Goal: Task Accomplishment & Management: Complete application form

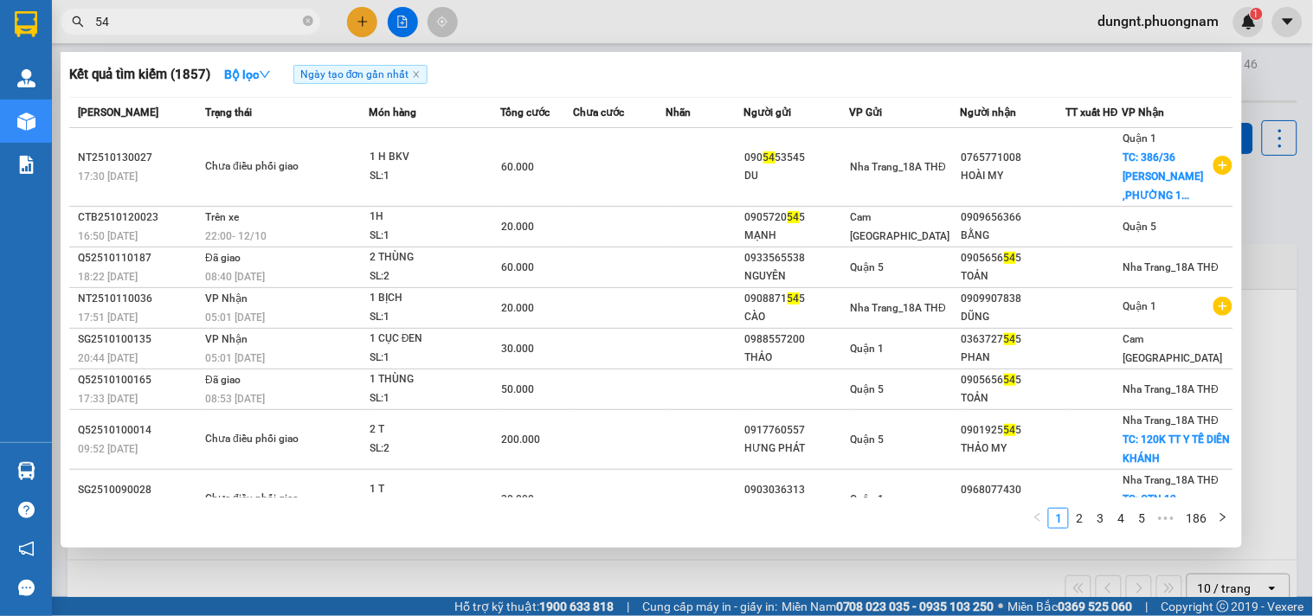
type input "5"
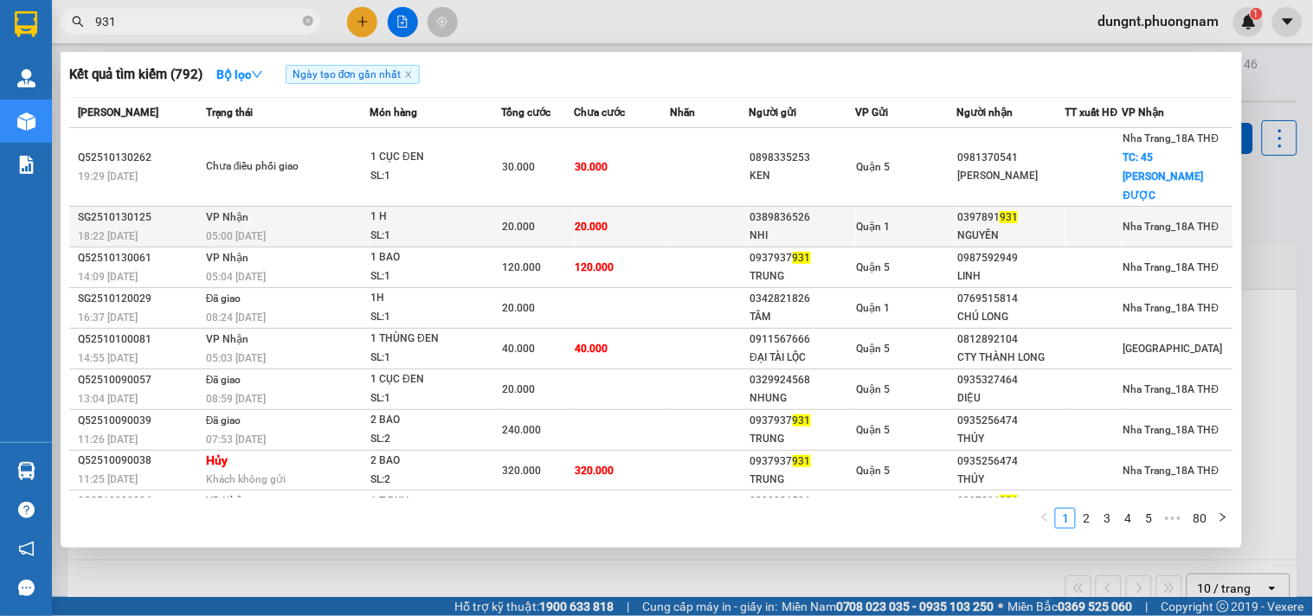
type input "931"
click at [470, 227] on div "SL: 1" at bounding box center [435, 236] width 130 height 19
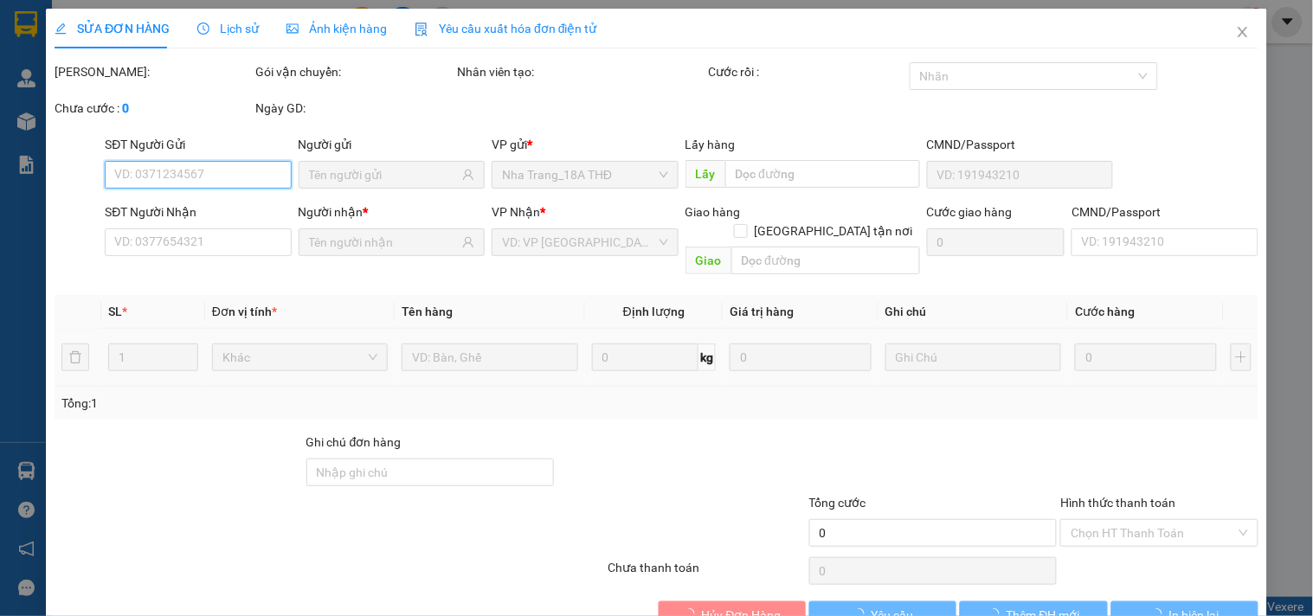
scroll to position [28, 0]
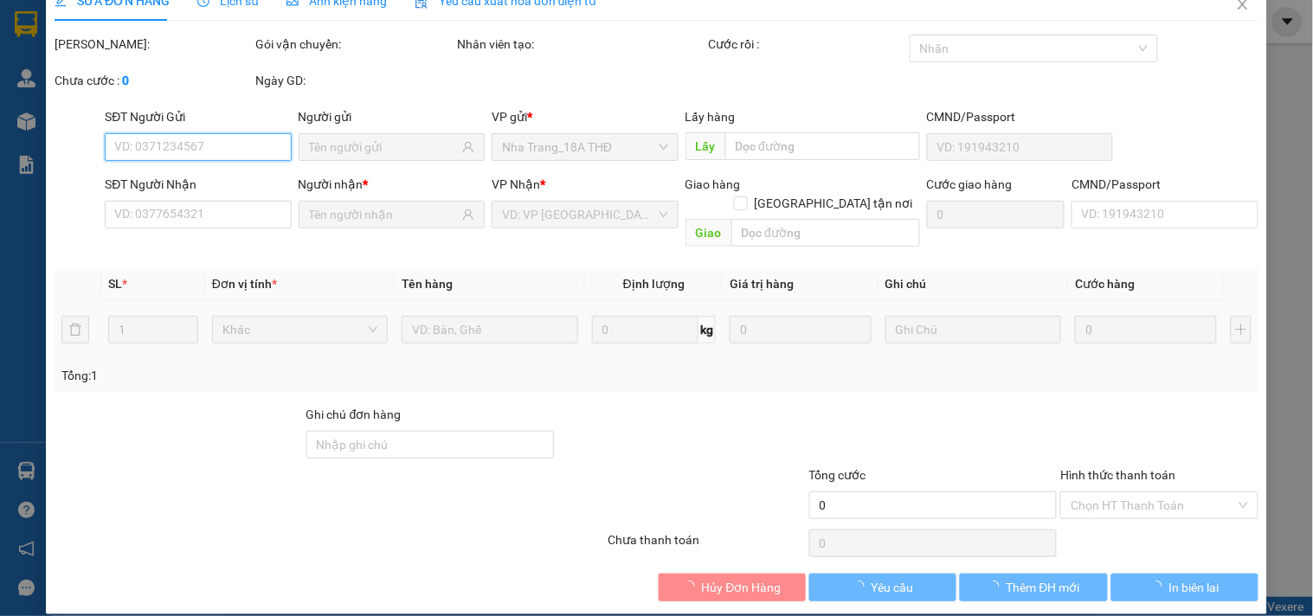
type input "0389836526"
type input "NHI"
type input "0397891931"
type input "NGUYÊN"
type input "20.000"
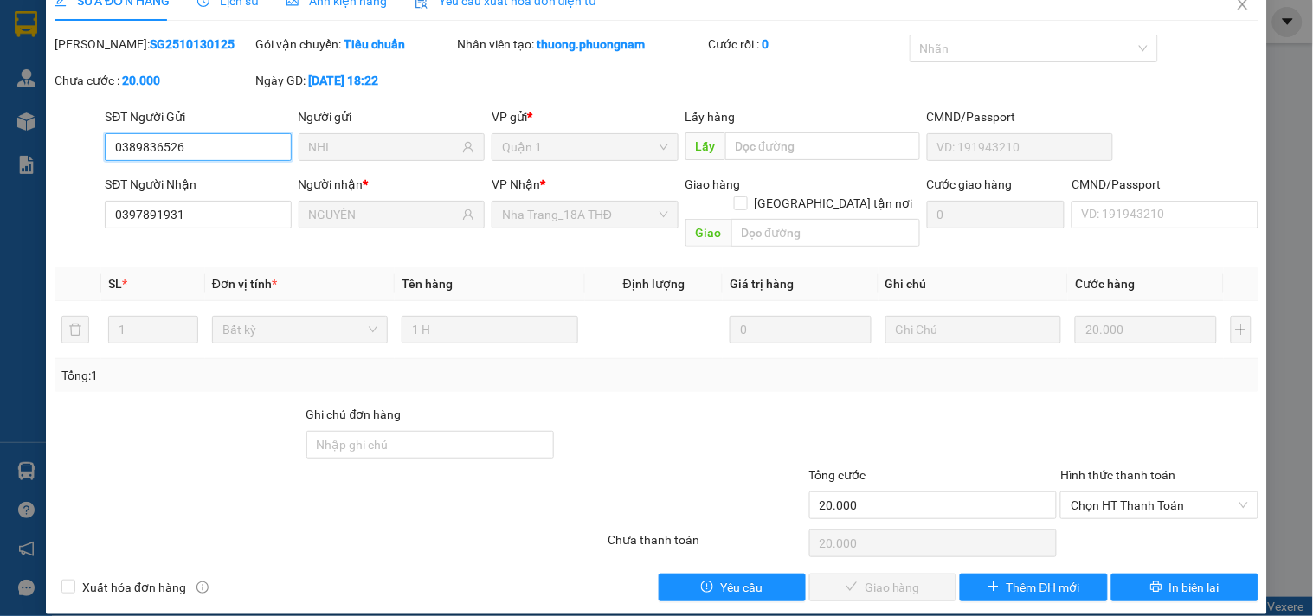
drag, startPoint x: 1105, startPoint y: 483, endPoint x: 1100, endPoint y: 502, distance: 19.7
click at [1104, 492] on span "Chọn HT Thanh Toán" at bounding box center [1158, 505] width 177 height 26
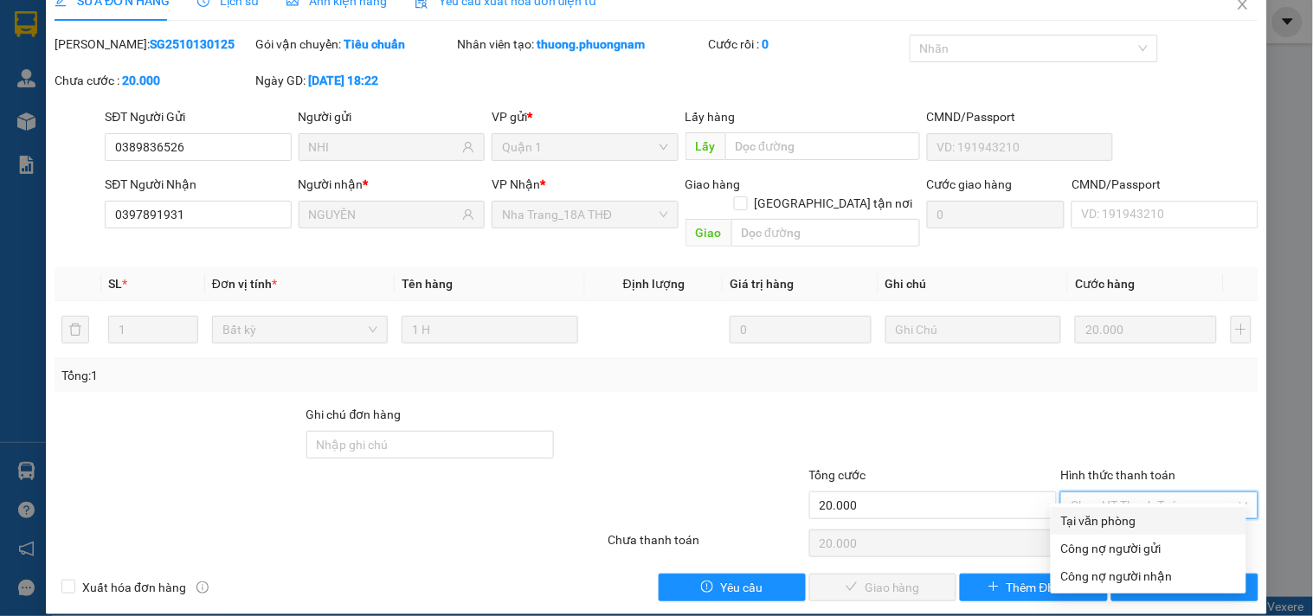
click at [1104, 516] on div "Tại văn phòng" at bounding box center [1148, 520] width 175 height 19
type input "0"
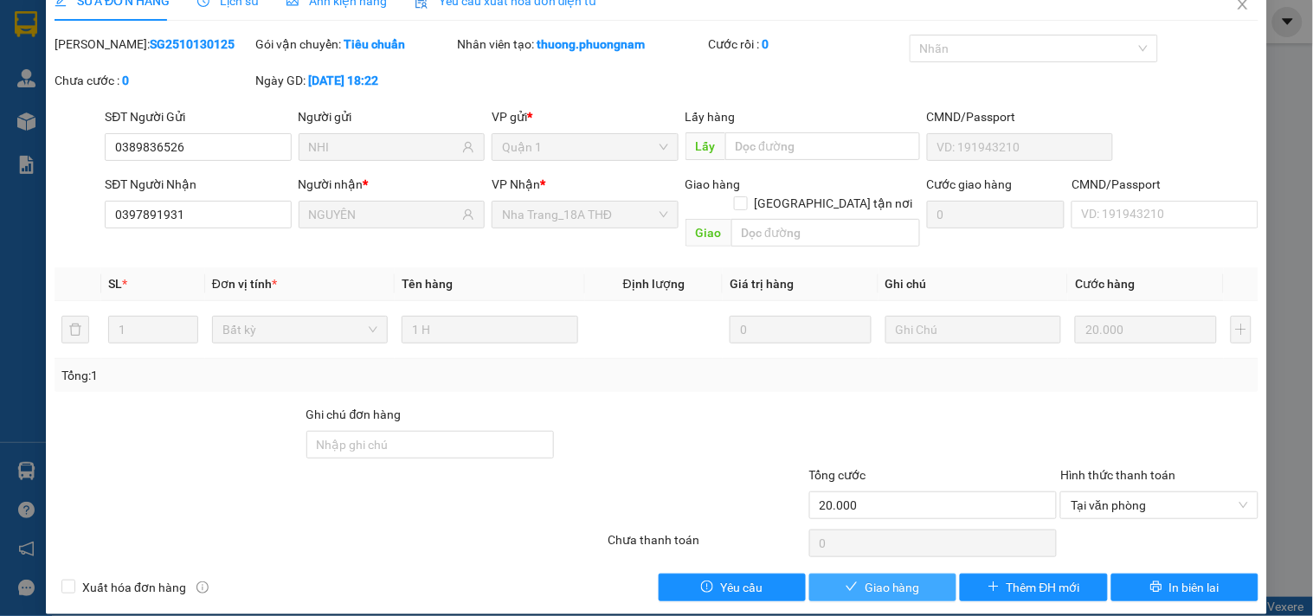
click at [891, 574] on button "Giao hàng" at bounding box center [882, 588] width 147 height 28
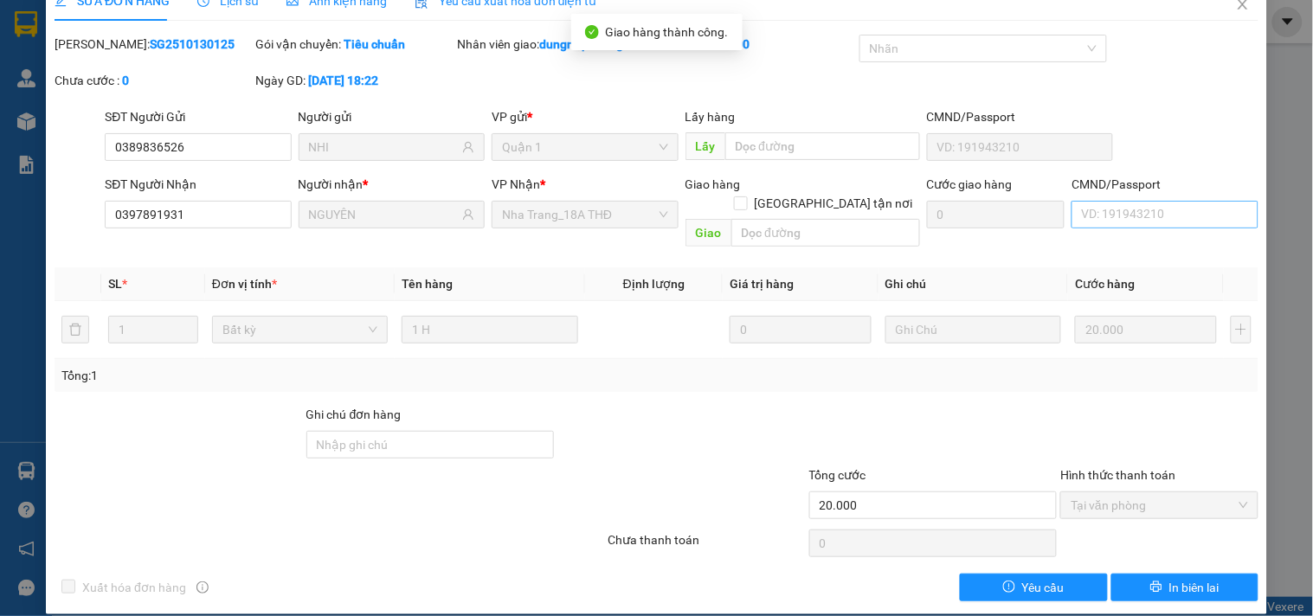
scroll to position [0, 0]
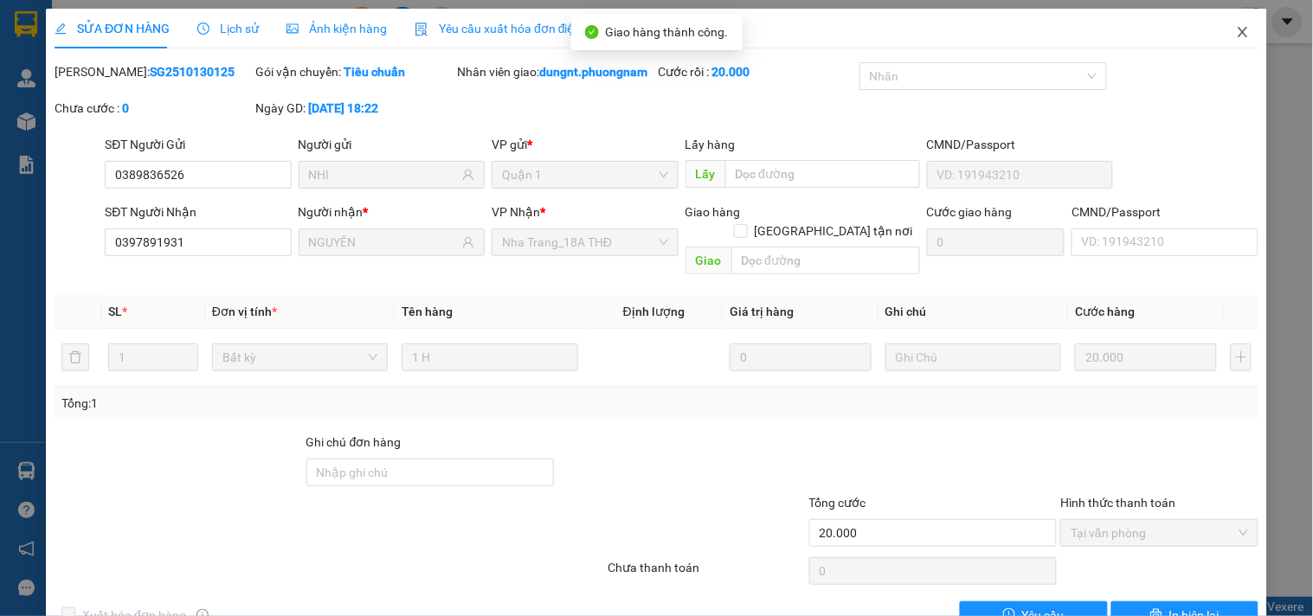
click at [1236, 26] on icon "close" at bounding box center [1243, 32] width 14 height 14
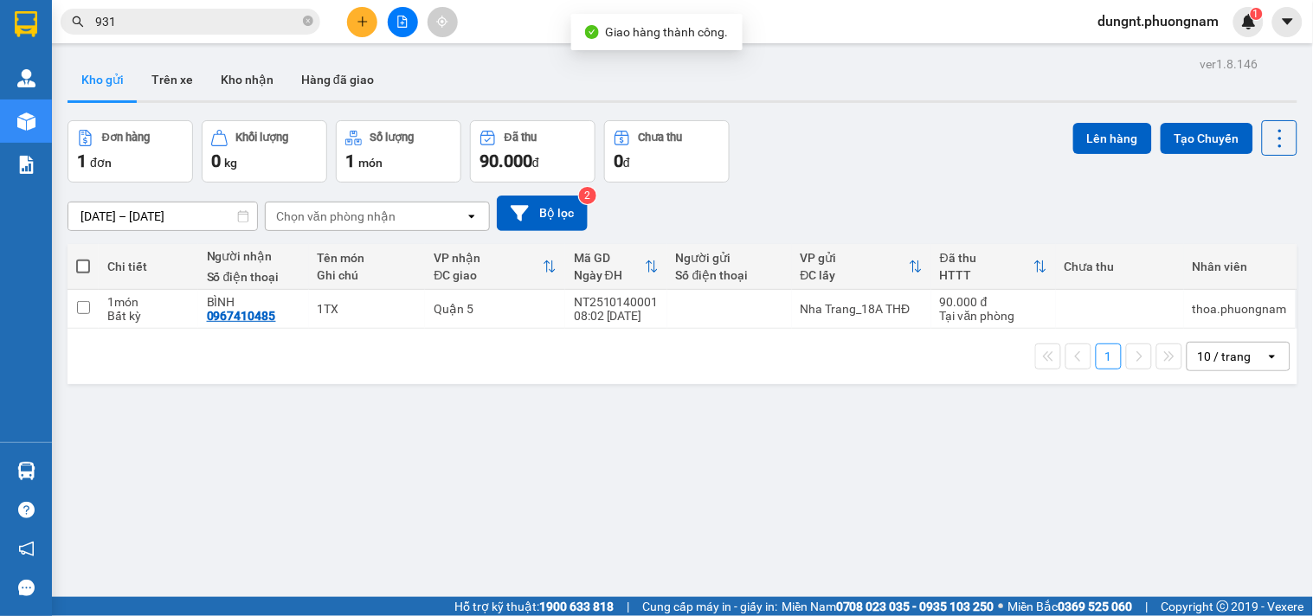
click at [256, 21] on input "931" at bounding box center [197, 21] width 204 height 19
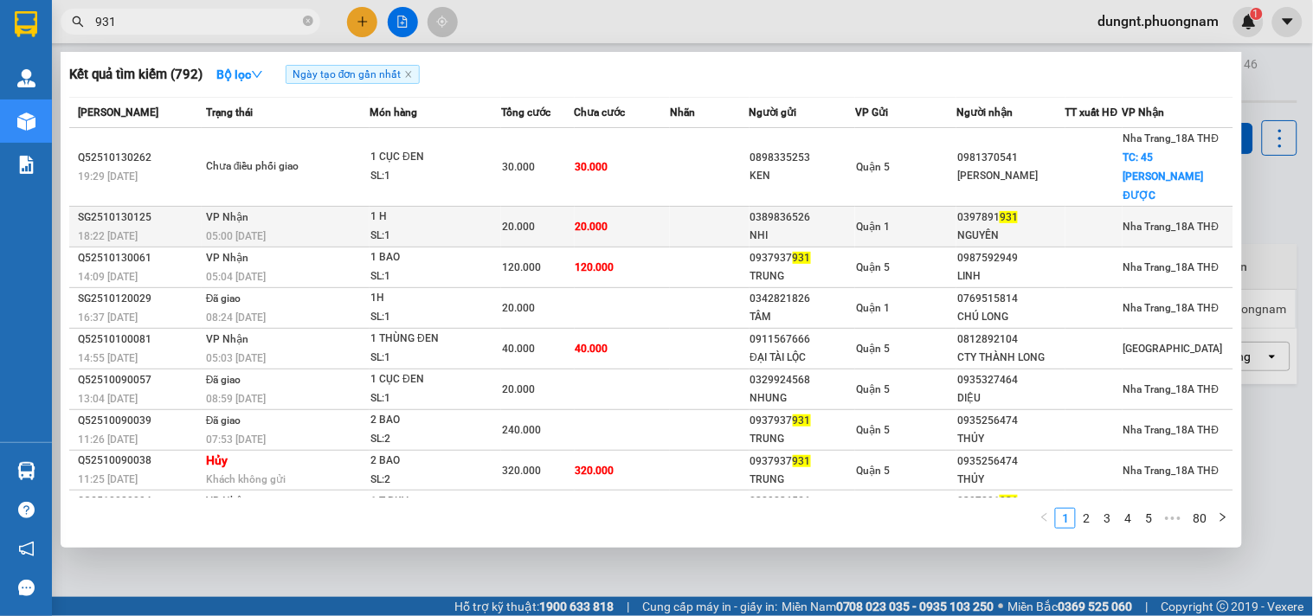
click at [479, 208] on div "1 H" at bounding box center [435, 217] width 130 height 19
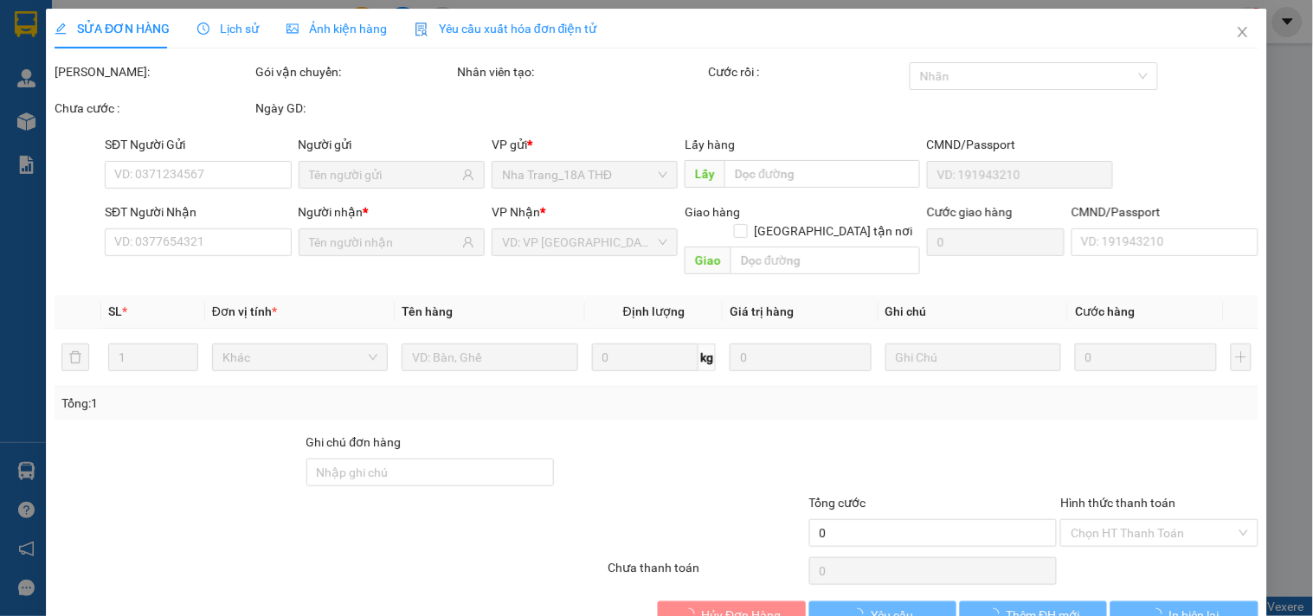
type input "0389836526"
type input "NHI"
type input "0397891931"
type input "NGUYÊN"
type input "20.000"
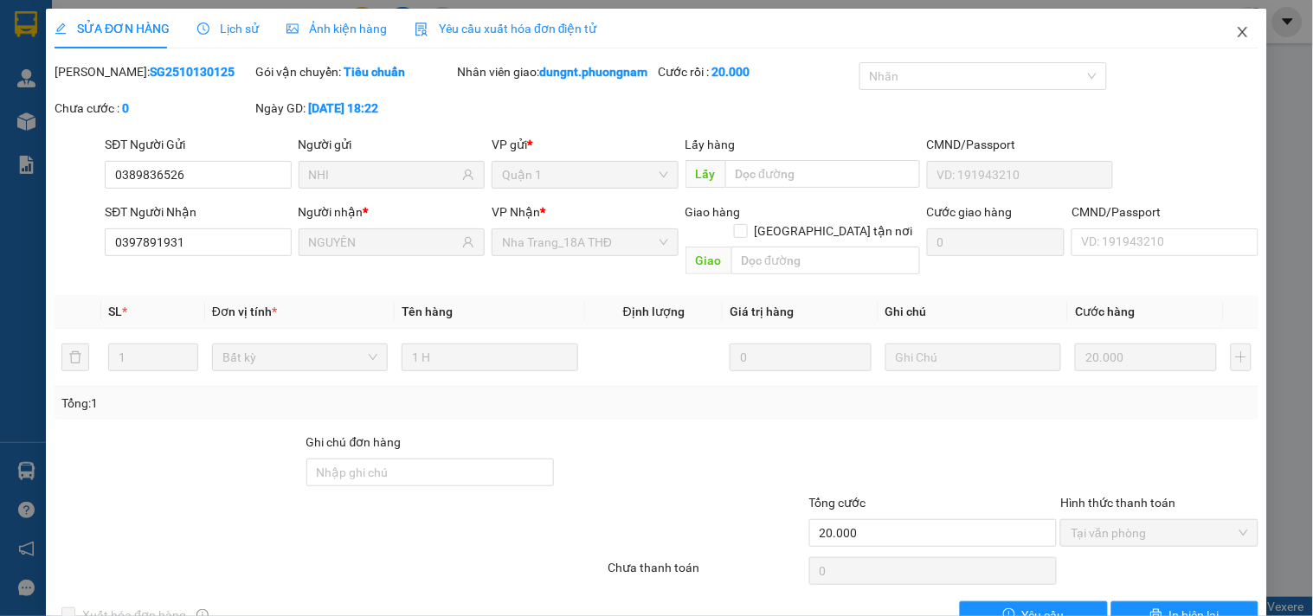
click at [1236, 32] on icon "close" at bounding box center [1243, 32] width 14 height 14
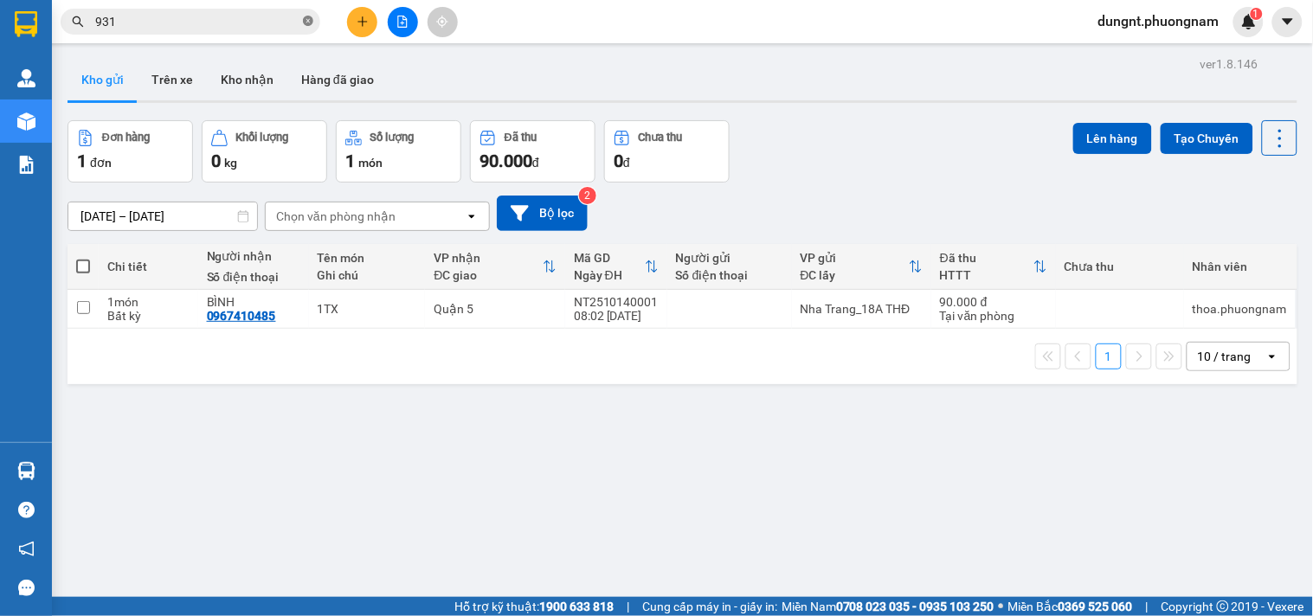
click at [308, 19] on icon "close-circle" at bounding box center [308, 21] width 10 height 10
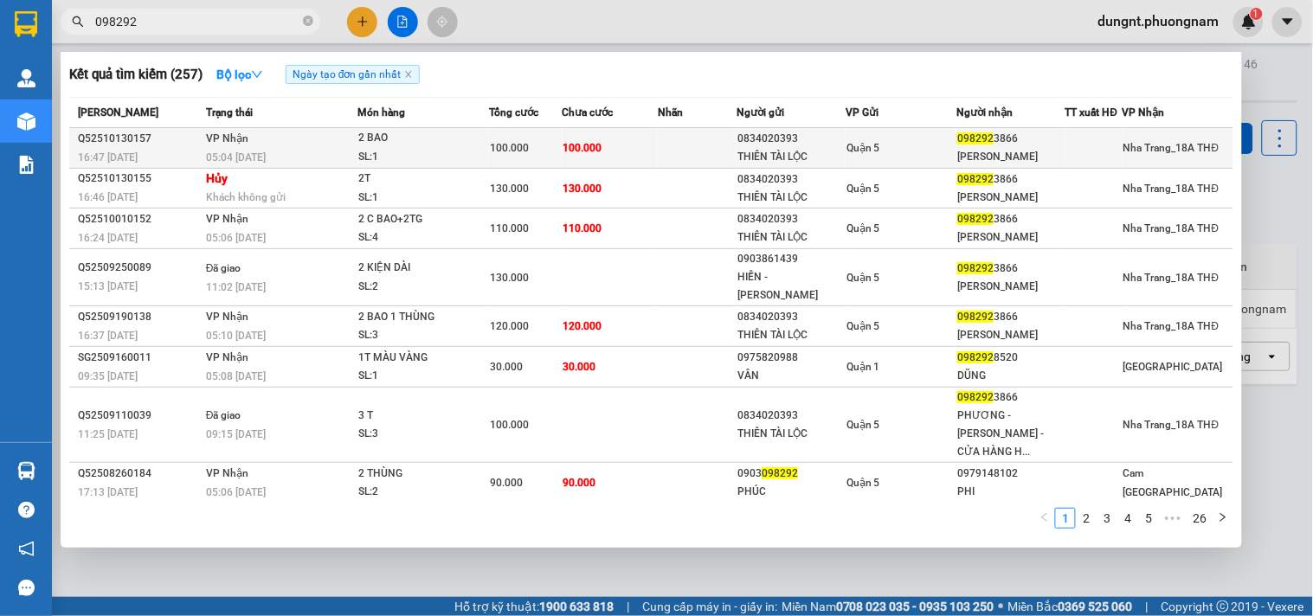
type input "098292"
click at [616, 144] on td "100.000" at bounding box center [610, 148] width 96 height 41
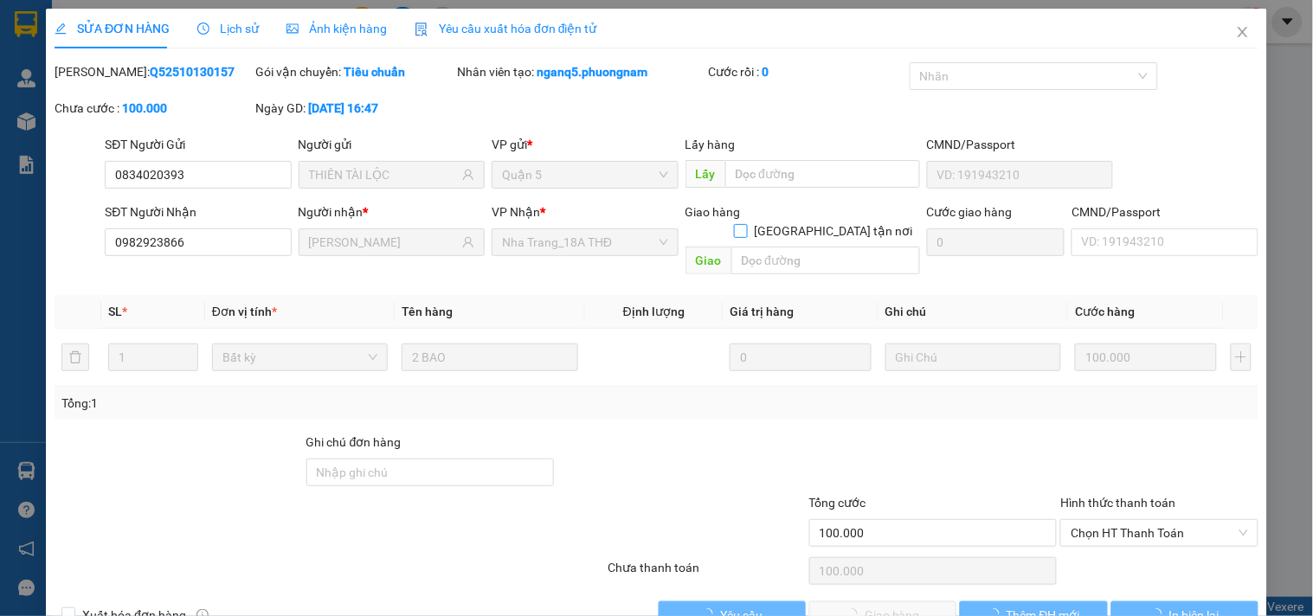
type input "0834020393"
type input "THIÊN TÀI LỘC"
type input "0982923866"
type input "HUY HOÀNG"
type input "100.000"
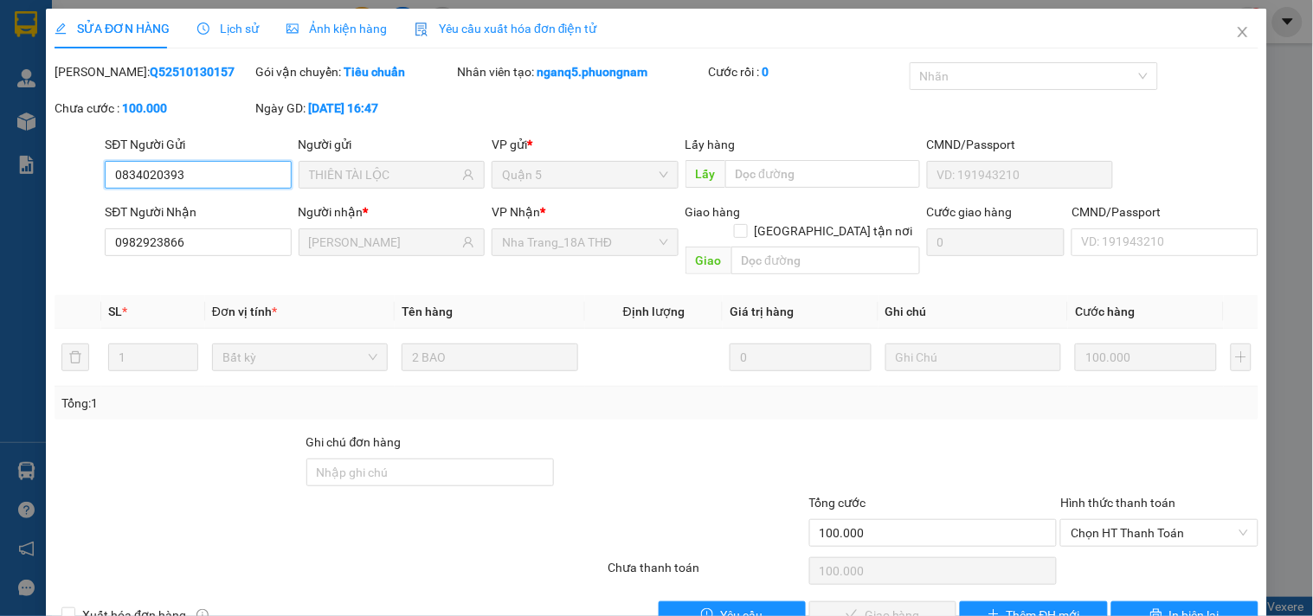
scroll to position [28, 0]
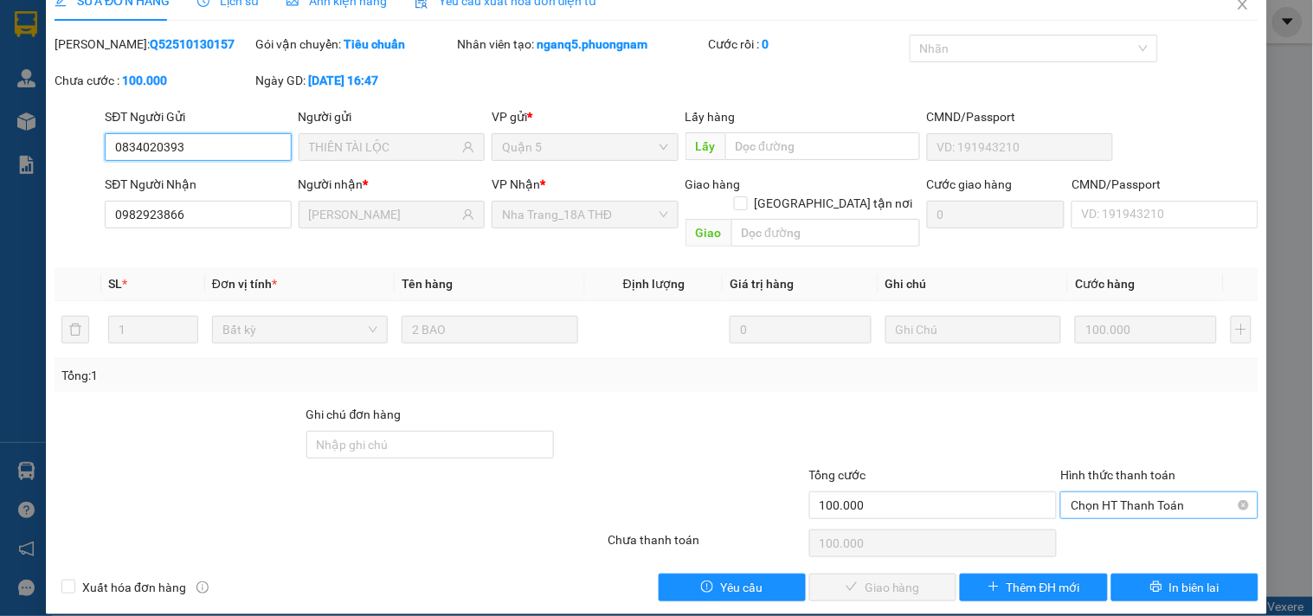
click at [1097, 492] on span "Chọn HT Thanh Toán" at bounding box center [1158, 505] width 177 height 26
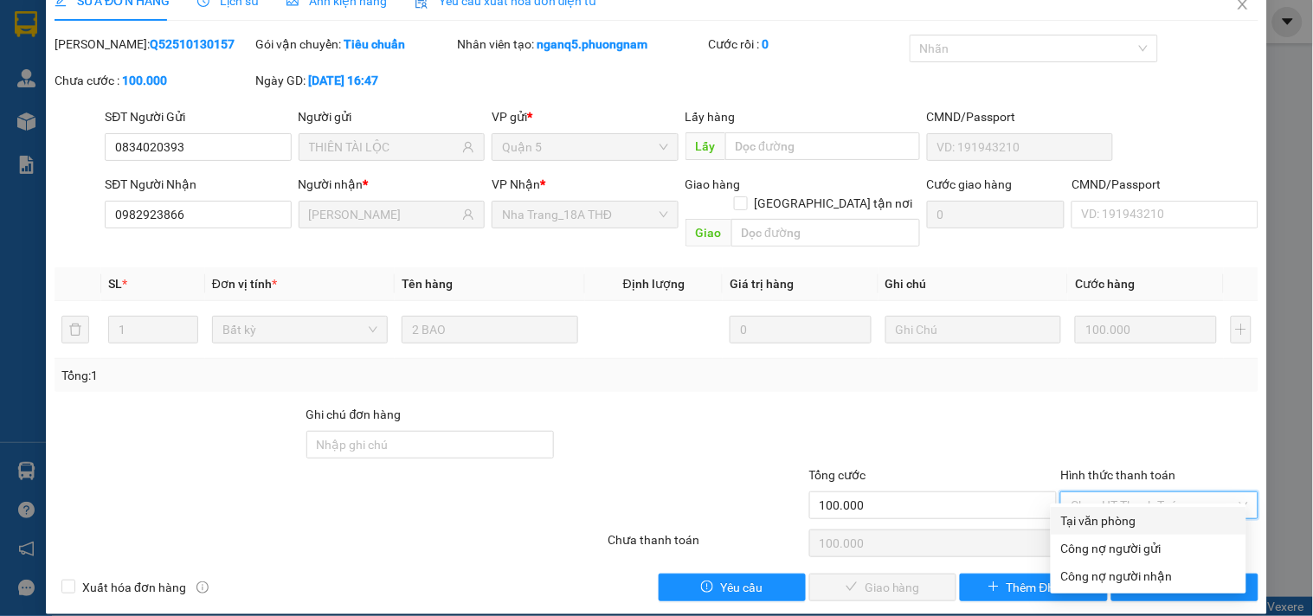
click at [1086, 515] on div "Tại văn phòng" at bounding box center [1148, 520] width 175 height 19
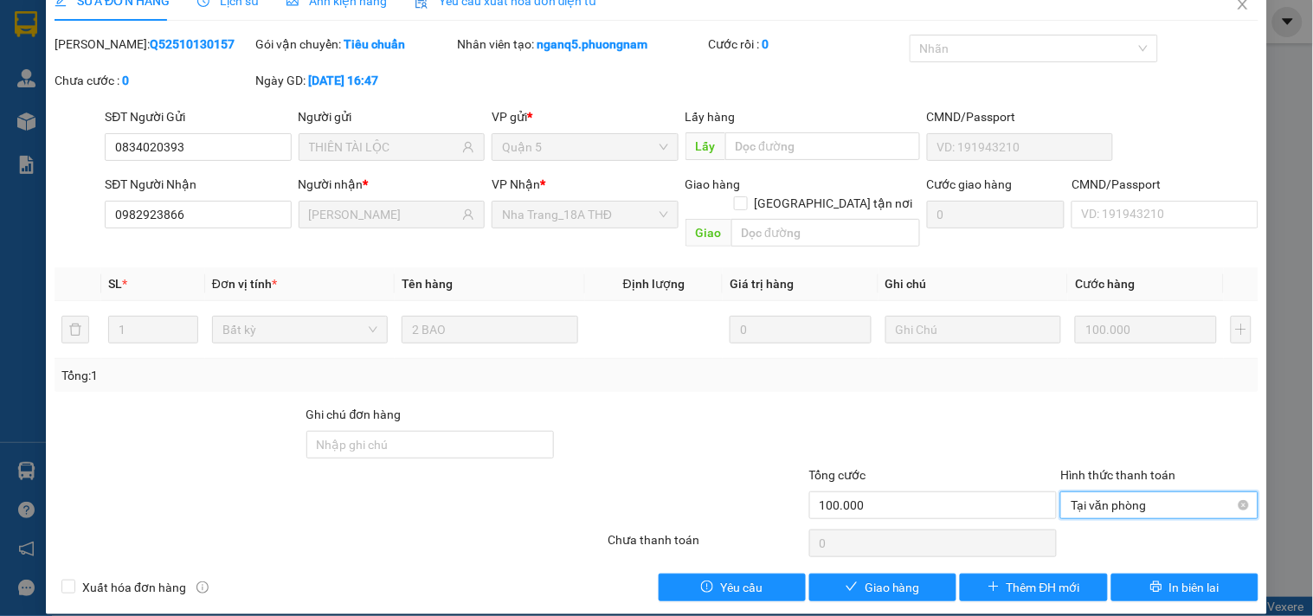
type input "100.000"
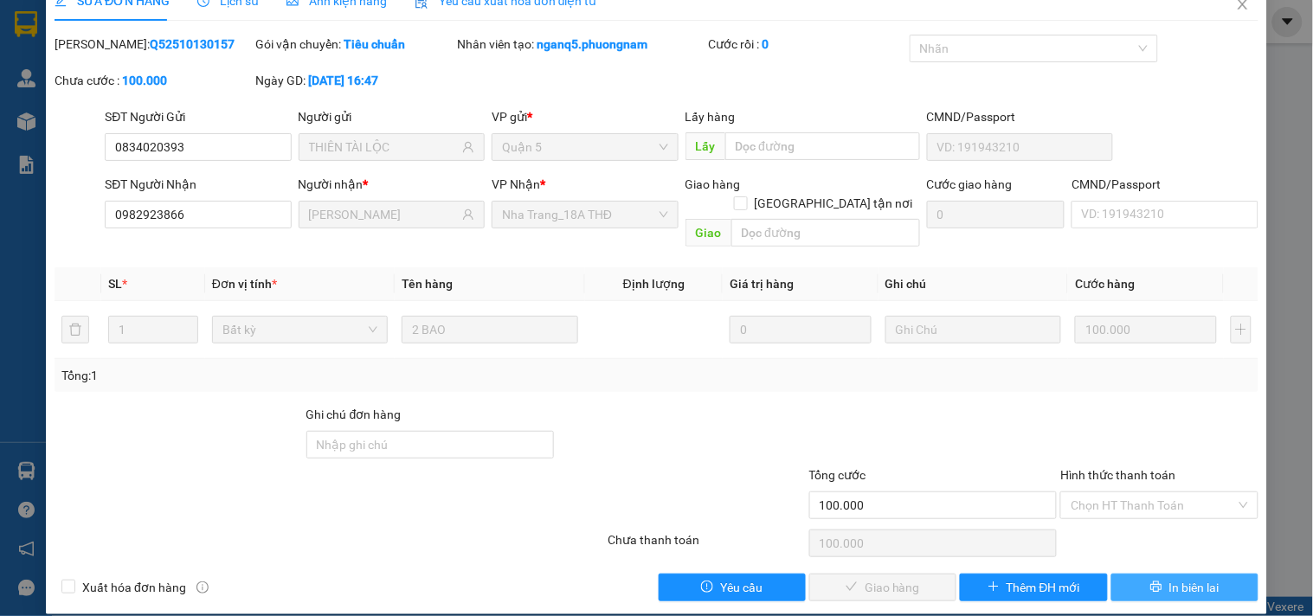
click at [1149, 574] on button "In biên lai" at bounding box center [1184, 588] width 147 height 28
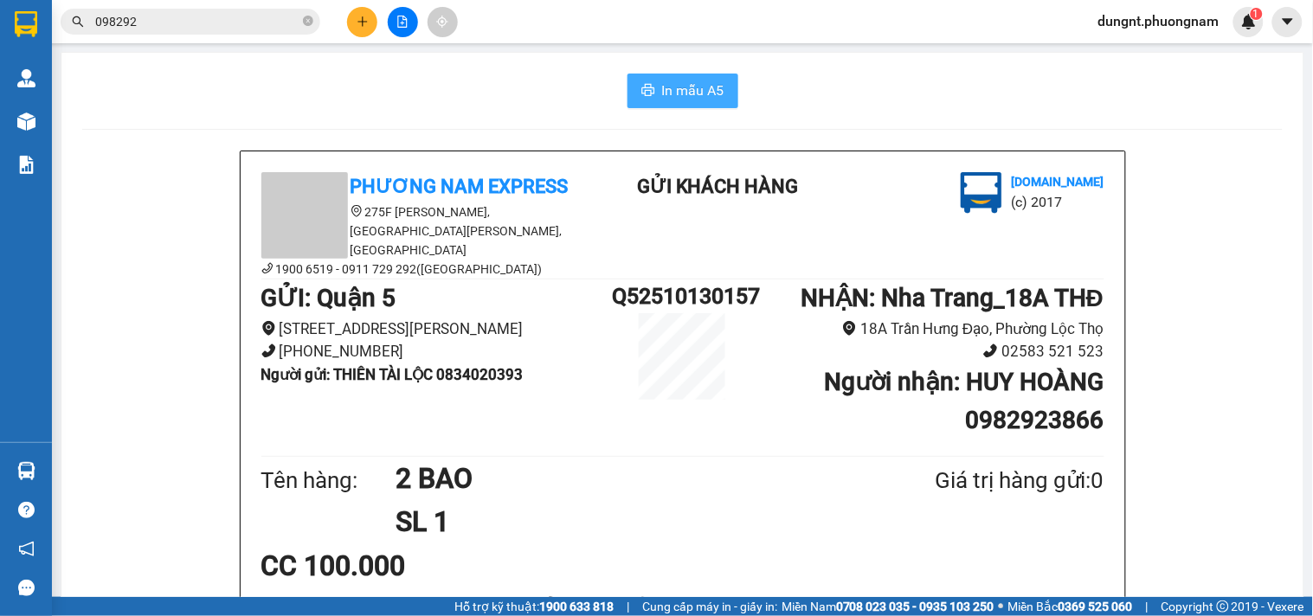
click at [677, 85] on span "In mẫu A5" at bounding box center [693, 91] width 62 height 22
click at [255, 14] on input "098292" at bounding box center [197, 21] width 204 height 19
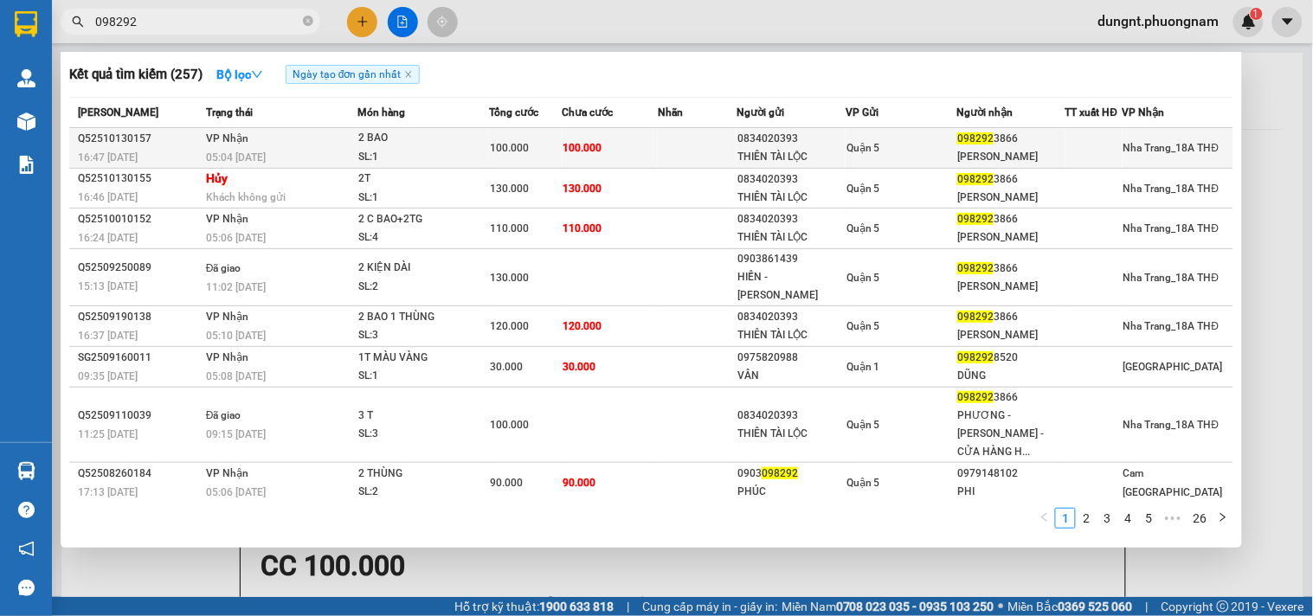
click at [796, 152] on div "THIÊN TÀI LỘC" at bounding box center [790, 157] width 107 height 18
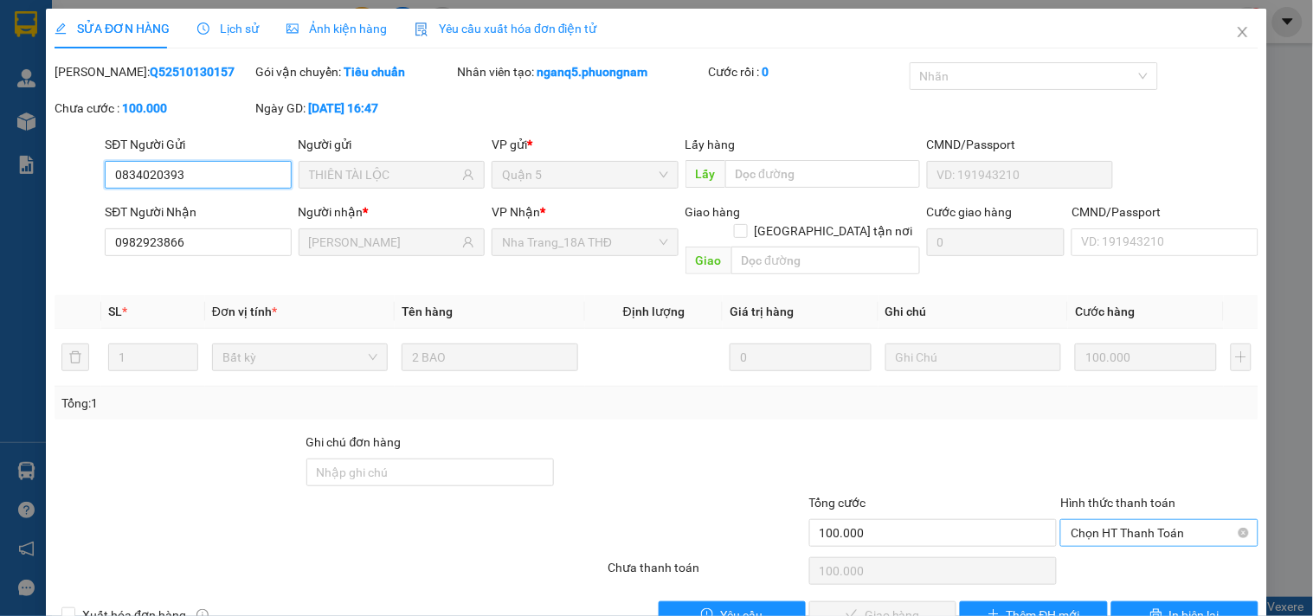
click at [1116, 520] on span "Chọn HT Thanh Toán" at bounding box center [1158, 533] width 177 height 26
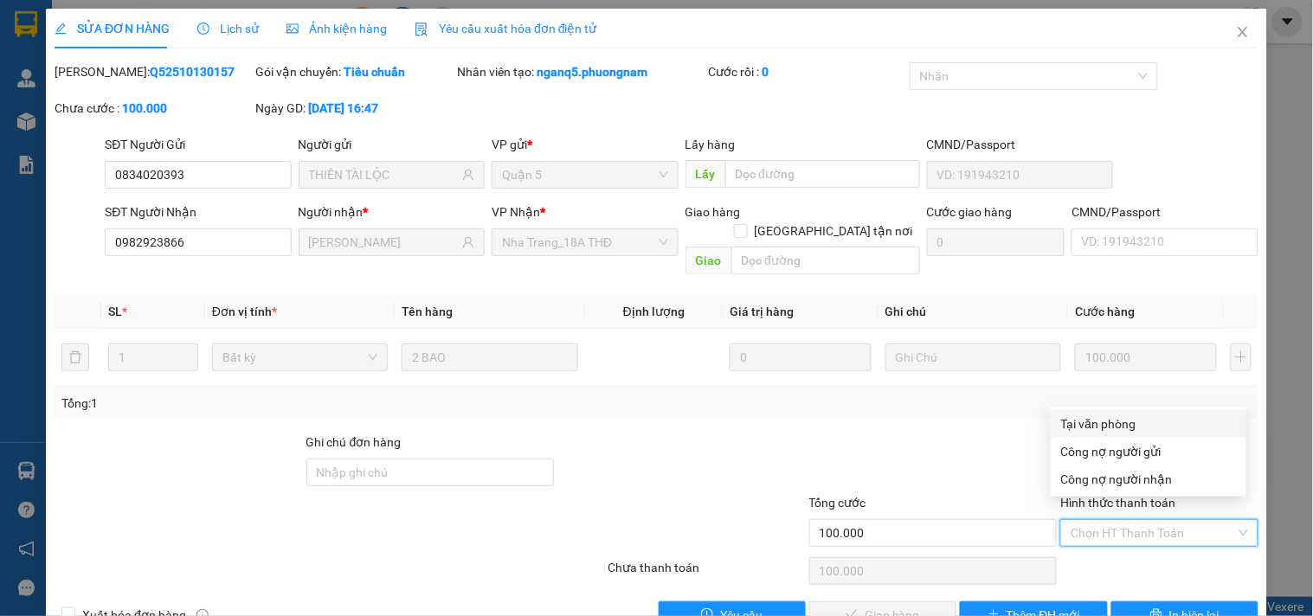
click at [1108, 419] on div "Tại văn phòng" at bounding box center [1148, 423] width 175 height 19
type input "0"
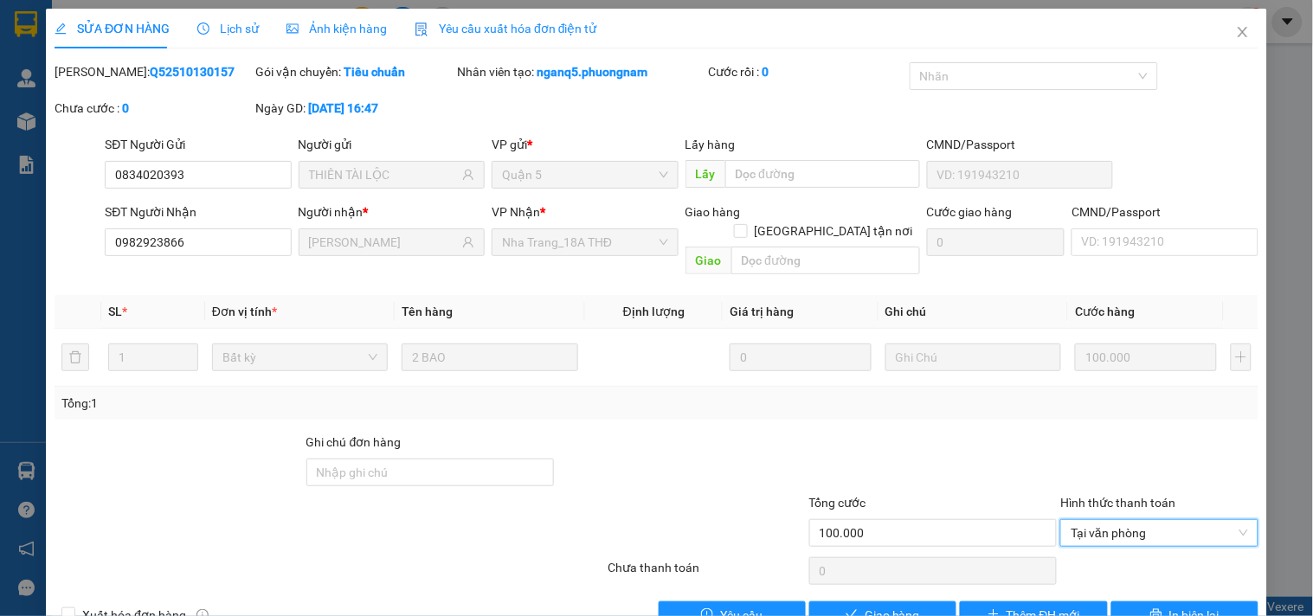
scroll to position [28, 0]
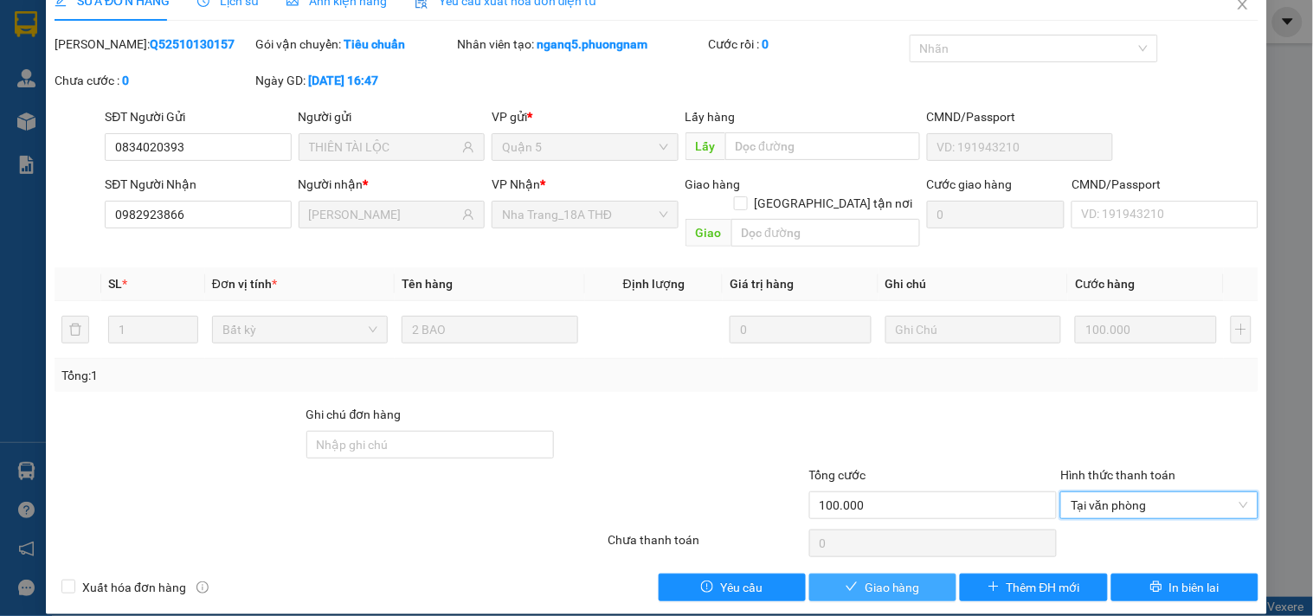
click at [900, 578] on span "Giao hàng" at bounding box center [891, 587] width 55 height 19
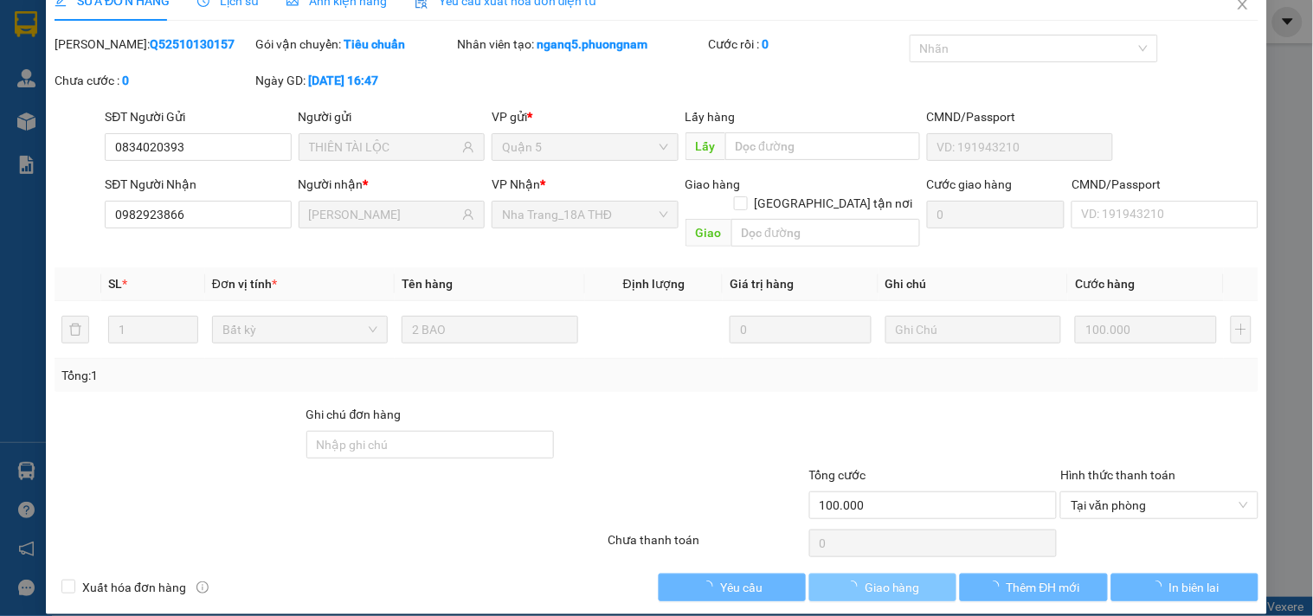
scroll to position [0, 0]
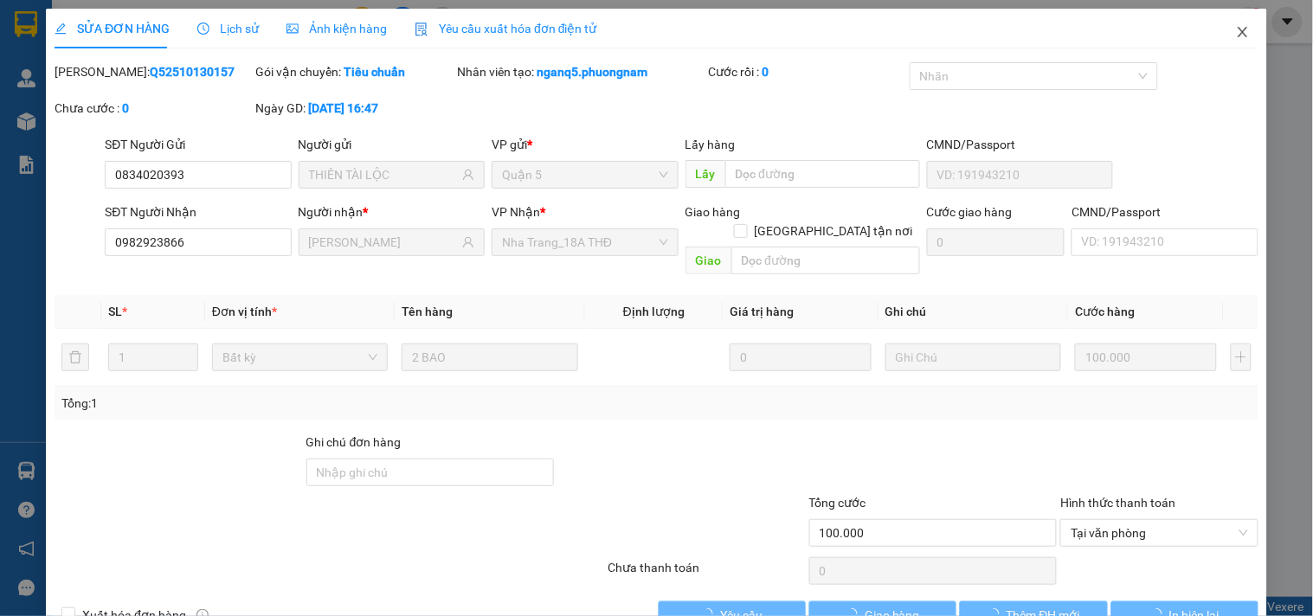
click at [1238, 38] on span "Close" at bounding box center [1242, 33] width 48 height 48
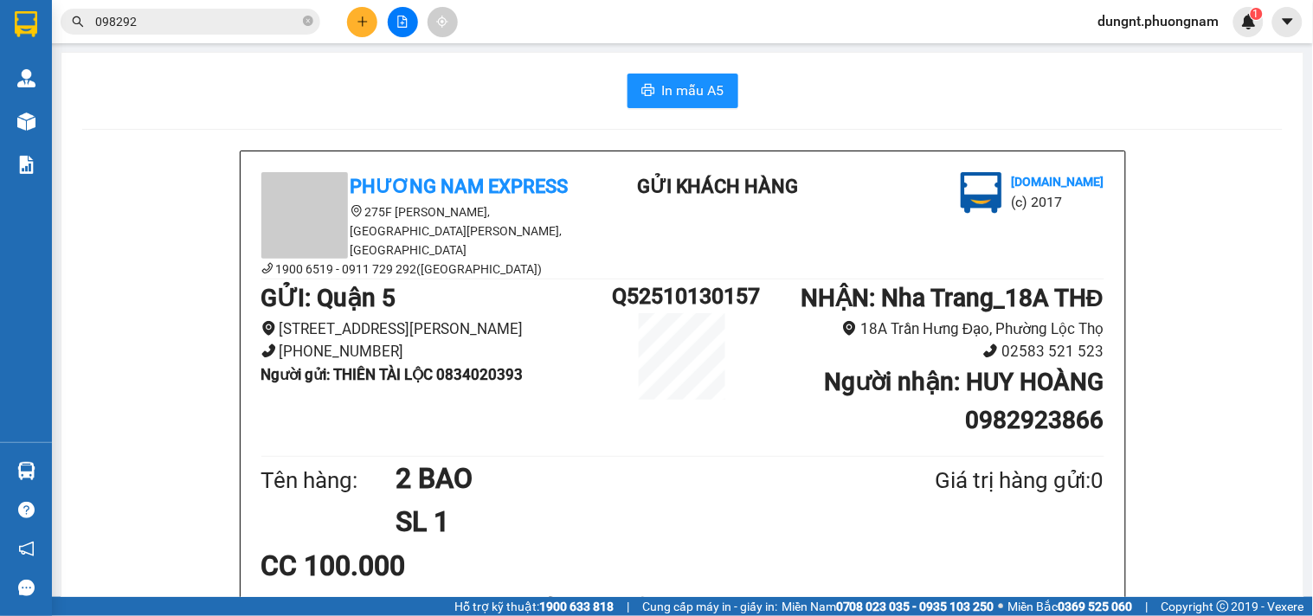
click at [267, 28] on input "098292" at bounding box center [197, 21] width 204 height 19
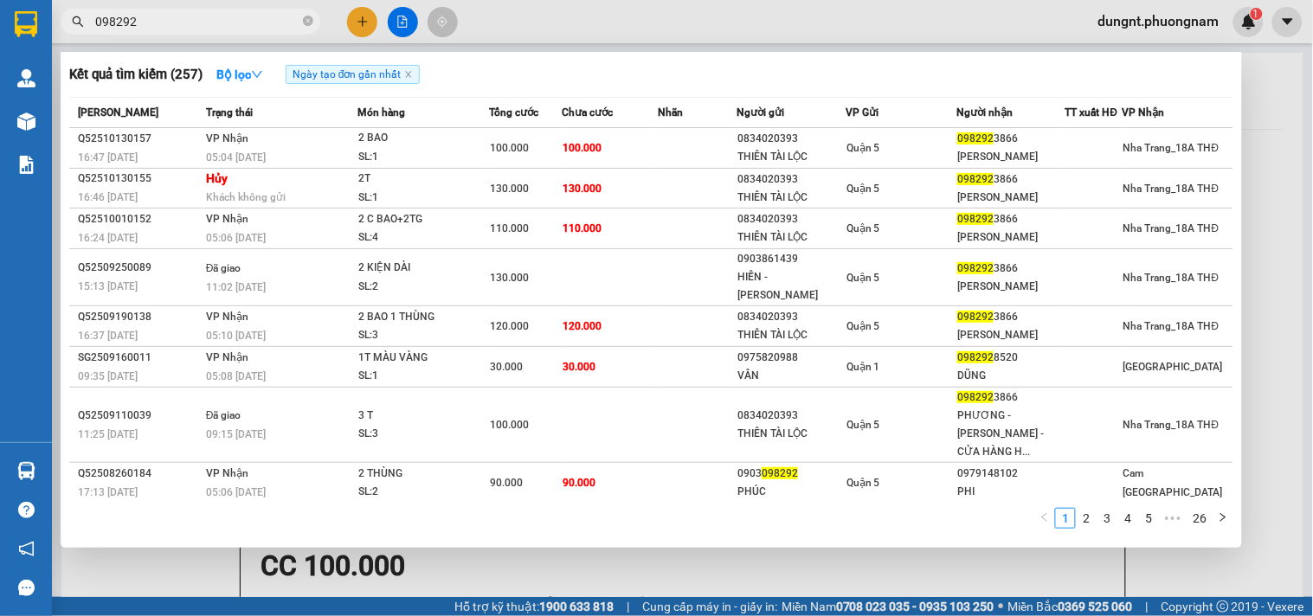
click at [267, 28] on input "098292" at bounding box center [197, 21] width 204 height 19
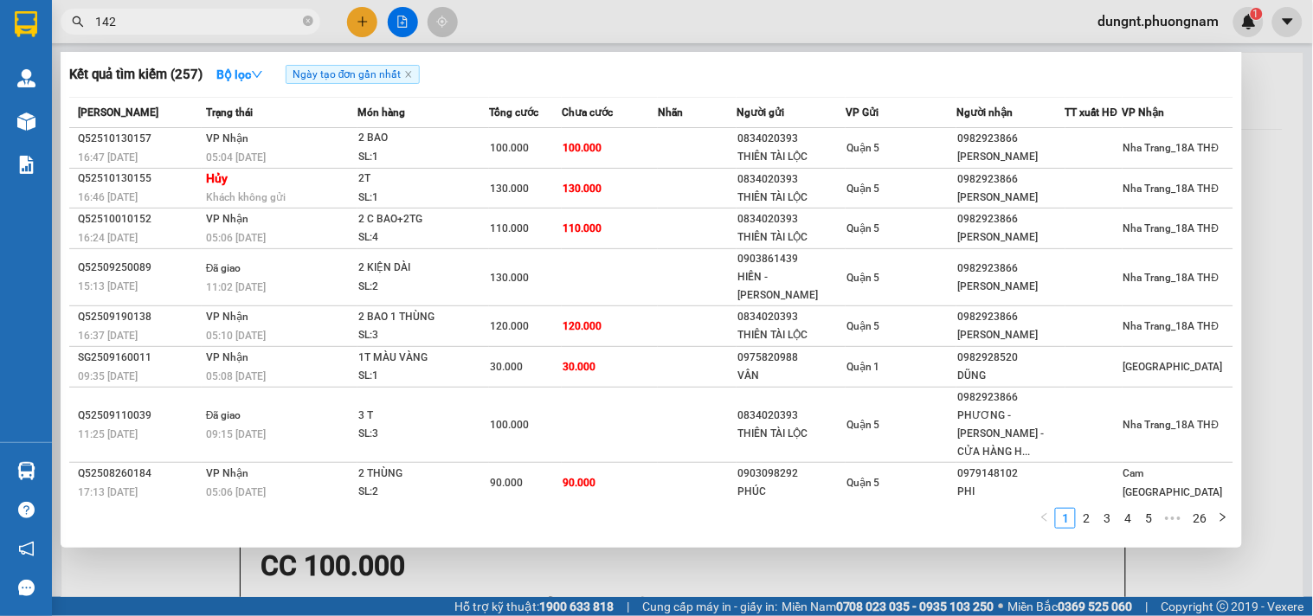
type input "1427"
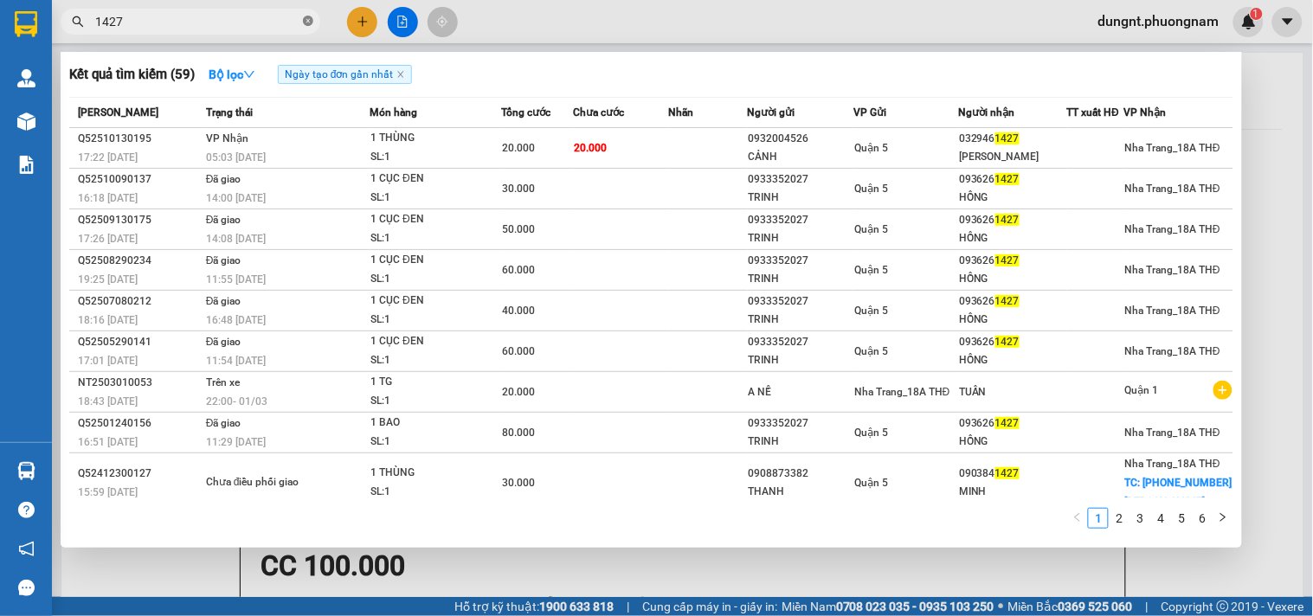
click at [306, 21] on icon "close-circle" at bounding box center [308, 21] width 10 height 10
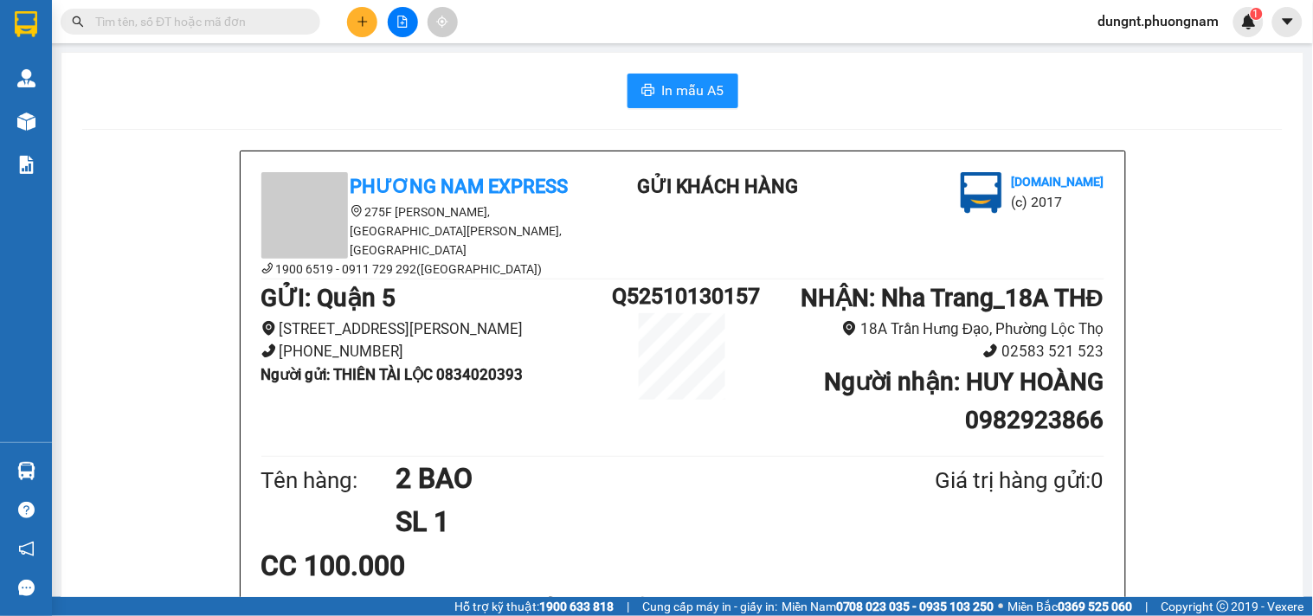
click at [263, 22] on input "text" at bounding box center [197, 21] width 204 height 19
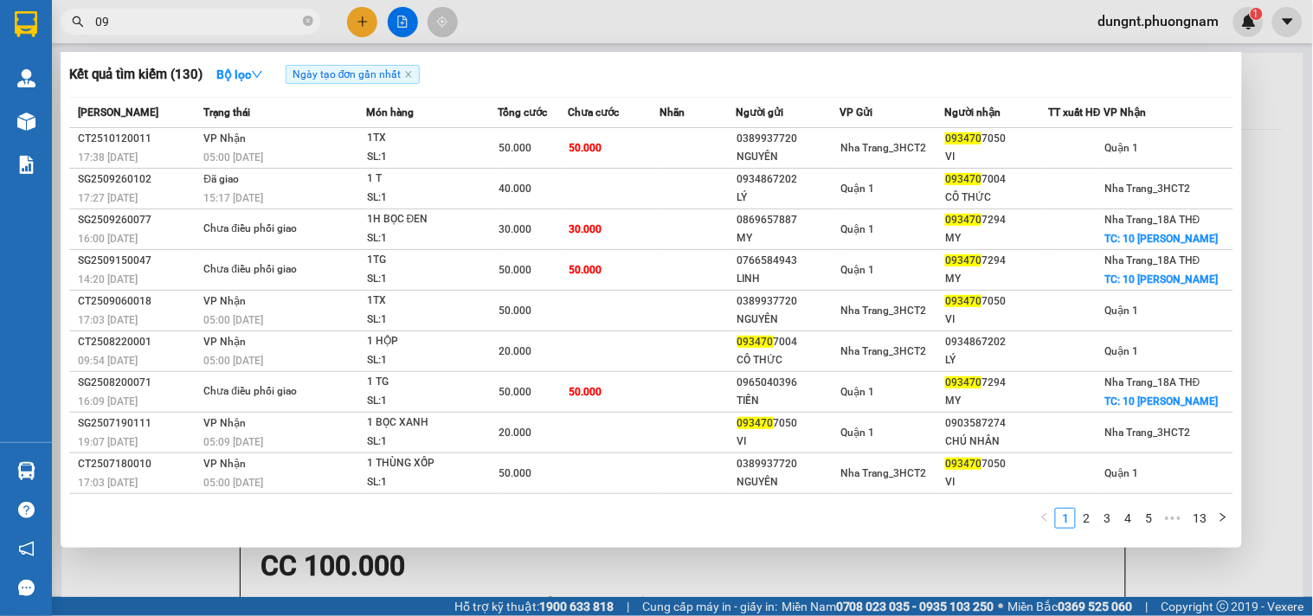
type input "0"
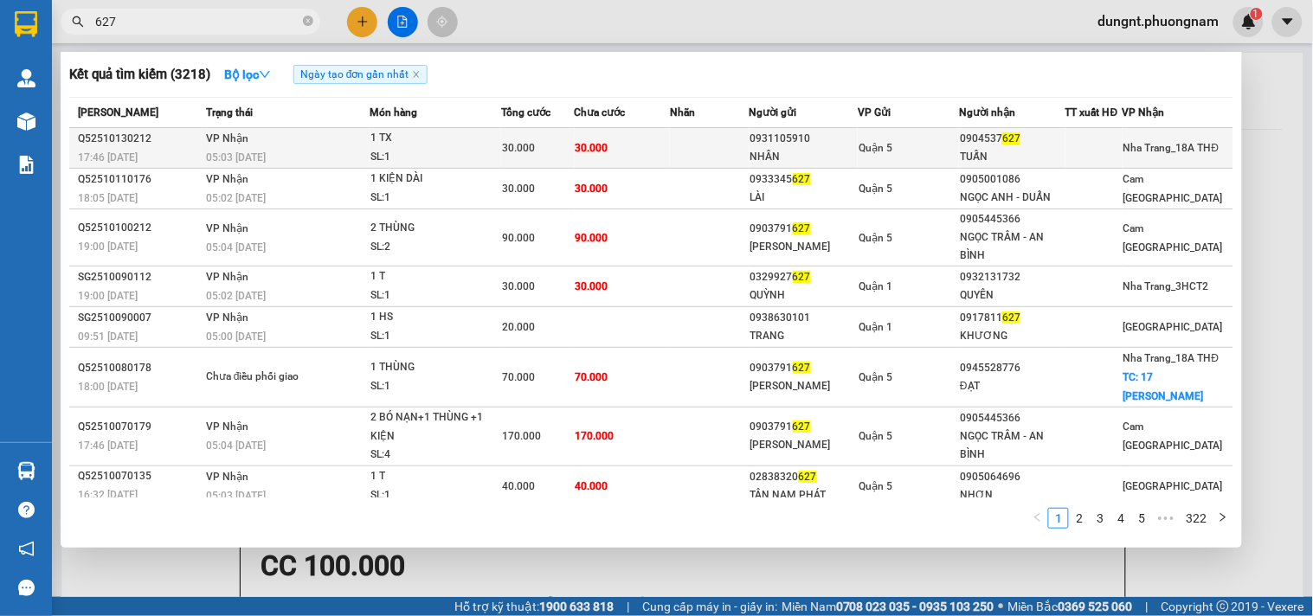
type input "627"
click at [248, 142] on td "VP Nhận 05:03 - 14/10" at bounding box center [286, 148] width 168 height 41
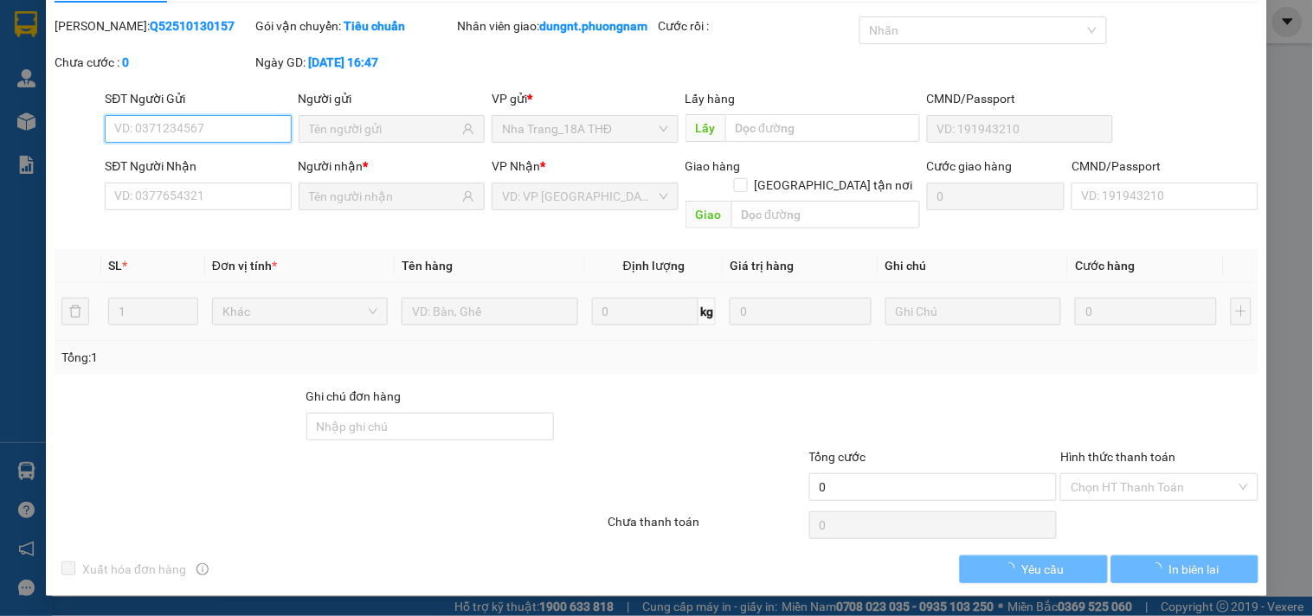
type input "0931105910"
type input "NHÂN"
type input "0904537627"
type input "TUẤN"
type input "30.000"
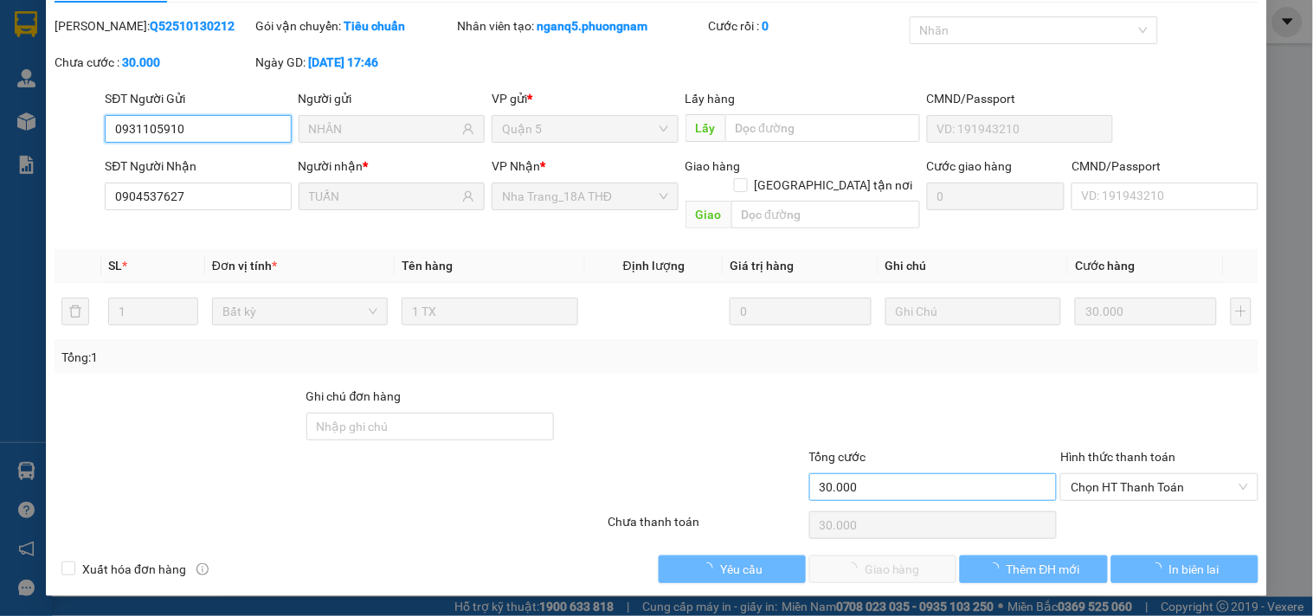
scroll to position [28, 0]
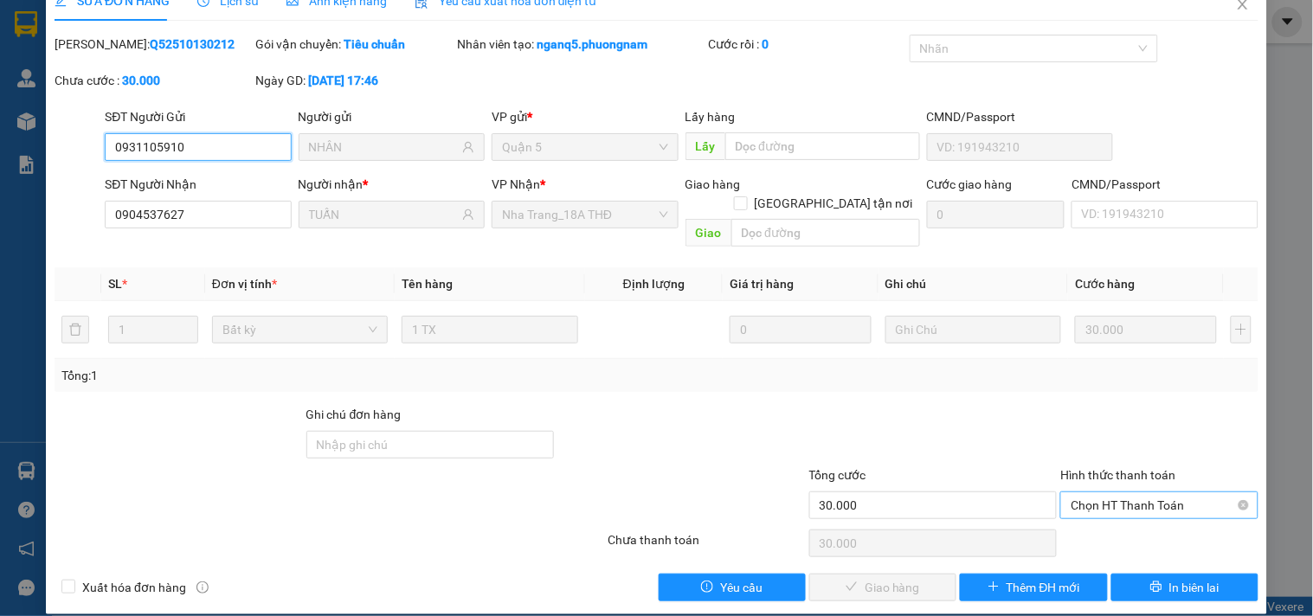
click at [1073, 492] on span "Chọn HT Thanh Toán" at bounding box center [1158, 505] width 177 height 26
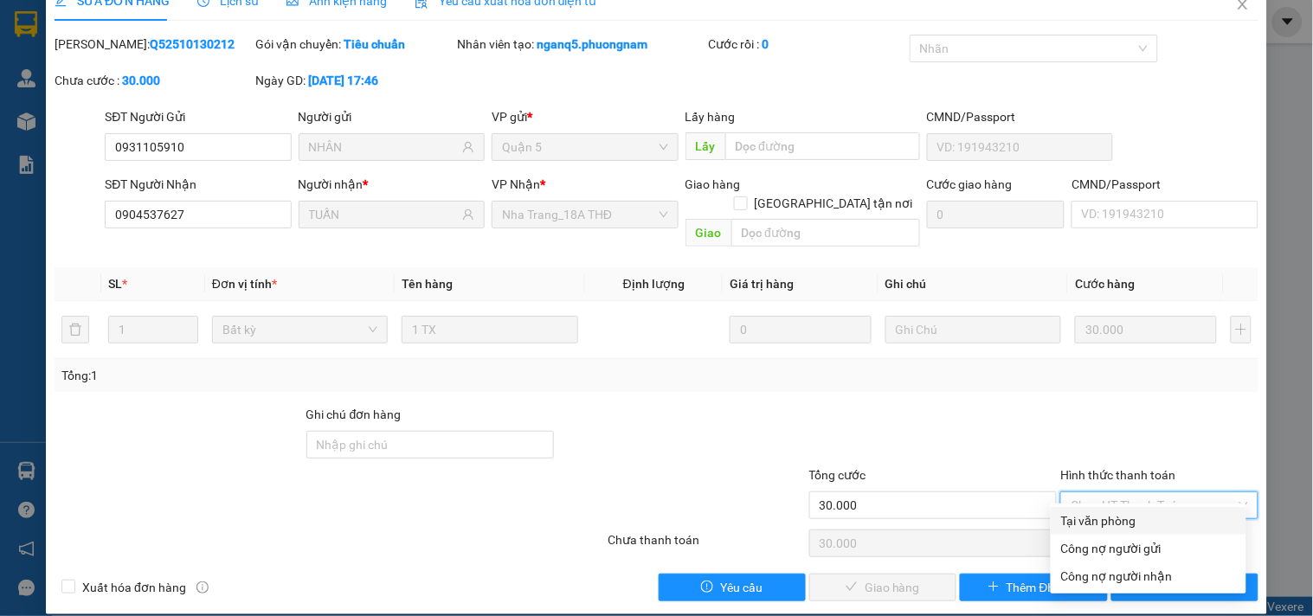
click at [1071, 525] on div "Tại văn phòng" at bounding box center [1148, 520] width 175 height 19
type input "0"
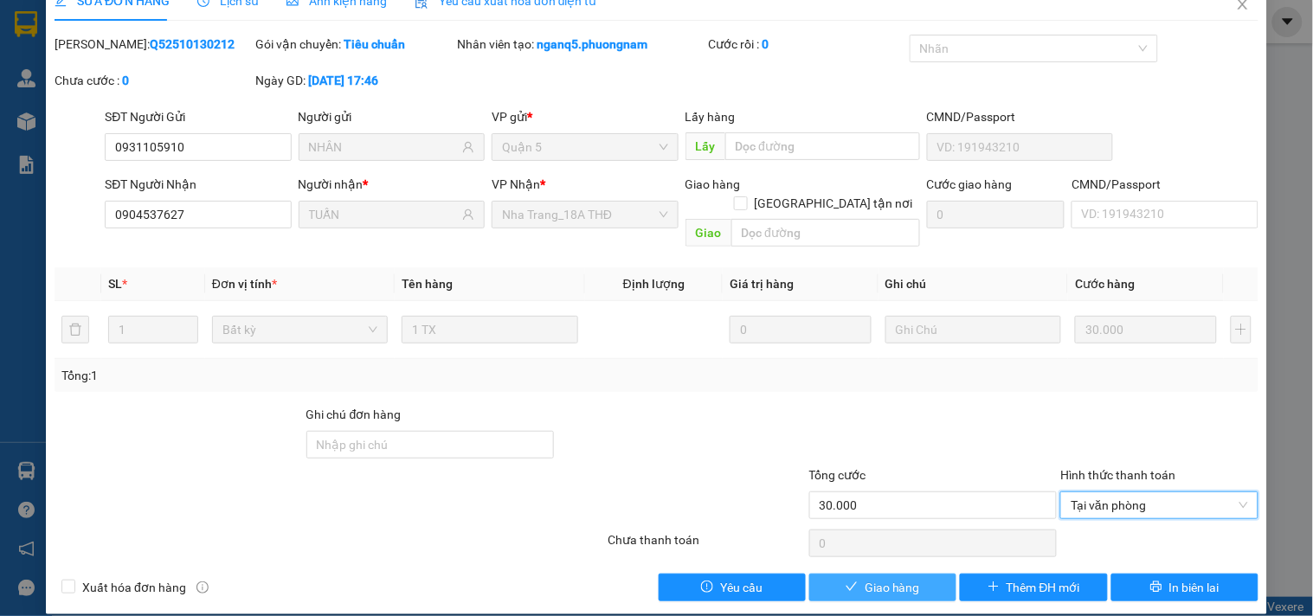
click at [910, 574] on button "Giao hàng" at bounding box center [882, 588] width 147 height 28
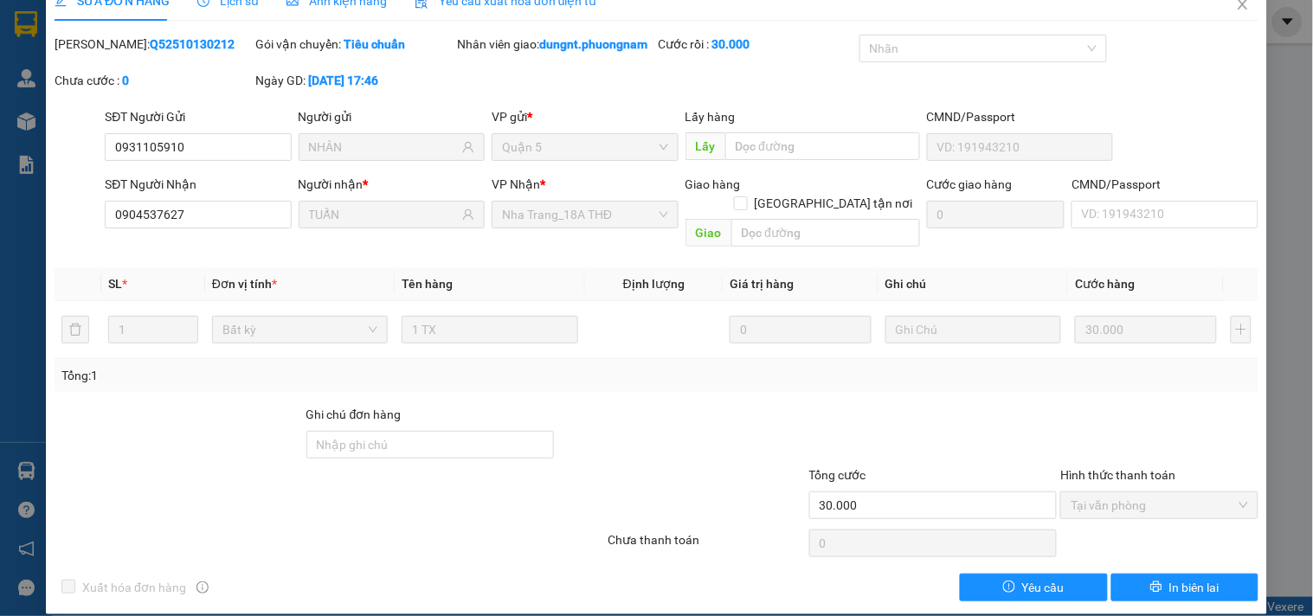
scroll to position [0, 0]
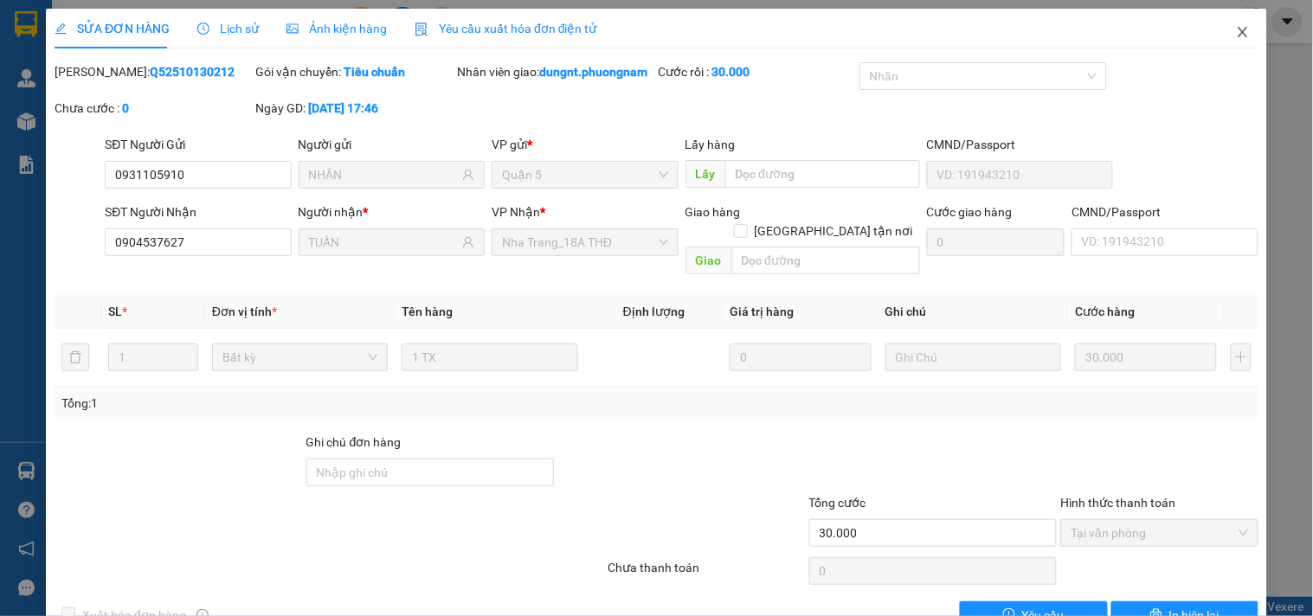
click at [1236, 30] on icon "close" at bounding box center [1243, 32] width 14 height 14
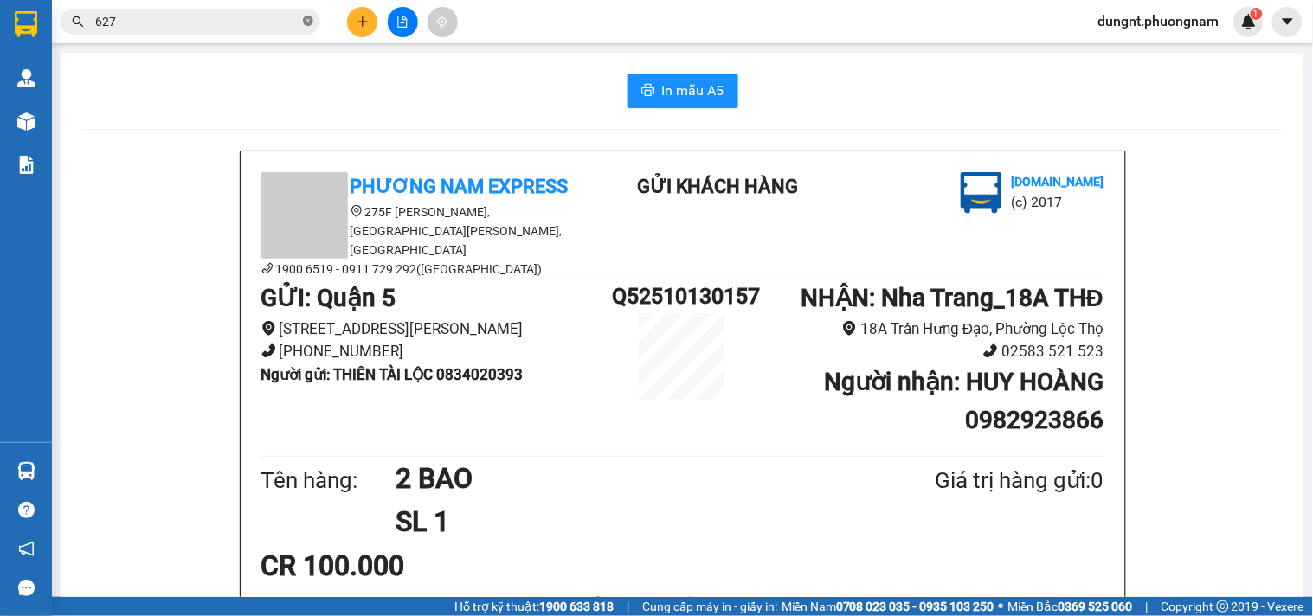
click at [308, 22] on icon "close-circle" at bounding box center [308, 21] width 10 height 10
click at [270, 29] on input "text" at bounding box center [197, 21] width 204 height 19
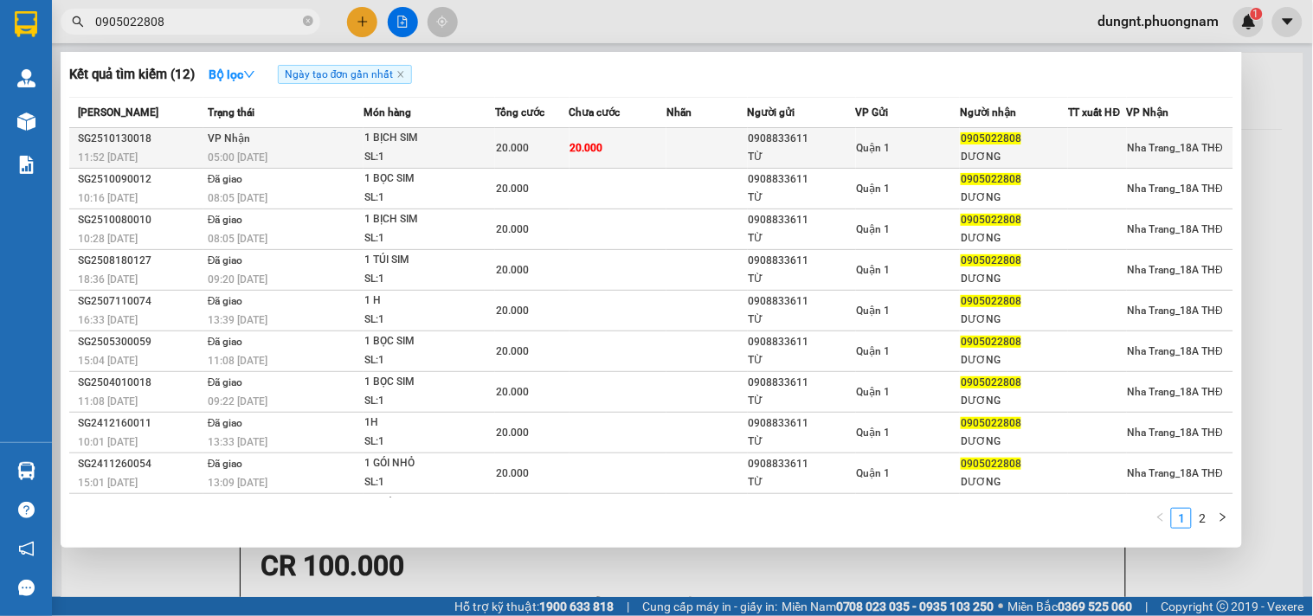
type input "0905022808"
click at [421, 142] on div "1 BỊCH SIM" at bounding box center [429, 138] width 130 height 19
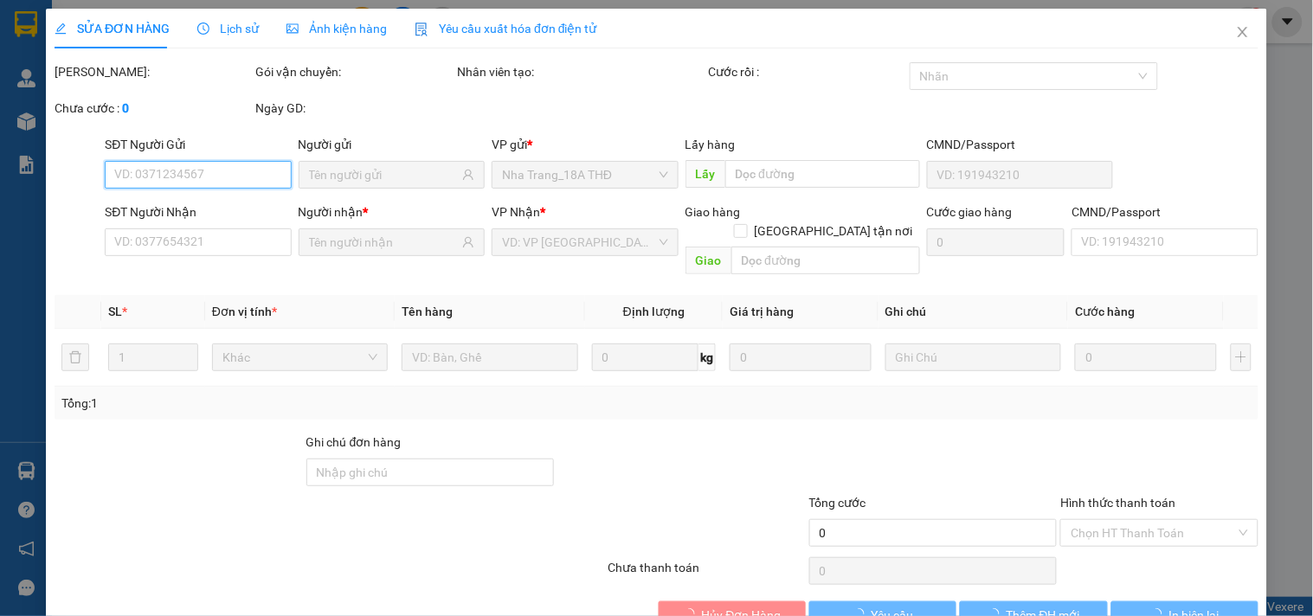
type input "0908833611"
type input "TỪ"
type input "0905022808"
type input "DƯƠNG"
type input "20.000"
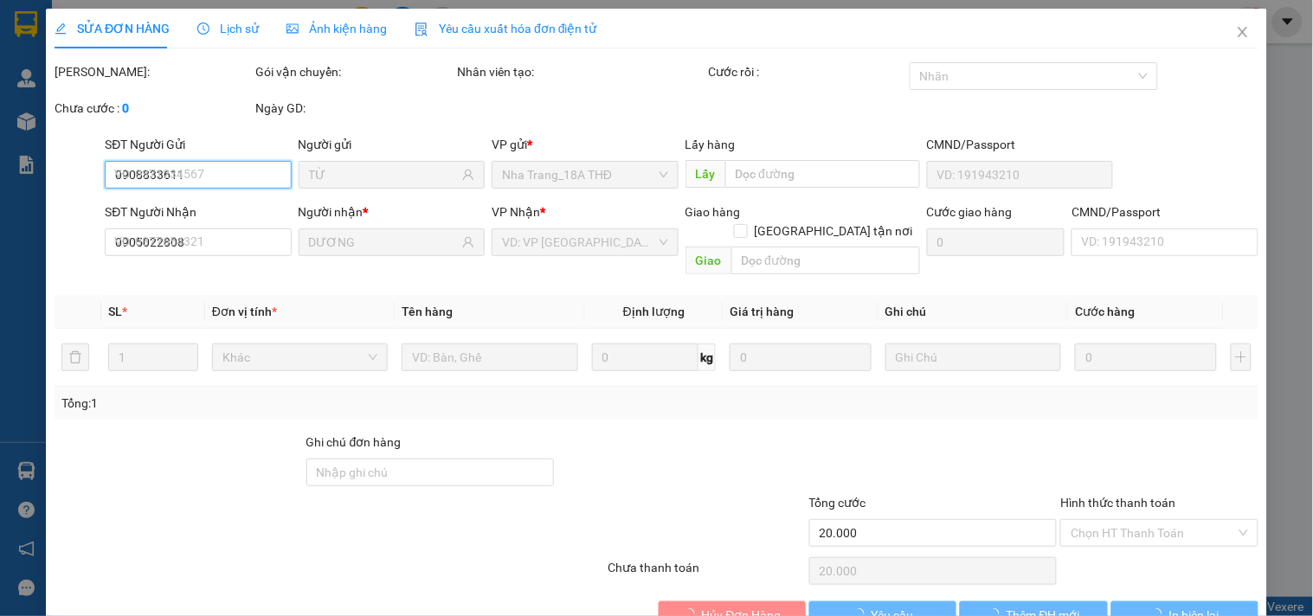
scroll to position [28, 0]
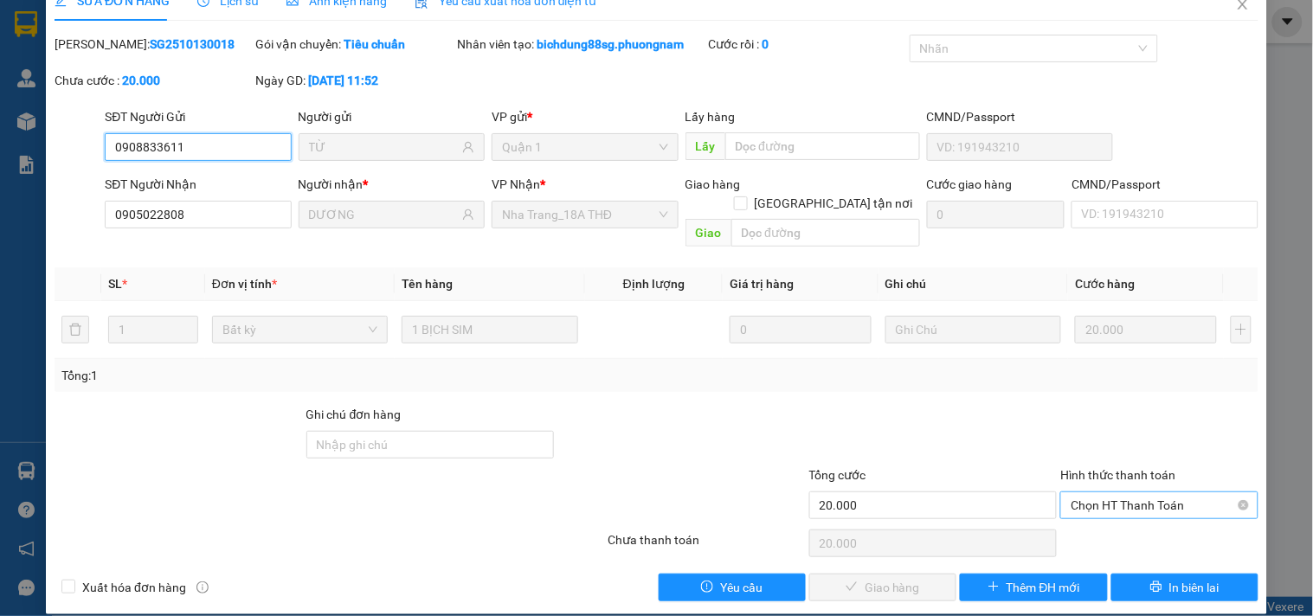
click at [1096, 493] on span "Chọn HT Thanh Toán" at bounding box center [1158, 505] width 177 height 26
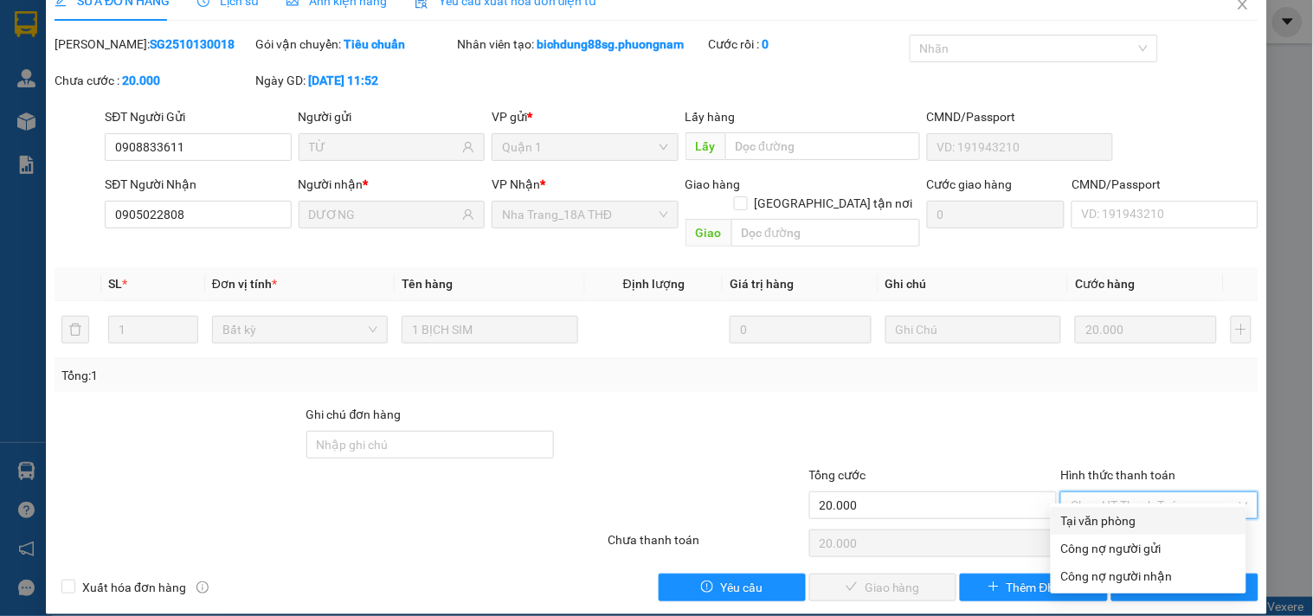
drag, startPoint x: 1100, startPoint y: 513, endPoint x: 1093, endPoint y: 524, distance: 13.2
click at [1100, 516] on div "Tại văn phòng" at bounding box center [1148, 520] width 175 height 19
type input "0"
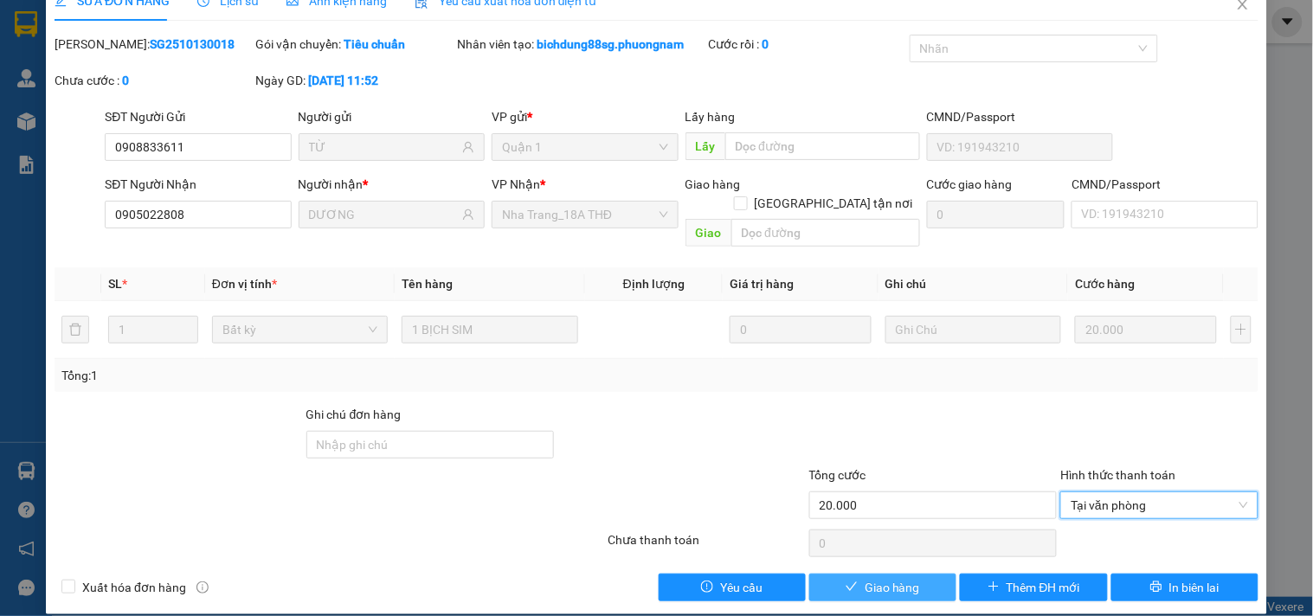
click at [909, 578] on span "Giao hàng" at bounding box center [891, 587] width 55 height 19
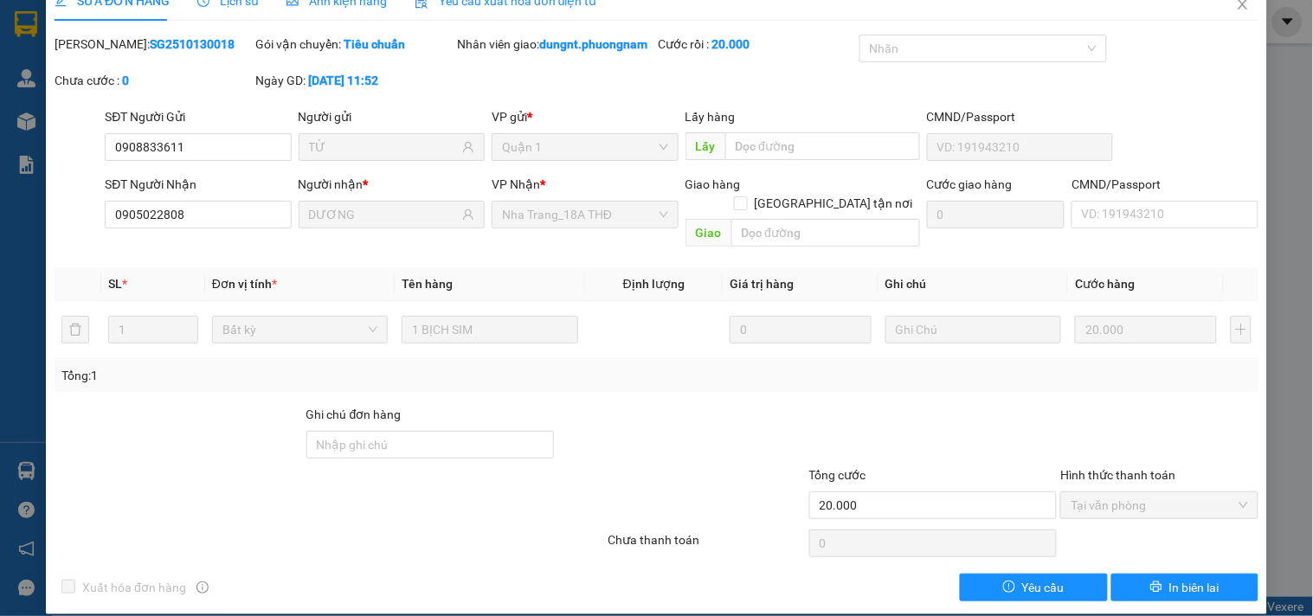
scroll to position [0, 0]
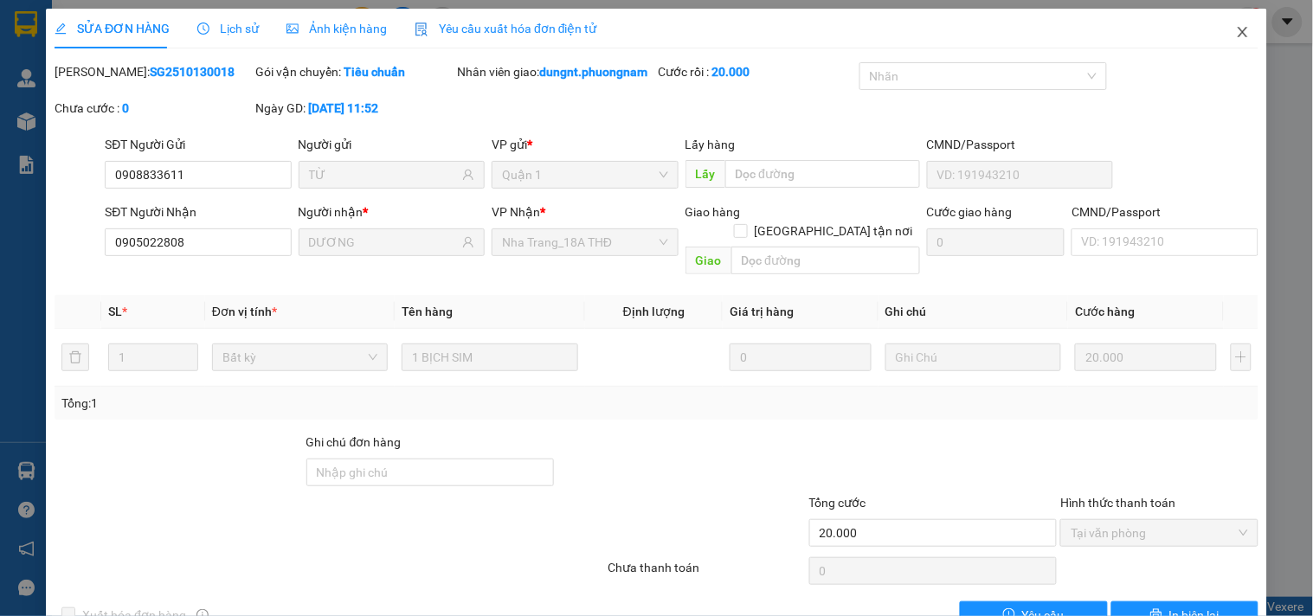
click at [1236, 35] on icon "close" at bounding box center [1243, 32] width 14 height 14
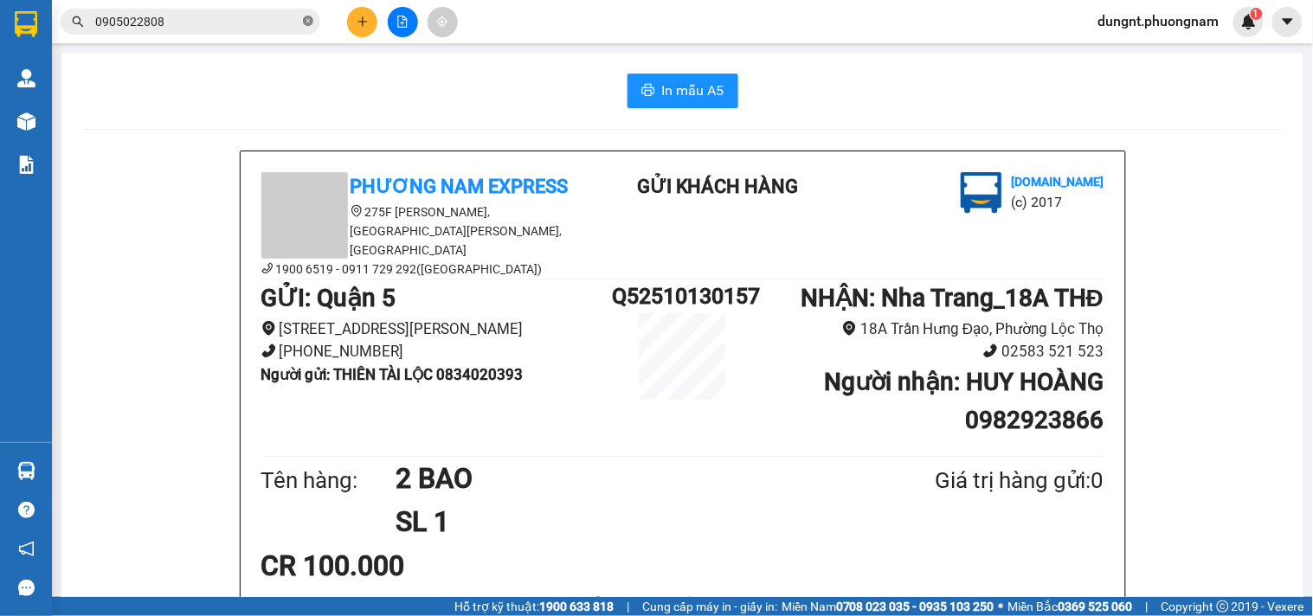
click at [306, 21] on icon "close-circle" at bounding box center [308, 21] width 10 height 10
drag, startPoint x: 227, startPoint y: 20, endPoint x: 243, endPoint y: 13, distance: 17.8
click at [228, 19] on input "text" at bounding box center [197, 21] width 204 height 19
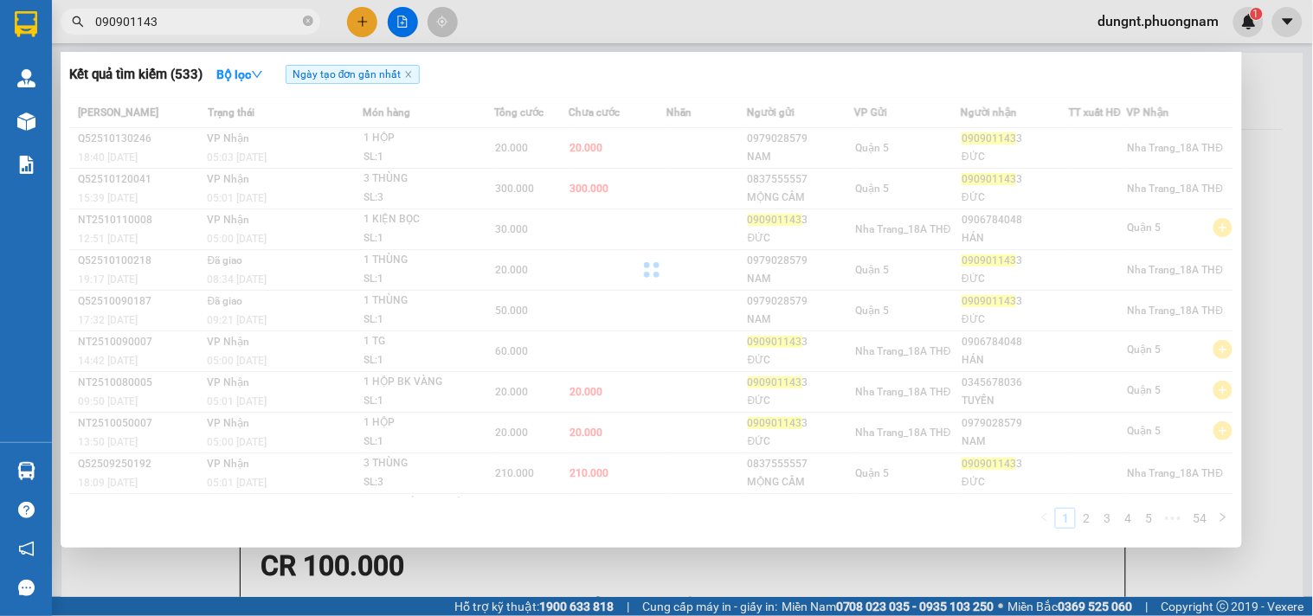
type input "0909011433"
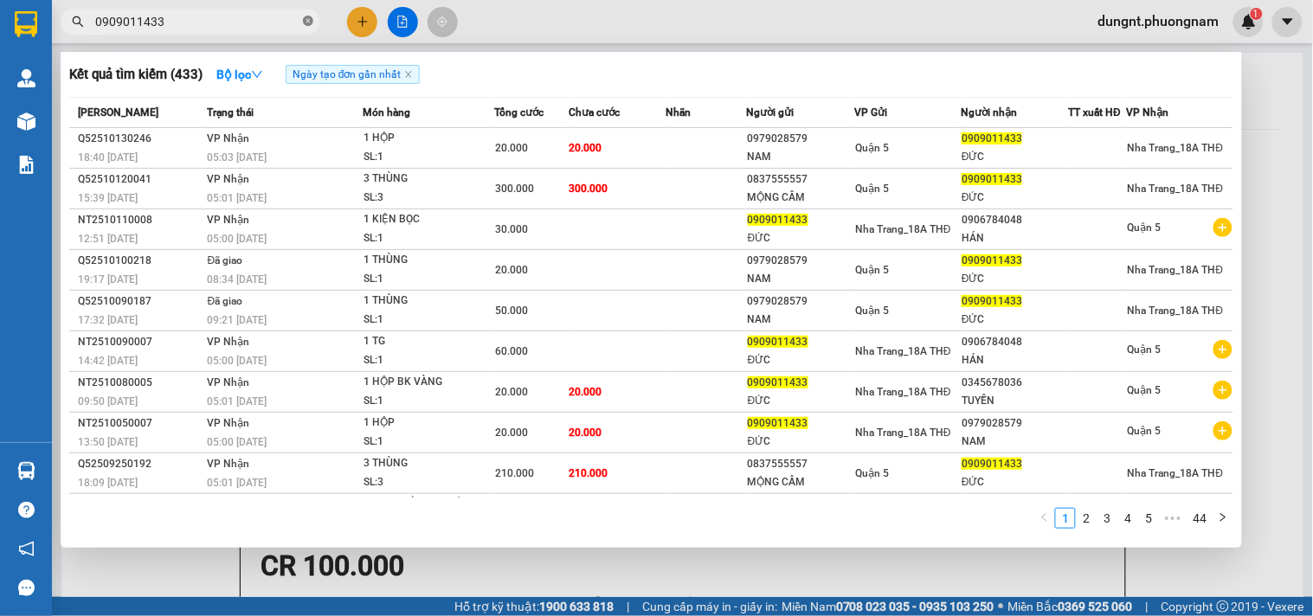
click at [310, 20] on icon "close-circle" at bounding box center [308, 21] width 10 height 10
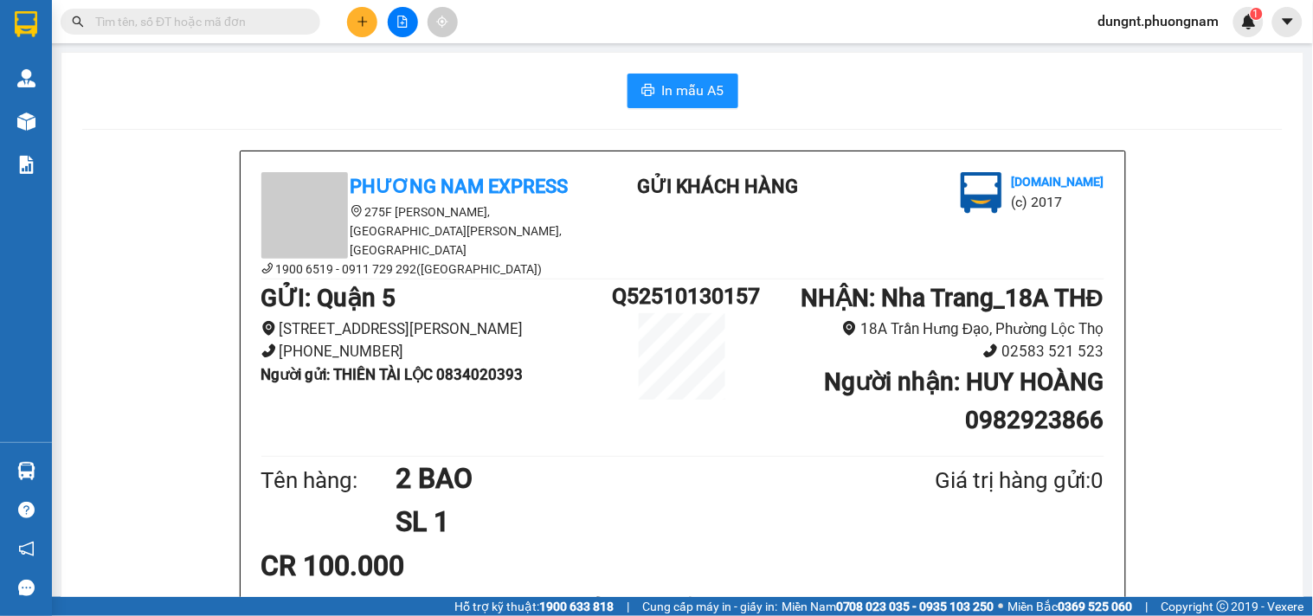
click at [228, 22] on input "text" at bounding box center [197, 21] width 204 height 19
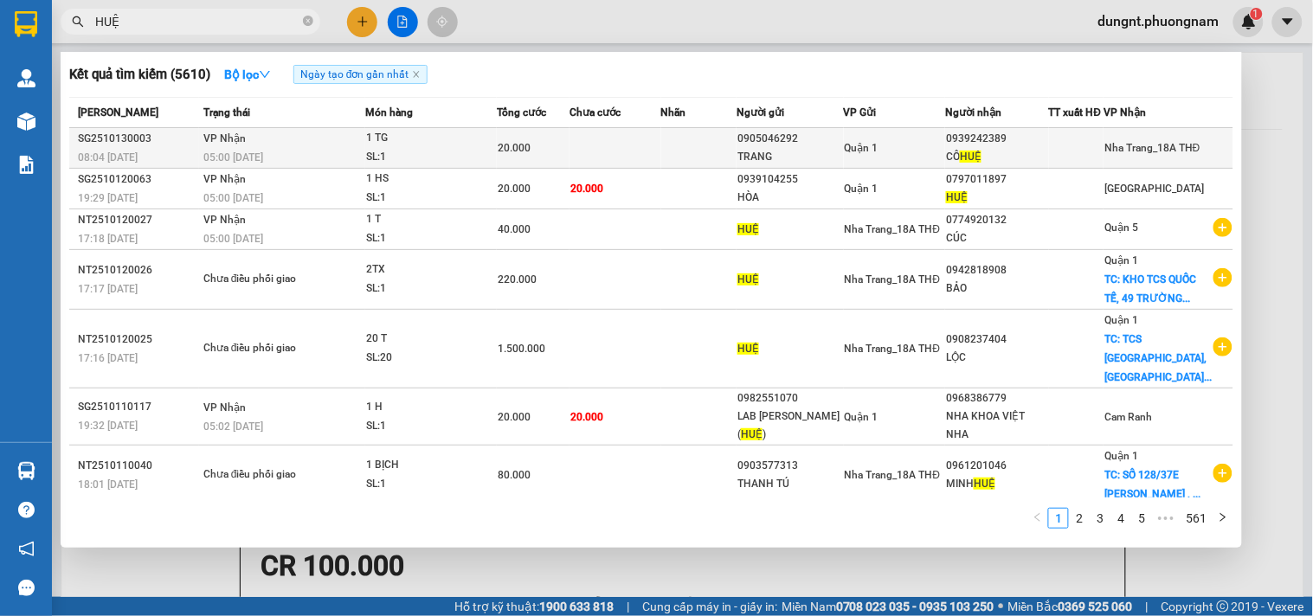
type input "HUỆ"
click at [936, 157] on div "Quận 1" at bounding box center [894, 147] width 100 height 19
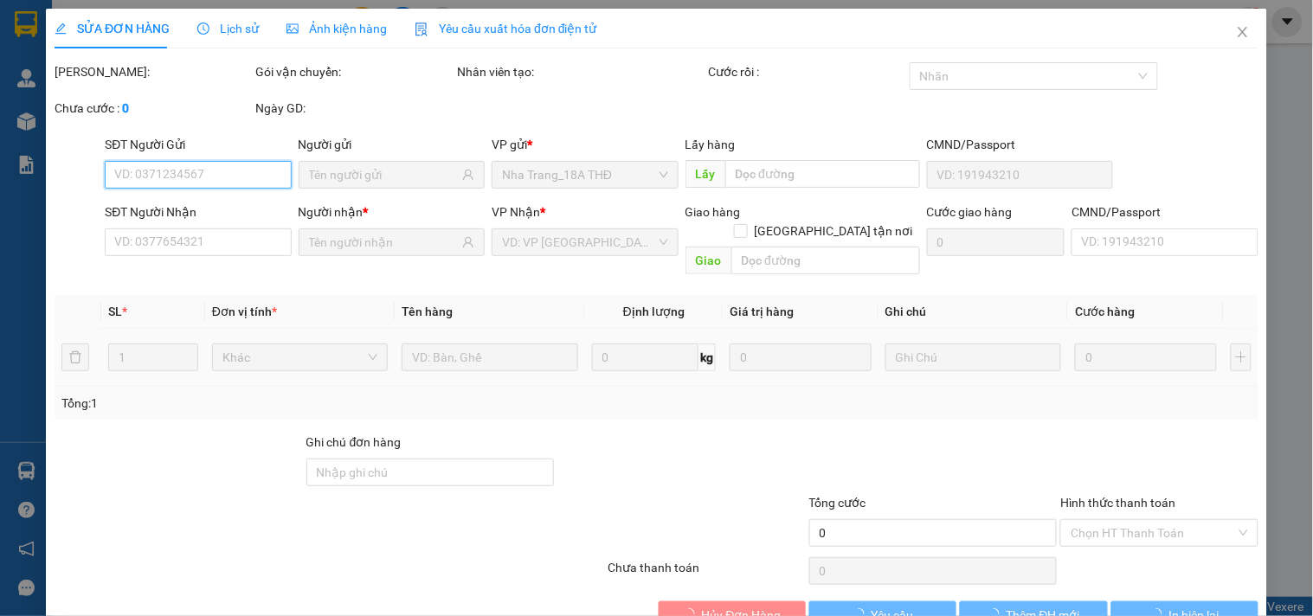
type input "0905046292"
type input "TRANG"
type input "0939242389"
type input "CÔ HUỆ"
type input "20.000"
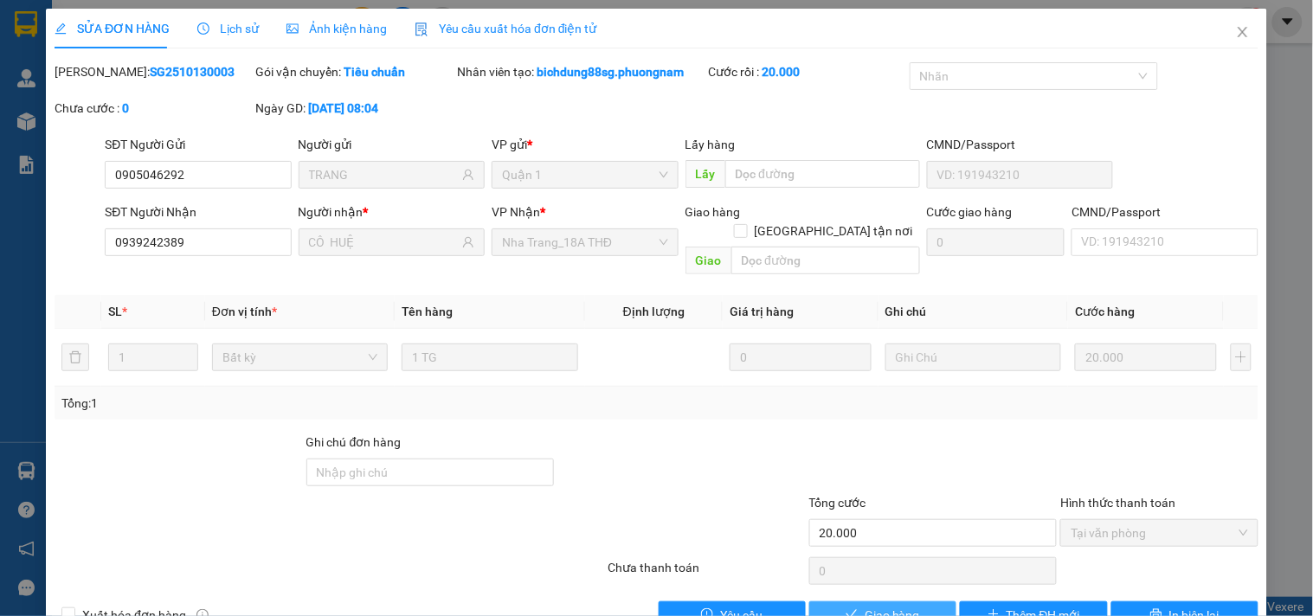
click at [900, 606] on span "Giao hàng" at bounding box center [891, 615] width 55 height 19
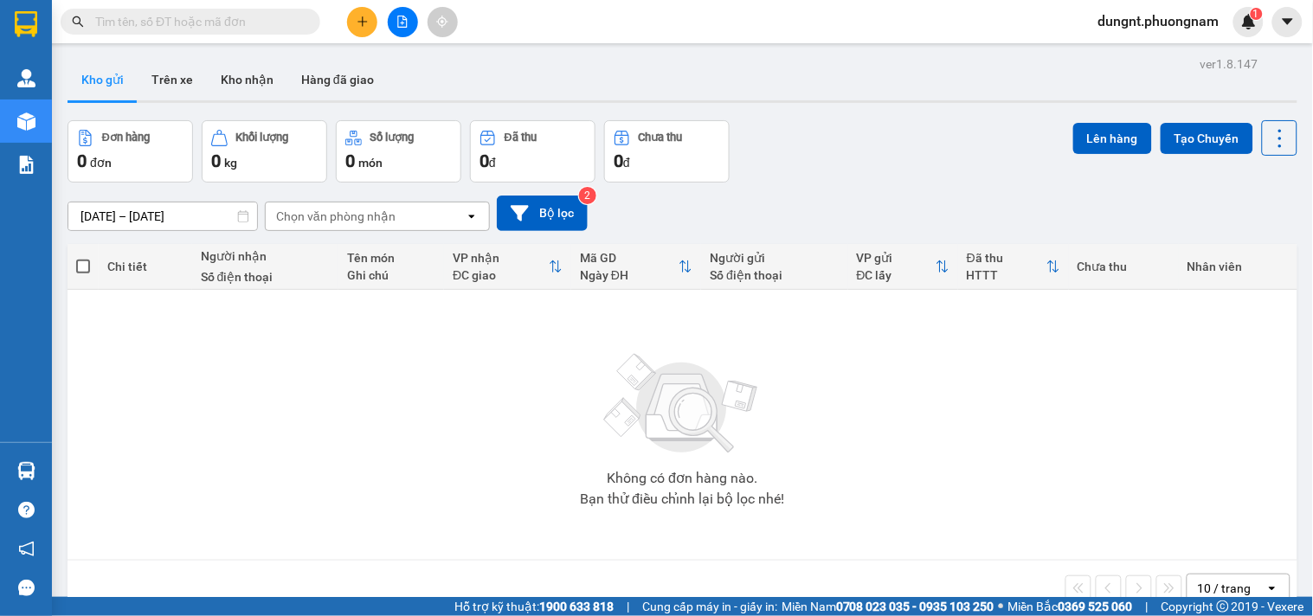
click at [270, 16] on input "text" at bounding box center [197, 21] width 204 height 19
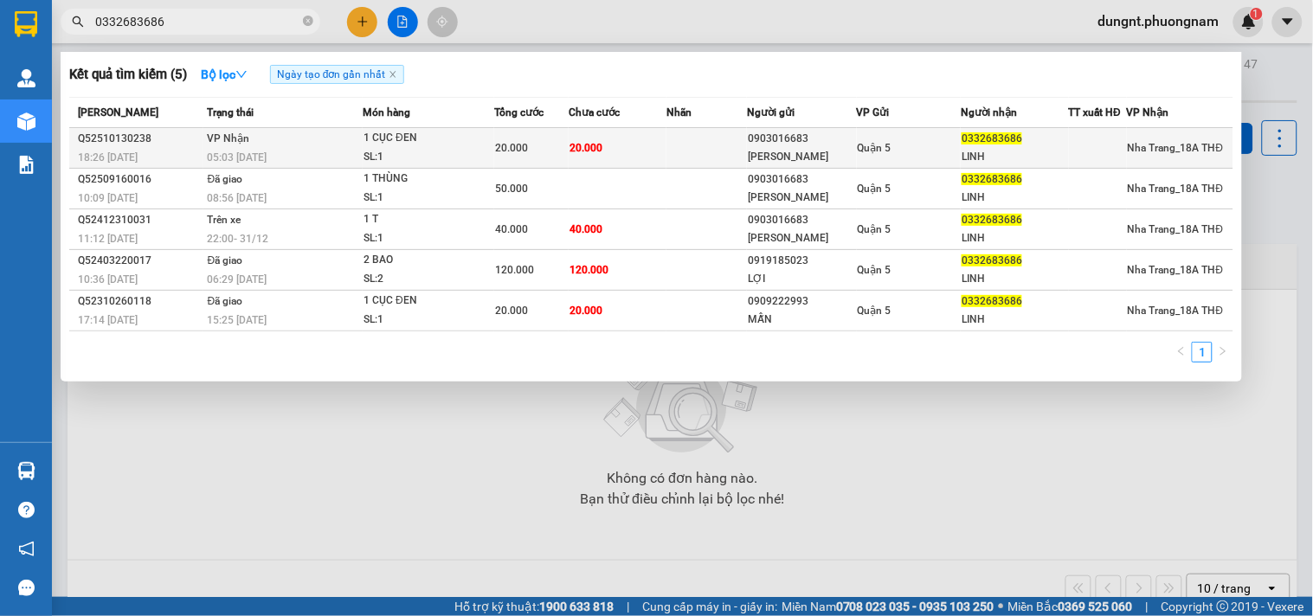
type input "0332683686"
click at [374, 149] on div "SL: 1" at bounding box center [428, 157] width 130 height 19
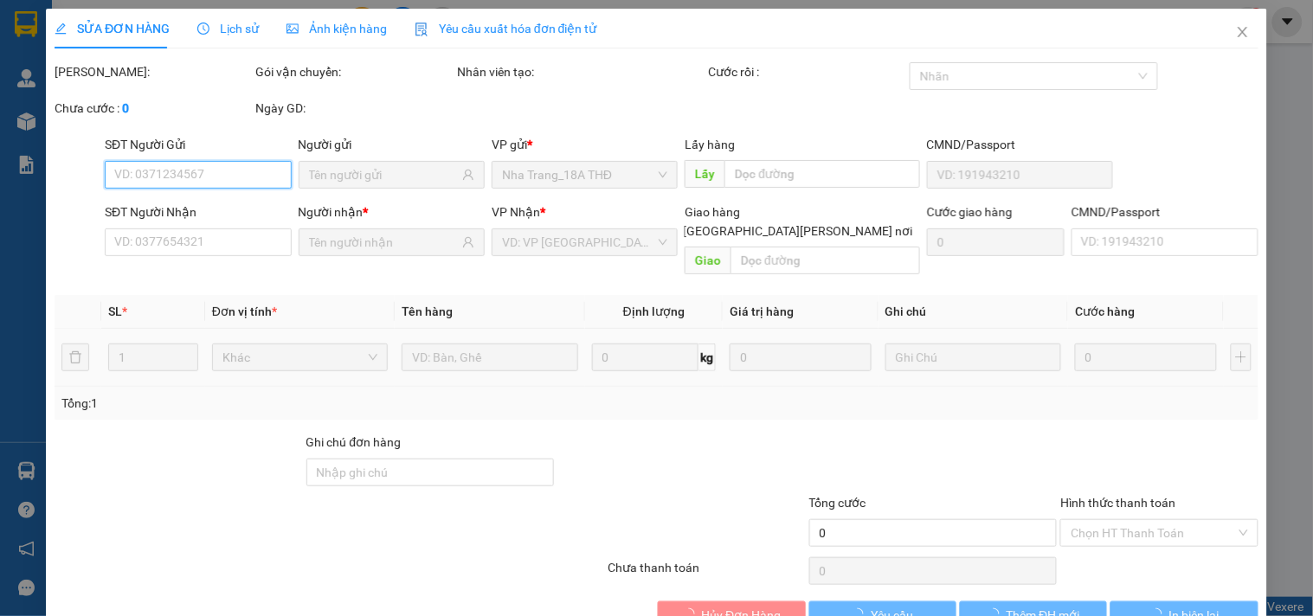
type input "0903016683"
type input "PHƯƠNG NAM"
type input "0332683686"
type input "LINH"
type input "20.000"
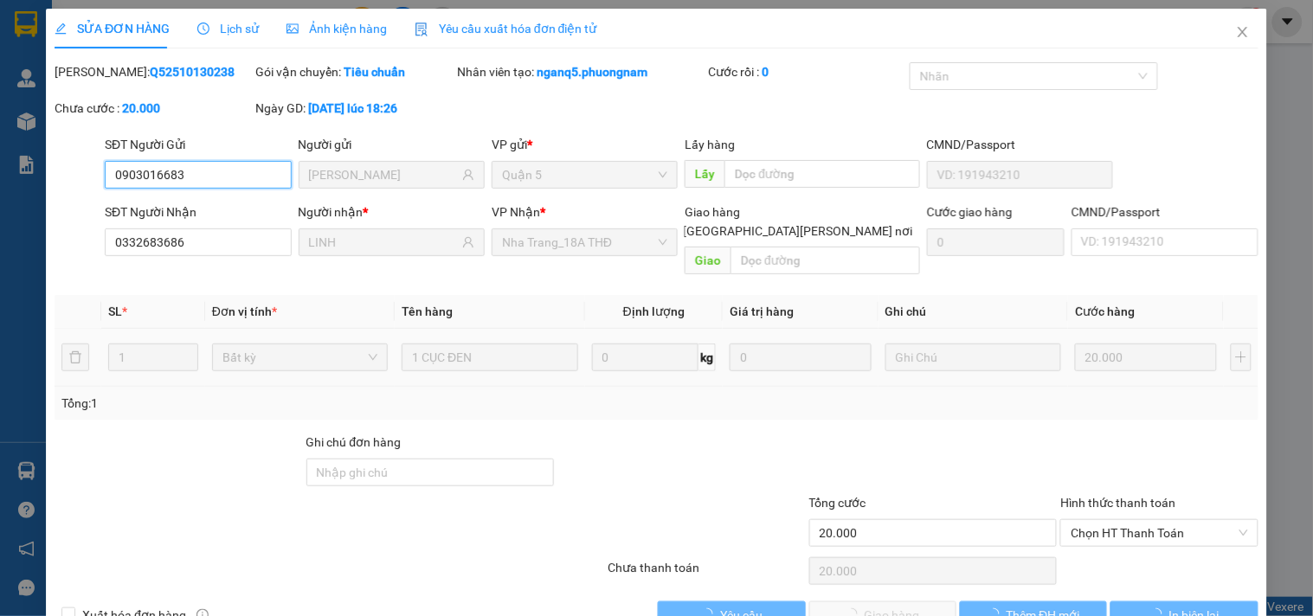
scroll to position [26, 0]
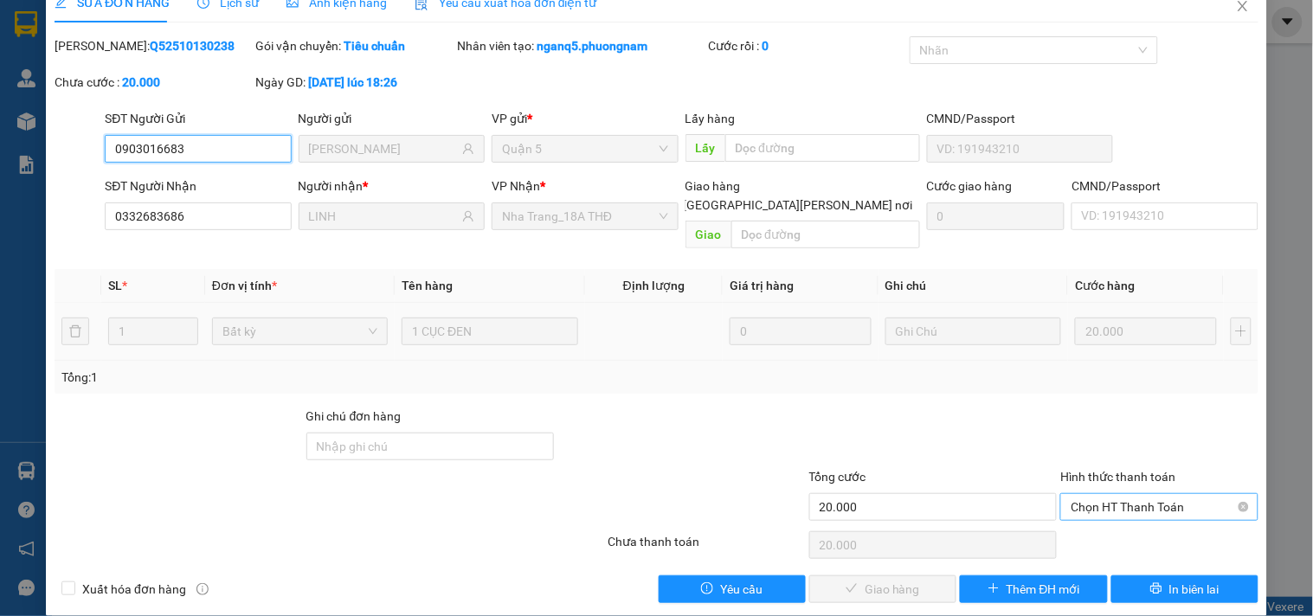
click at [1102, 494] on span "Chọn HT Thanh Toán" at bounding box center [1158, 507] width 177 height 26
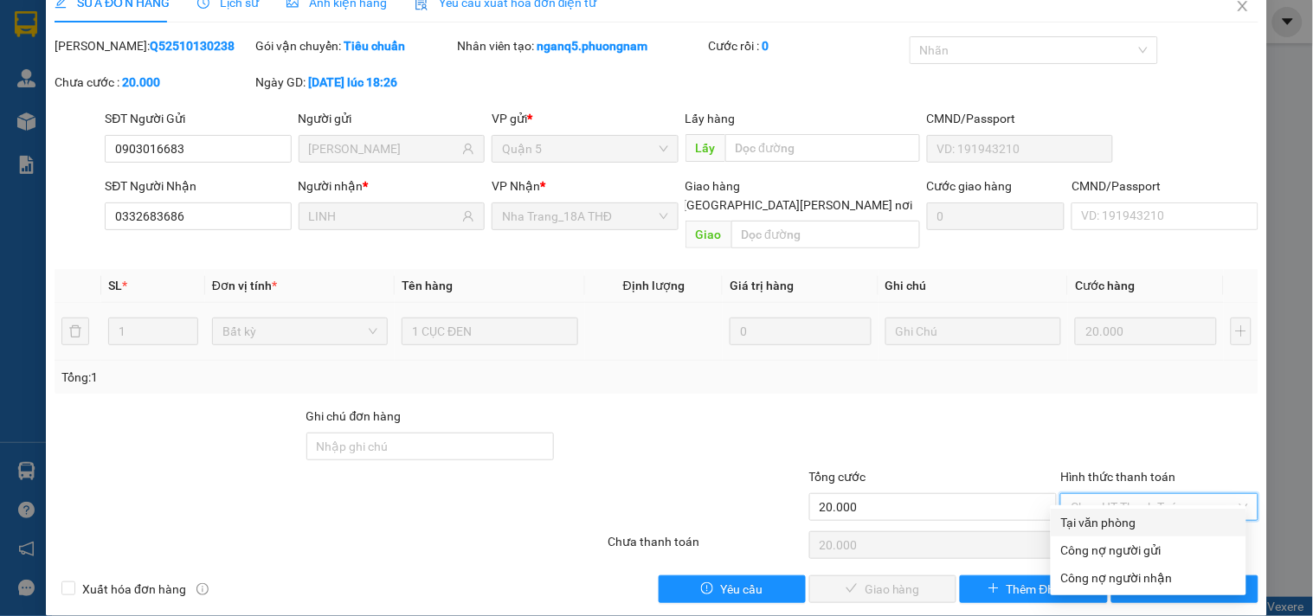
click at [1075, 528] on div "Tại văn phòng" at bounding box center [1148, 522] width 175 height 19
type input "0"
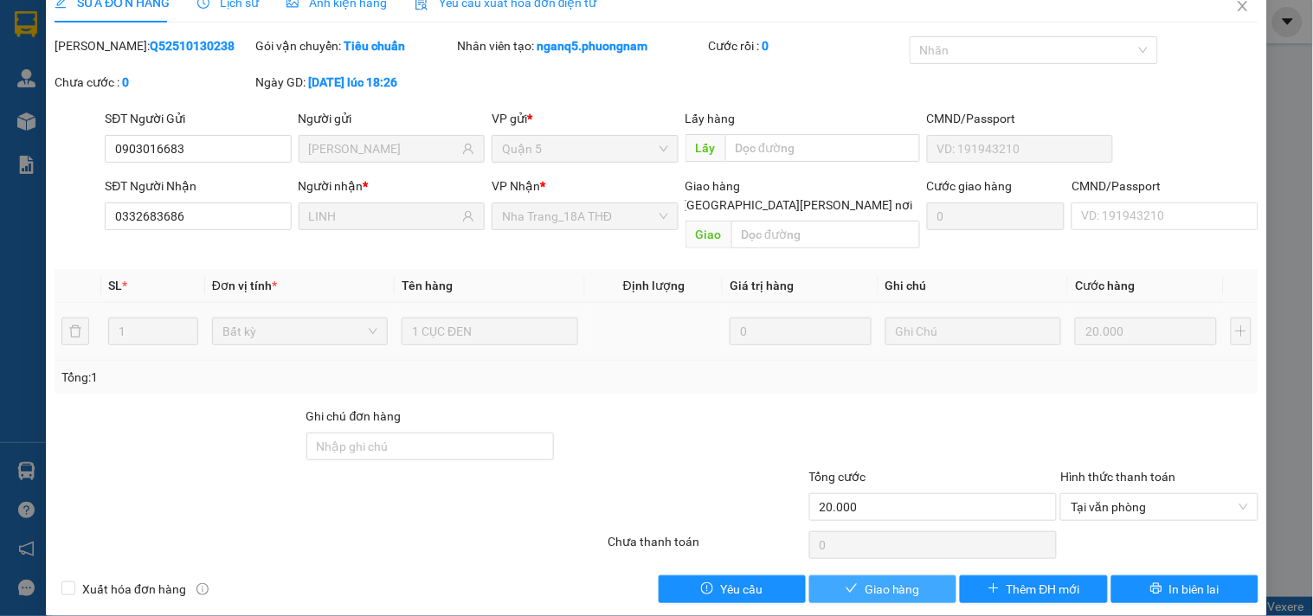
click at [914, 575] on button "Giao hàng" at bounding box center [882, 589] width 147 height 28
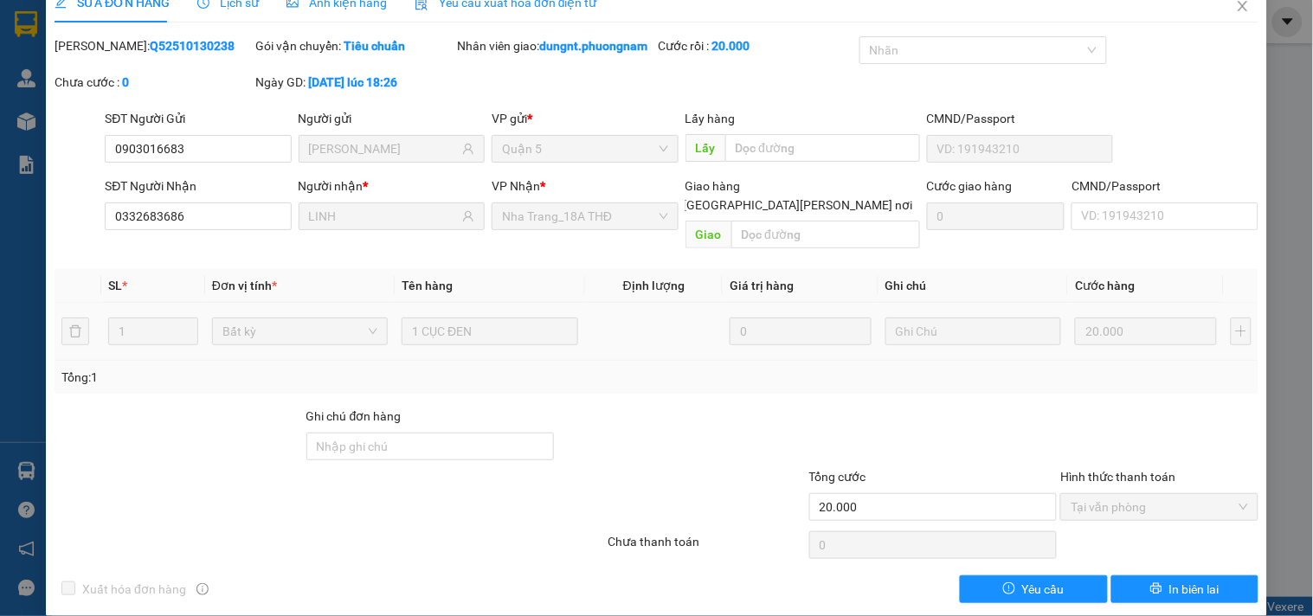
scroll to position [0, 0]
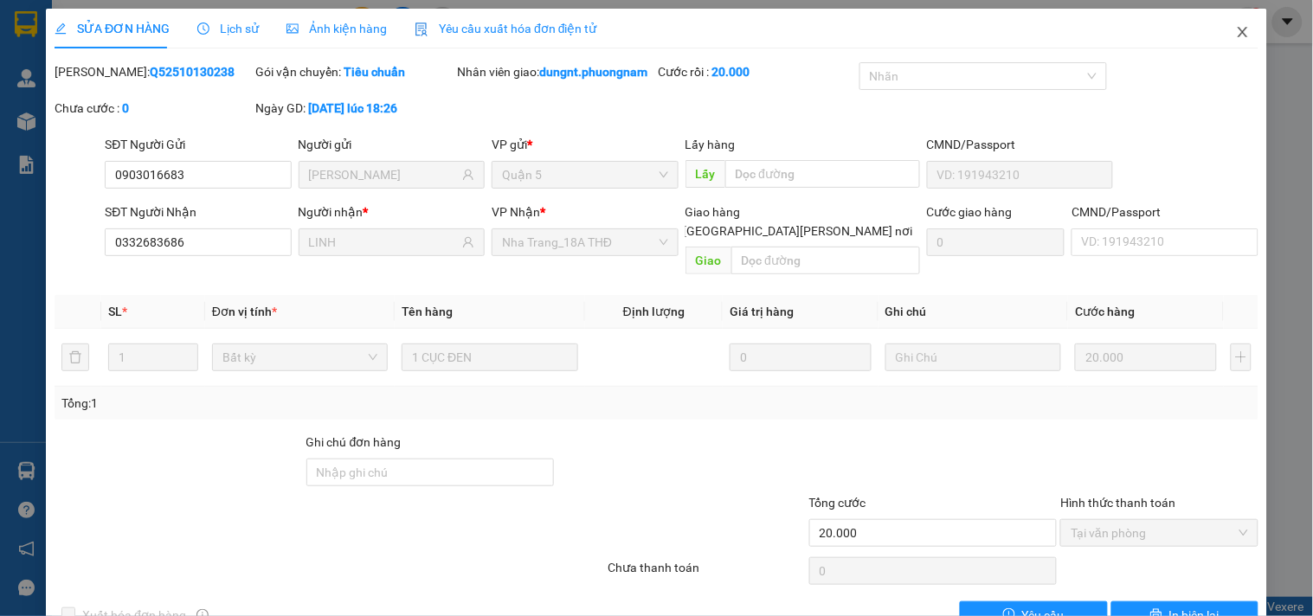
click at [1236, 35] on icon "close" at bounding box center [1243, 32] width 14 height 14
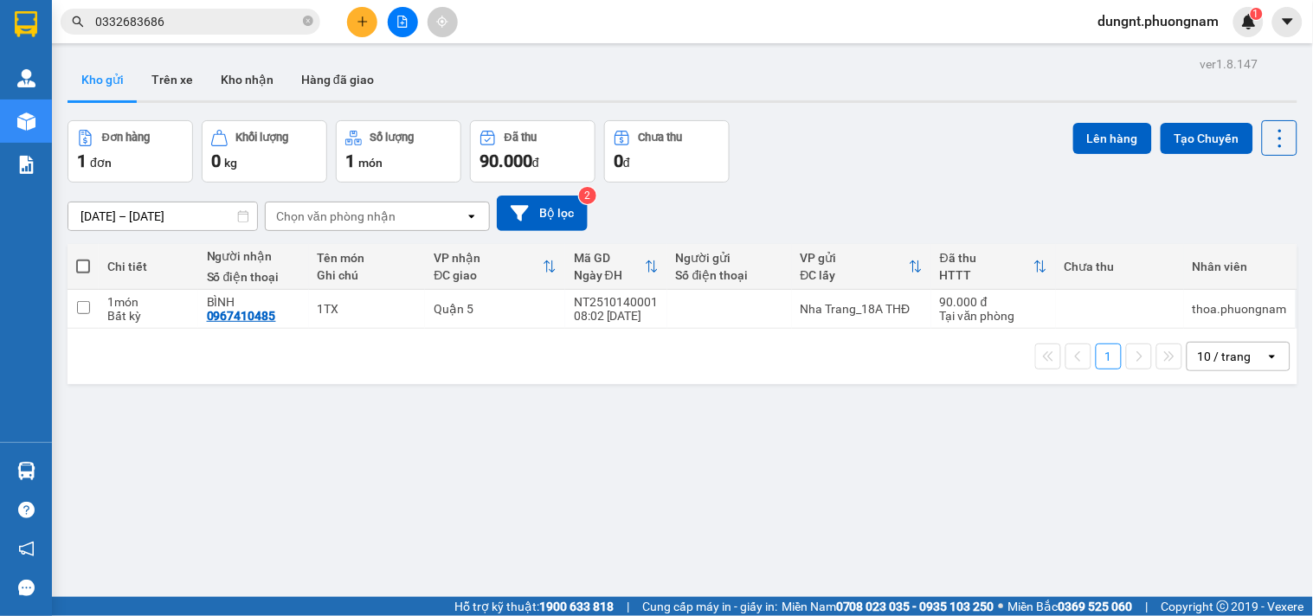
click at [197, 20] on input "0332683686" at bounding box center [197, 21] width 204 height 19
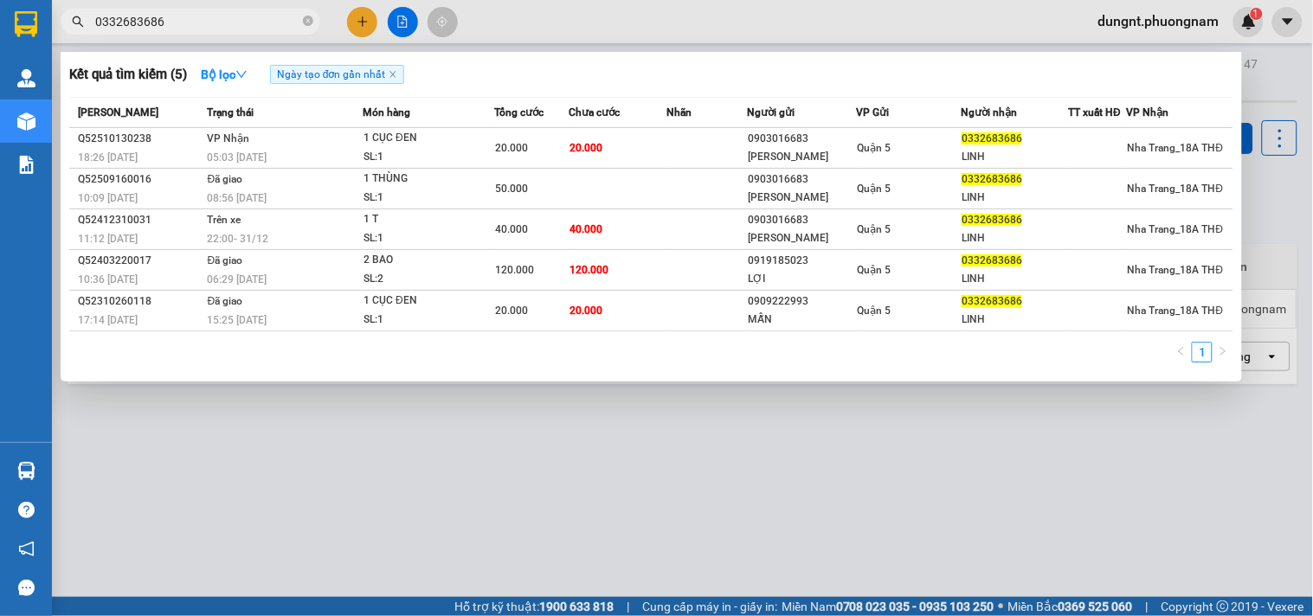
drag, startPoint x: 163, startPoint y: 29, endPoint x: 79, endPoint y: 54, distance: 87.6
click at [80, 37] on div "Kết quả tìm kiếm ( 5 ) Bộ lọc Ngày tạo đơn gần nhất Mã ĐH Trạng thái Món hàng T…" at bounding box center [168, 22] width 337 height 30
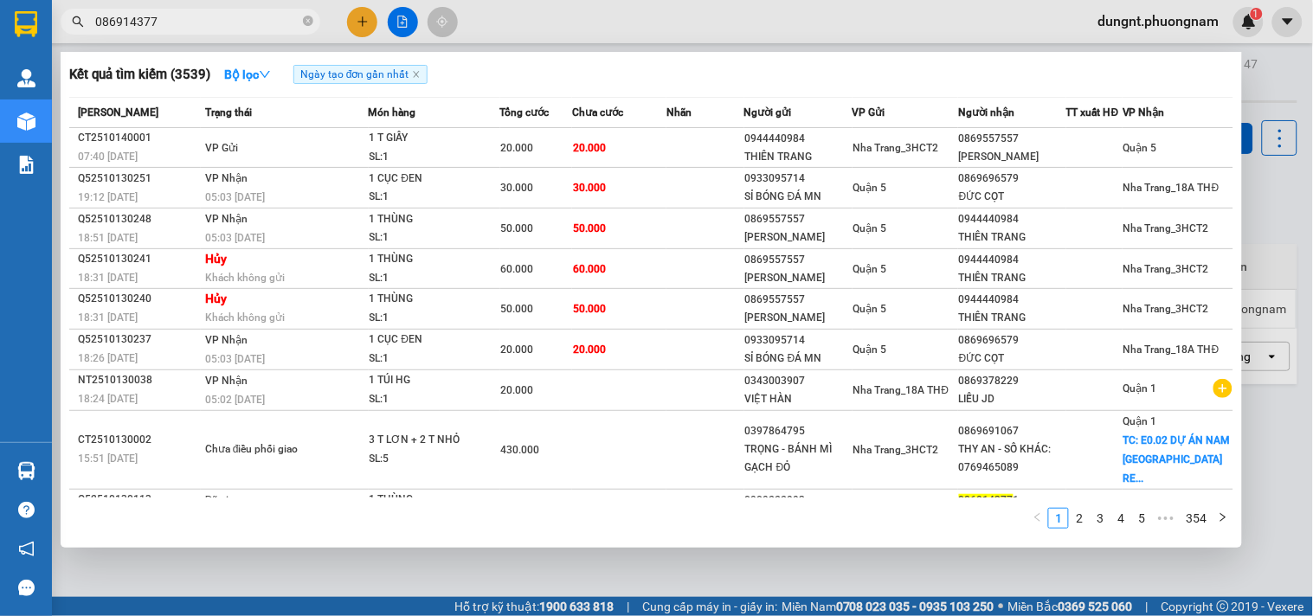
type input "0869143771"
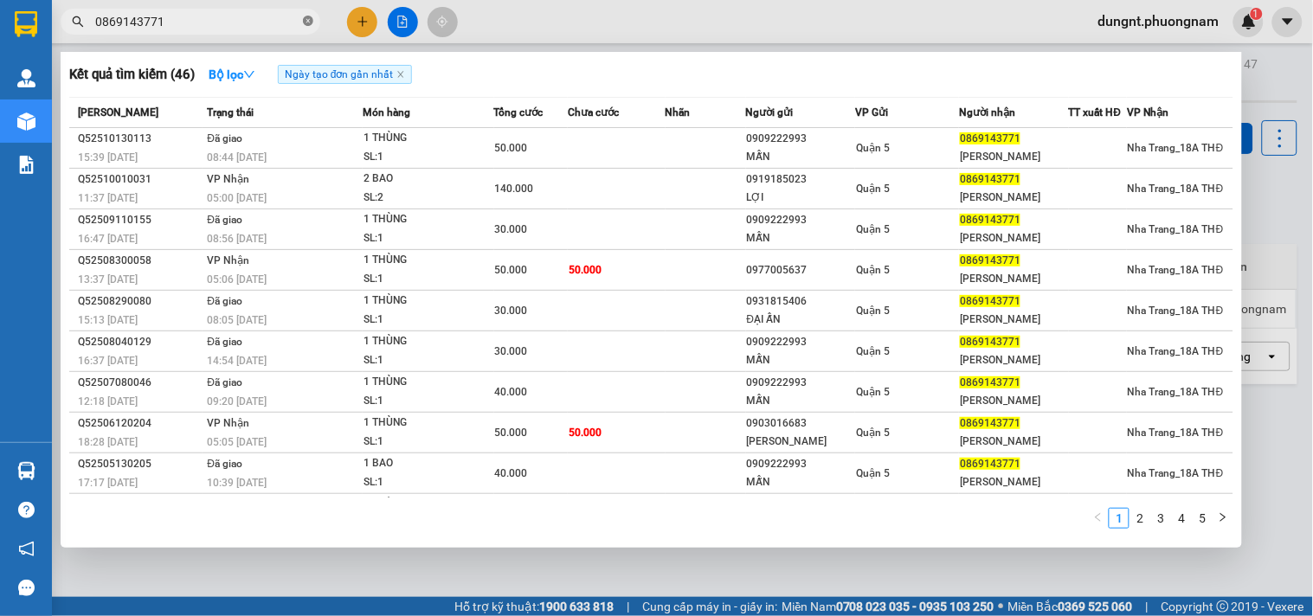
click at [309, 18] on icon "close-circle" at bounding box center [308, 21] width 10 height 10
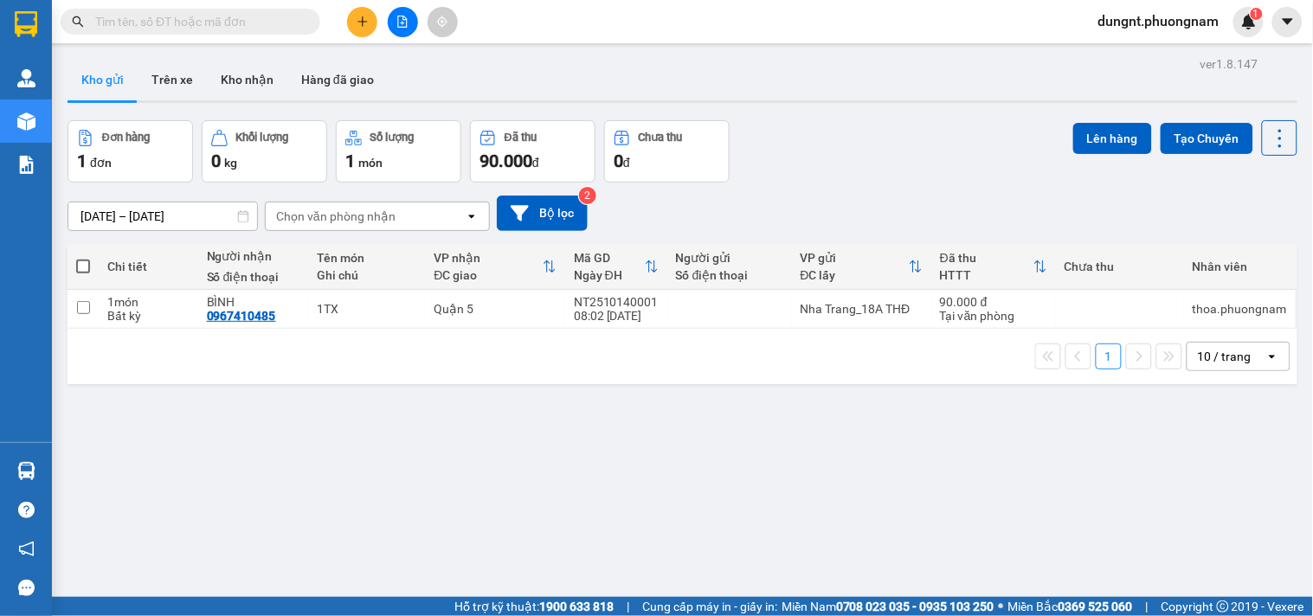
click at [210, 17] on input "text" at bounding box center [197, 21] width 204 height 19
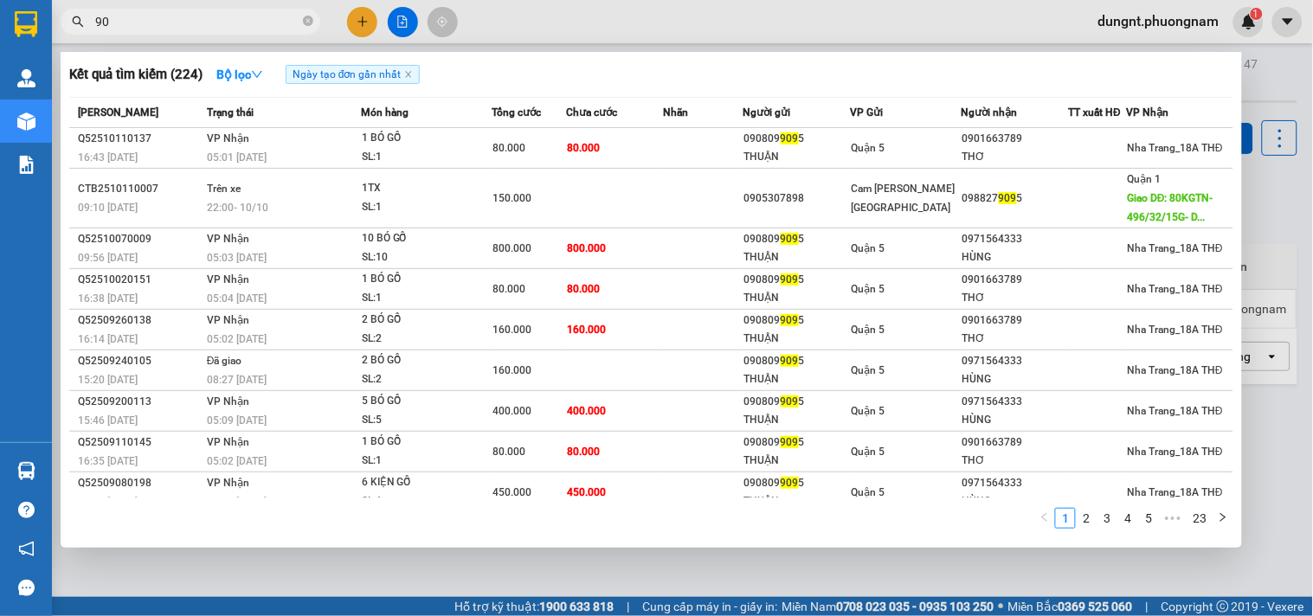
type input "9"
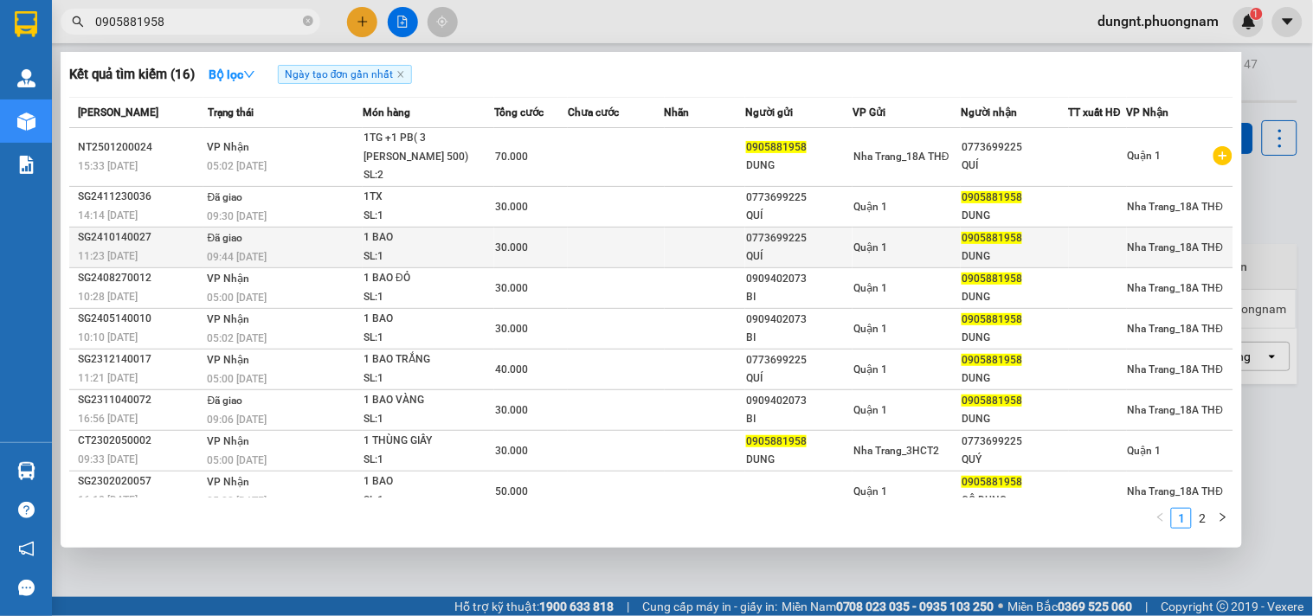
type input "0905881958"
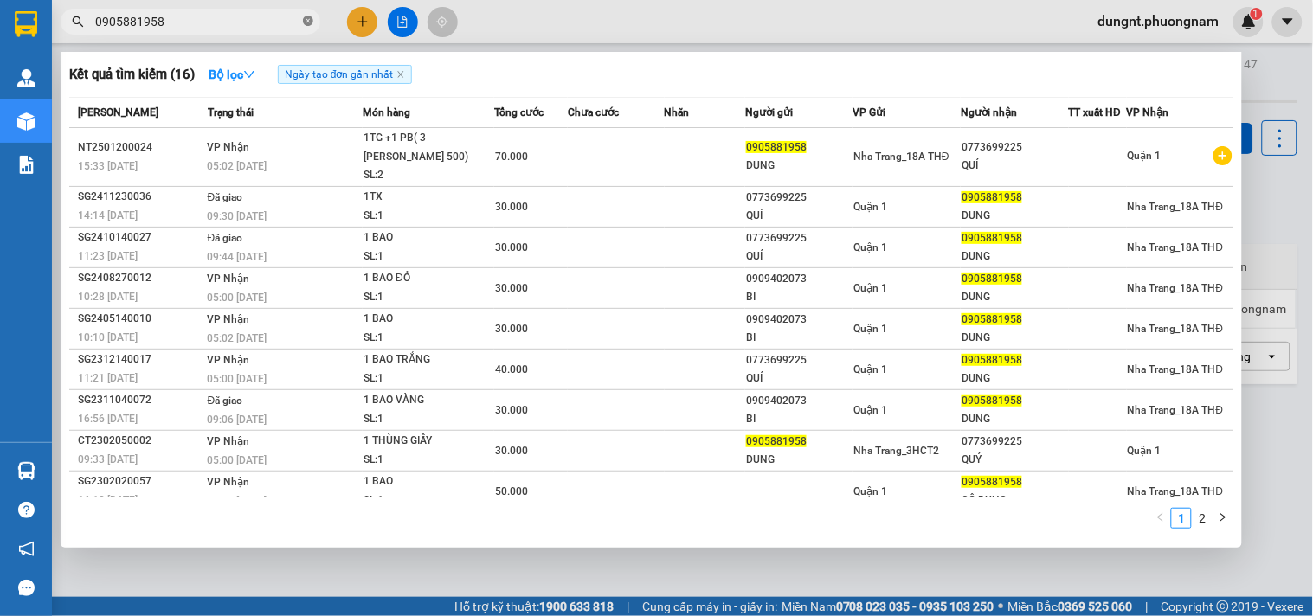
click at [305, 23] on icon "close-circle" at bounding box center [308, 21] width 10 height 10
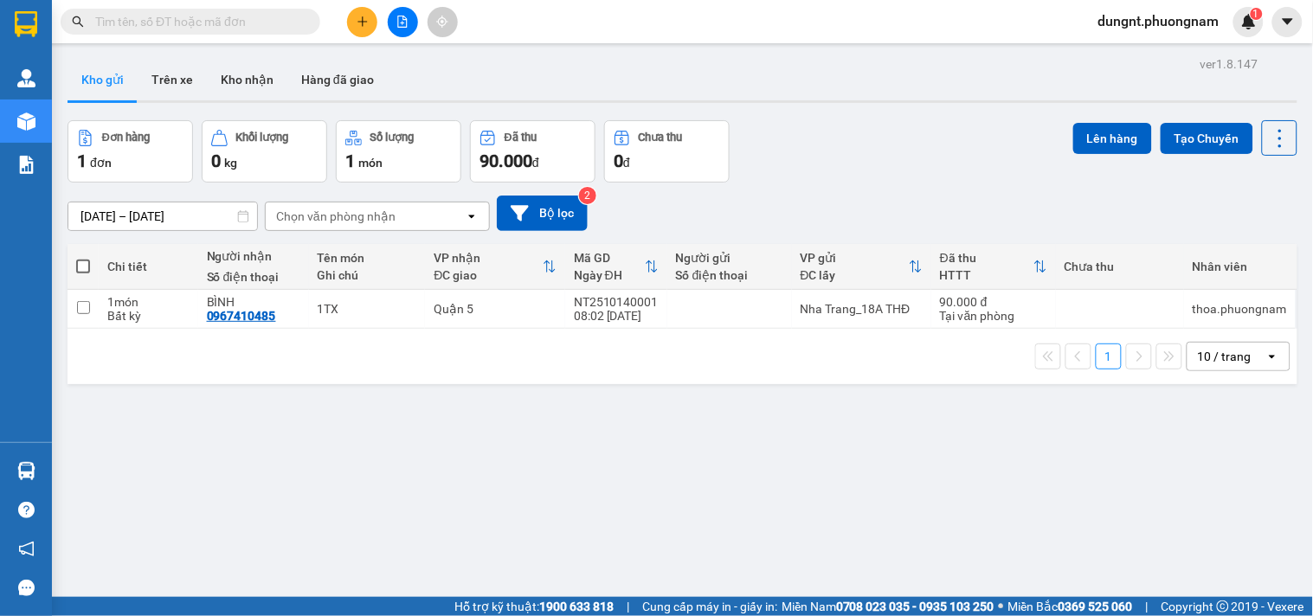
click at [243, 21] on input "text" at bounding box center [197, 21] width 204 height 19
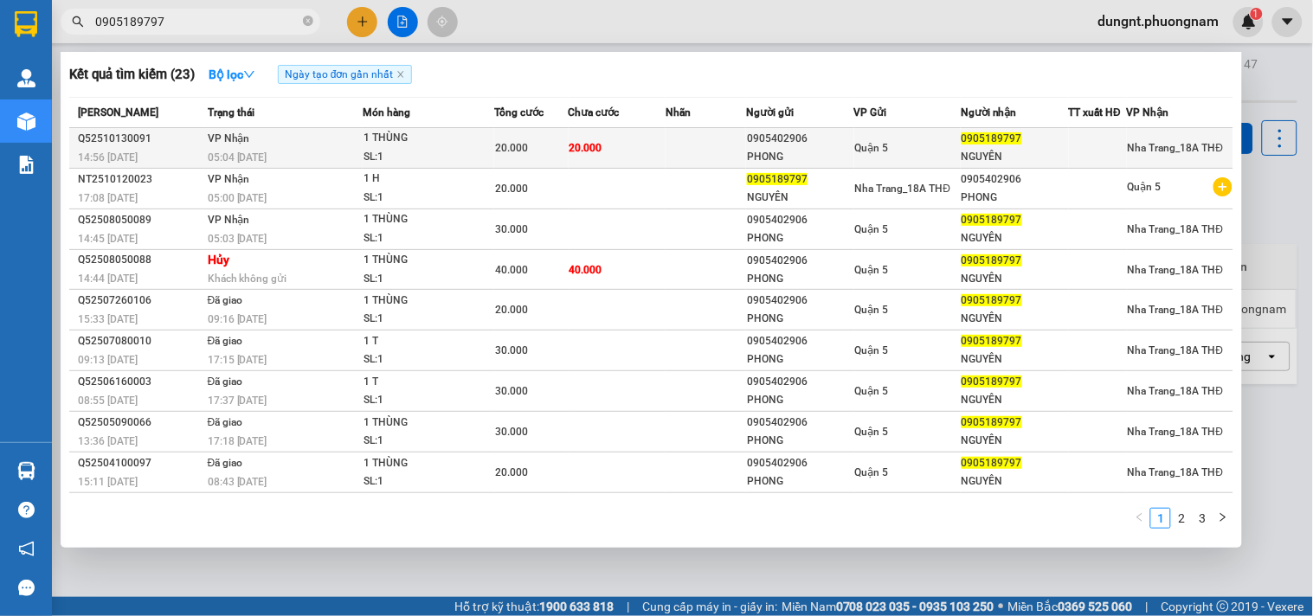
type input "0905189797"
click at [665, 136] on td at bounding box center [705, 148] width 80 height 41
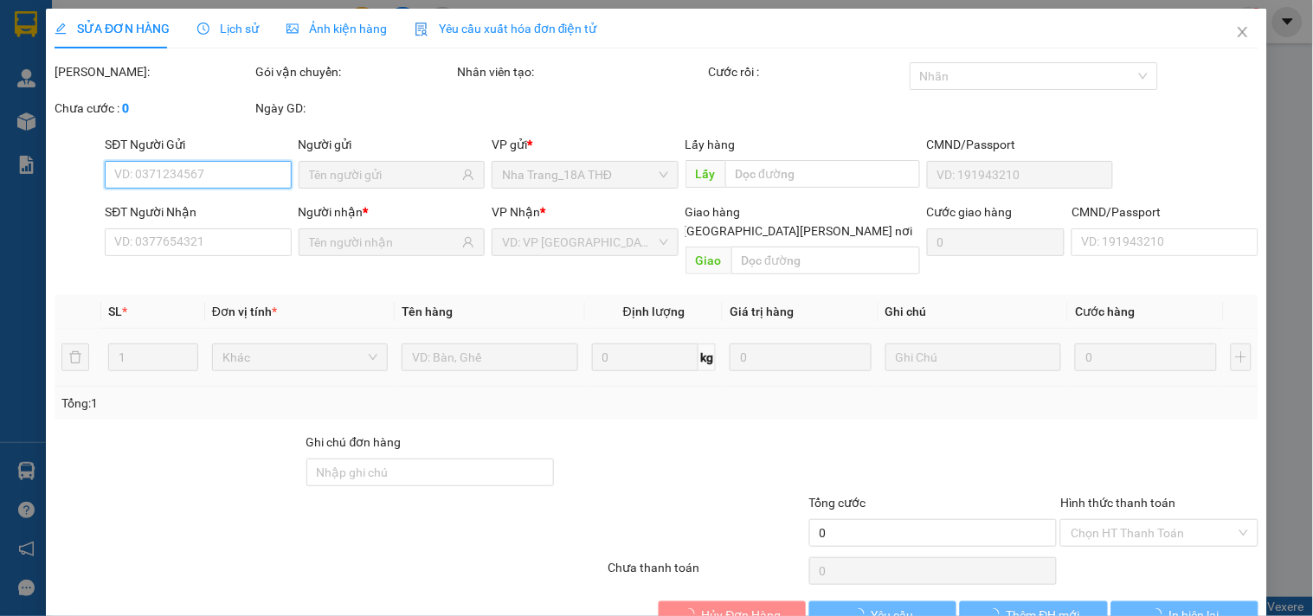
type input "0905402906"
type input "PHONG"
type input "0905189797"
type input "NGUYÊN"
type input "20.000"
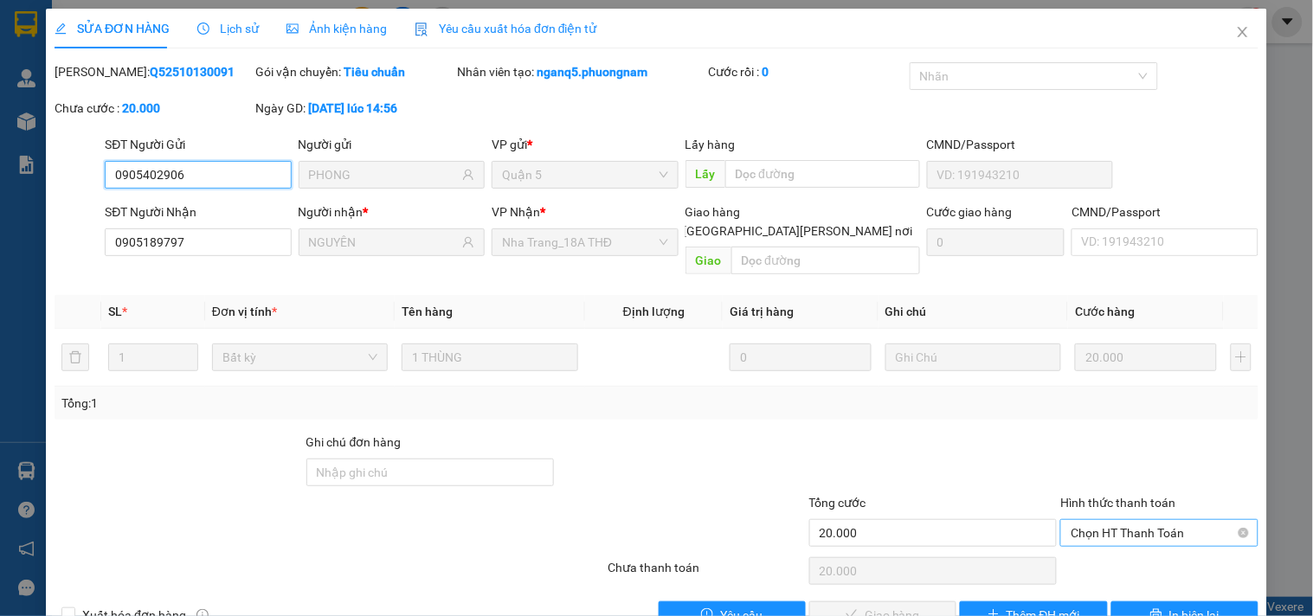
click at [1112, 520] on span "Chọn HT Thanh Toán" at bounding box center [1158, 533] width 177 height 26
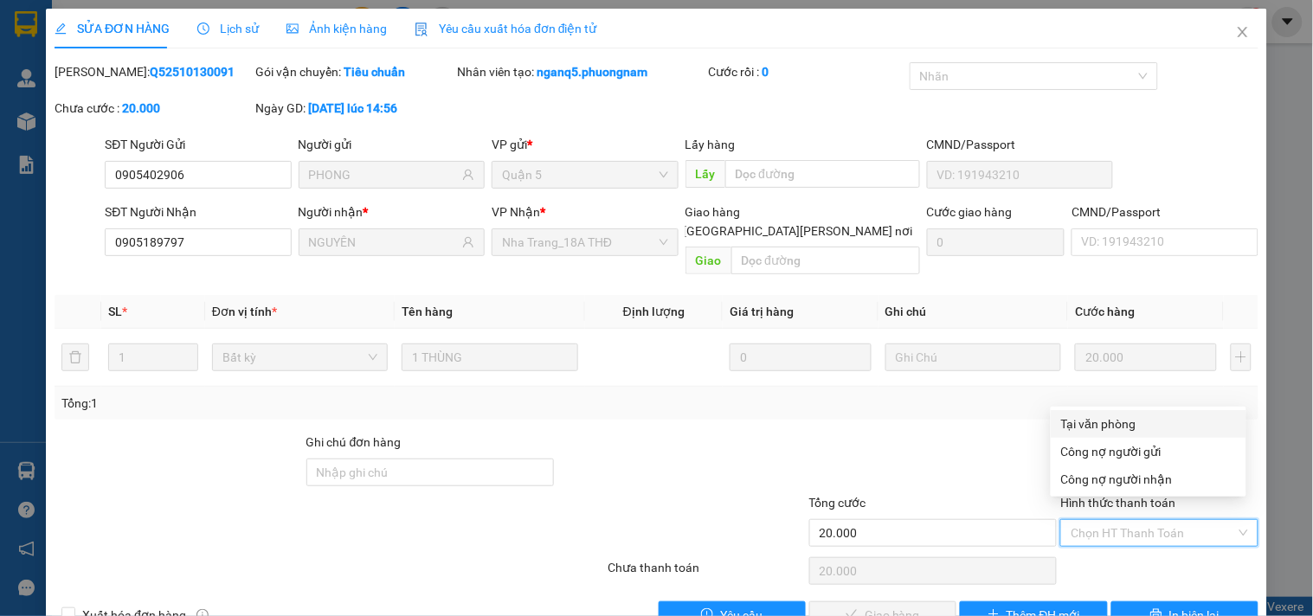
click at [1094, 422] on div "Tại văn phòng" at bounding box center [1148, 423] width 175 height 19
type input "0"
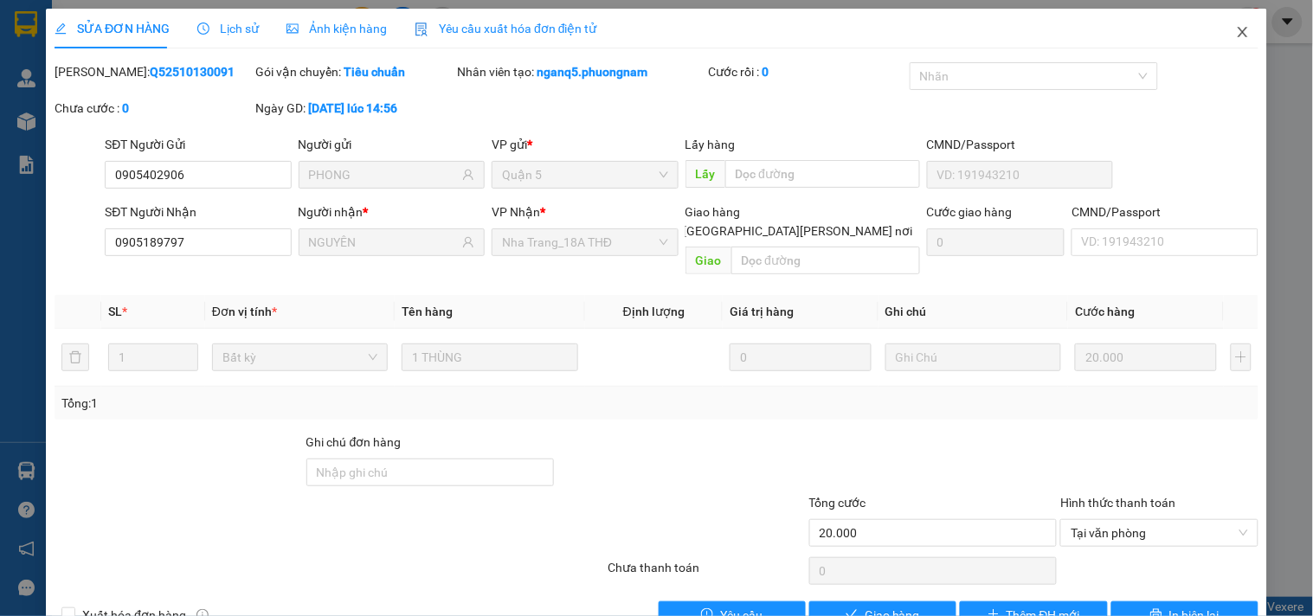
click at [1240, 32] on span "Close" at bounding box center [1242, 33] width 48 height 48
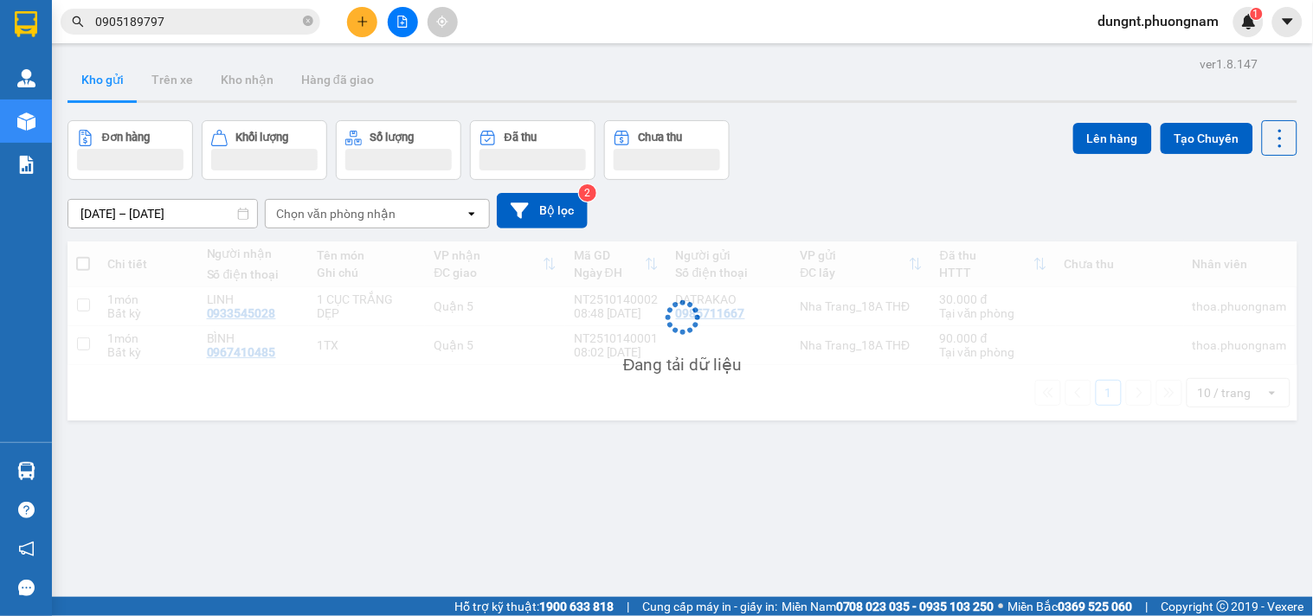
click at [1233, 32] on div "dungnt.phuongnam 1" at bounding box center [1173, 22] width 179 height 30
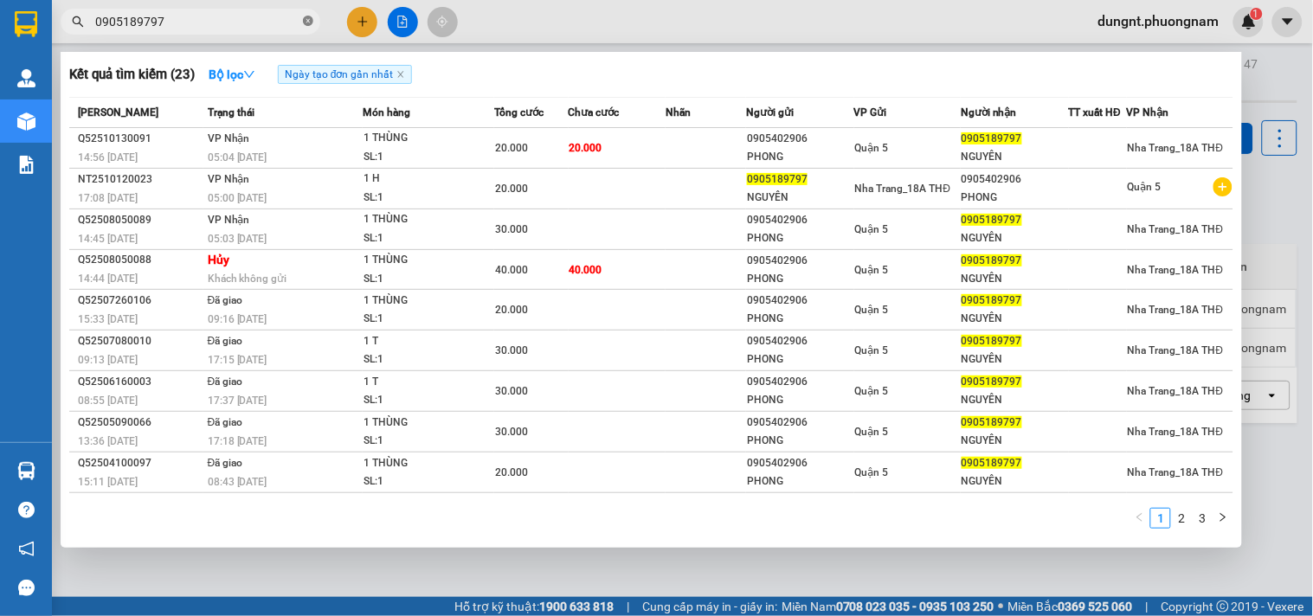
click at [310, 18] on icon "close-circle" at bounding box center [308, 21] width 10 height 10
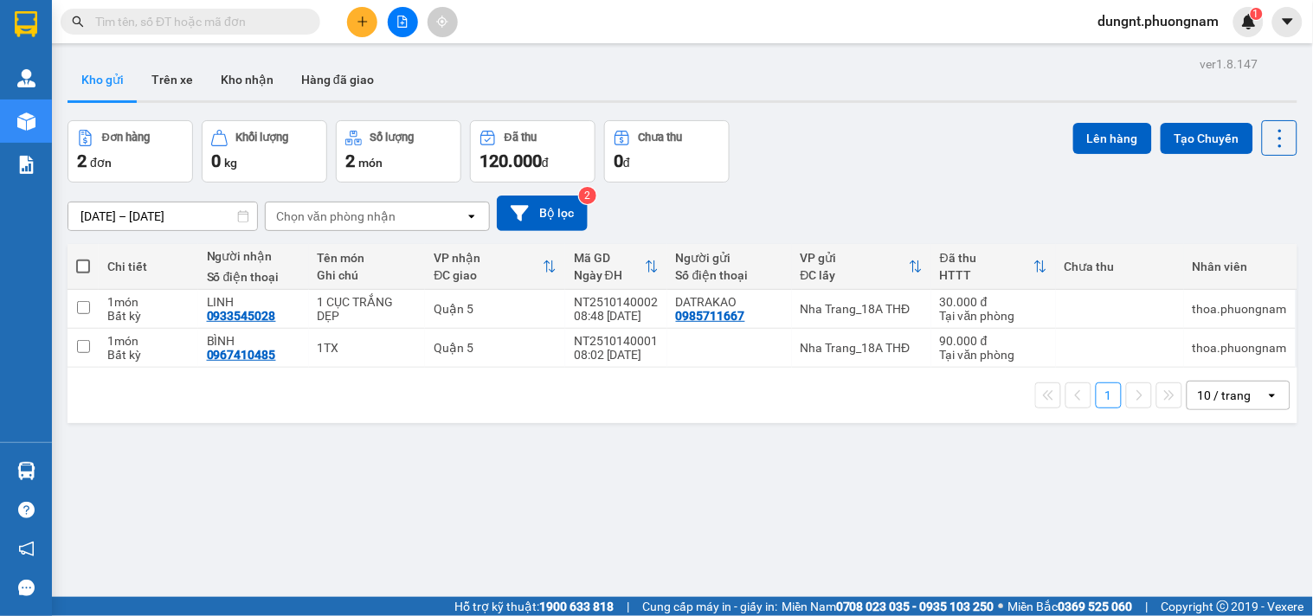
click at [194, 23] on input "text" at bounding box center [197, 21] width 204 height 19
click at [168, 23] on input "text" at bounding box center [197, 21] width 204 height 19
type input "V"
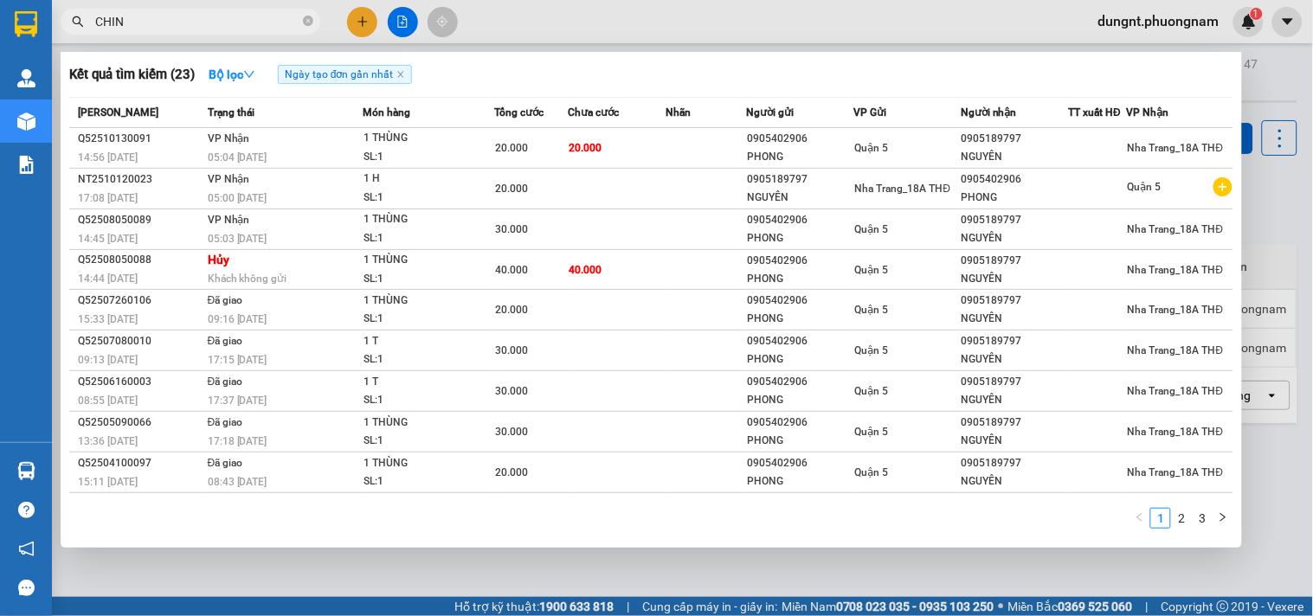
type input "CHINH"
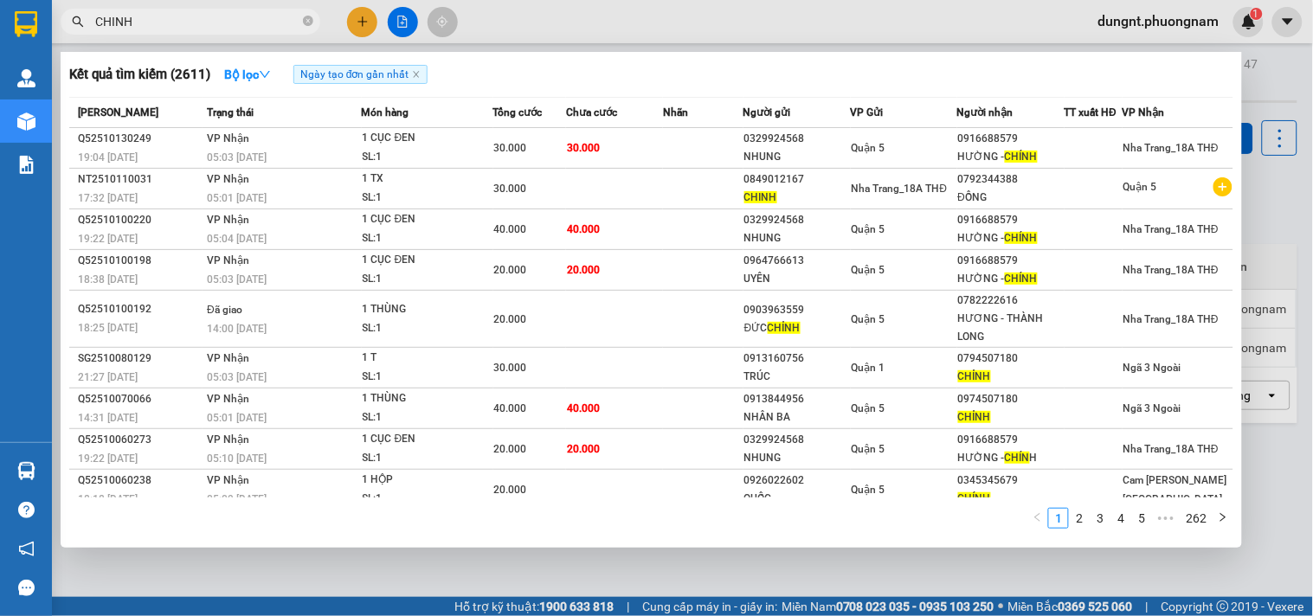
click at [307, 19] on icon "close-circle" at bounding box center [308, 21] width 10 height 10
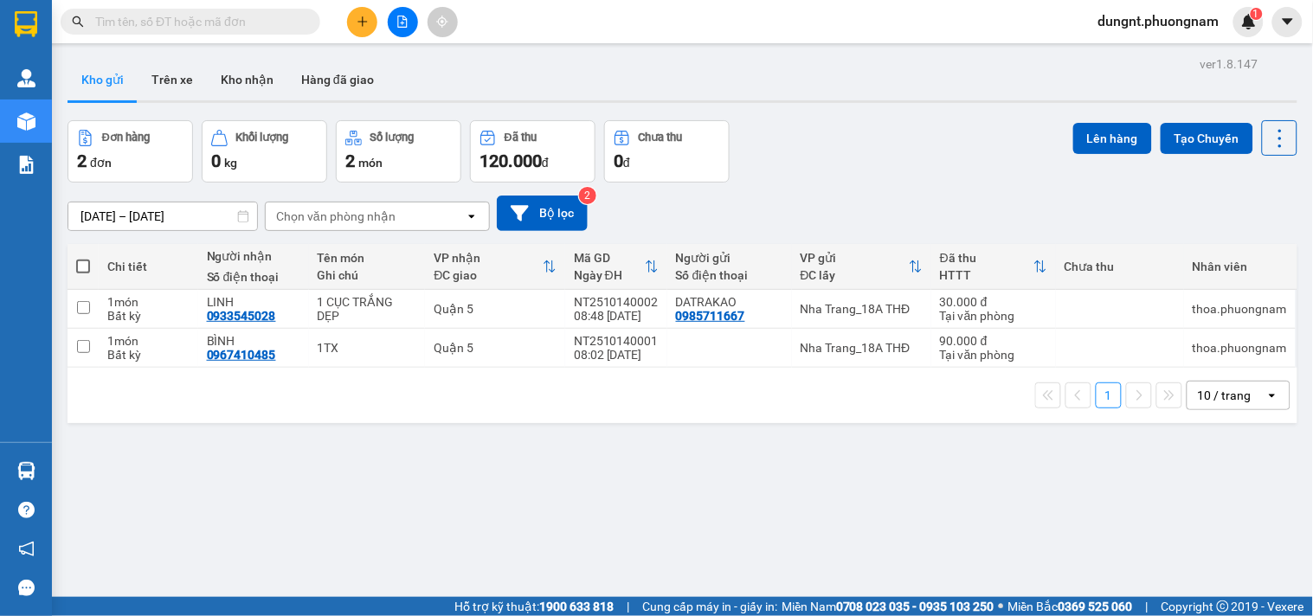
click at [228, 22] on input "text" at bounding box center [197, 21] width 204 height 19
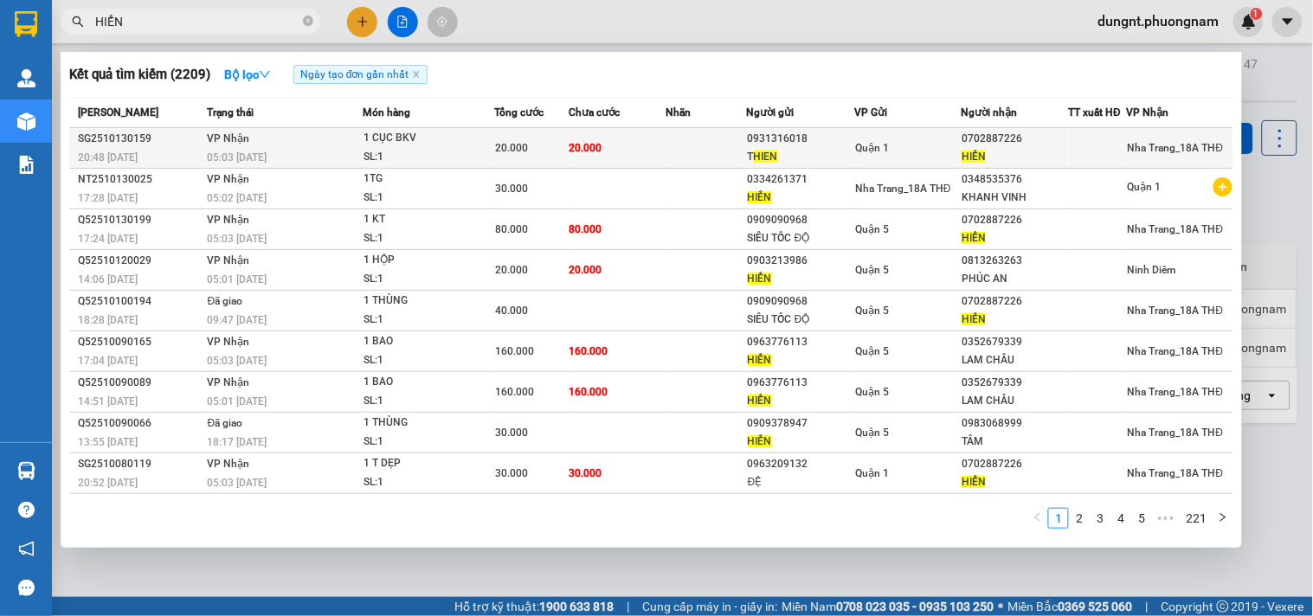
type input "HIỂN"
click at [541, 152] on div "20.000" at bounding box center [531, 147] width 73 height 19
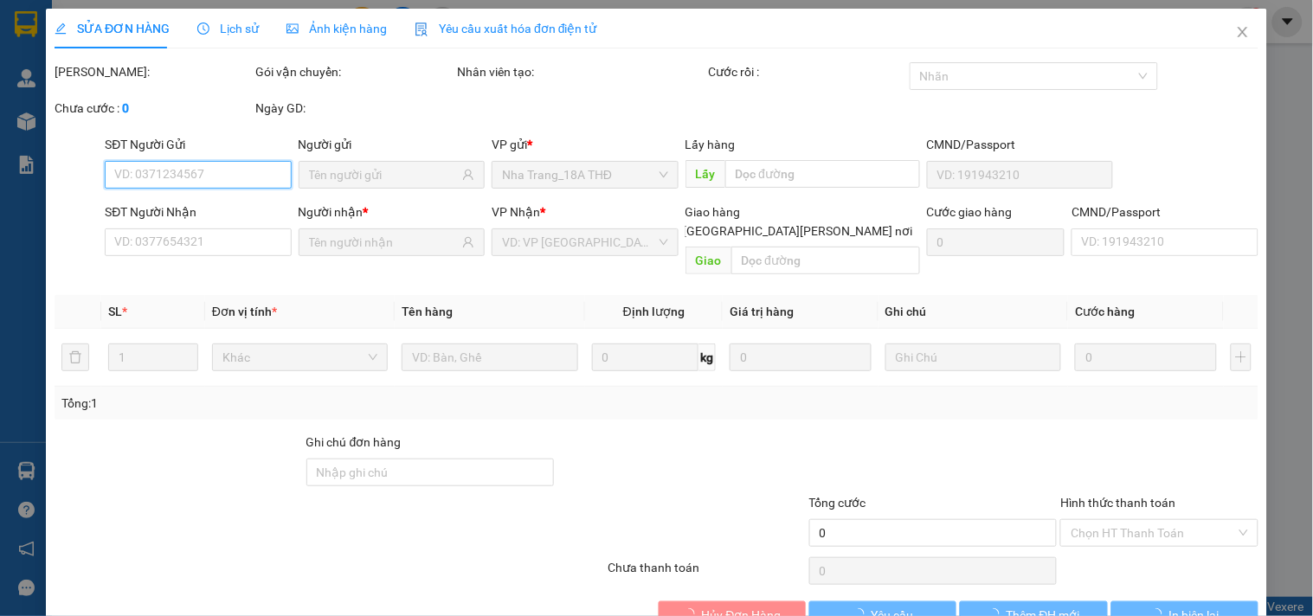
scroll to position [28, 0]
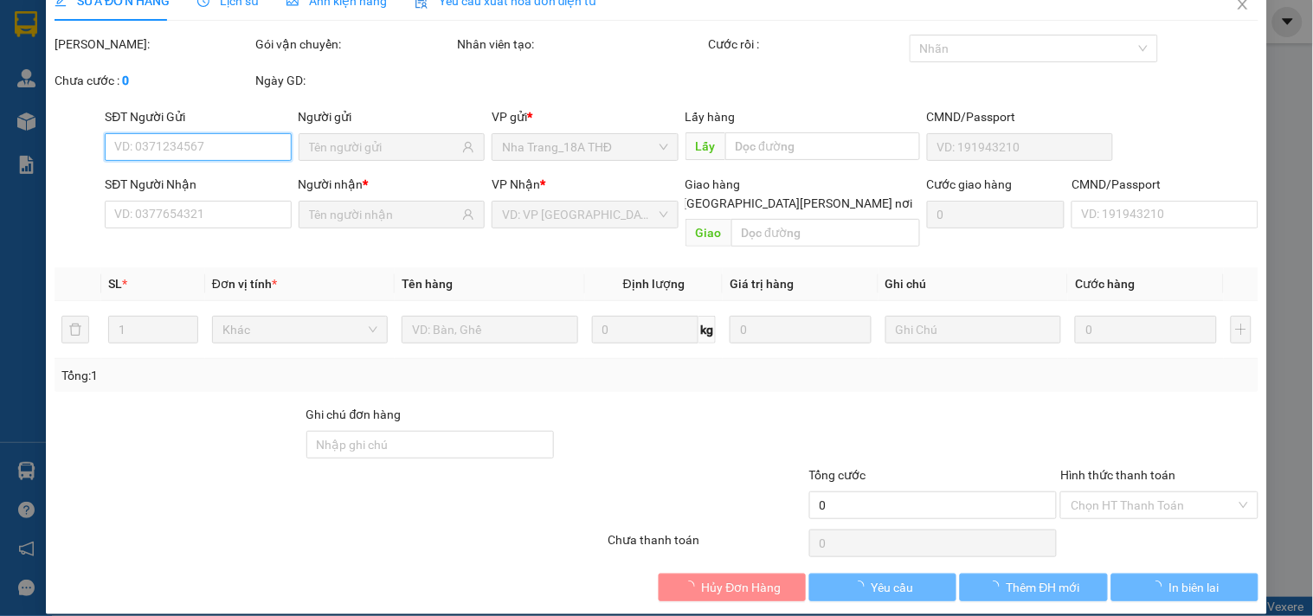
type input "0931316018"
type input "THIEN"
type input "0702887226"
type input "HIỂN"
type input "20.000"
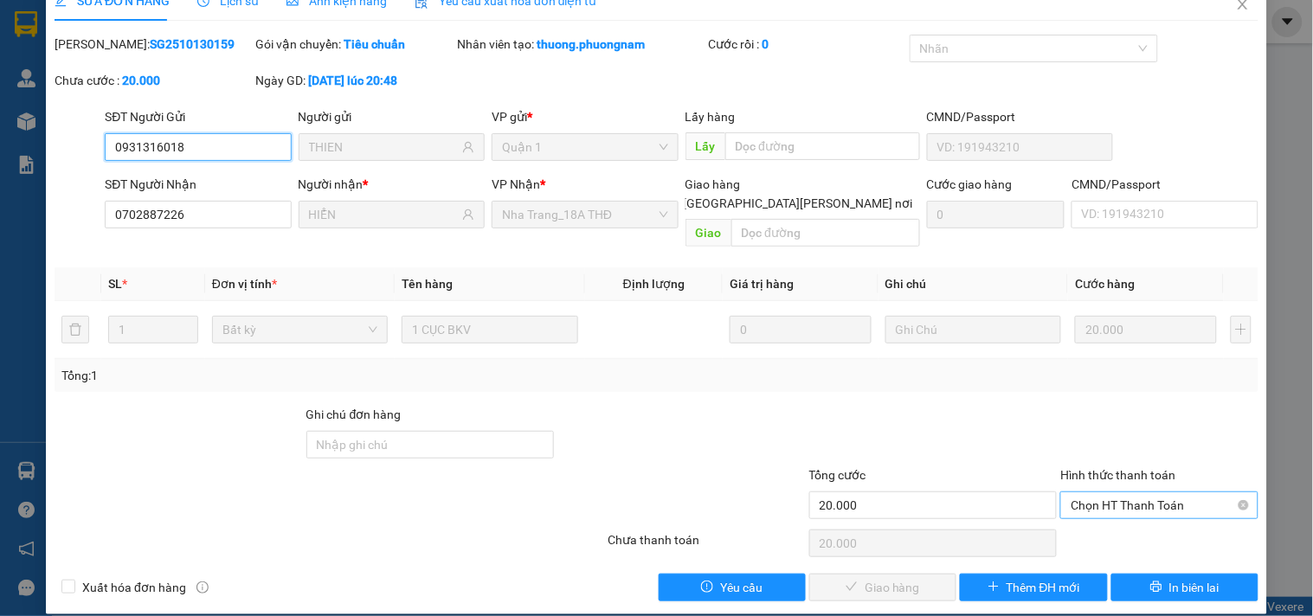
click at [1101, 492] on span "Chọn HT Thanh Toán" at bounding box center [1158, 505] width 177 height 26
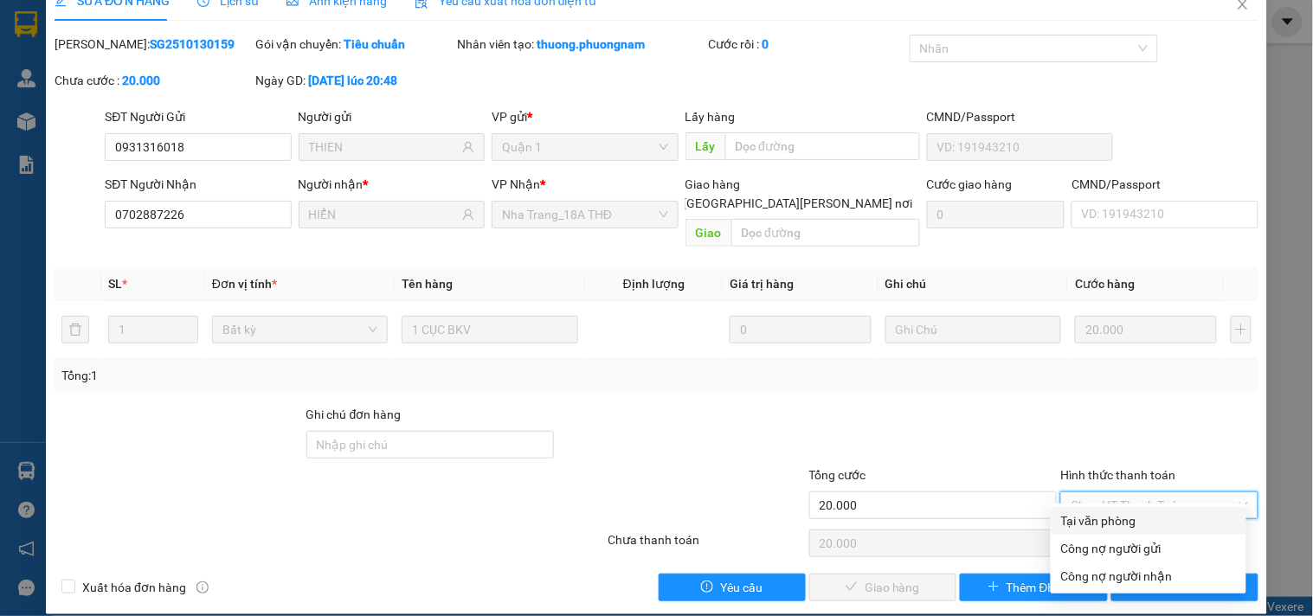
drag, startPoint x: 1079, startPoint y: 517, endPoint x: 1018, endPoint y: 525, distance: 61.1
click at [1078, 519] on div "Tại văn phòng" at bounding box center [1148, 520] width 175 height 19
type input "0"
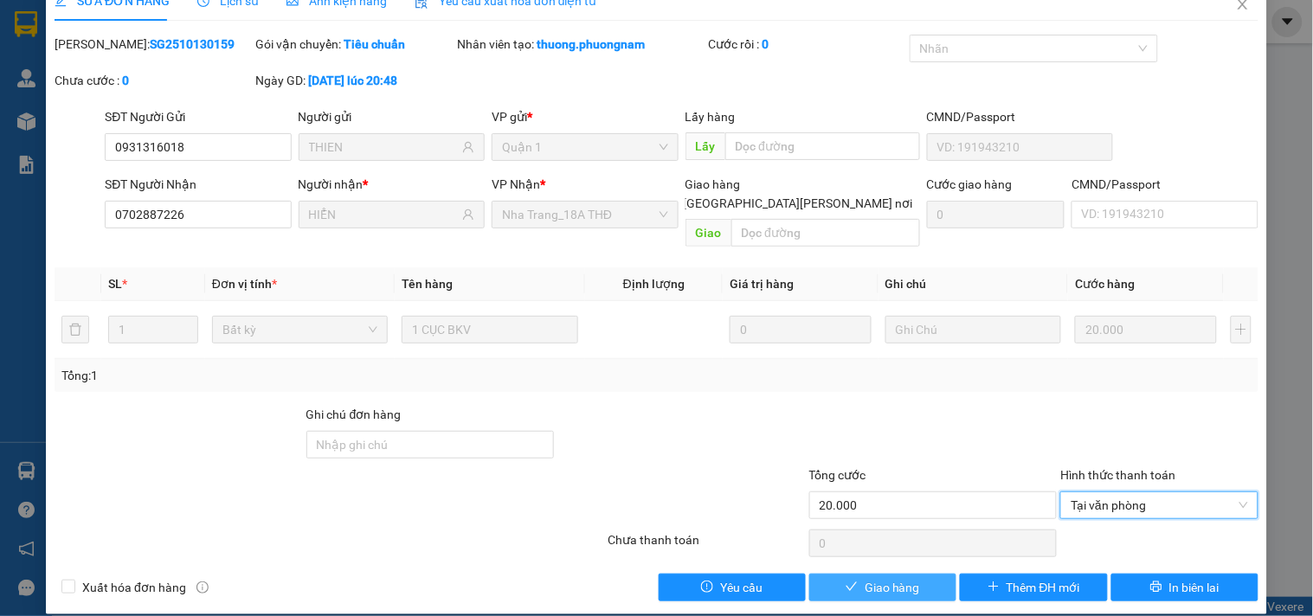
click at [915, 575] on button "Giao hàng" at bounding box center [882, 588] width 147 height 28
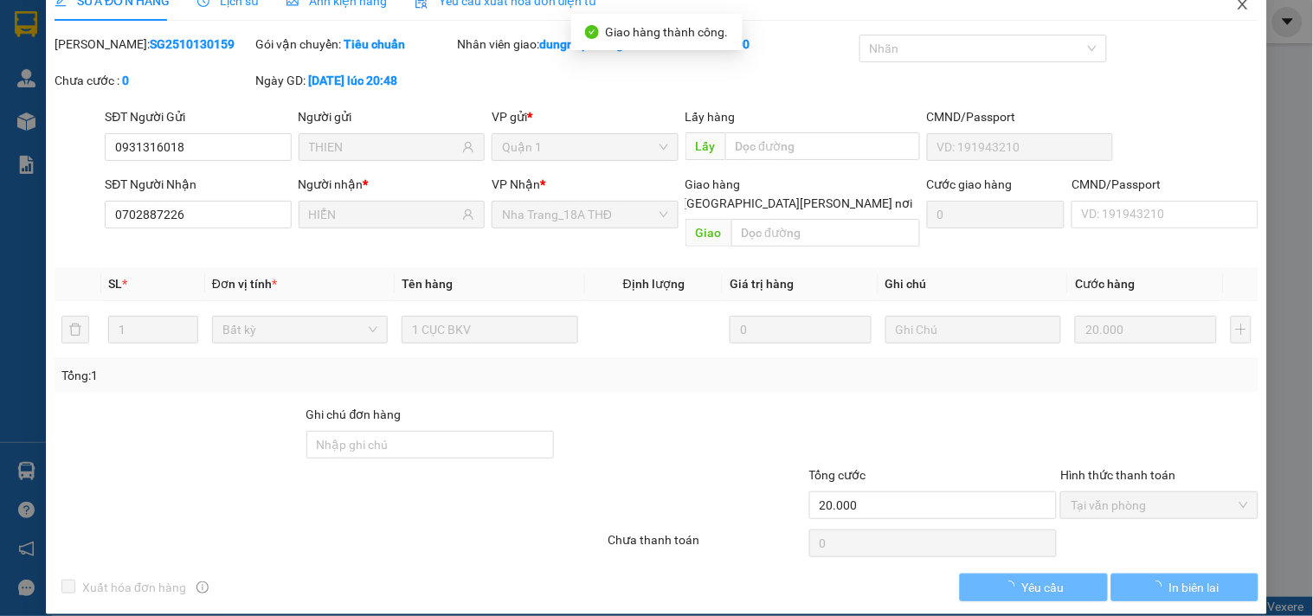
scroll to position [0, 0]
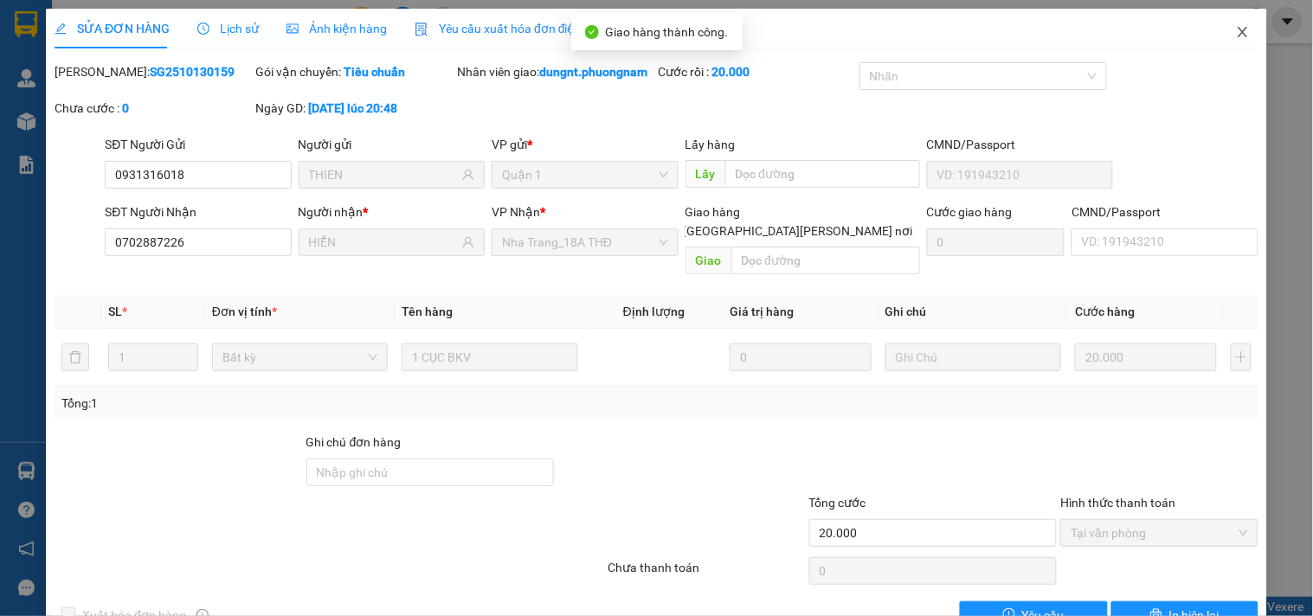
click at [1230, 21] on span "Close" at bounding box center [1242, 33] width 48 height 48
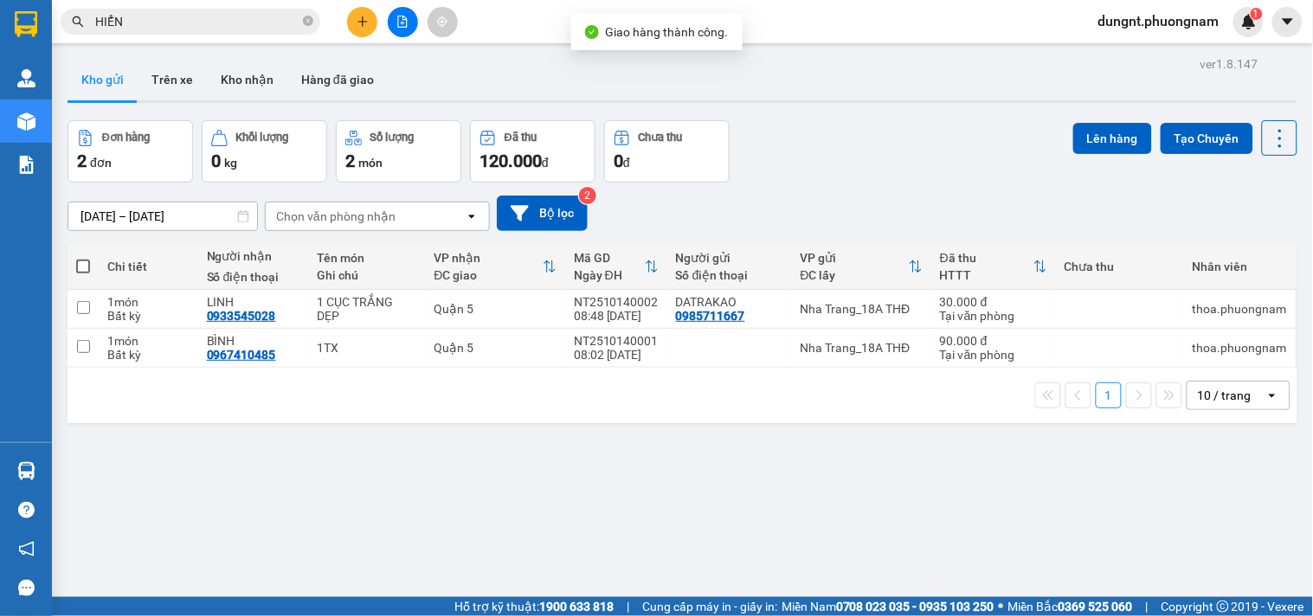
click at [203, 35] on div "Kết quả tìm kiếm ( 2209 ) Bộ lọc Ngày tạo đơn gần nhất Mã ĐH Trạng thái Món hàn…" at bounding box center [168, 22] width 337 height 30
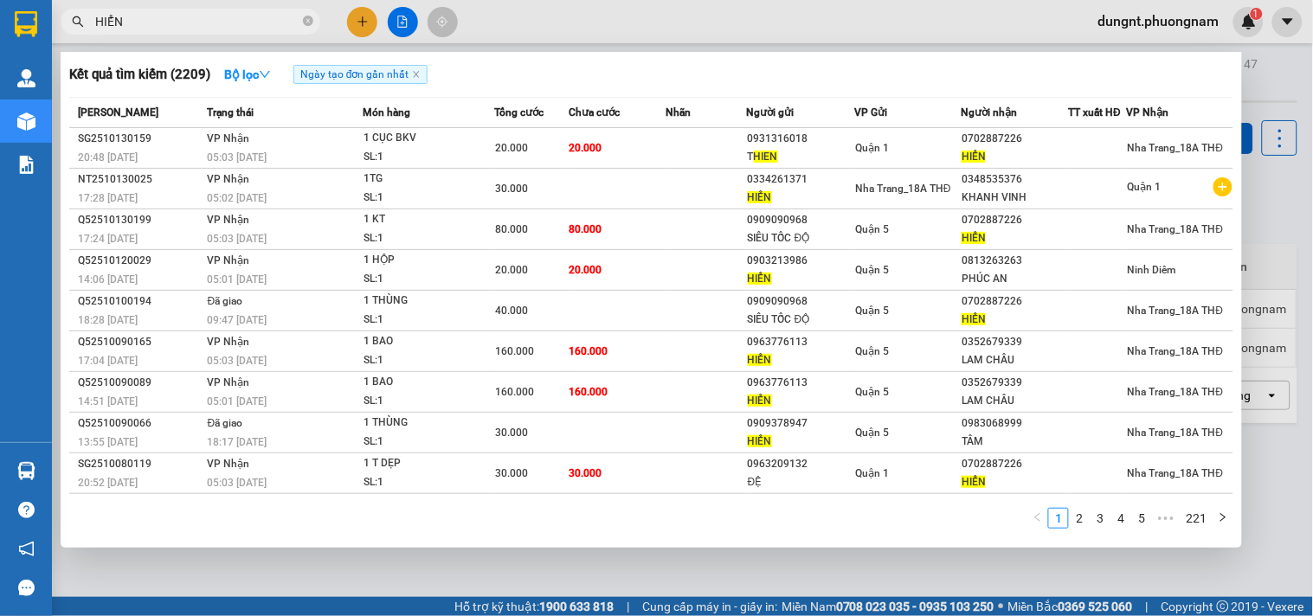
click at [206, 23] on input "HIỂN" at bounding box center [197, 21] width 204 height 19
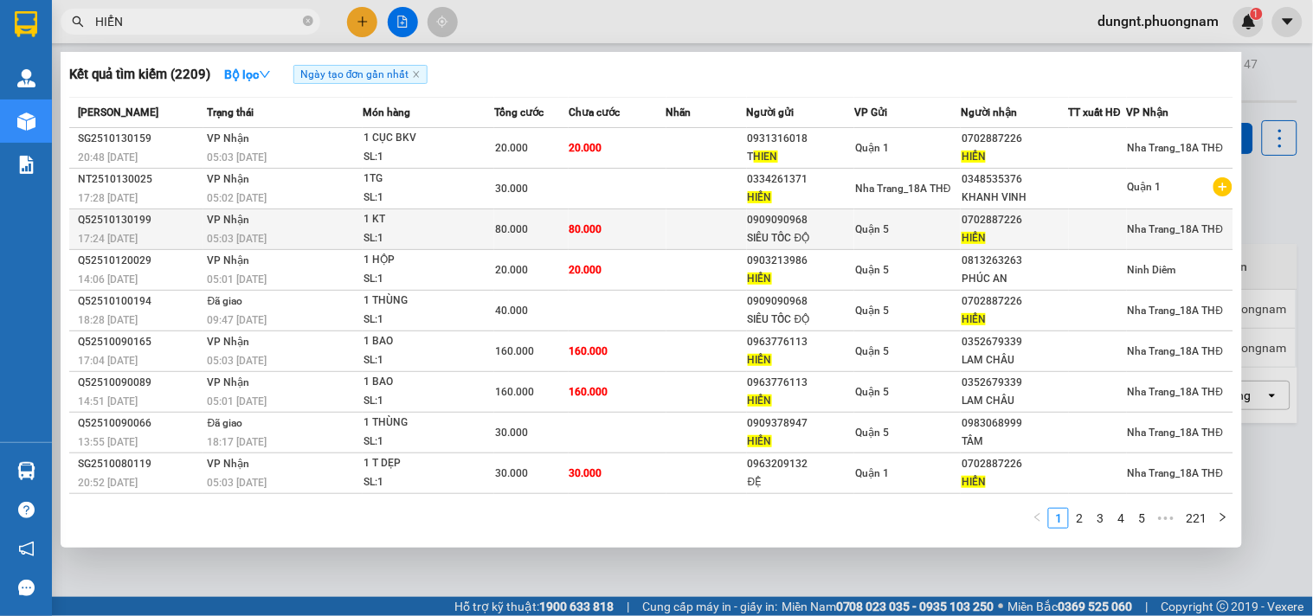
click at [323, 228] on td "VP Nhận 05:03 - 14/10" at bounding box center [283, 229] width 160 height 41
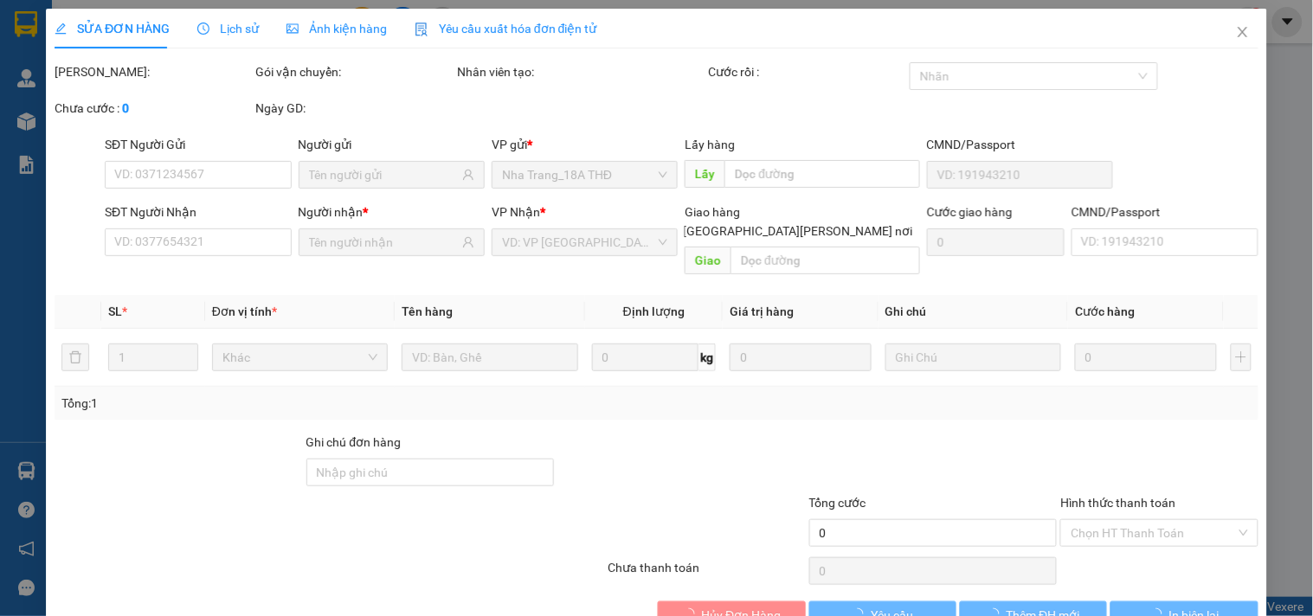
type input "0909090968"
type input "SIÊU TỐC ĐỘ"
type input "0702887226"
type input "HIỂN"
type input "80.000"
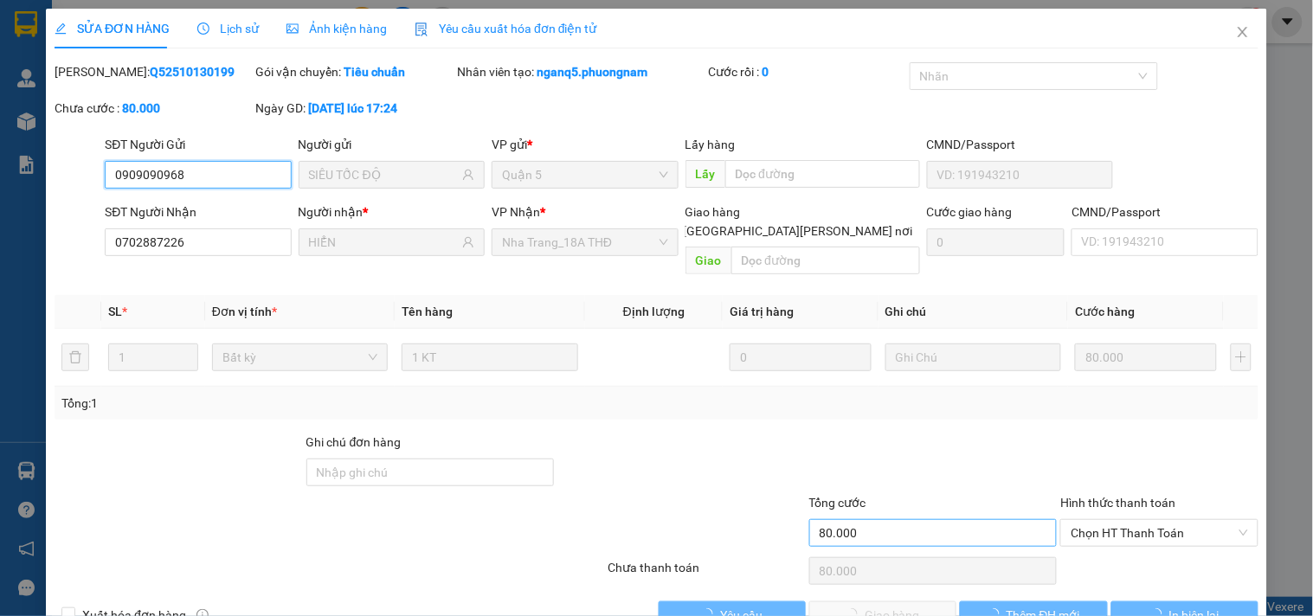
scroll to position [19, 0]
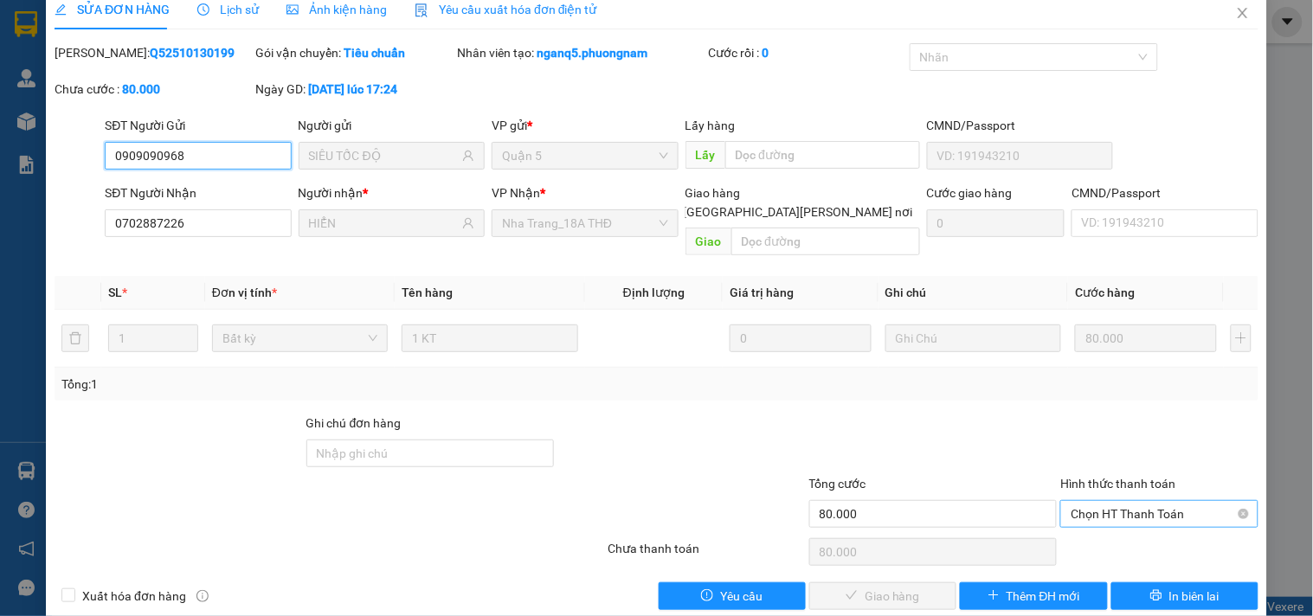
click at [1117, 501] on span "Chọn HT Thanh Toán" at bounding box center [1158, 514] width 177 height 26
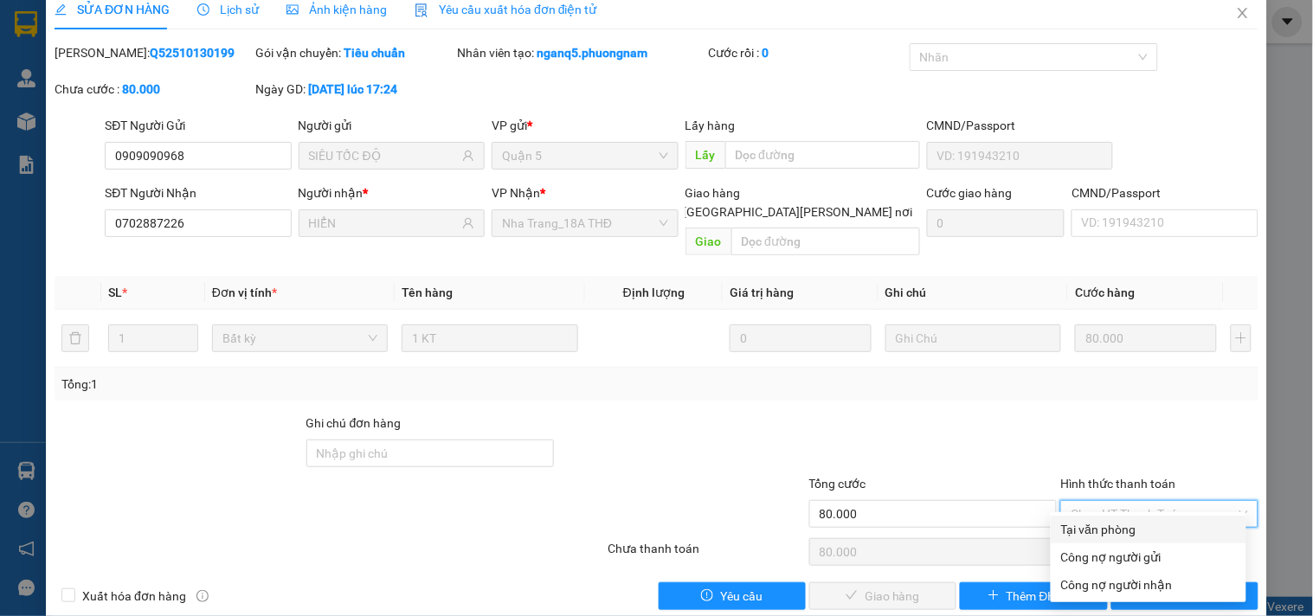
click at [1119, 525] on div "Tại văn phòng" at bounding box center [1148, 529] width 175 height 19
type input "0"
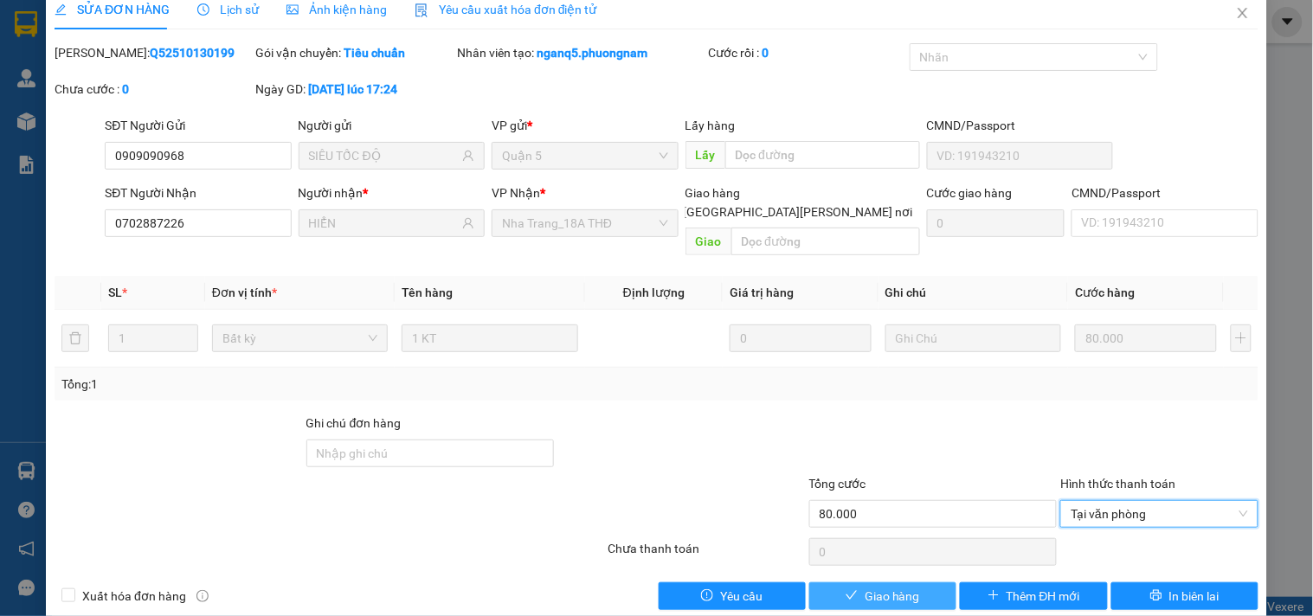
click at [893, 587] on span "Giao hàng" at bounding box center [891, 596] width 55 height 19
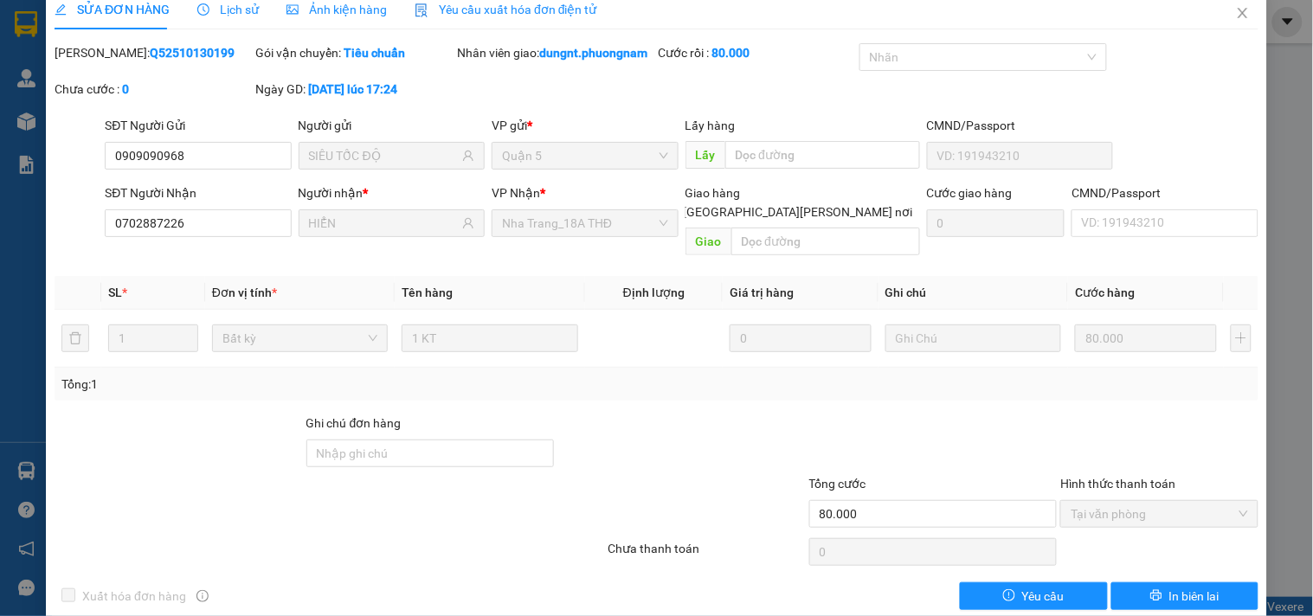
scroll to position [0, 0]
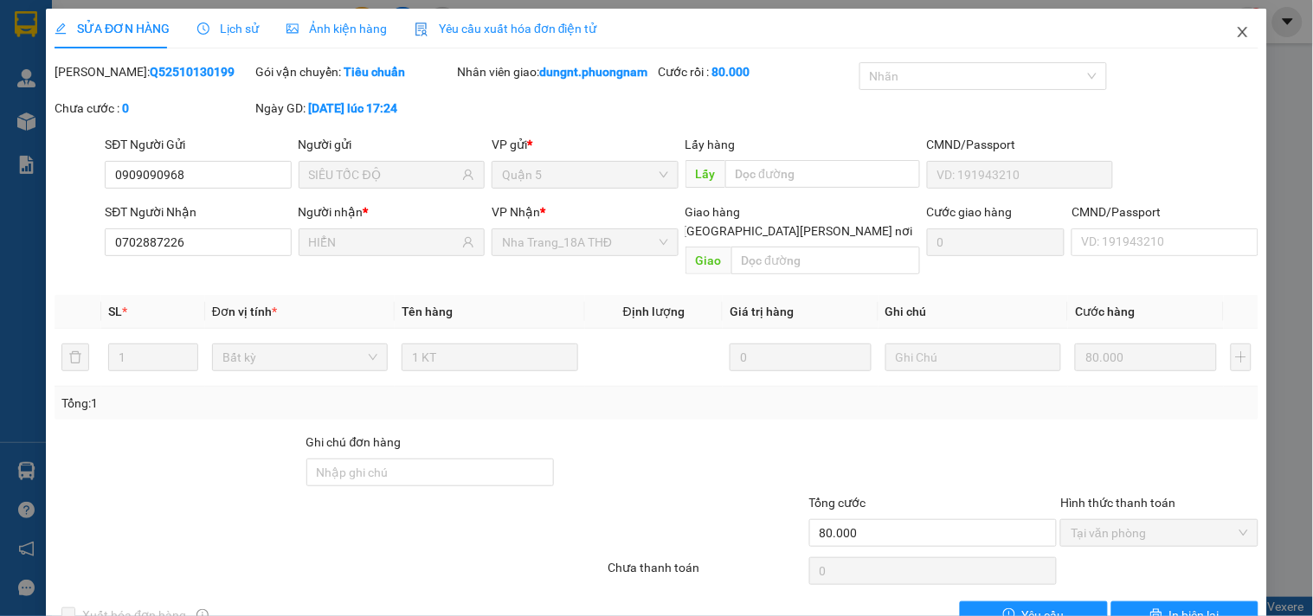
click at [1236, 27] on icon "close" at bounding box center [1243, 32] width 14 height 14
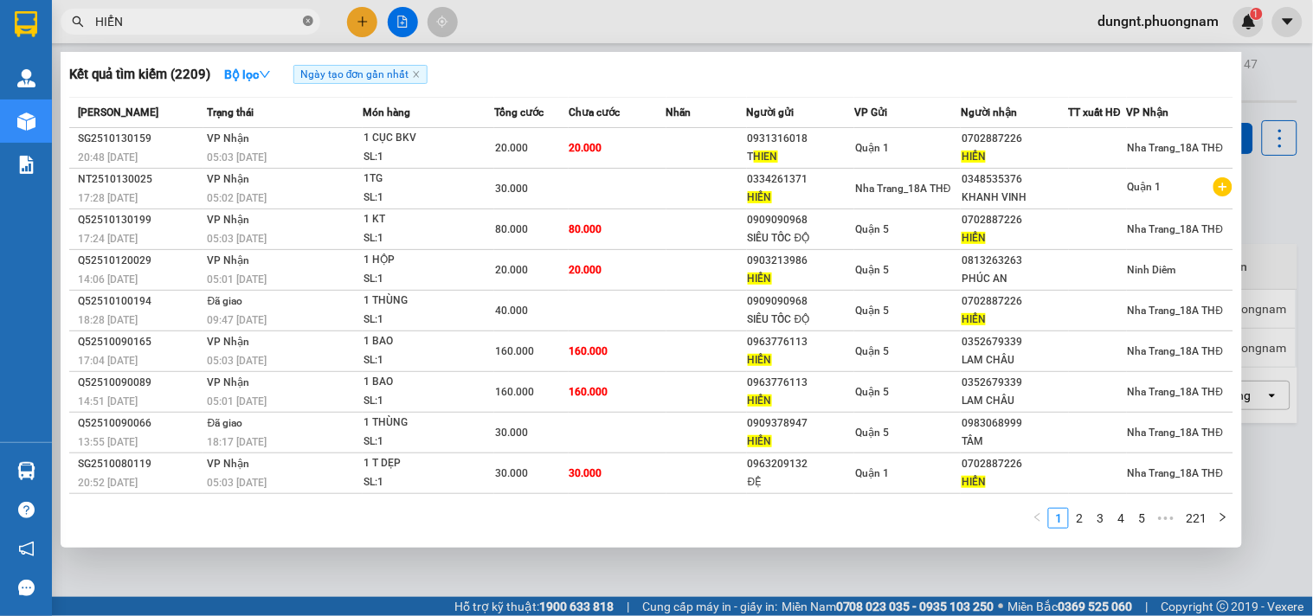
click at [308, 16] on icon "close-circle" at bounding box center [308, 21] width 10 height 10
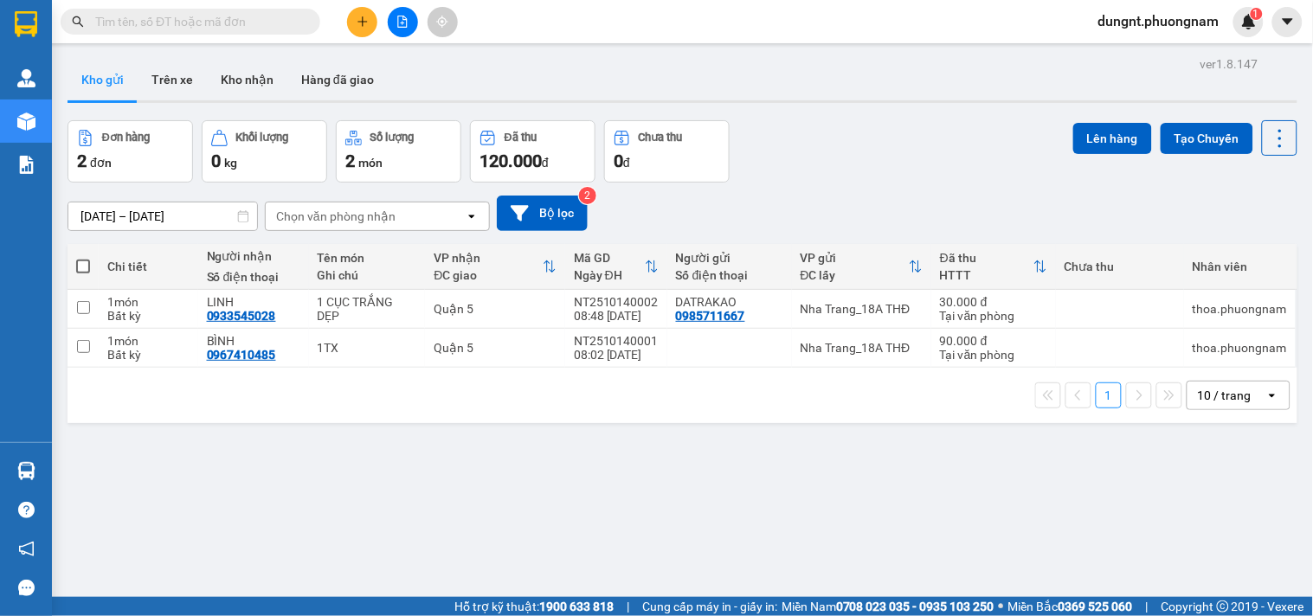
click at [209, 23] on input "text" at bounding box center [197, 21] width 204 height 19
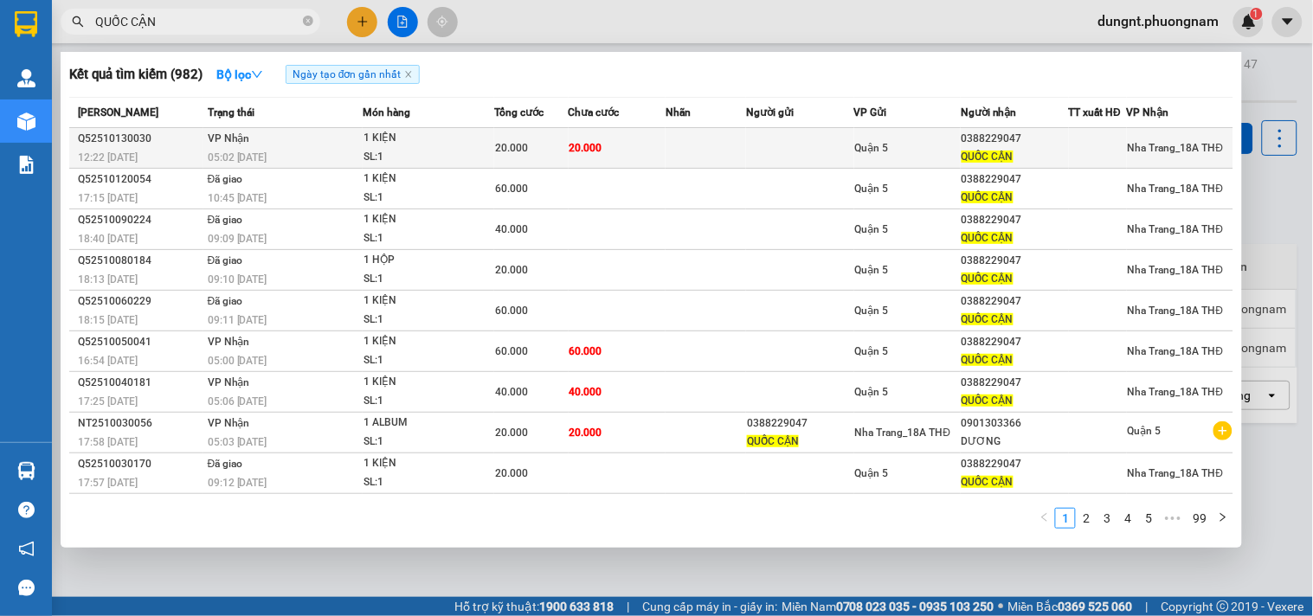
type input "QUỐC CẬN"
click at [482, 141] on div "1 KIỆN" at bounding box center [428, 138] width 130 height 19
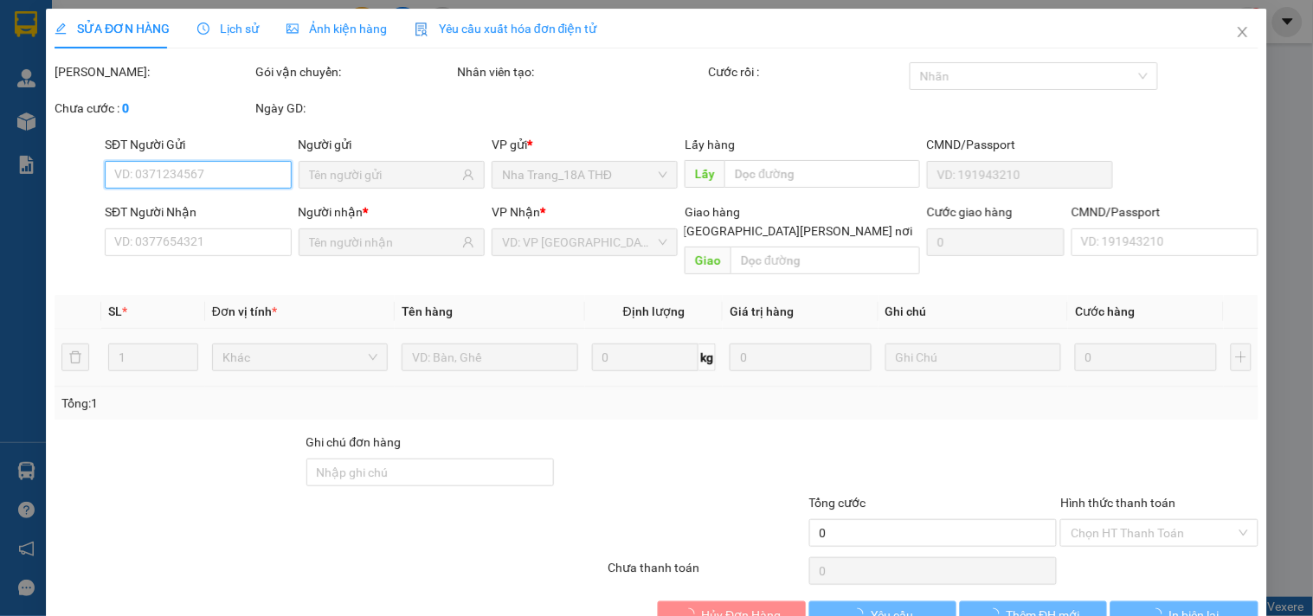
scroll to position [28, 0]
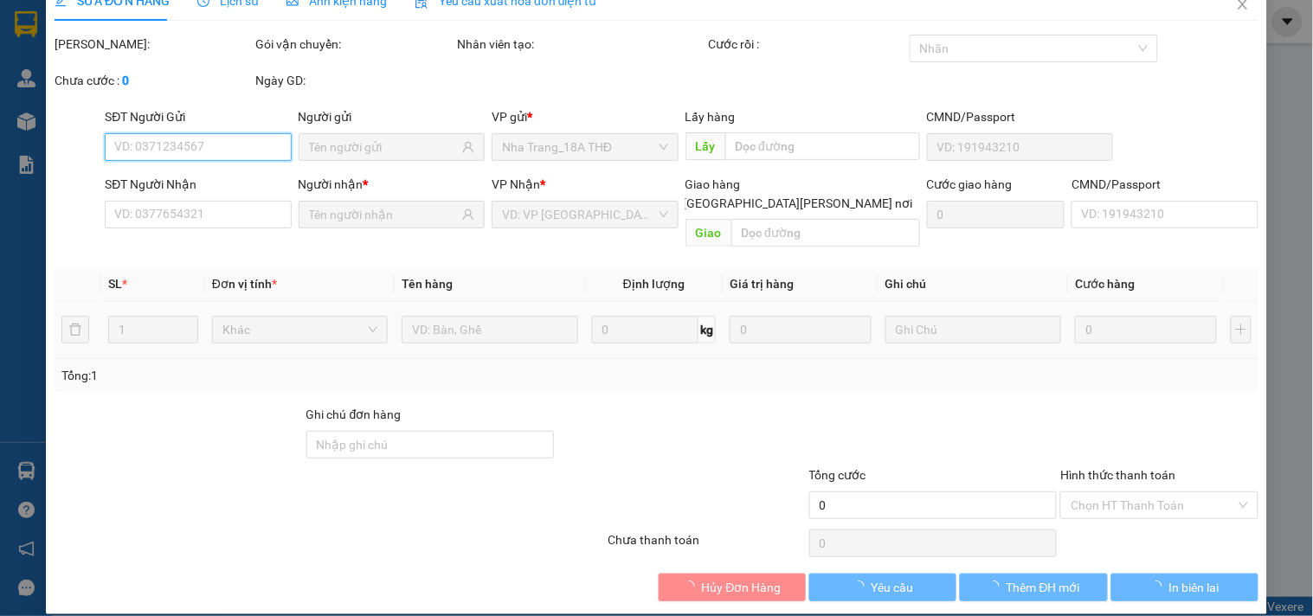
type input "0388229047"
type input "QUỐC CẬN"
type input "20.000"
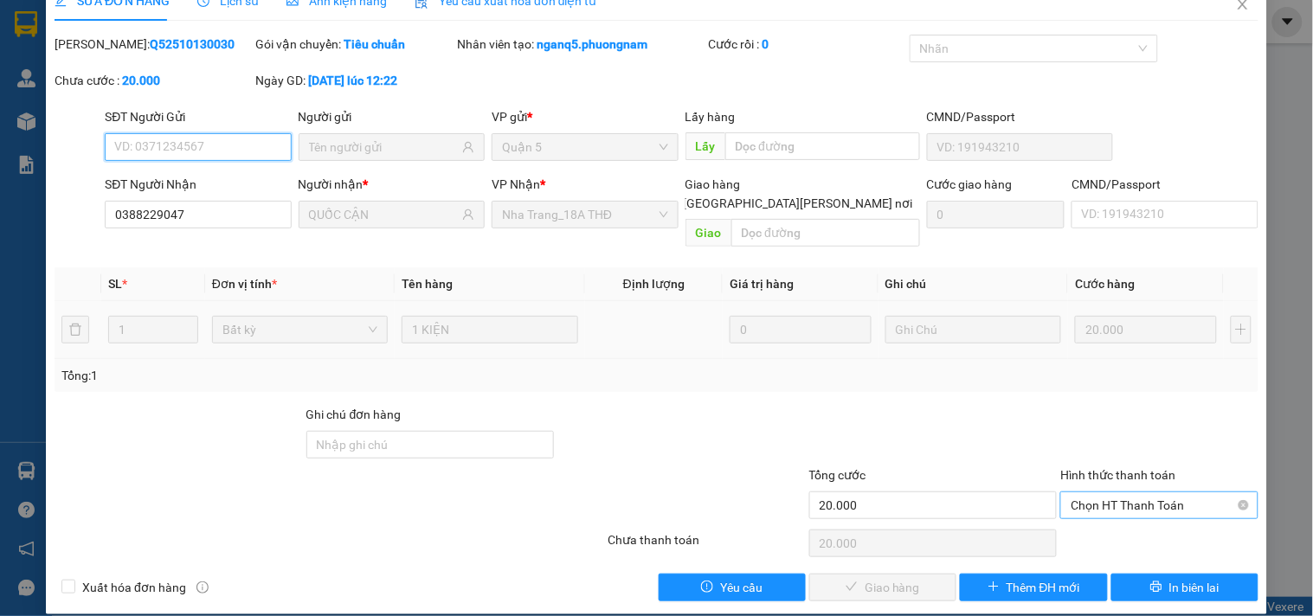
click at [1074, 492] on span "Chọn HT Thanh Toán" at bounding box center [1158, 505] width 177 height 26
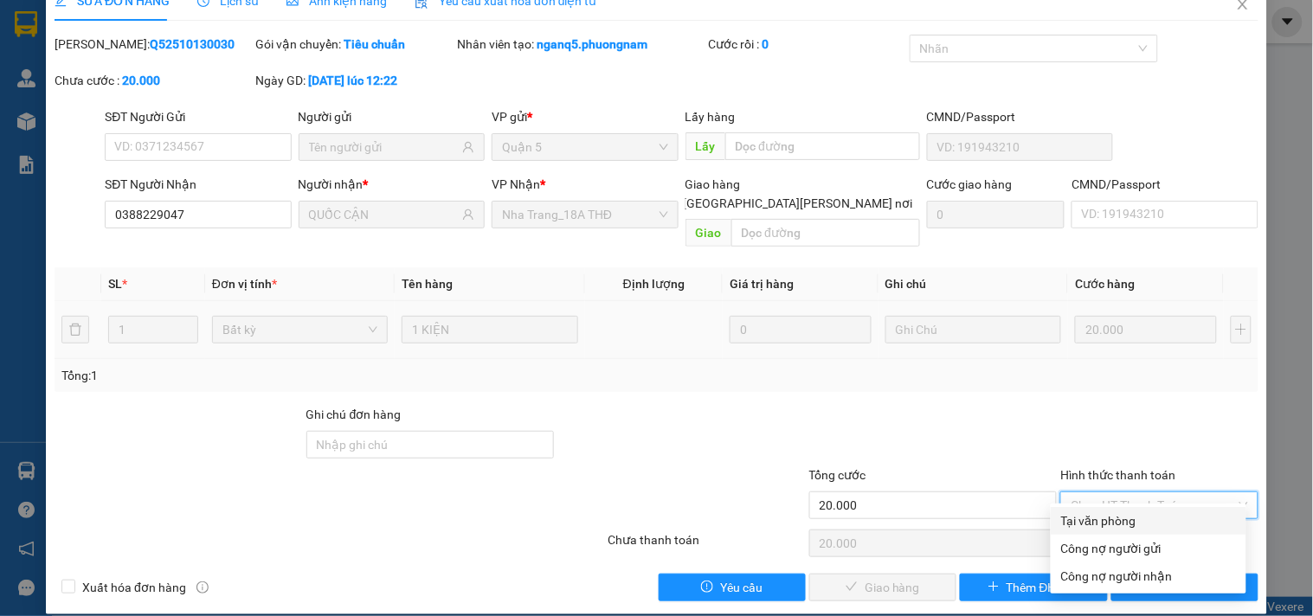
click at [1088, 517] on div "Tại văn phòng" at bounding box center [1148, 520] width 175 height 19
type input "0"
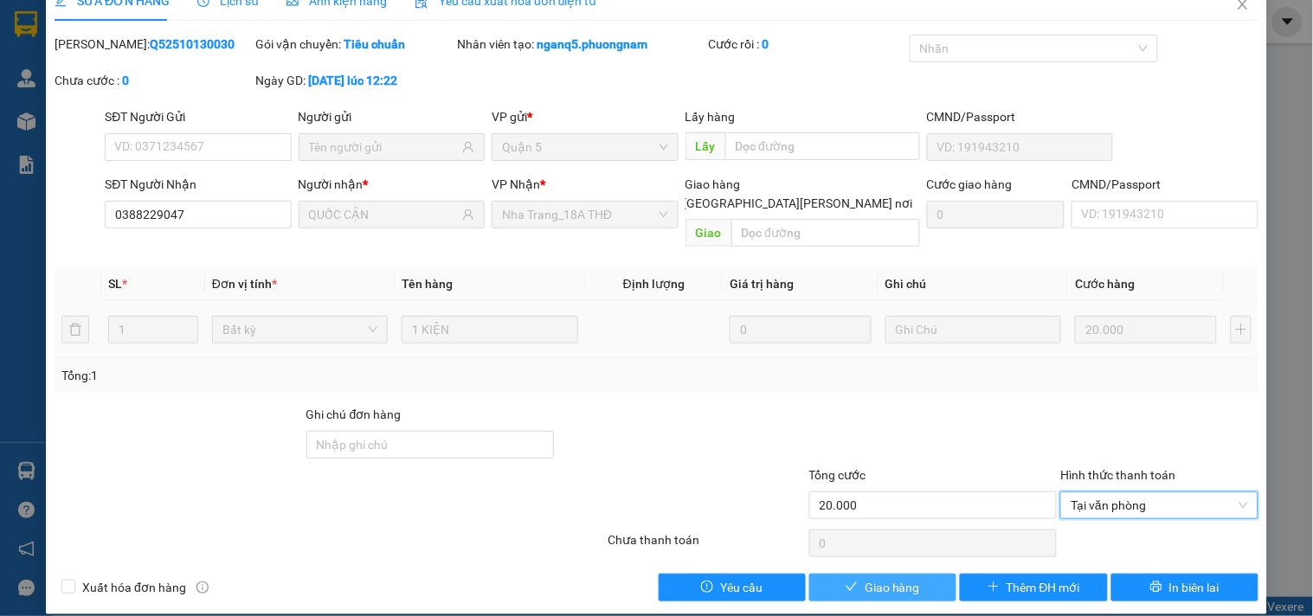
click at [898, 578] on span "Giao hàng" at bounding box center [891, 587] width 55 height 19
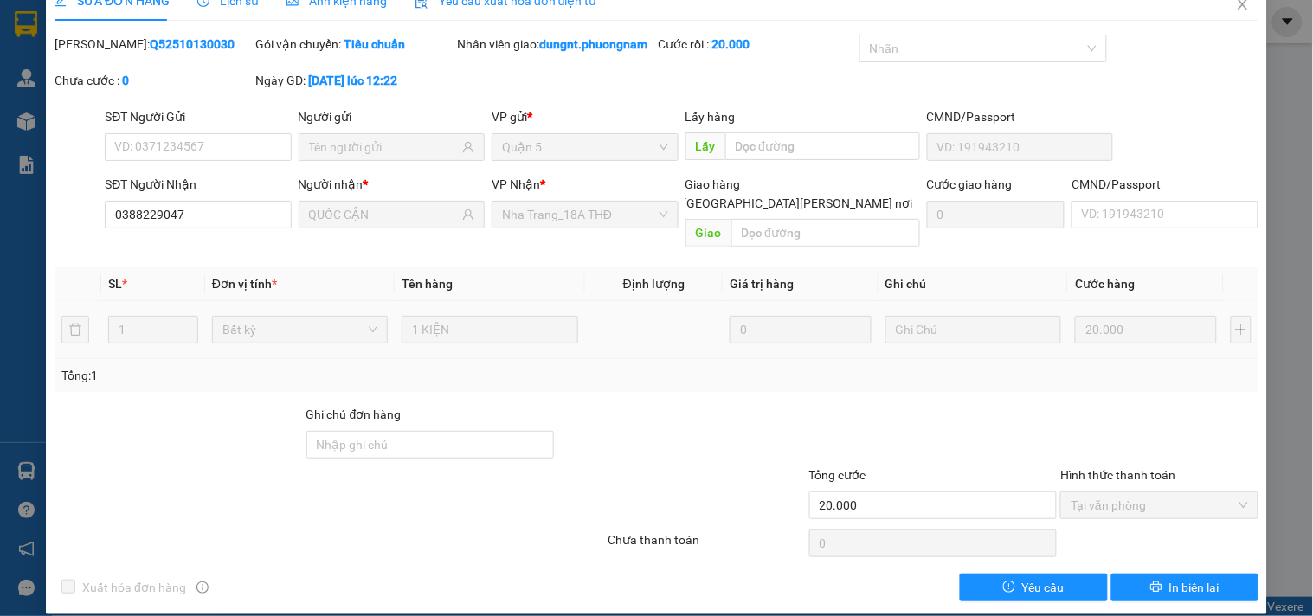
scroll to position [0, 0]
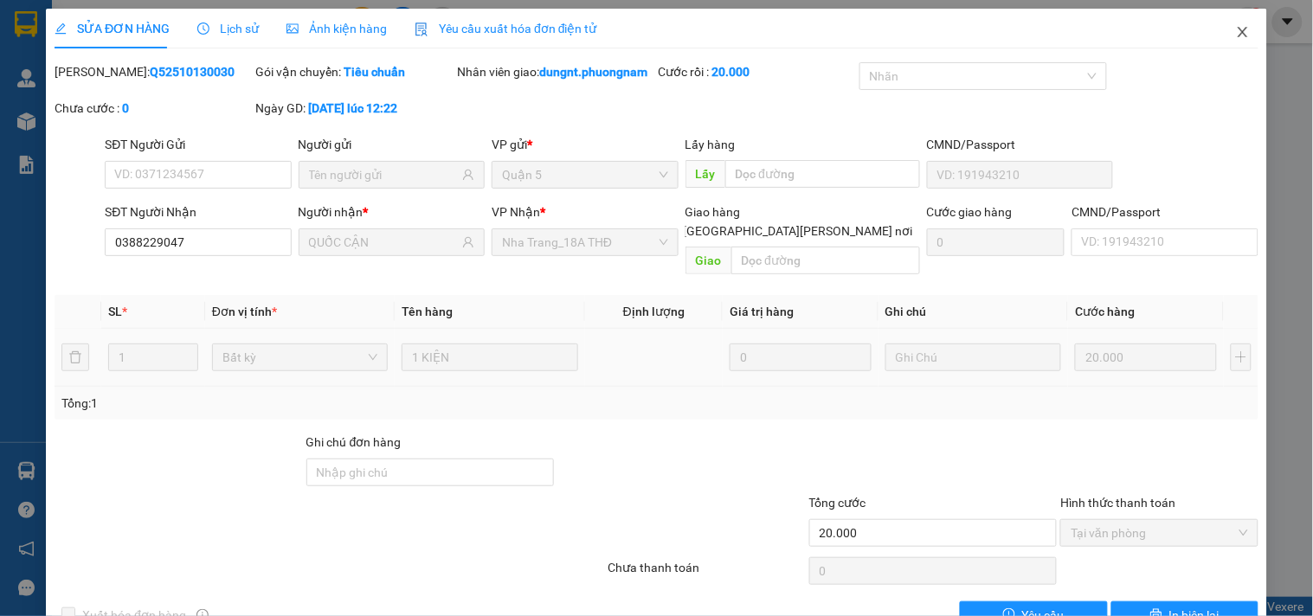
click at [1236, 32] on icon "close" at bounding box center [1243, 32] width 14 height 14
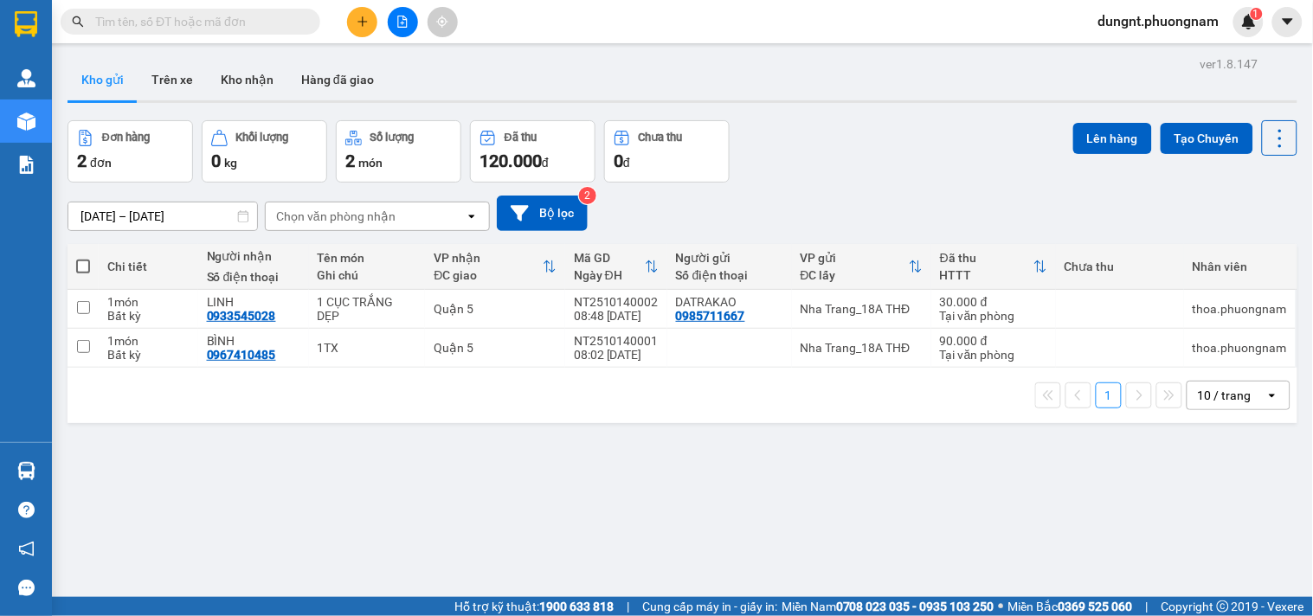
click at [241, 22] on input "text" at bounding box center [197, 21] width 204 height 19
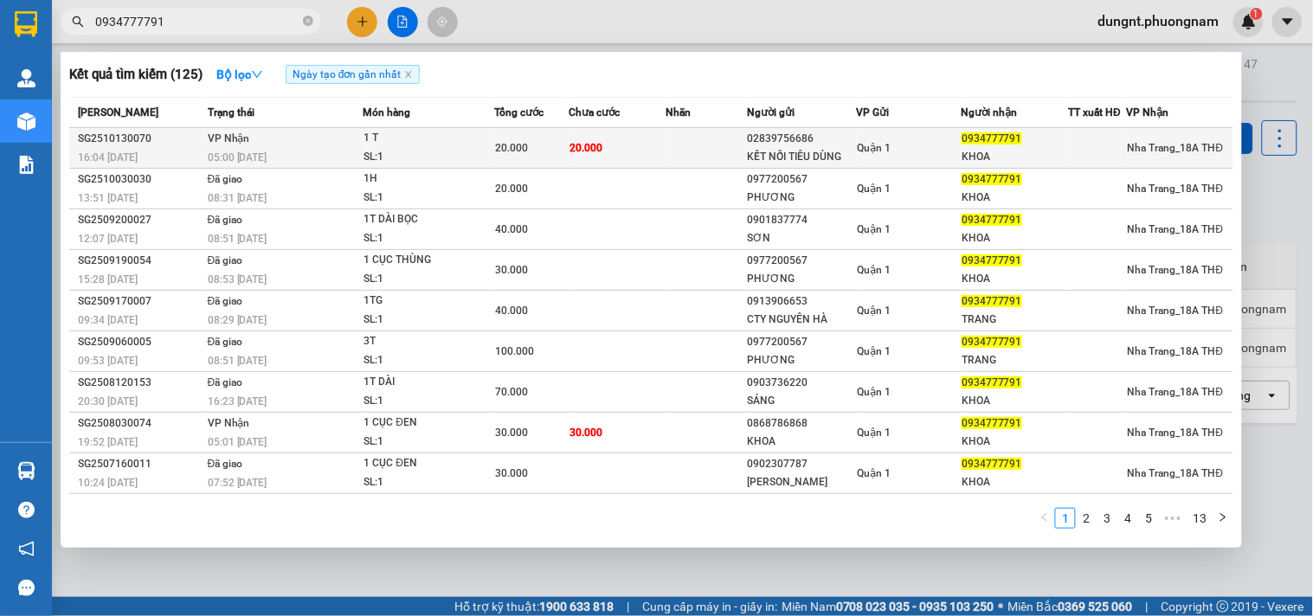
type input "0934777791"
click at [576, 152] on span "20.000" at bounding box center [585, 148] width 33 height 12
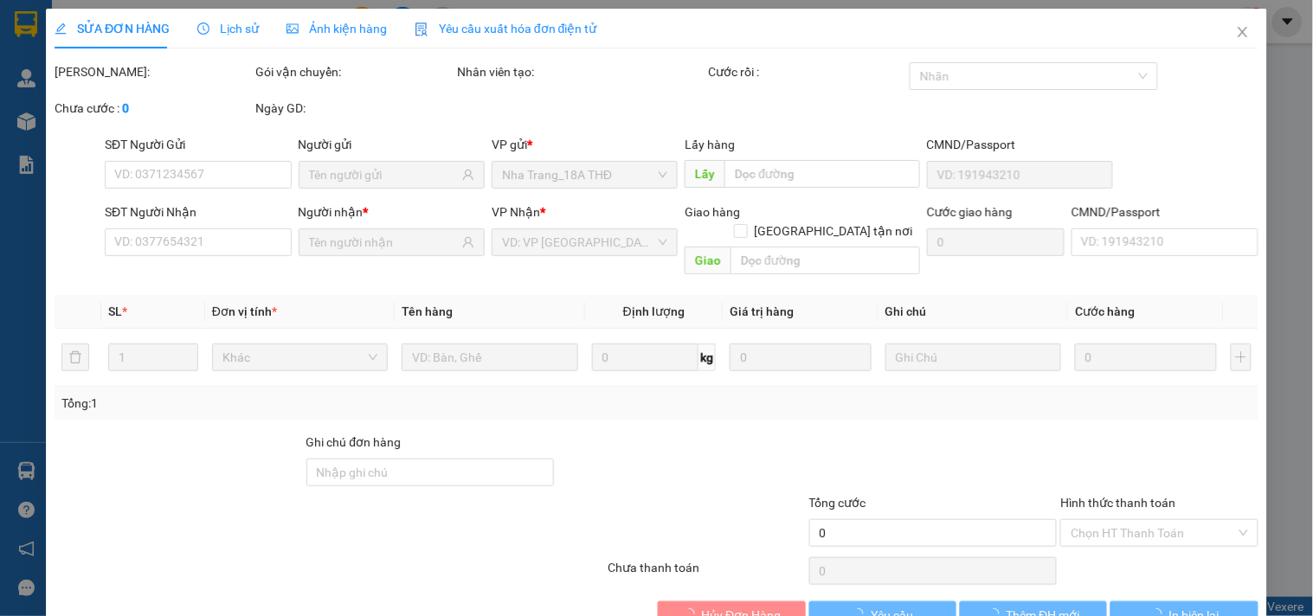
type input "02839756686"
type input "KẾT NỐI TIÊU DÙNG"
type input "0934777791"
type input "KHOA"
type input "20.000"
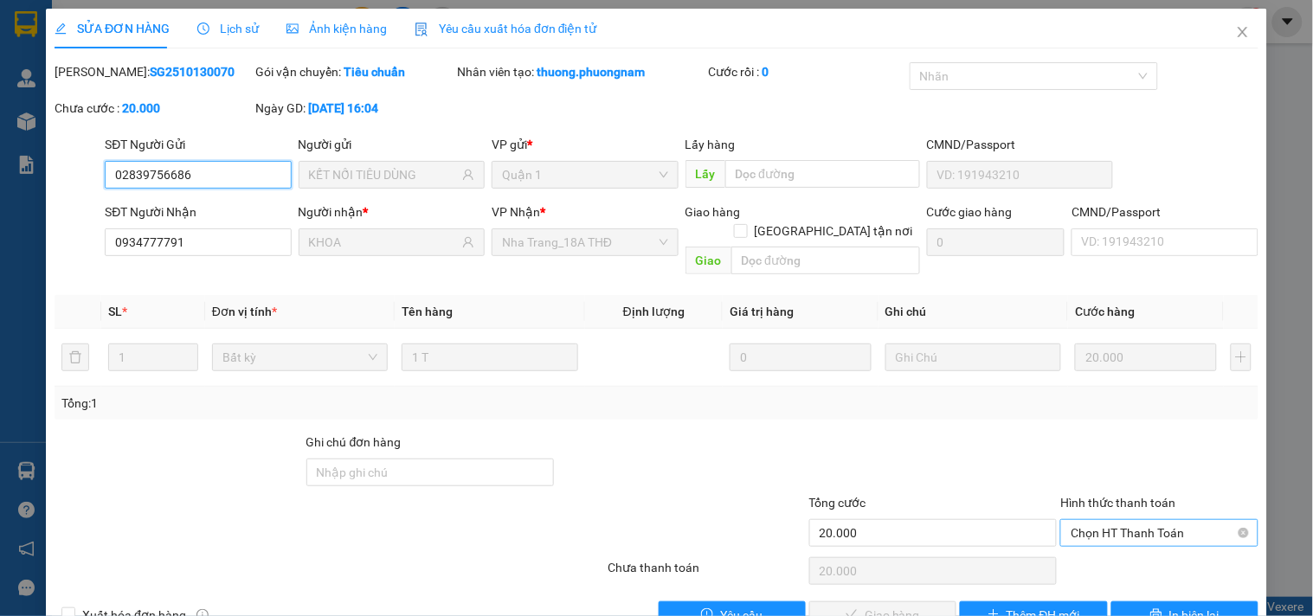
click at [1129, 520] on span "Chọn HT Thanh Toán" at bounding box center [1158, 533] width 177 height 26
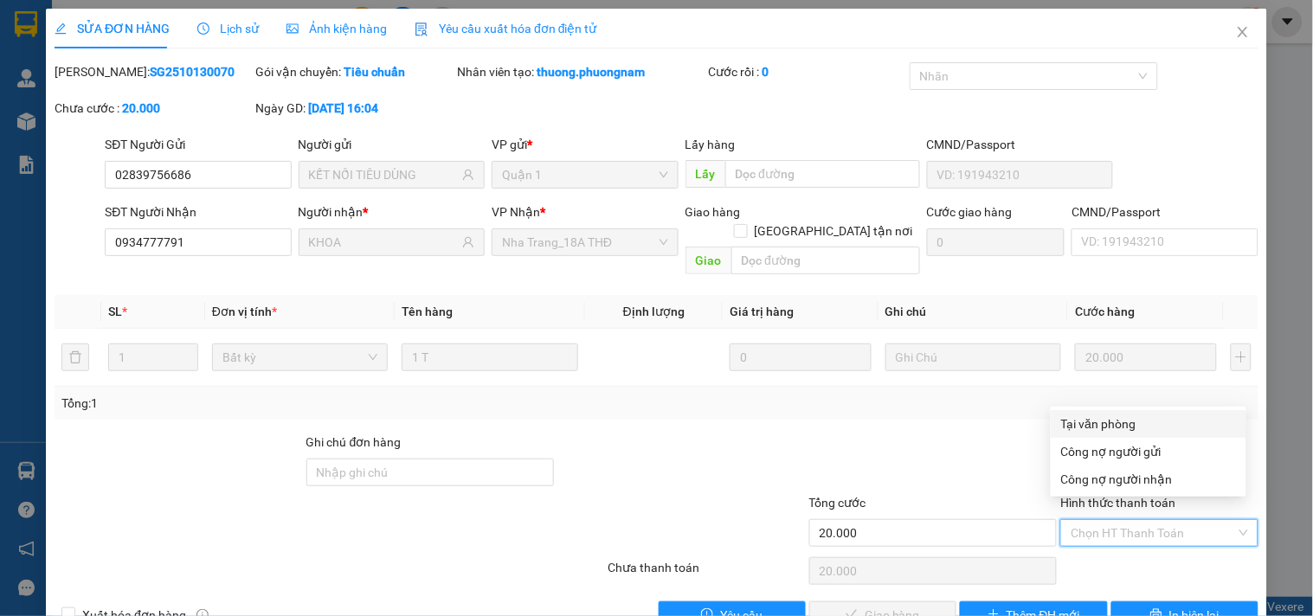
click at [1083, 427] on div "Tại văn phòng" at bounding box center [1148, 423] width 175 height 19
type input "0"
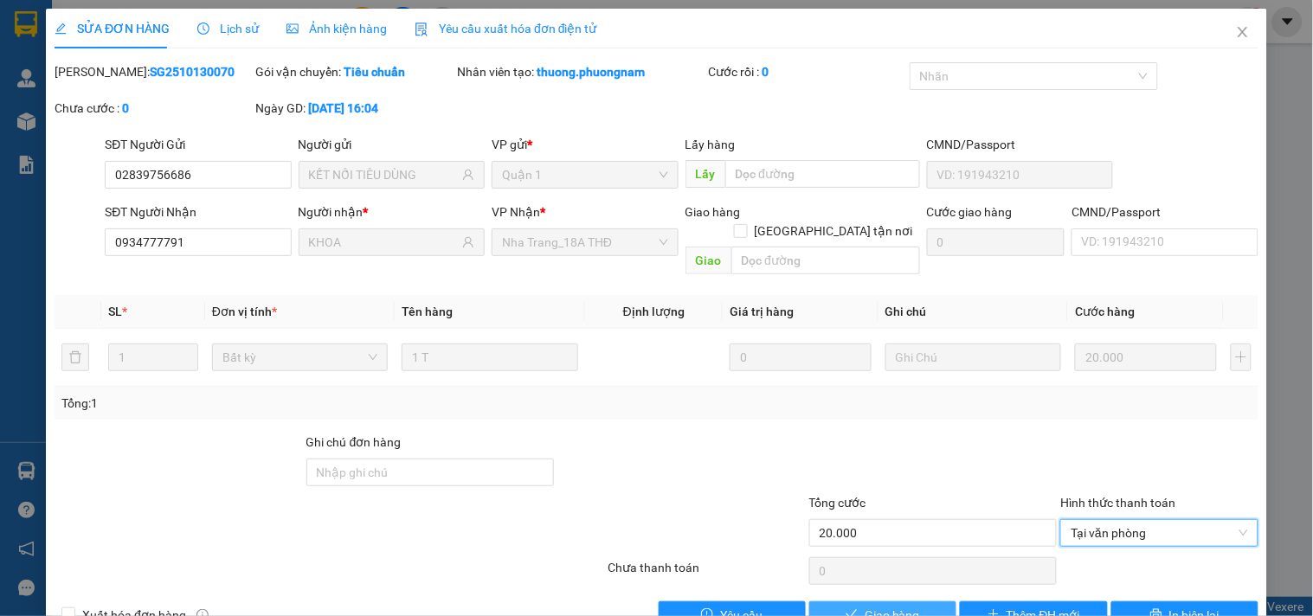
click at [898, 606] on span "Giao hàng" at bounding box center [891, 615] width 55 height 19
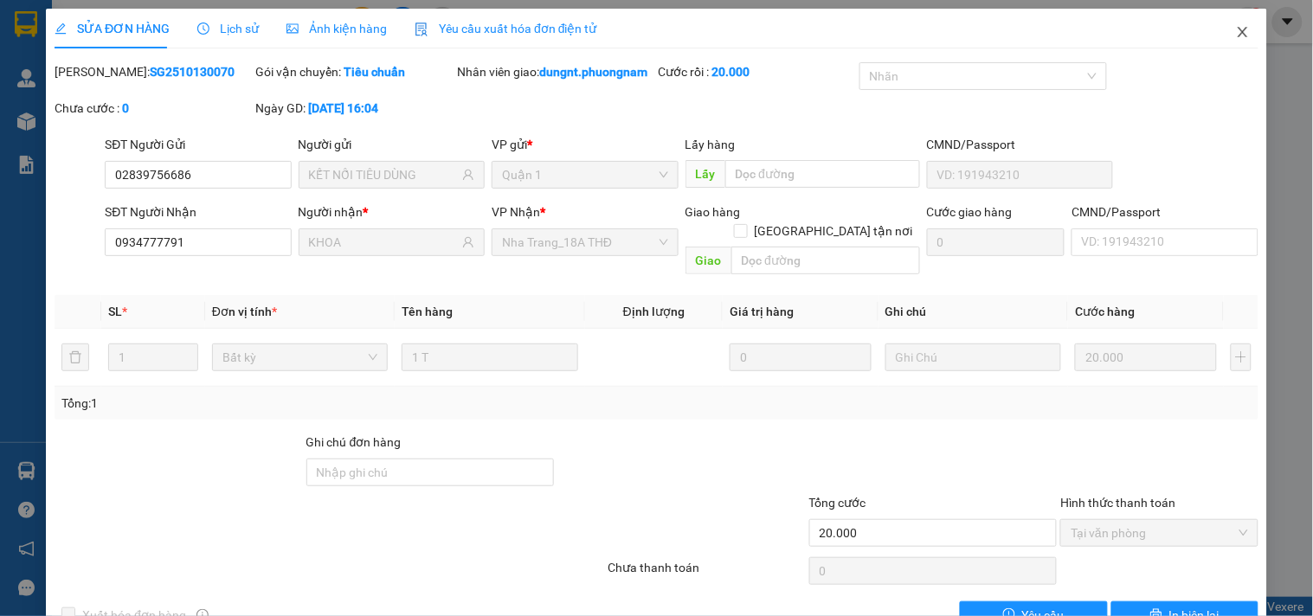
click at [1236, 29] on icon "close" at bounding box center [1243, 32] width 14 height 14
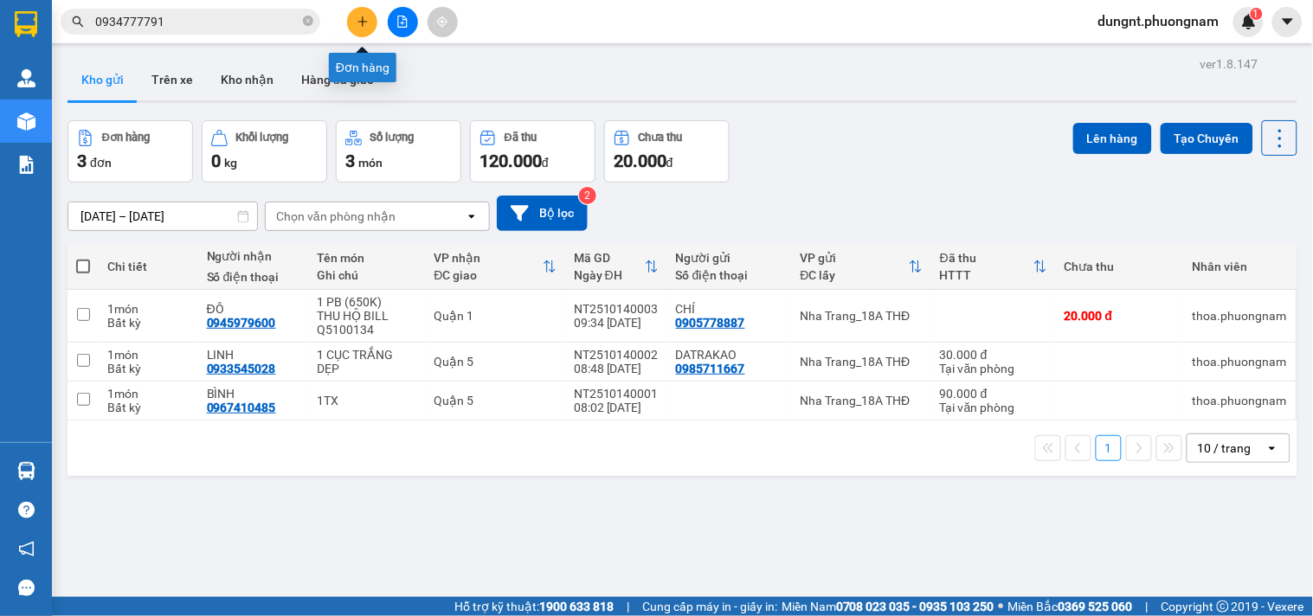
click at [364, 17] on icon "plus" at bounding box center [362, 22] width 12 height 12
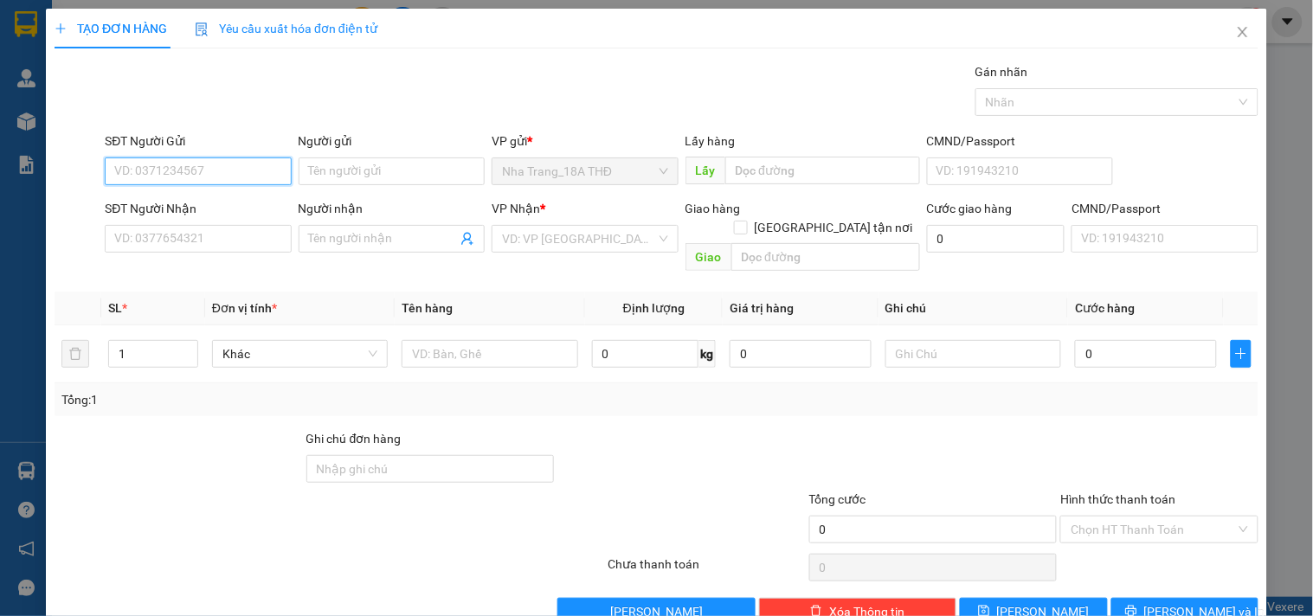
click at [195, 182] on input "SĐT Người Gửi" at bounding box center [198, 171] width 186 height 28
type input "0961048866"
click at [199, 206] on div "0961048866 - LỢI" at bounding box center [196, 205] width 164 height 19
type input "LỢI"
type input "0967050591"
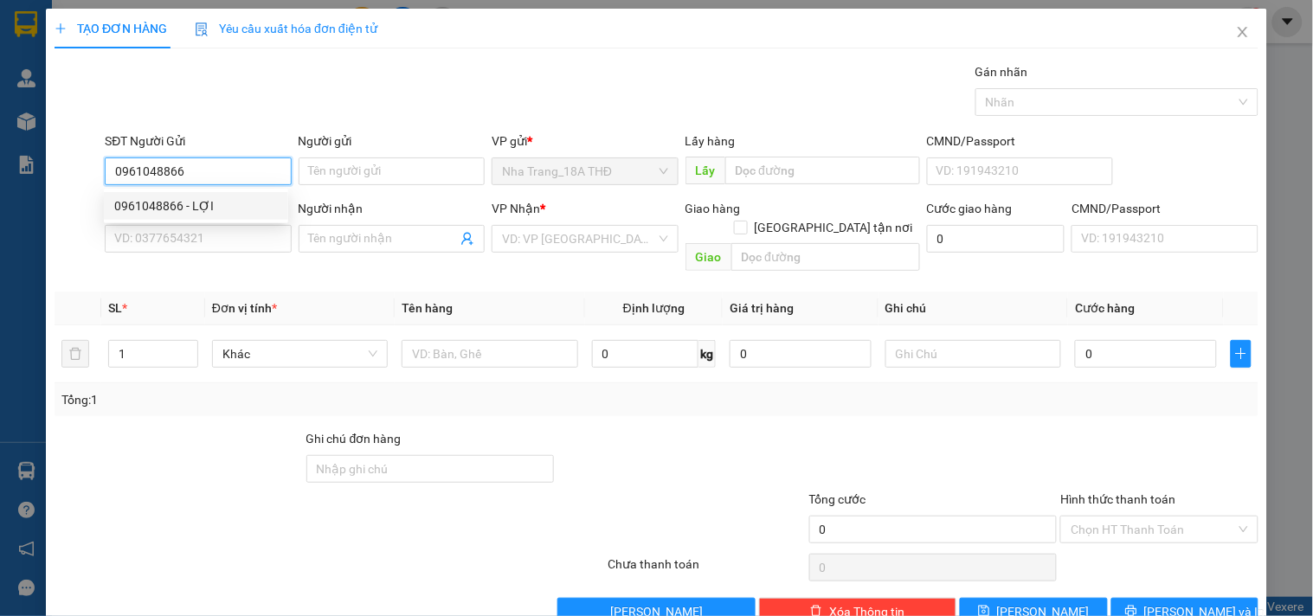
type input "MY"
checkbox input "true"
type input "20N5 , KDC JAMONA GOLDEN SILK , BÙI VĂN BA , TÂN THUẬN ĐÔNG , Q7 (GTN:60)"
type input "60.000"
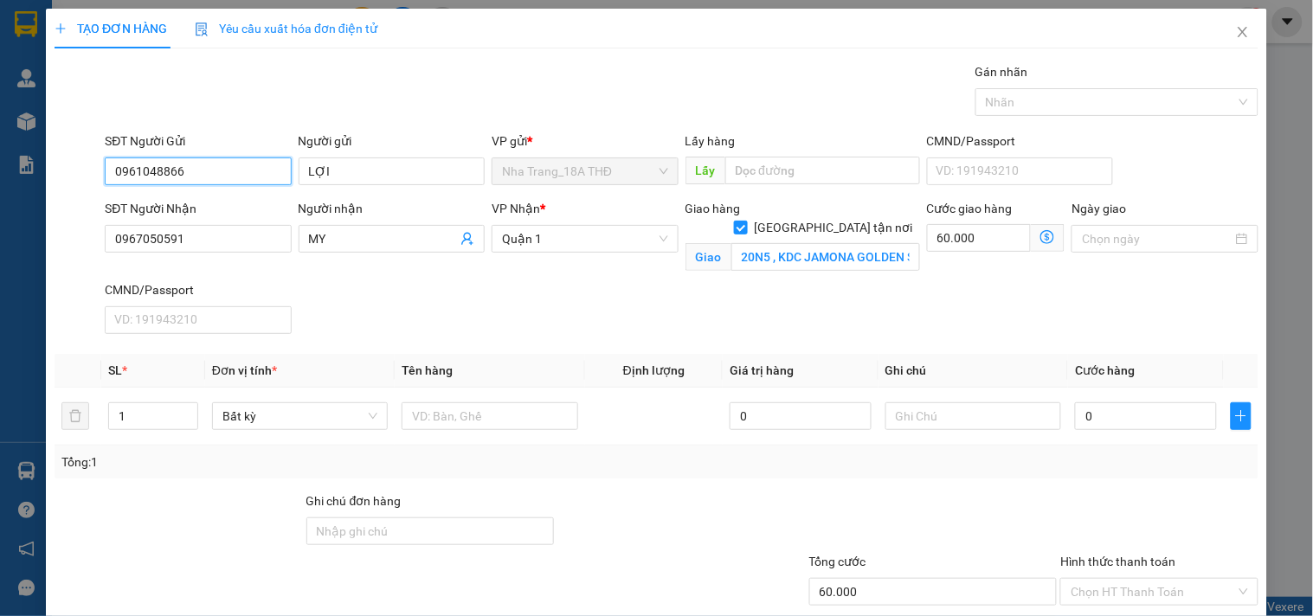
type input "0961048866"
click at [1040, 236] on icon "dollar-circle" at bounding box center [1047, 237] width 14 height 14
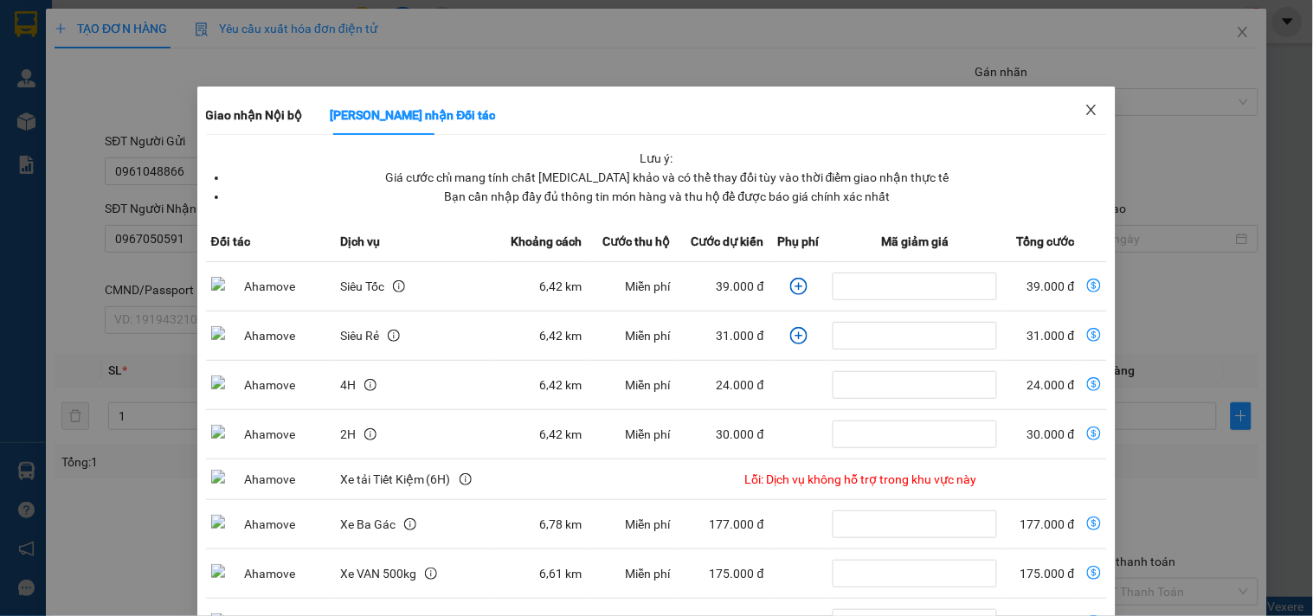
click at [1084, 106] on icon "close" at bounding box center [1091, 110] width 14 height 14
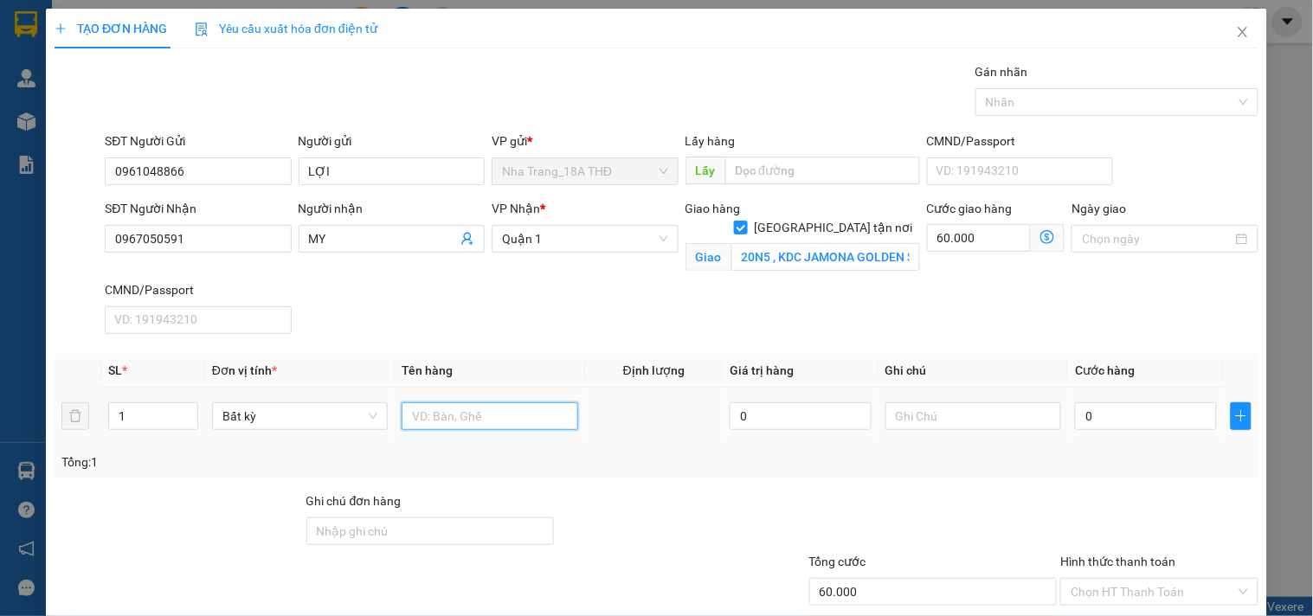
click at [491, 412] on input "text" at bounding box center [489, 416] width 176 height 28
type input "1k bọc"
click at [1116, 427] on input "0" at bounding box center [1146, 416] width 142 height 28
type input "2"
type input "60.002"
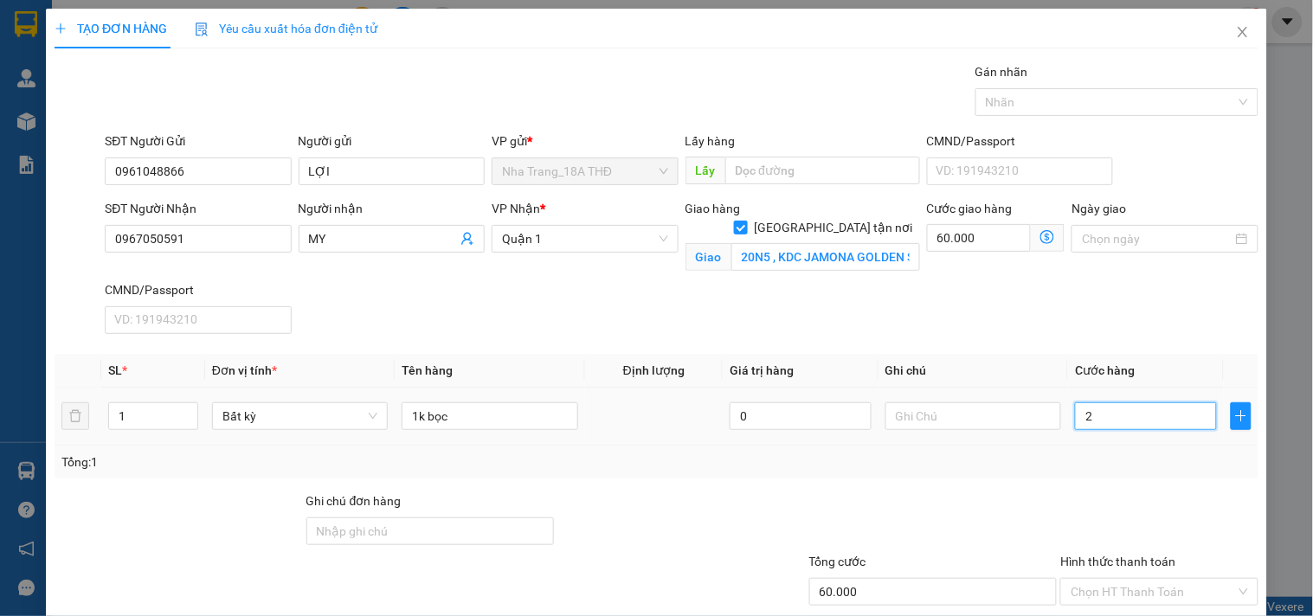
type input "60.002"
type input "20"
type input "60.020"
type input "20.000"
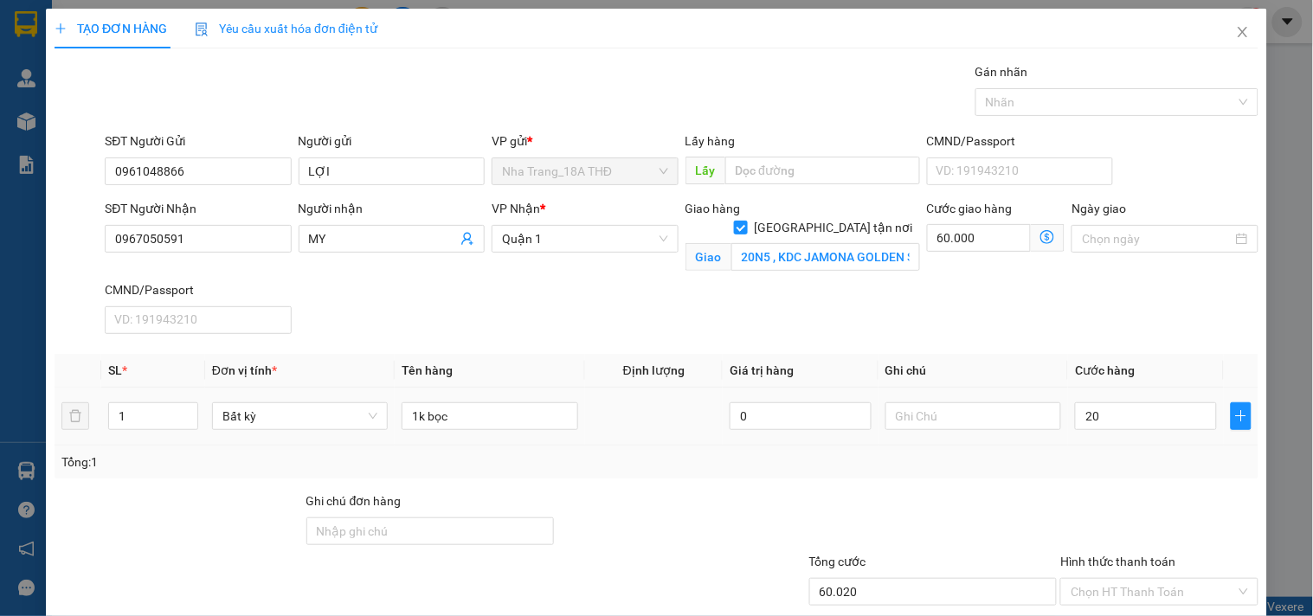
type input "80.000"
click at [935, 313] on div "SĐT Người Nhận 0967050591 Người nhận MY VP Nhận * Quận 1 Giao hàng Giao tận nơi…" at bounding box center [681, 270] width 1160 height 142
click at [763, 243] on input "20N5 , KDC JAMONA GOLDEN SILK , BÙI VĂN BA , TÂN THUẬN ĐÔNG , Q7 (GTN:60)" at bounding box center [825, 257] width 189 height 28
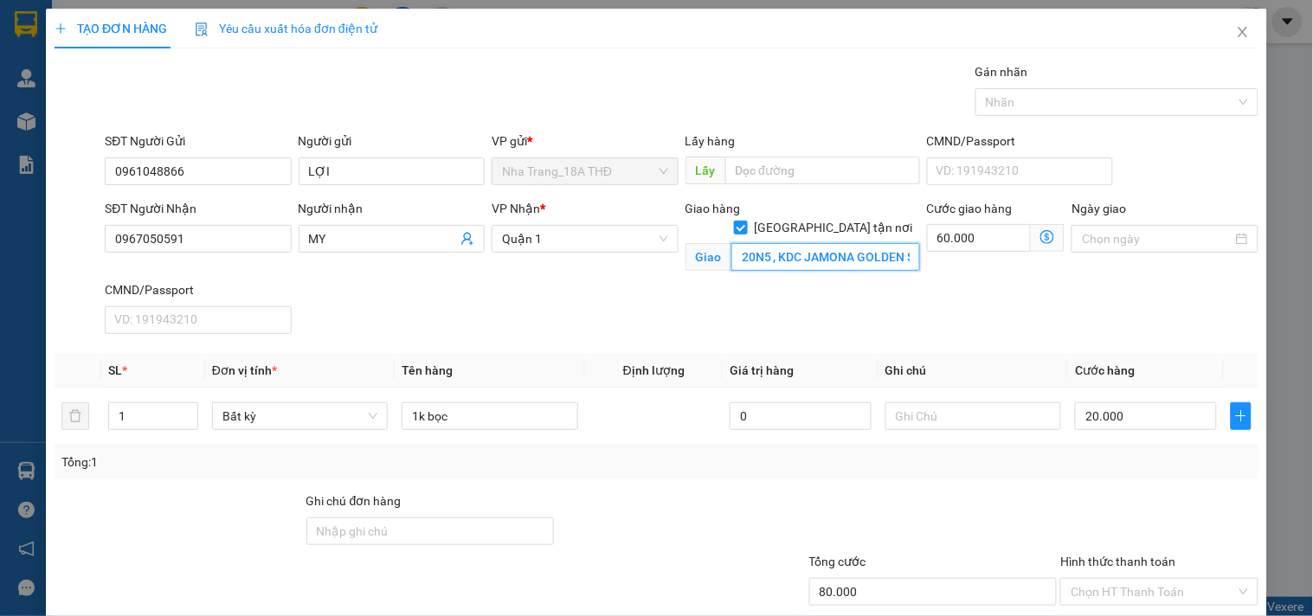
click at [767, 243] on input "20N5 , KDC JAMONA GOLDEN SILK , BÙI VĂN BA , TÂN THUẬN ĐÔNG , Q7 (GTN:60)" at bounding box center [825, 257] width 189 height 28
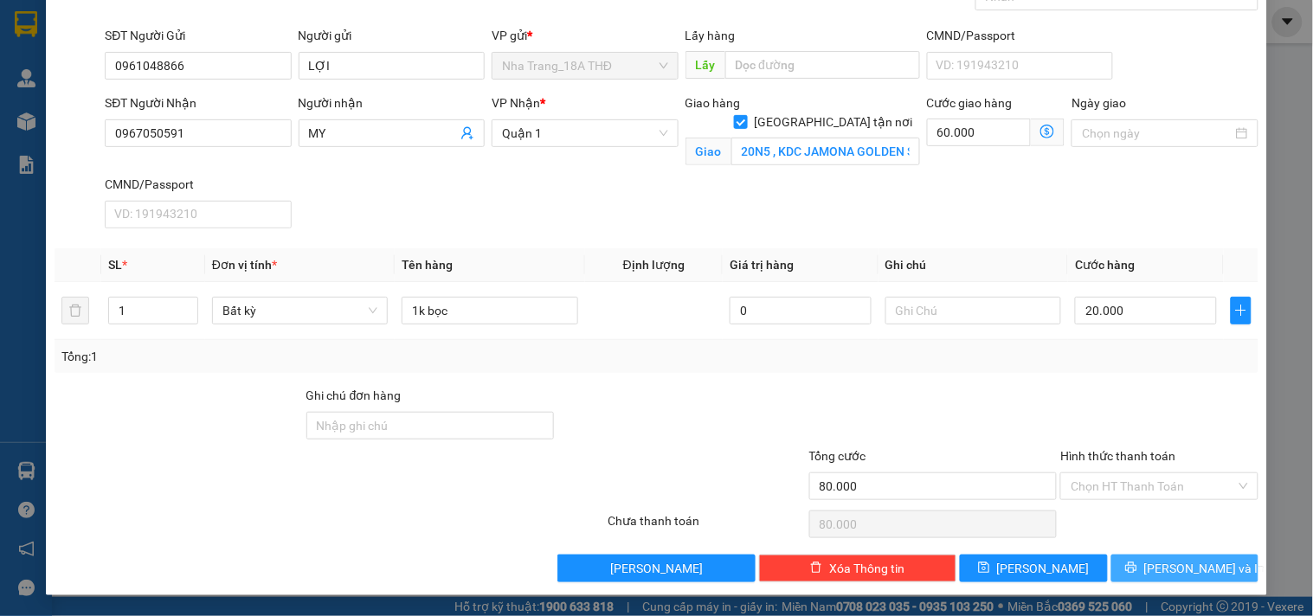
click at [1139, 555] on button "Lưu và In" at bounding box center [1184, 569] width 147 height 28
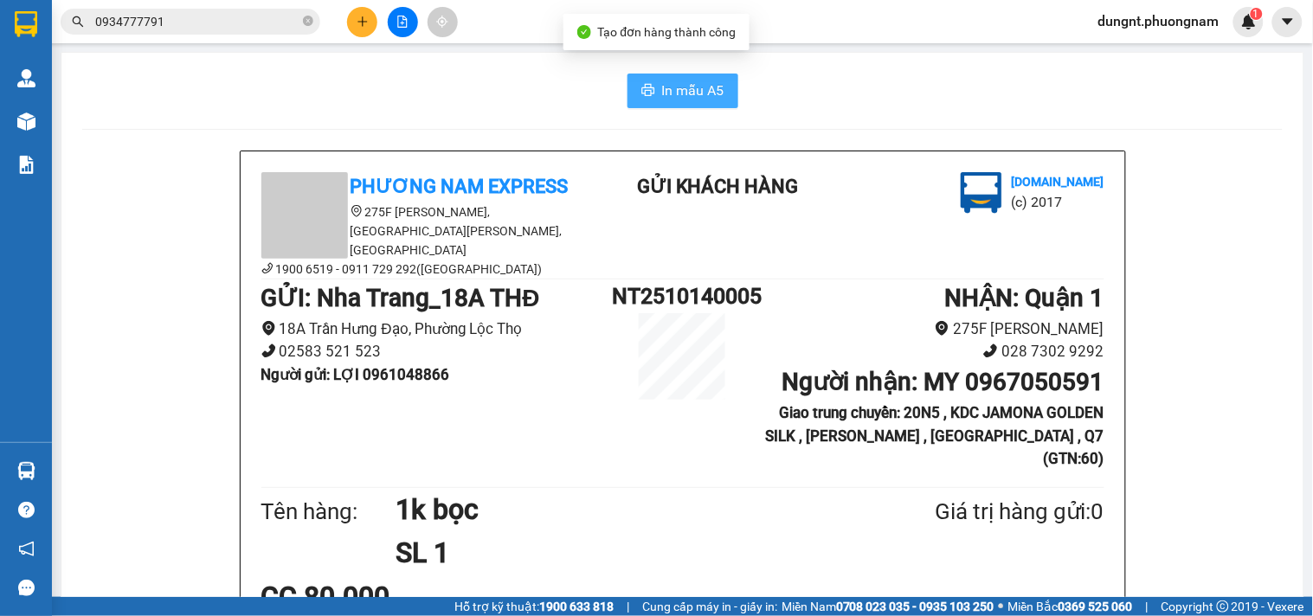
click at [686, 90] on span "In mẫu A5" at bounding box center [693, 91] width 62 height 22
drag, startPoint x: 311, startPoint y: 26, endPoint x: 283, endPoint y: 24, distance: 28.6
click at [311, 26] on icon "close-circle" at bounding box center [308, 21] width 10 height 10
click at [227, 24] on input "text" at bounding box center [197, 21] width 204 height 19
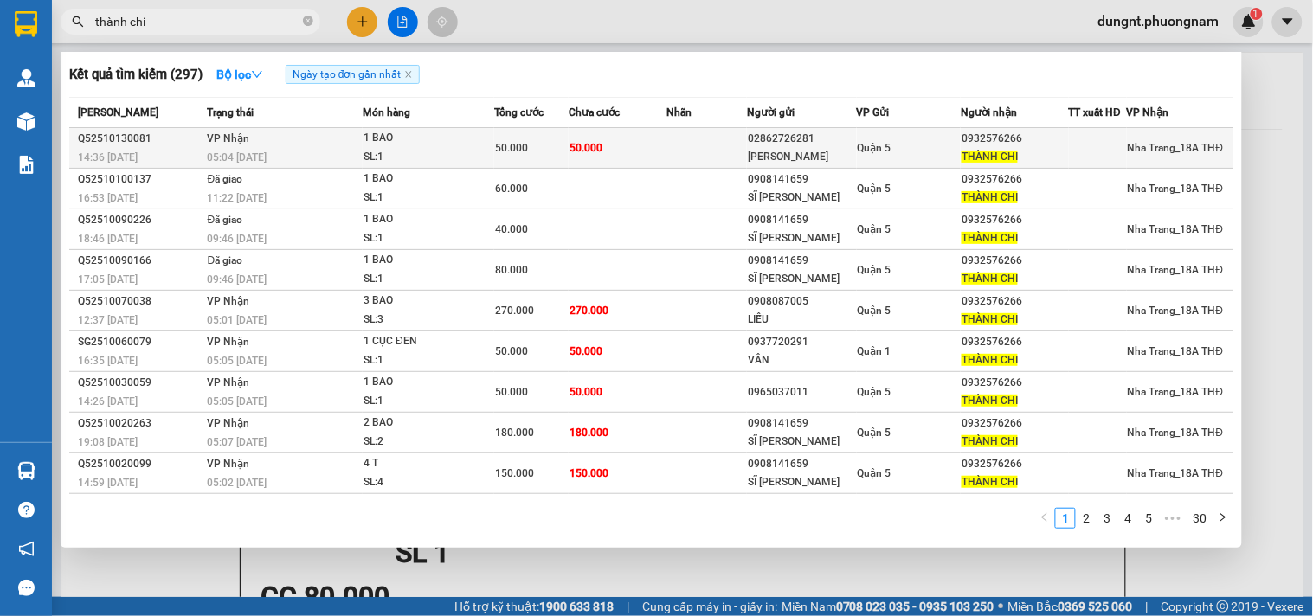
type input "thành chi"
click at [456, 144] on div "1 BAO" at bounding box center [428, 138] width 130 height 19
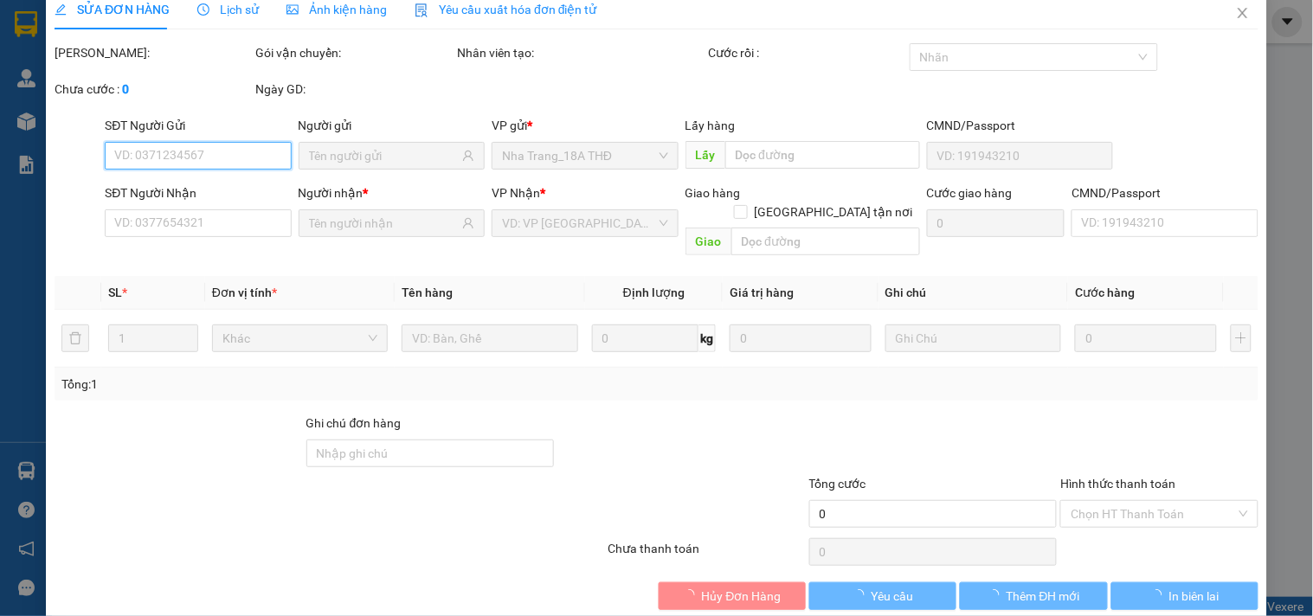
scroll to position [28, 0]
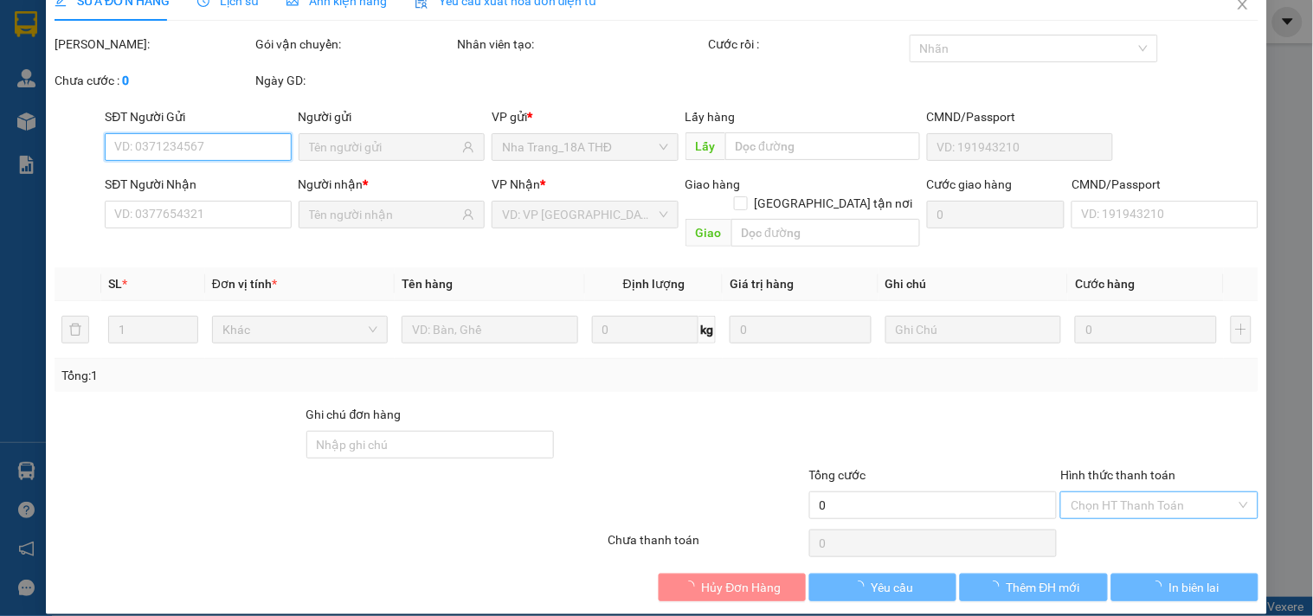
type input "02862726281"
type input "QUANG TUẤN"
type input "0932576266"
type input "THÀNH CHI"
type input "50.000"
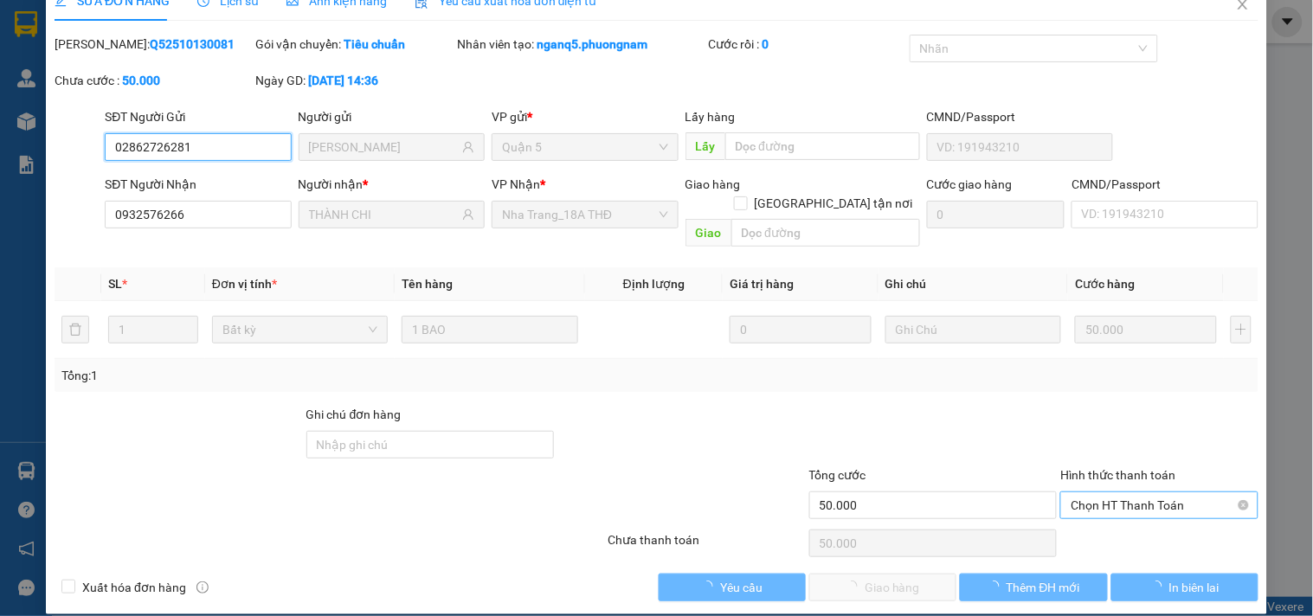
click at [1130, 492] on span "Chọn HT Thanh Toán" at bounding box center [1158, 505] width 177 height 26
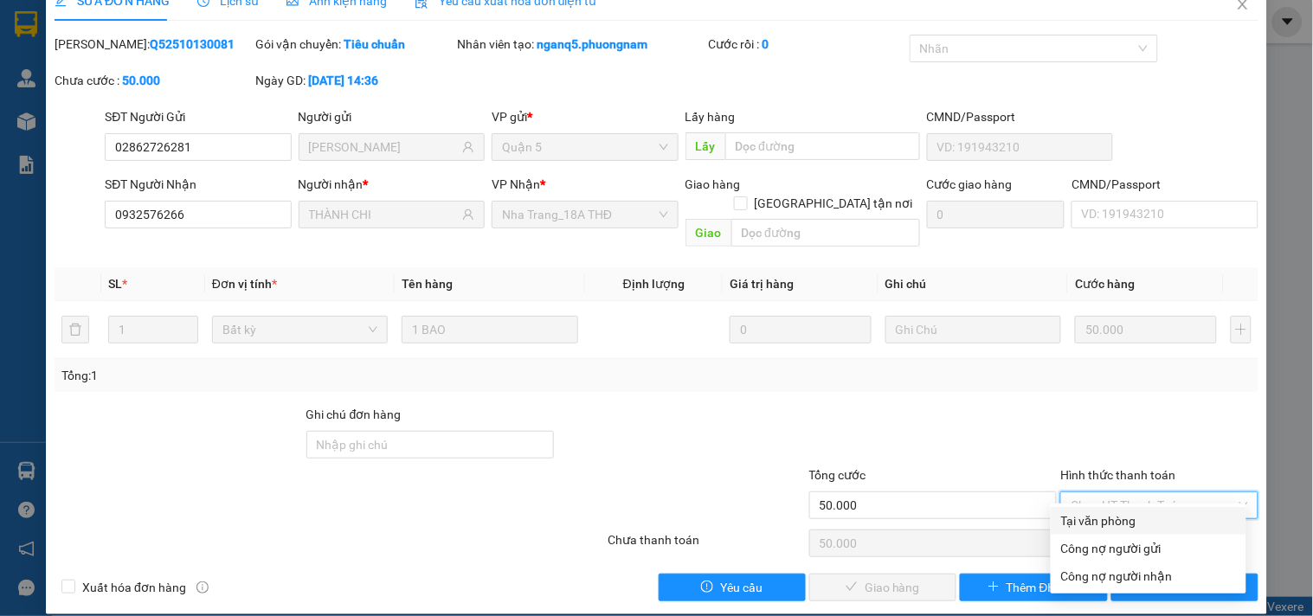
click at [1088, 517] on div "Tại văn phòng" at bounding box center [1148, 520] width 175 height 19
type input "0"
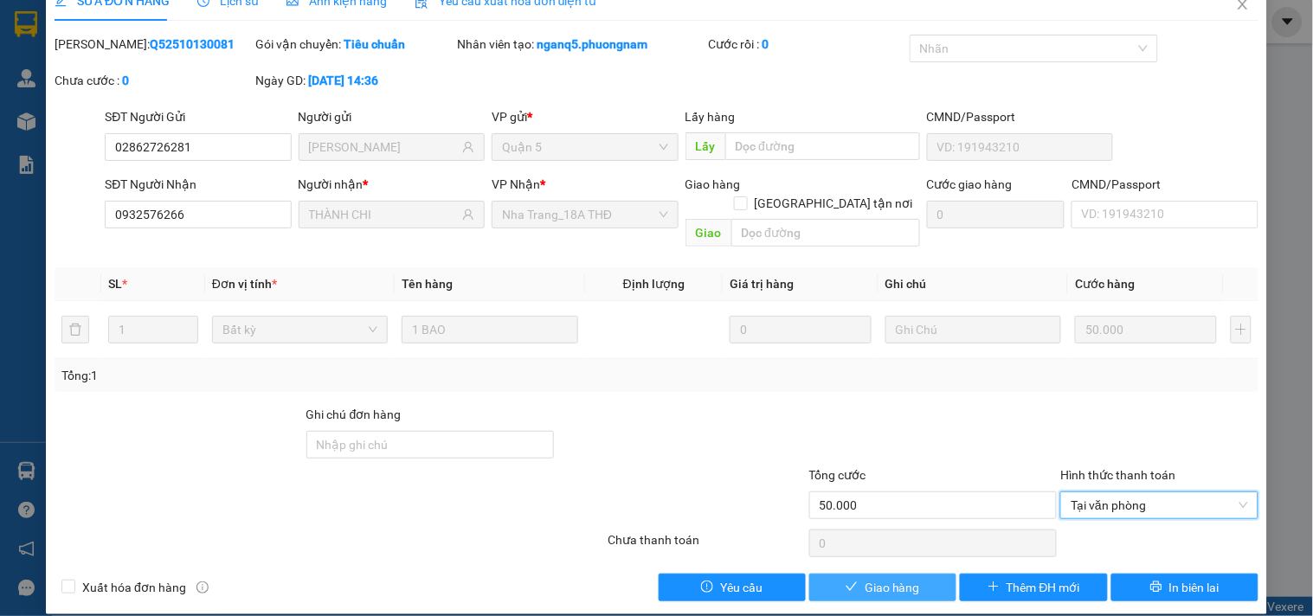
click at [864, 578] on span "Giao hàng" at bounding box center [891, 587] width 55 height 19
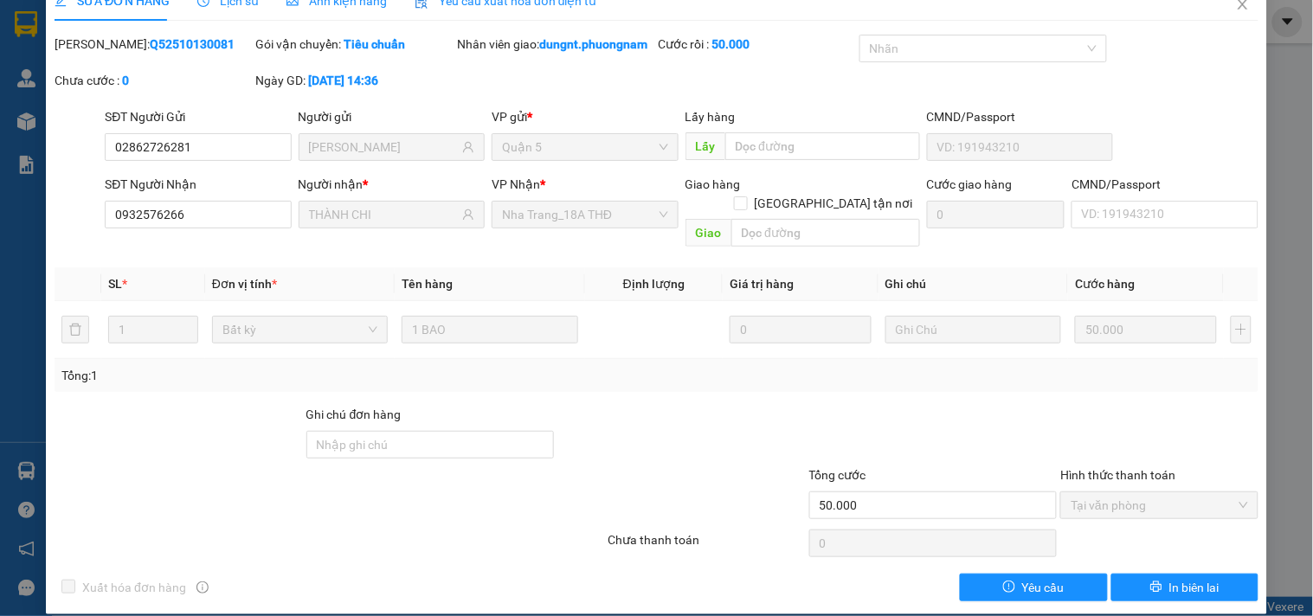
scroll to position [0, 0]
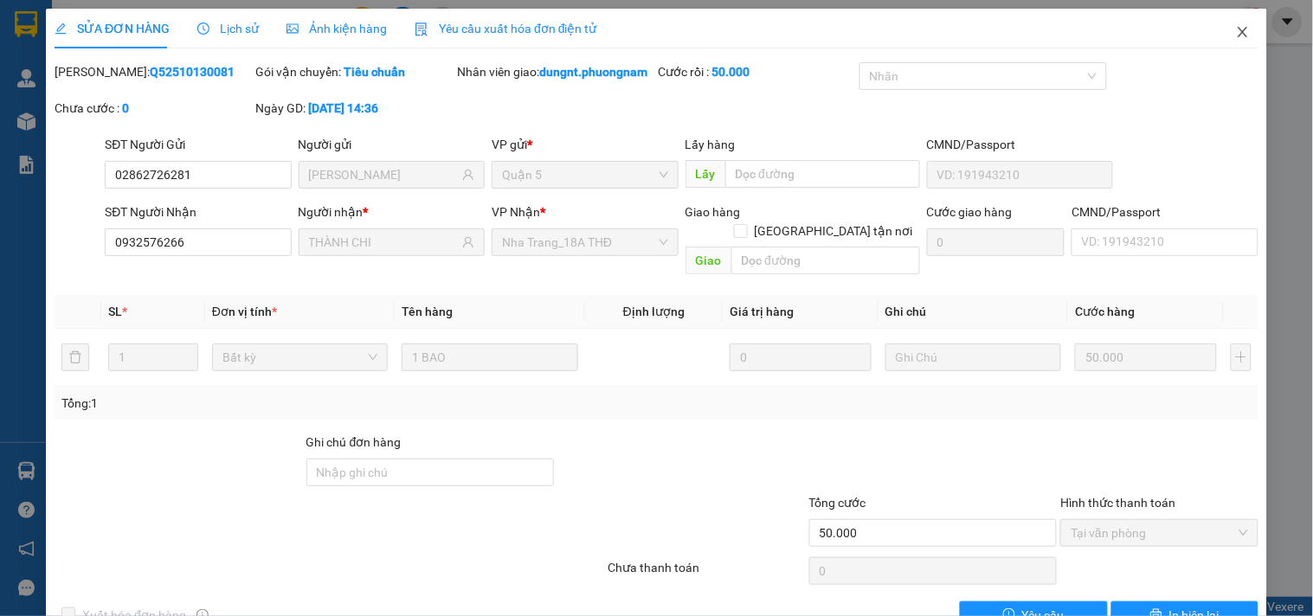
click at [1236, 29] on icon "close" at bounding box center [1243, 32] width 14 height 14
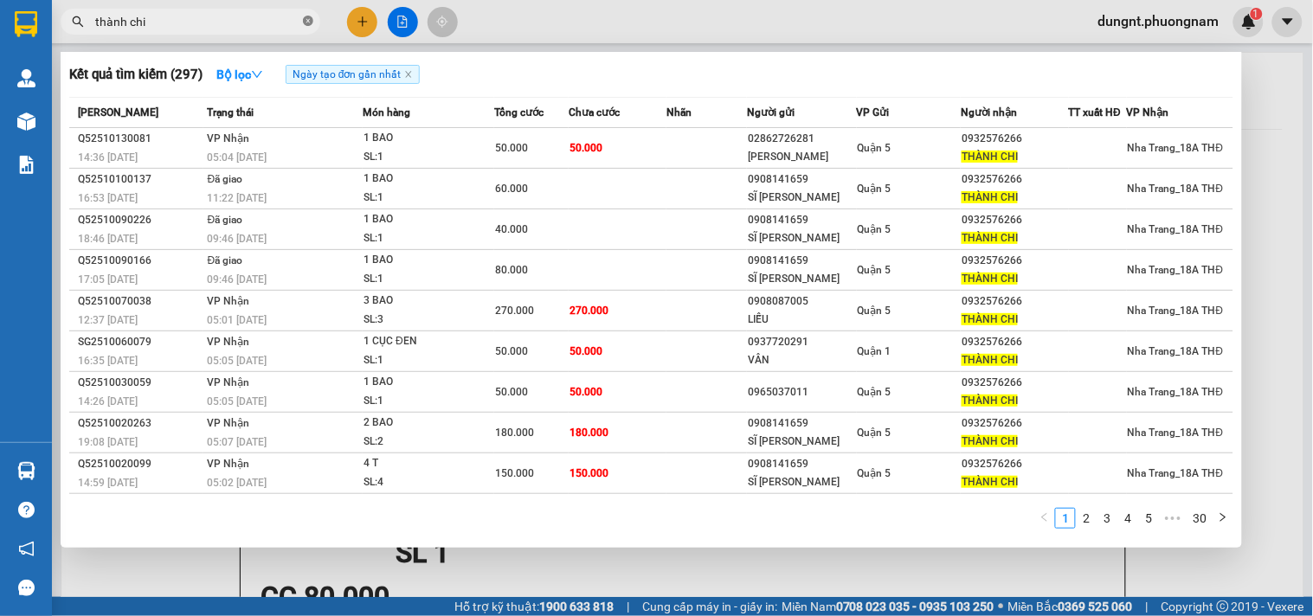
click at [308, 18] on icon "close-circle" at bounding box center [308, 21] width 10 height 10
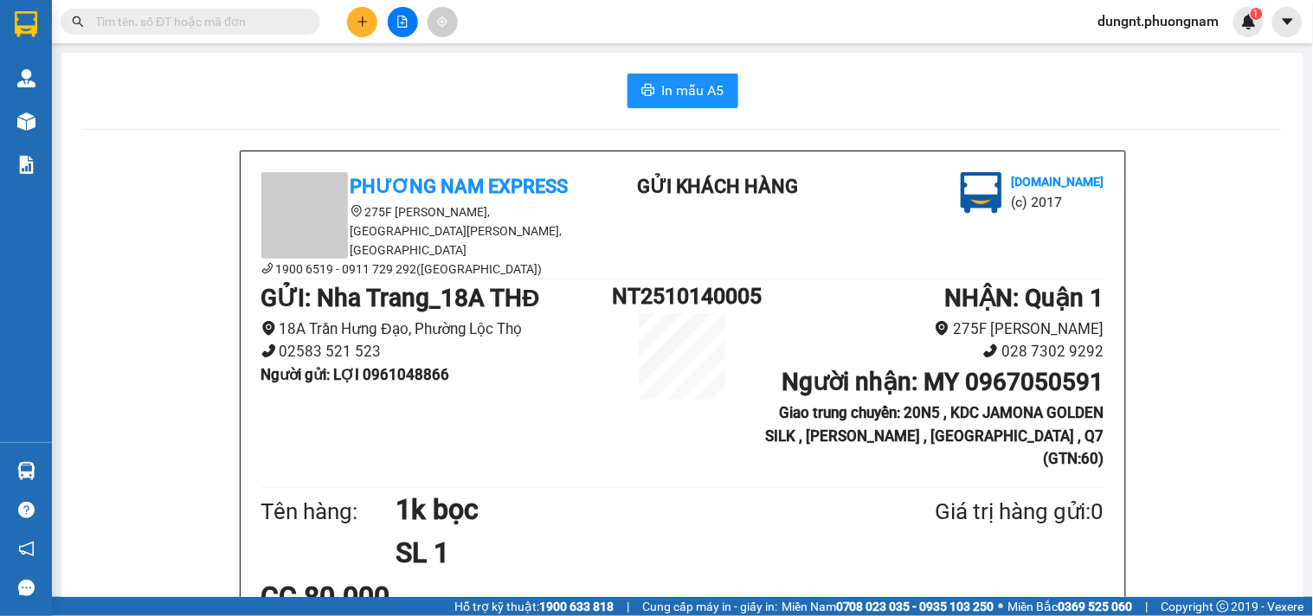
click at [246, 23] on input "text" at bounding box center [197, 21] width 204 height 19
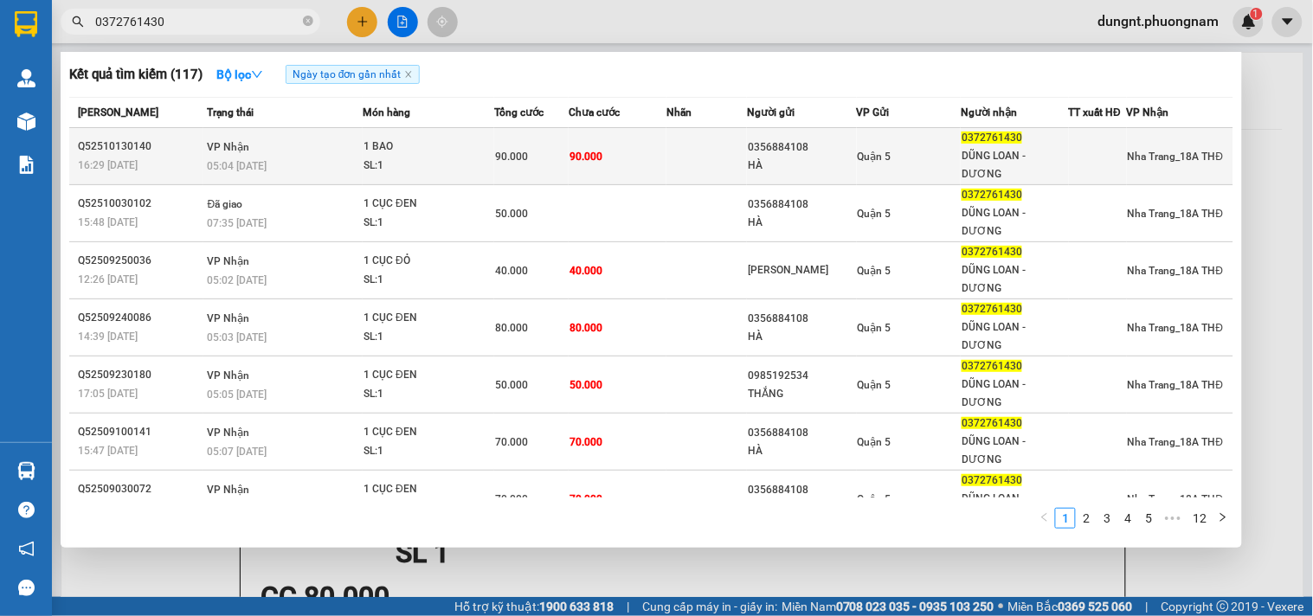
type input "0372761430"
click at [366, 154] on div "1 BAO" at bounding box center [428, 147] width 130 height 19
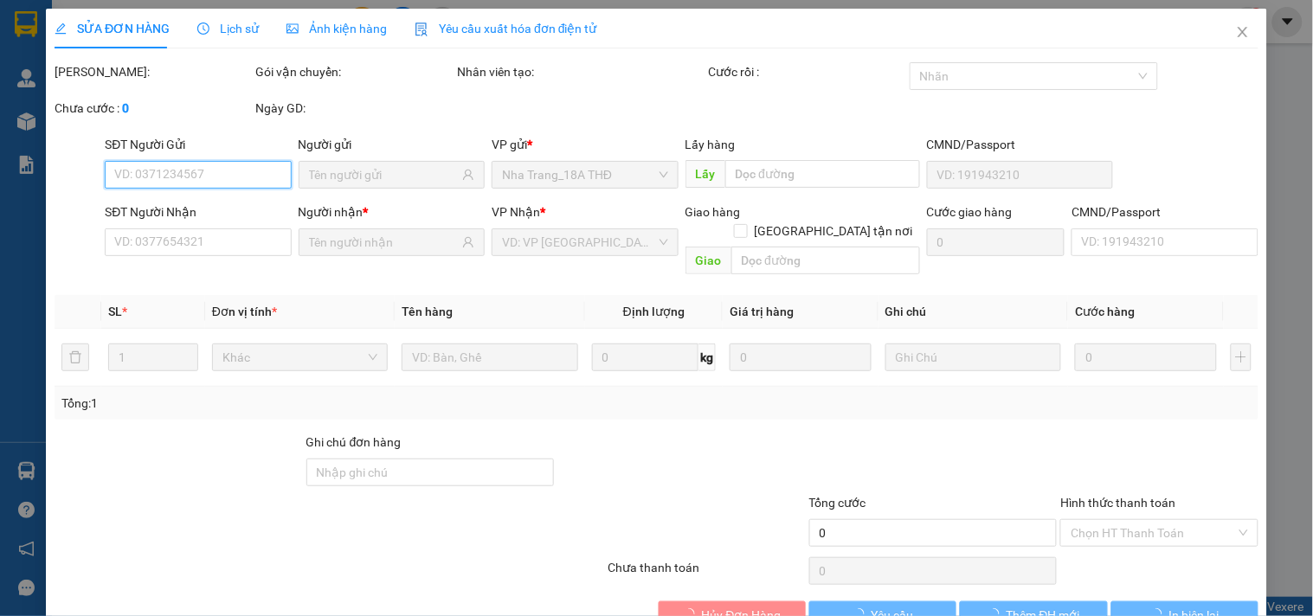
type input "0356884108"
type input "HÀ"
type input "0372761430"
type input "DŨNG LOAN - DƯƠNG"
type input "90.000"
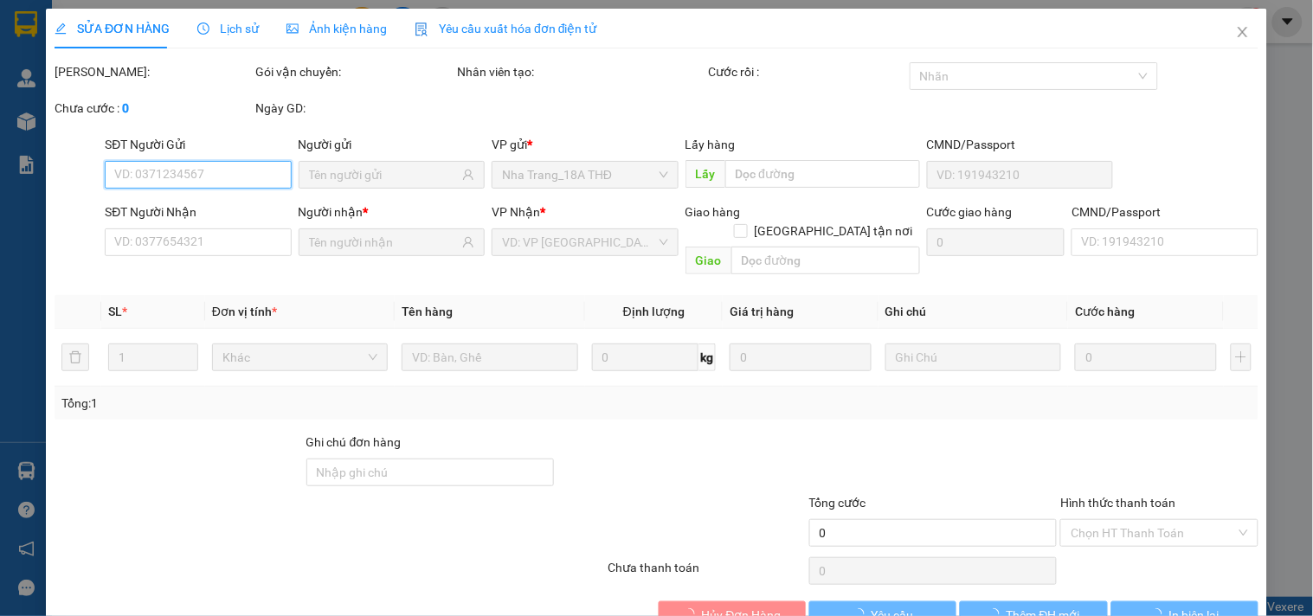
type input "90.000"
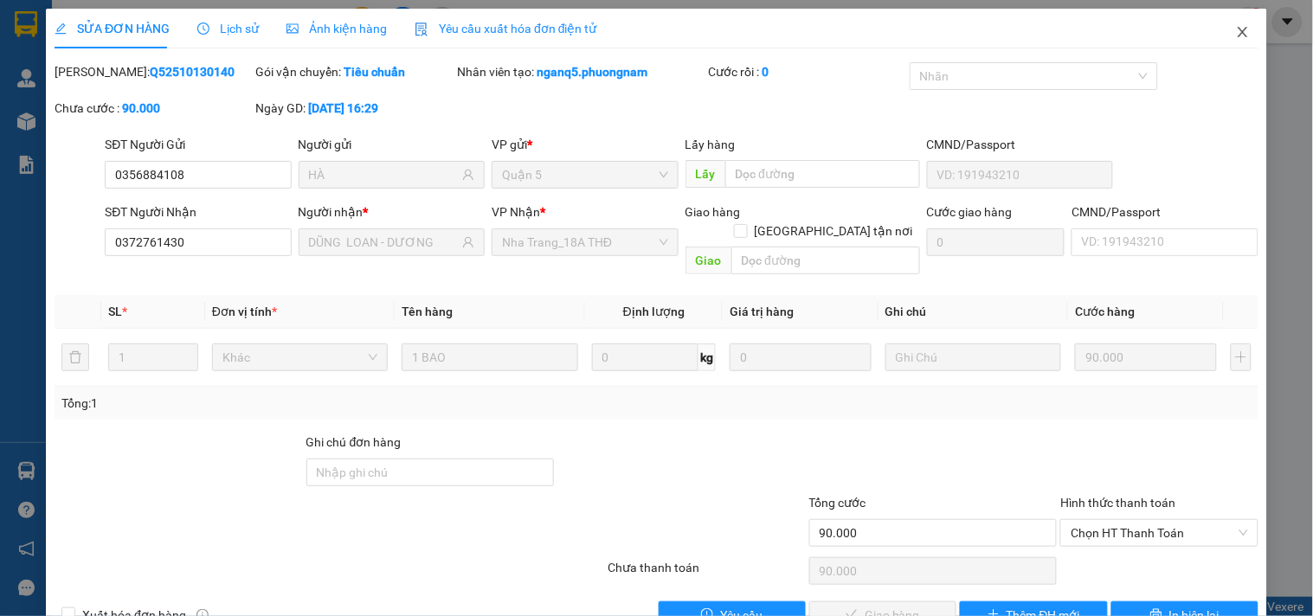
click at [1236, 35] on icon "close" at bounding box center [1243, 32] width 14 height 14
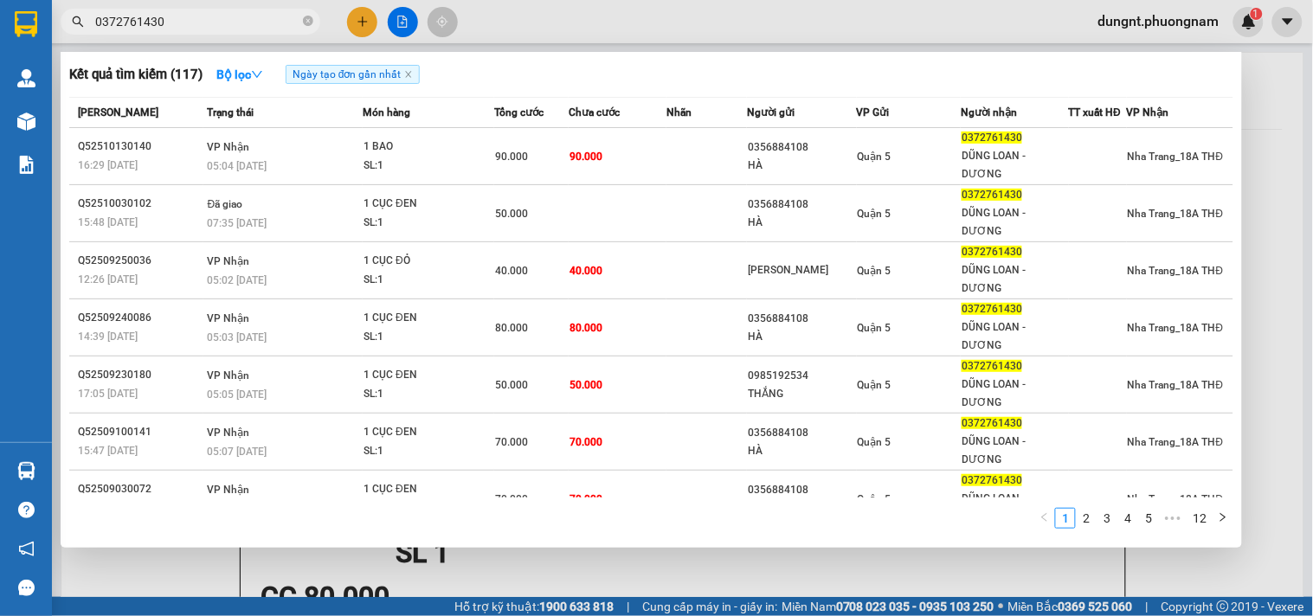
click at [237, 20] on input "0372761430" at bounding box center [197, 21] width 204 height 19
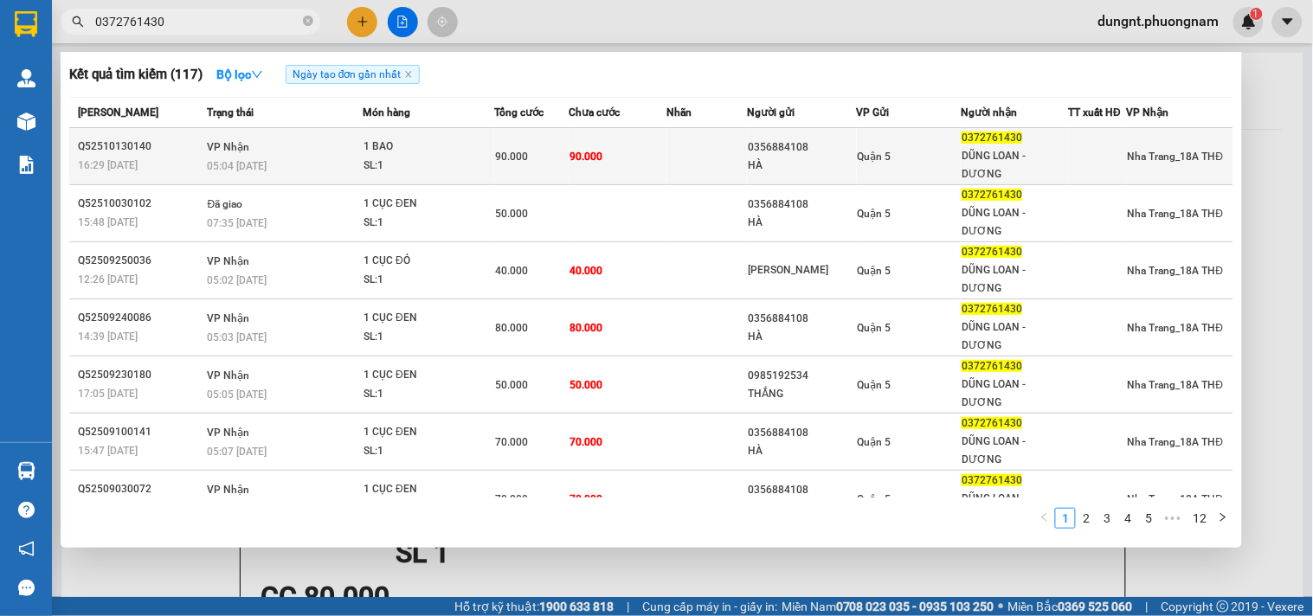
click at [688, 152] on td at bounding box center [706, 156] width 80 height 57
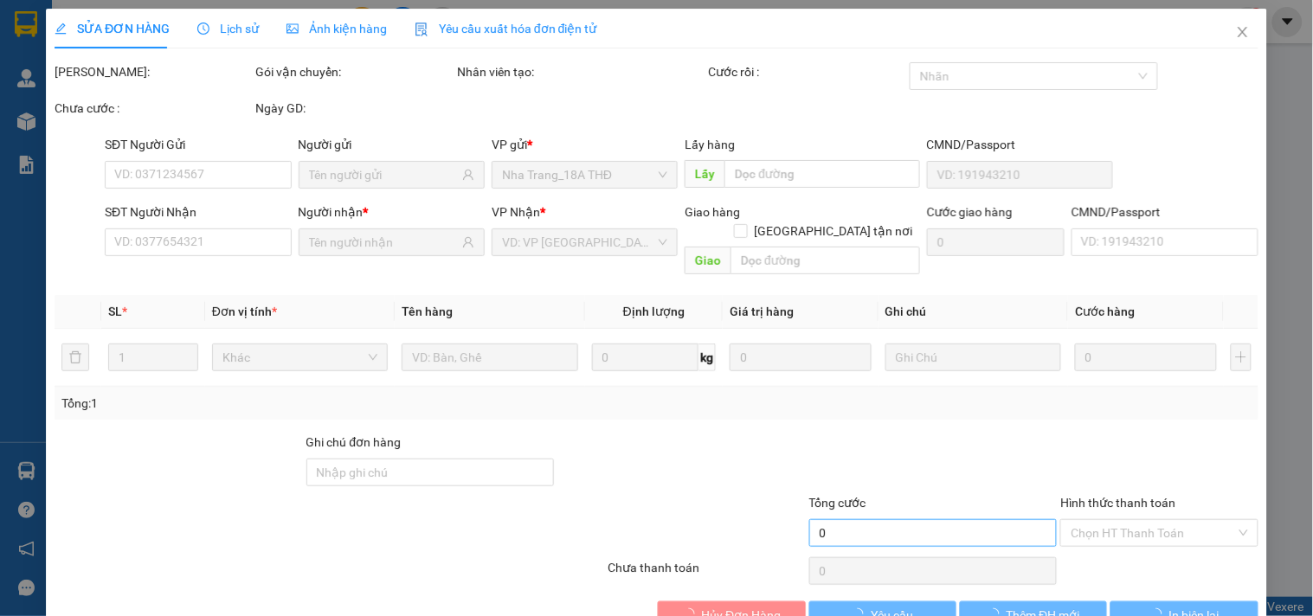
type input "0356884108"
type input "HÀ"
type input "0372761430"
type input "DŨNG LOAN - DƯƠNG"
type input "90.000"
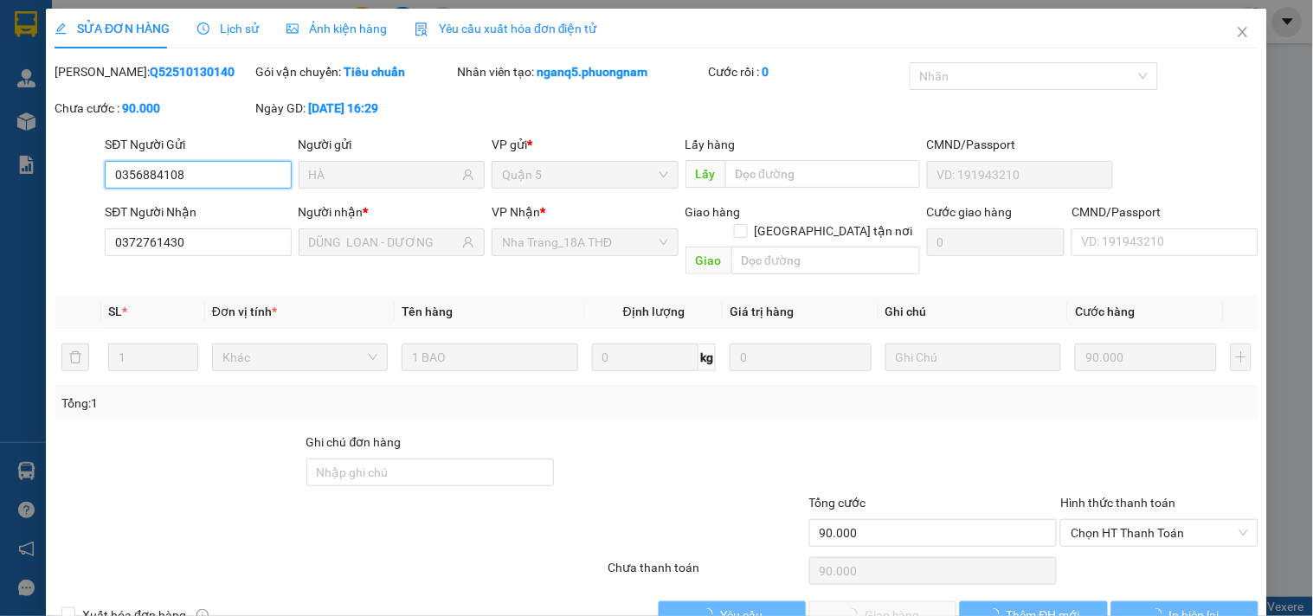
scroll to position [4, 0]
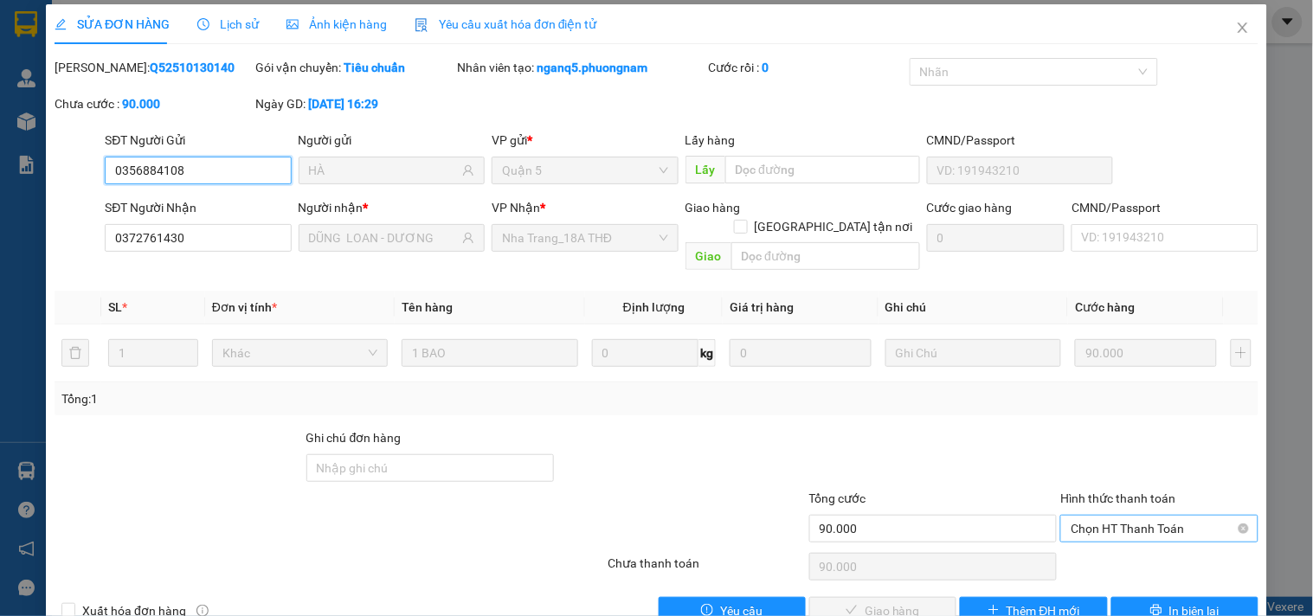
click at [1110, 516] on span "Chọn HT Thanh Toán" at bounding box center [1158, 529] width 177 height 26
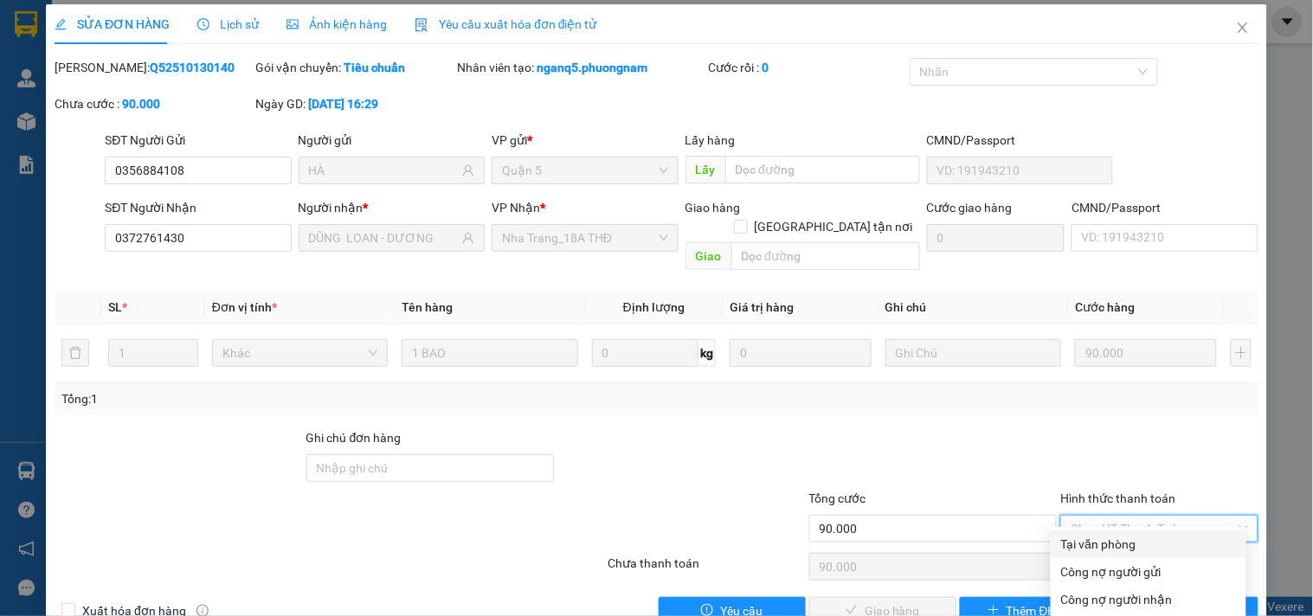
click at [1102, 543] on div "Tại văn phòng" at bounding box center [1148, 544] width 175 height 19
type input "0"
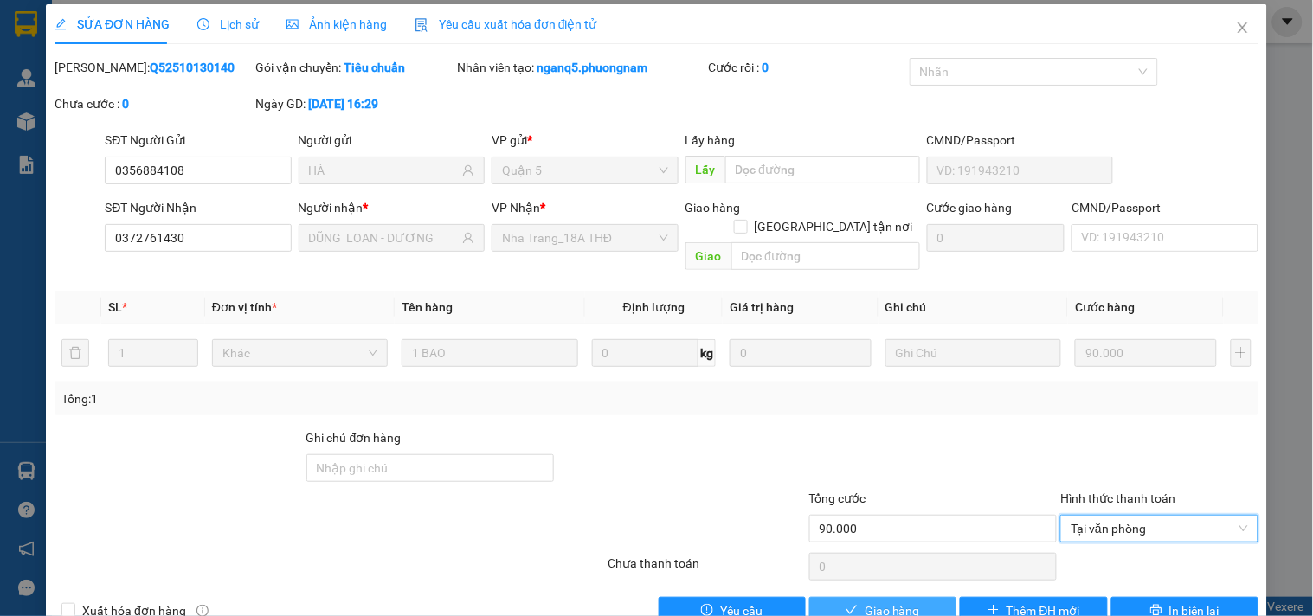
click at [891, 601] on span "Giao hàng" at bounding box center [891, 610] width 55 height 19
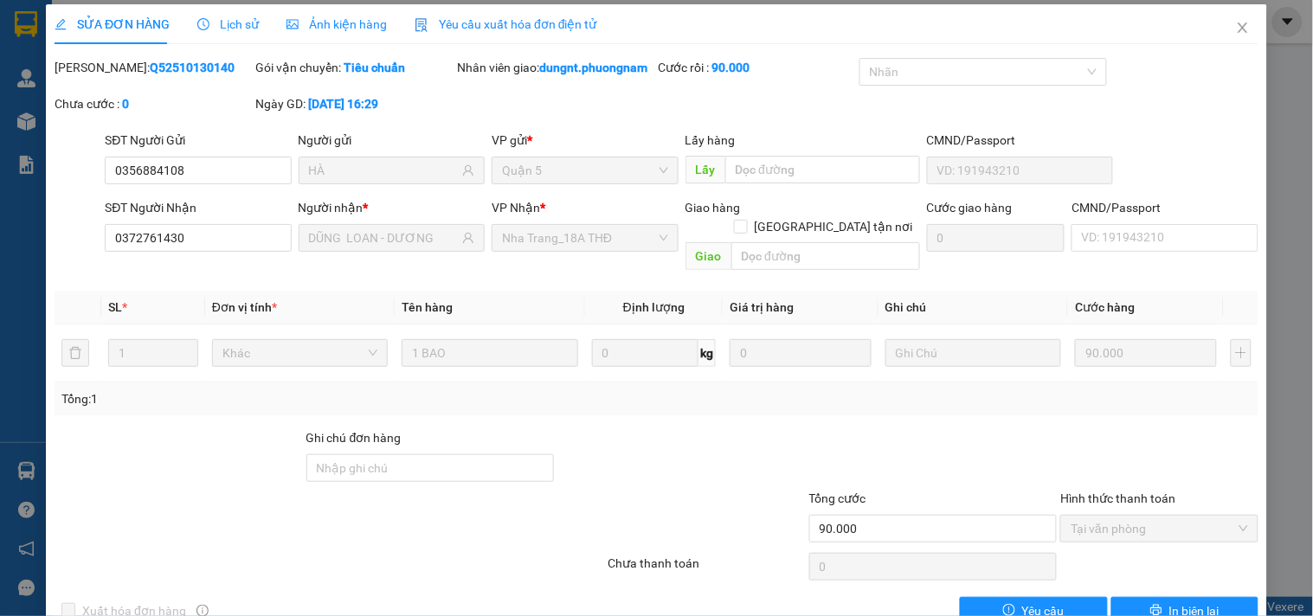
scroll to position [0, 0]
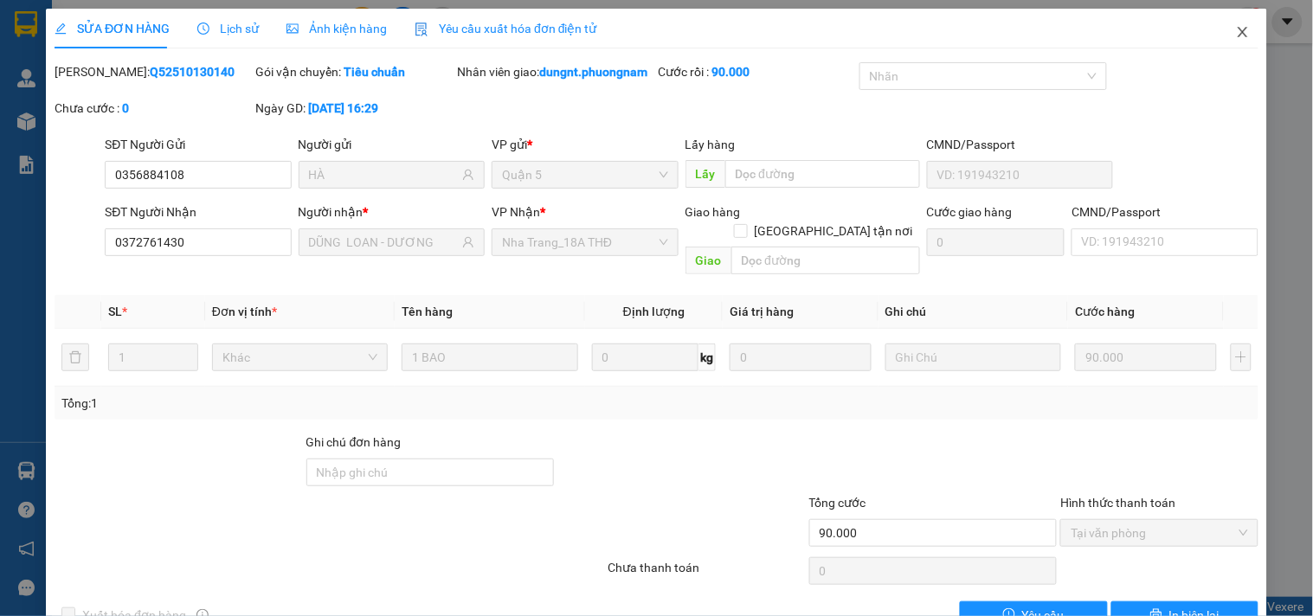
click at [1236, 38] on icon "close" at bounding box center [1243, 32] width 14 height 14
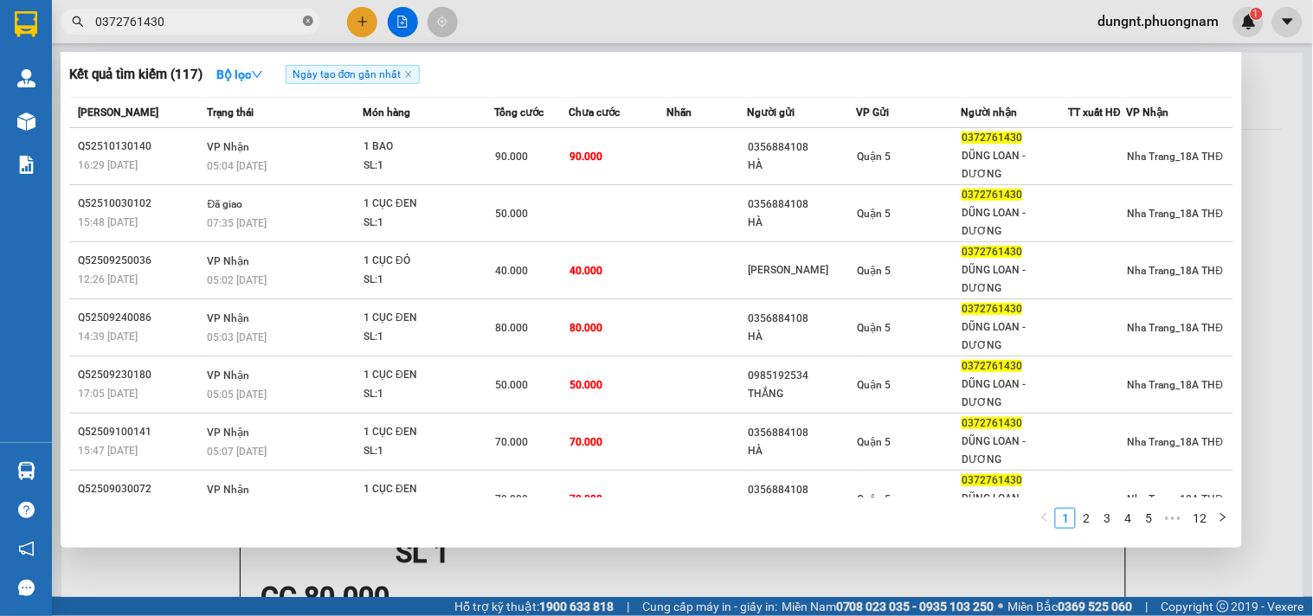
click at [311, 19] on icon "close-circle" at bounding box center [308, 21] width 10 height 10
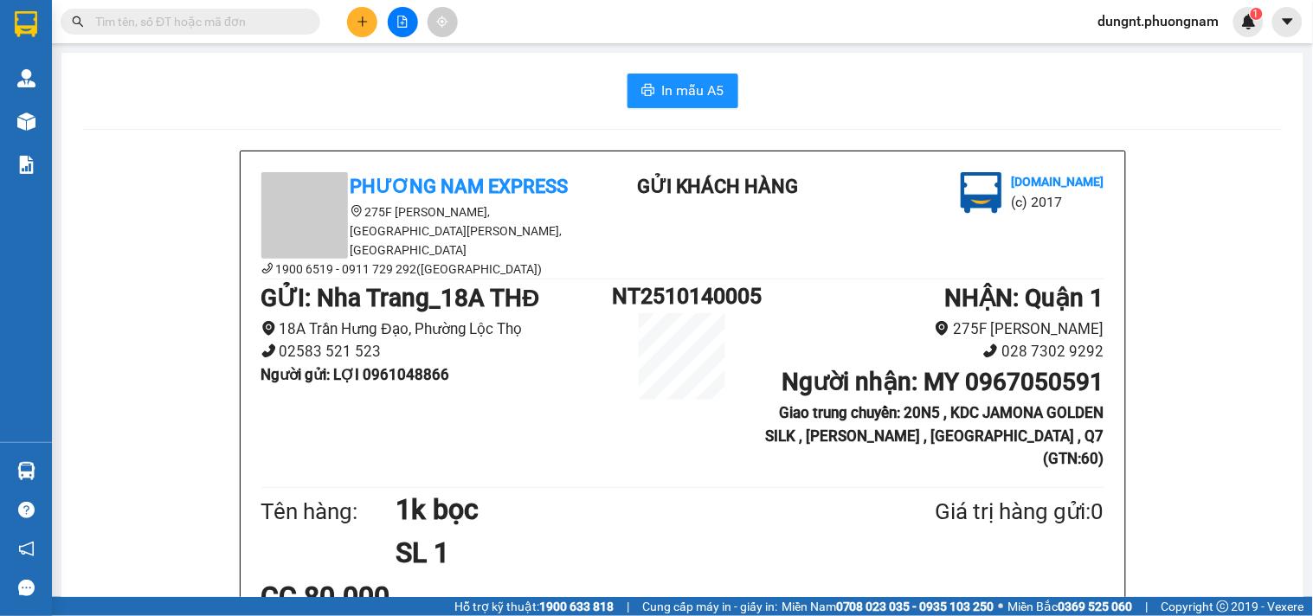
click at [144, 23] on input "text" at bounding box center [197, 21] width 204 height 19
drag, startPoint x: 143, startPoint y: 26, endPoint x: 171, endPoint y: 26, distance: 28.6
click at [151, 26] on input "text" at bounding box center [197, 21] width 204 height 19
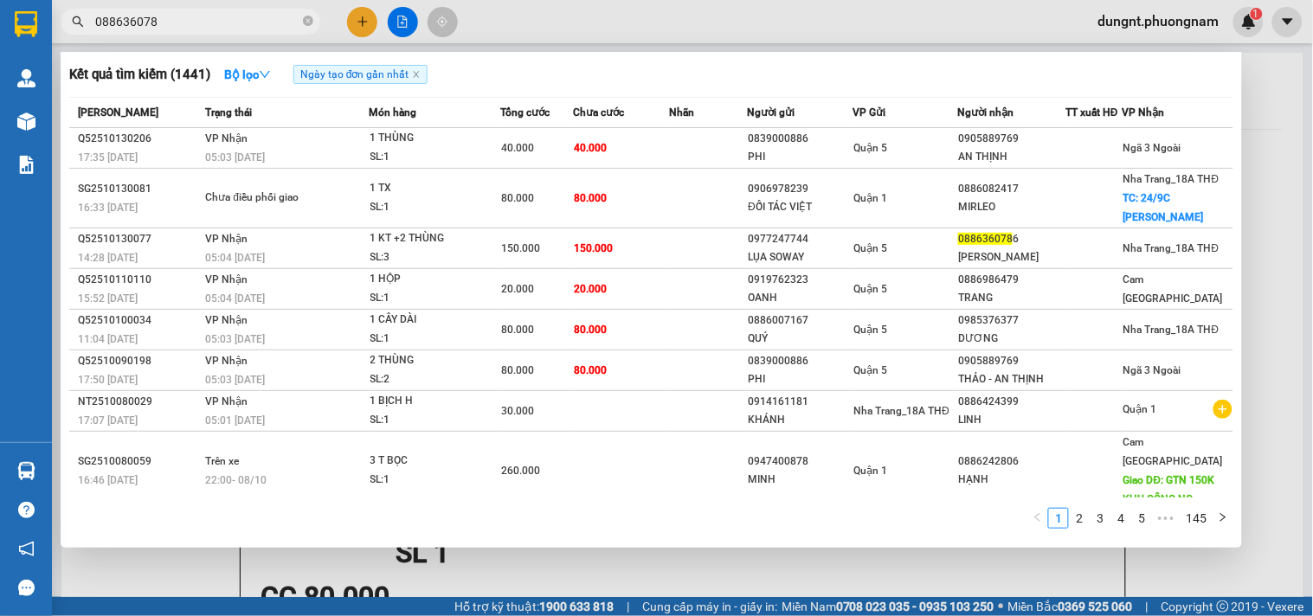
type input "0886360786"
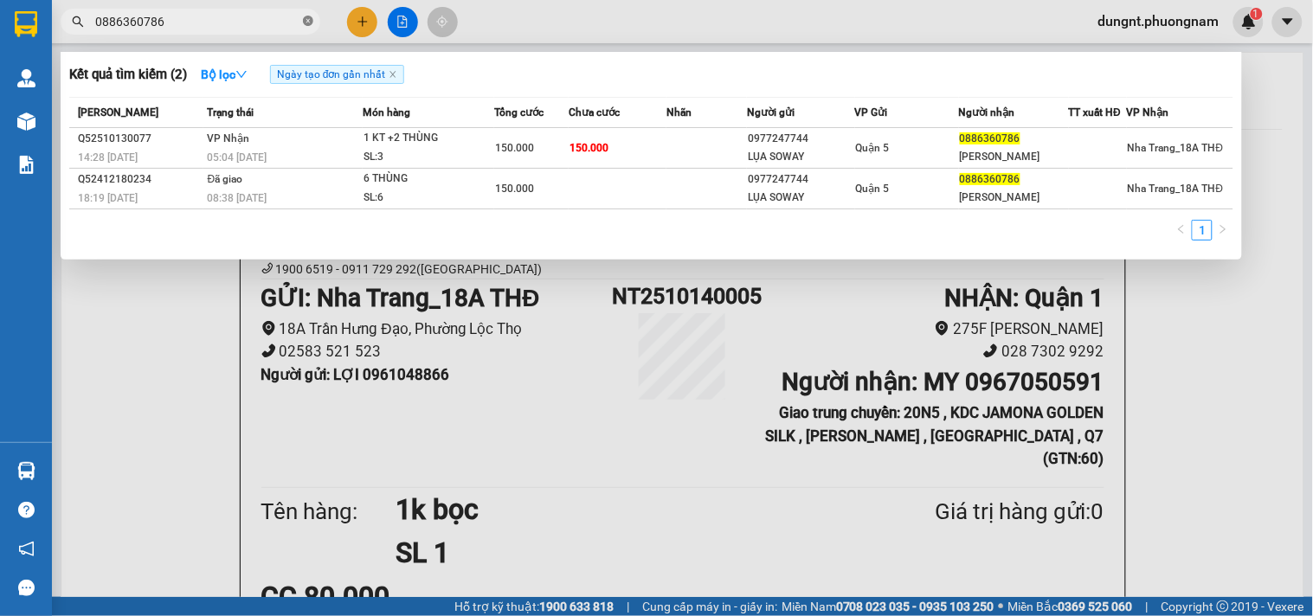
click at [305, 22] on icon "close-circle" at bounding box center [308, 21] width 10 height 10
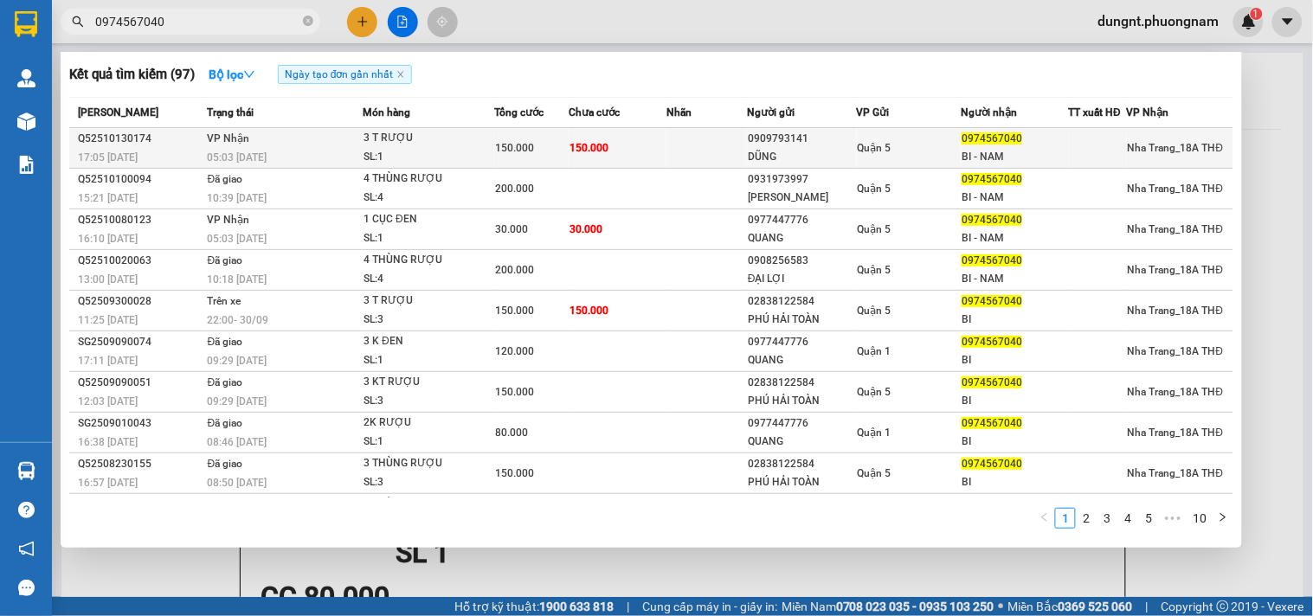
type input "0974567040"
click at [408, 151] on div "SL: 1" at bounding box center [428, 157] width 130 height 19
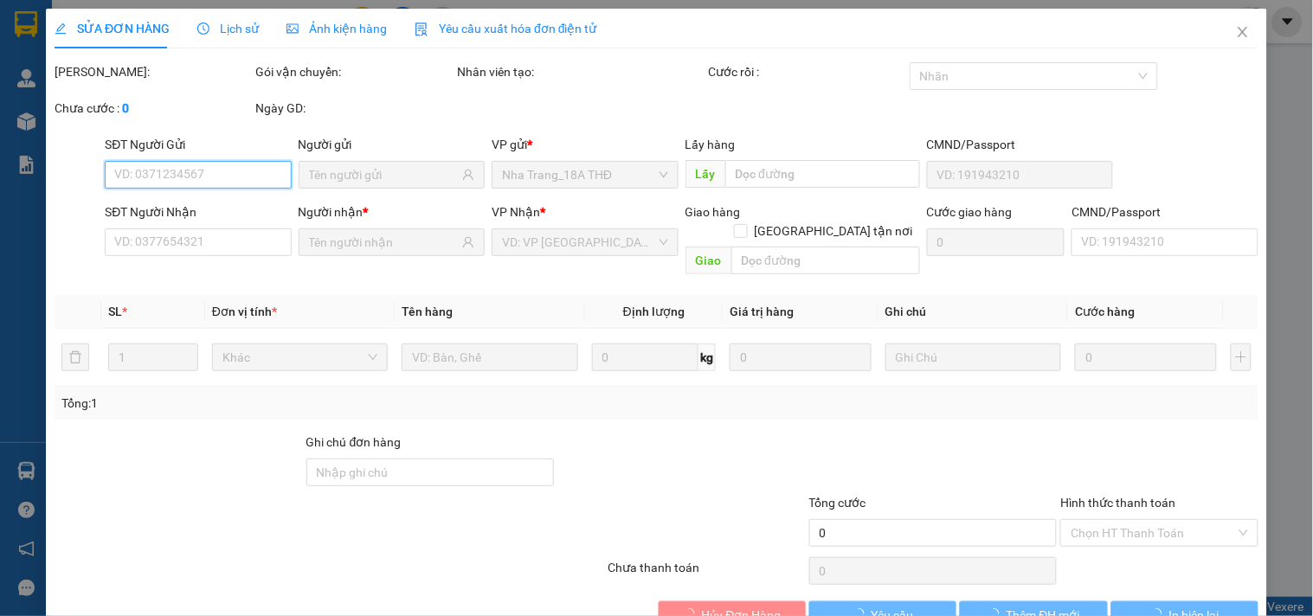
type input "0909793141"
type input "DŨNG"
type input "0974567040"
type input "BI - NAM"
type input "150.000"
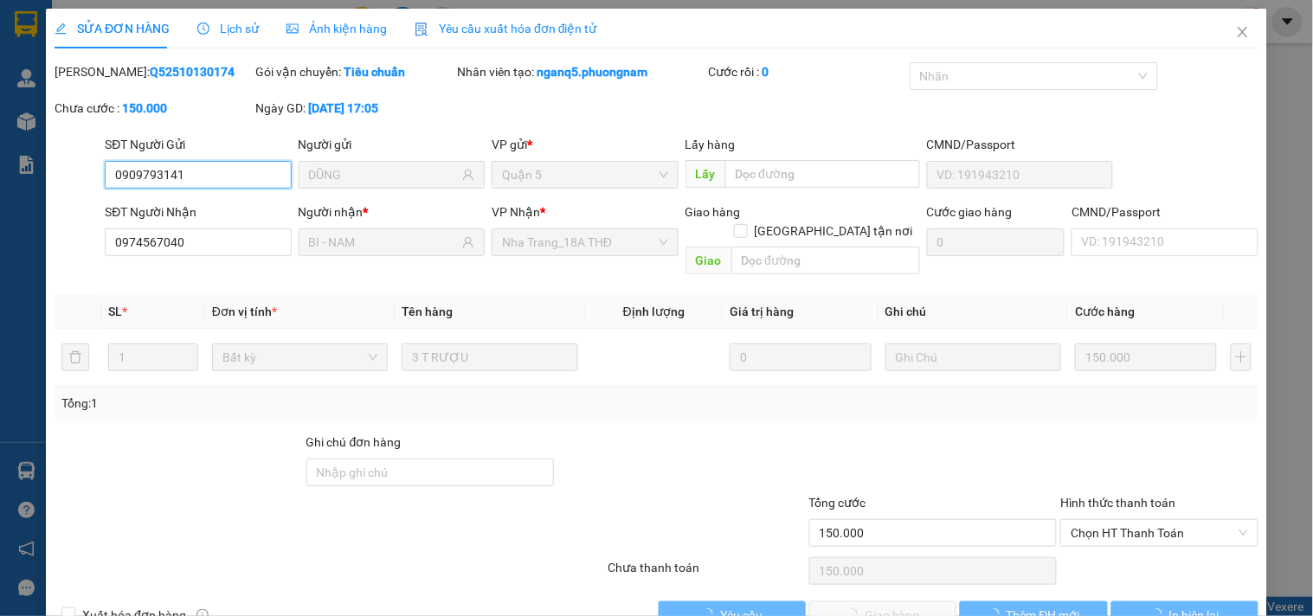
scroll to position [28, 0]
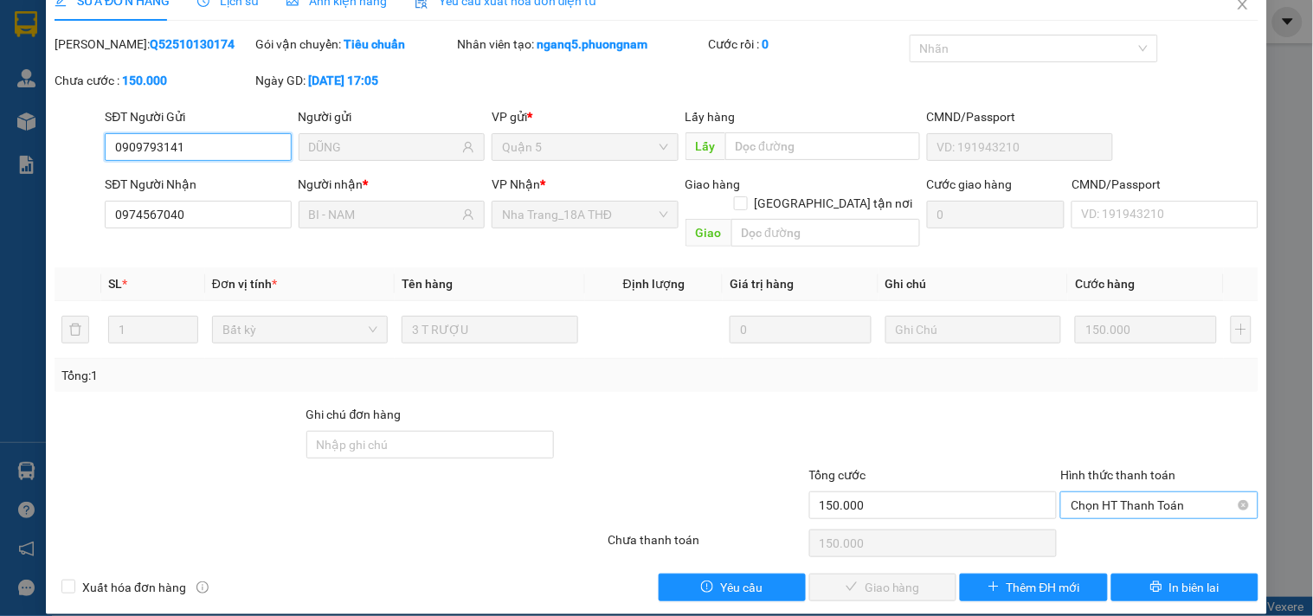
click at [1109, 492] on span "Chọn HT Thanh Toán" at bounding box center [1158, 505] width 177 height 26
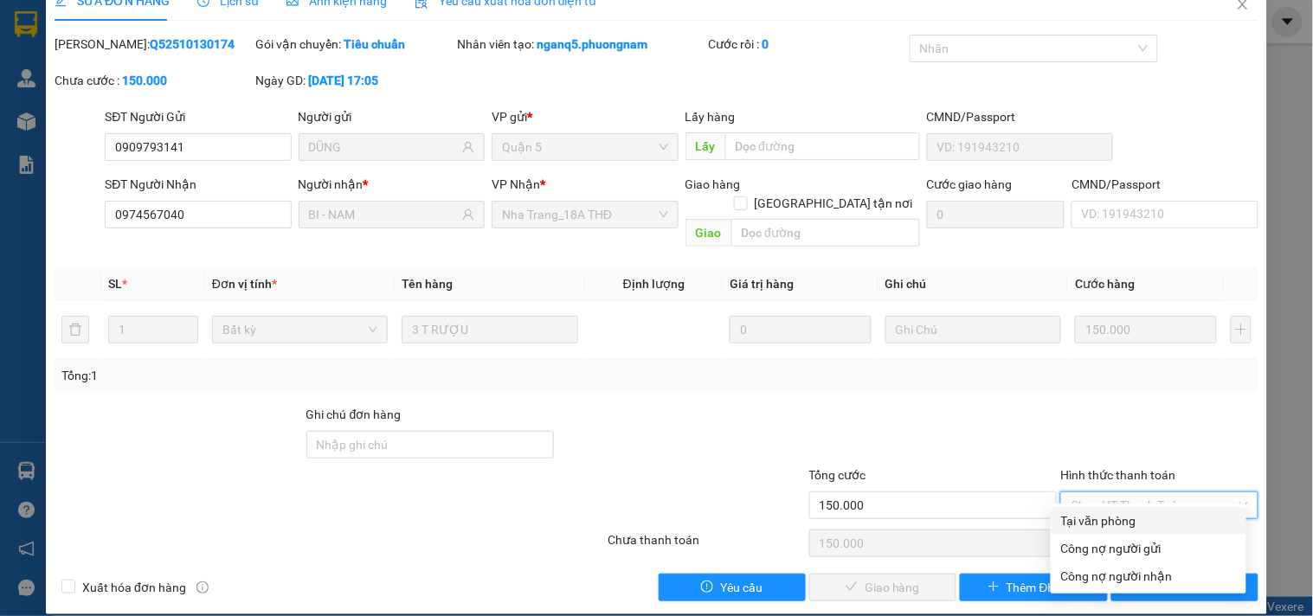
click at [1104, 513] on div "Tại văn phòng" at bounding box center [1148, 520] width 175 height 19
type input "0"
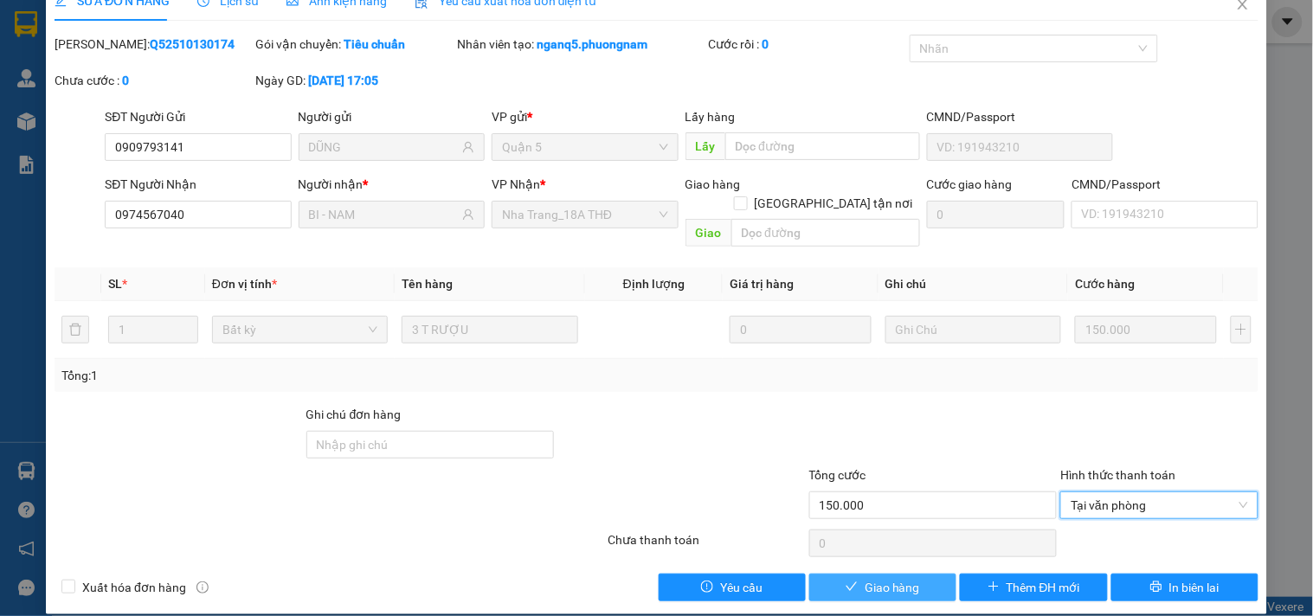
click at [875, 578] on span "Giao hàng" at bounding box center [891, 587] width 55 height 19
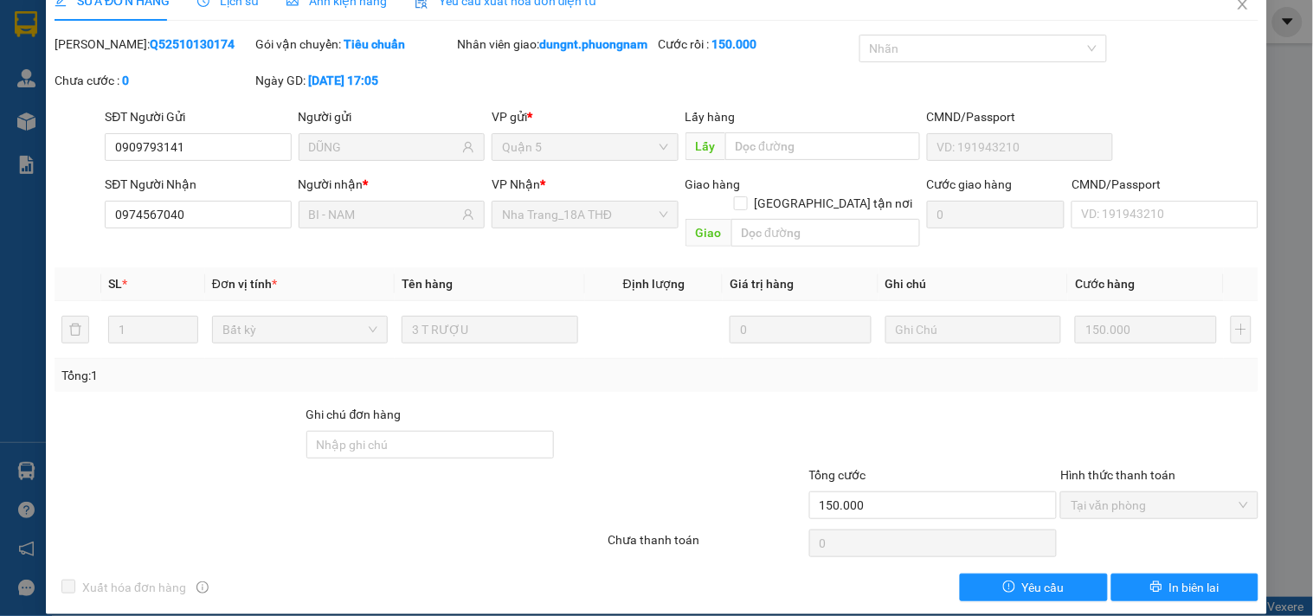
scroll to position [0, 0]
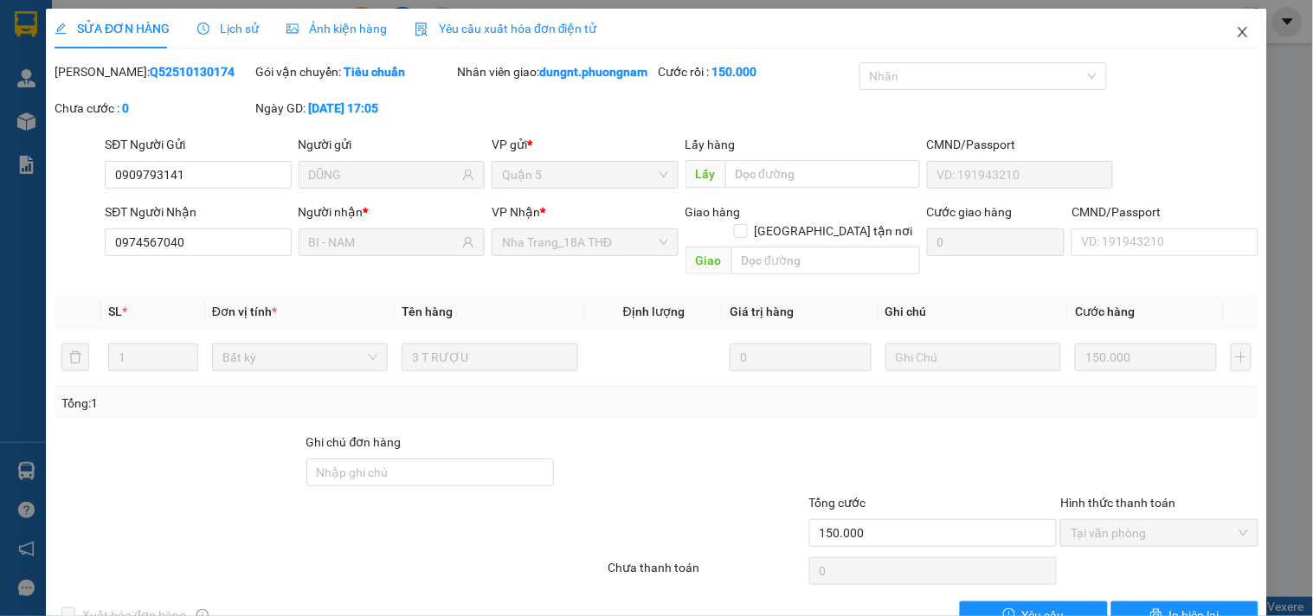
click at [1236, 33] on icon "close" at bounding box center [1243, 32] width 14 height 14
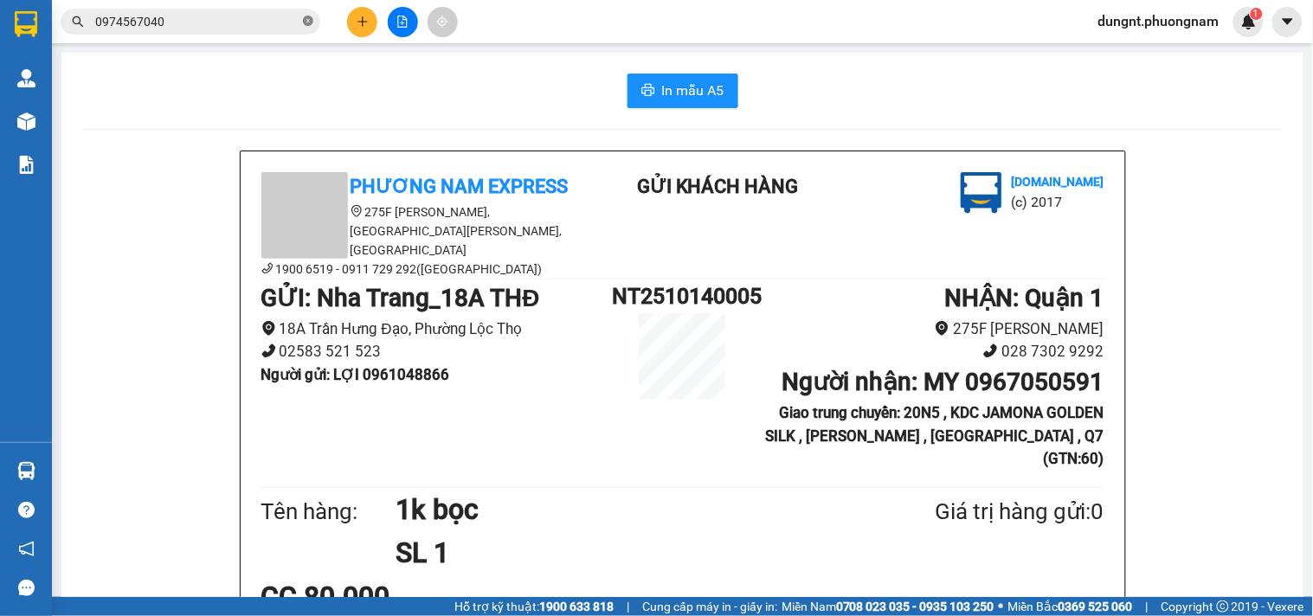
click at [312, 20] on icon "close-circle" at bounding box center [308, 21] width 10 height 10
click at [170, 22] on input "text" at bounding box center [197, 21] width 204 height 19
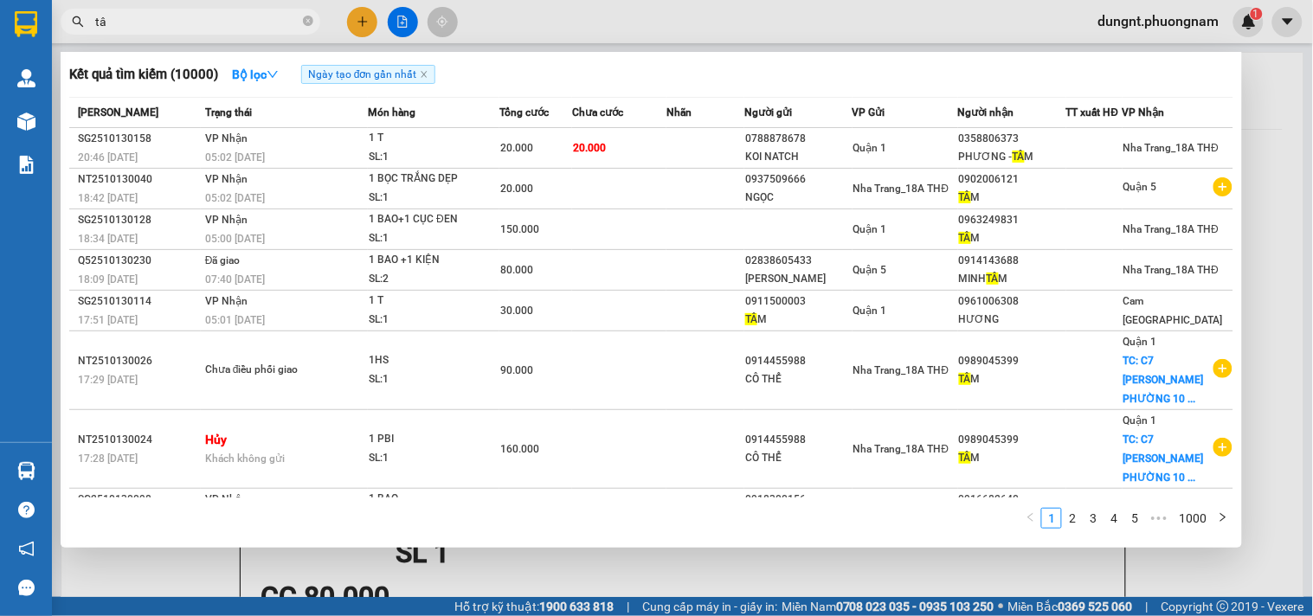
type input "t"
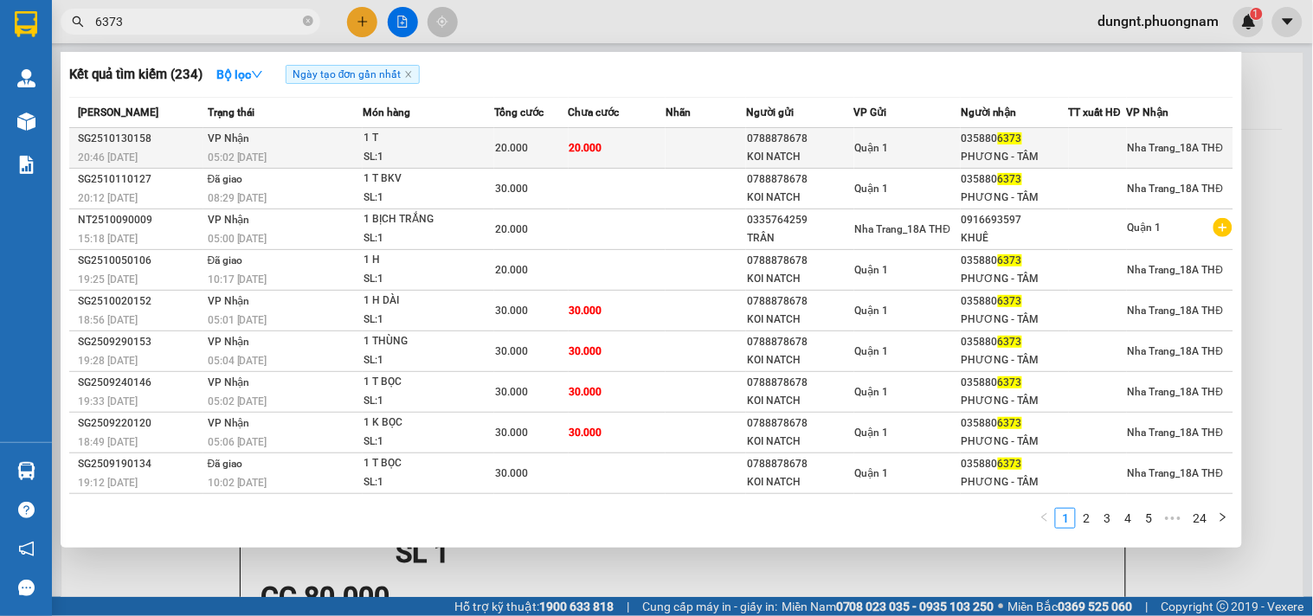
type input "6373"
click at [277, 152] on div "05:02 - 14/10" at bounding box center [285, 157] width 155 height 19
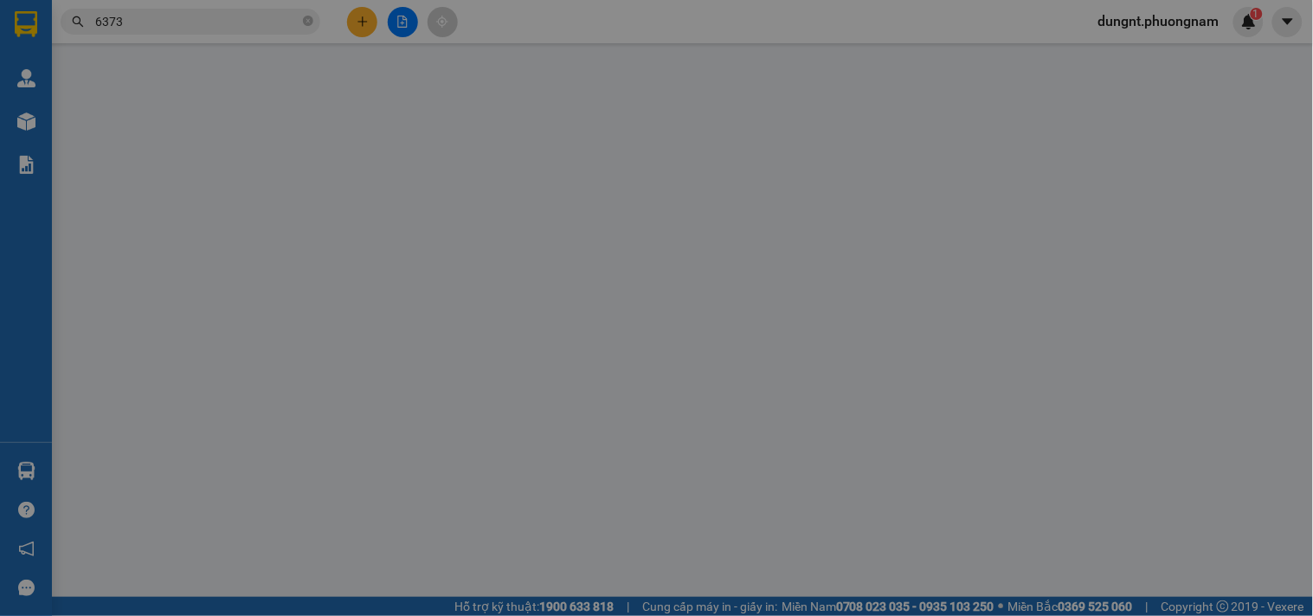
type input "0788878678"
type input "KOI NATCH"
type input "0358806373"
type input "PHƯƠNG - TÂM"
type input "20.000"
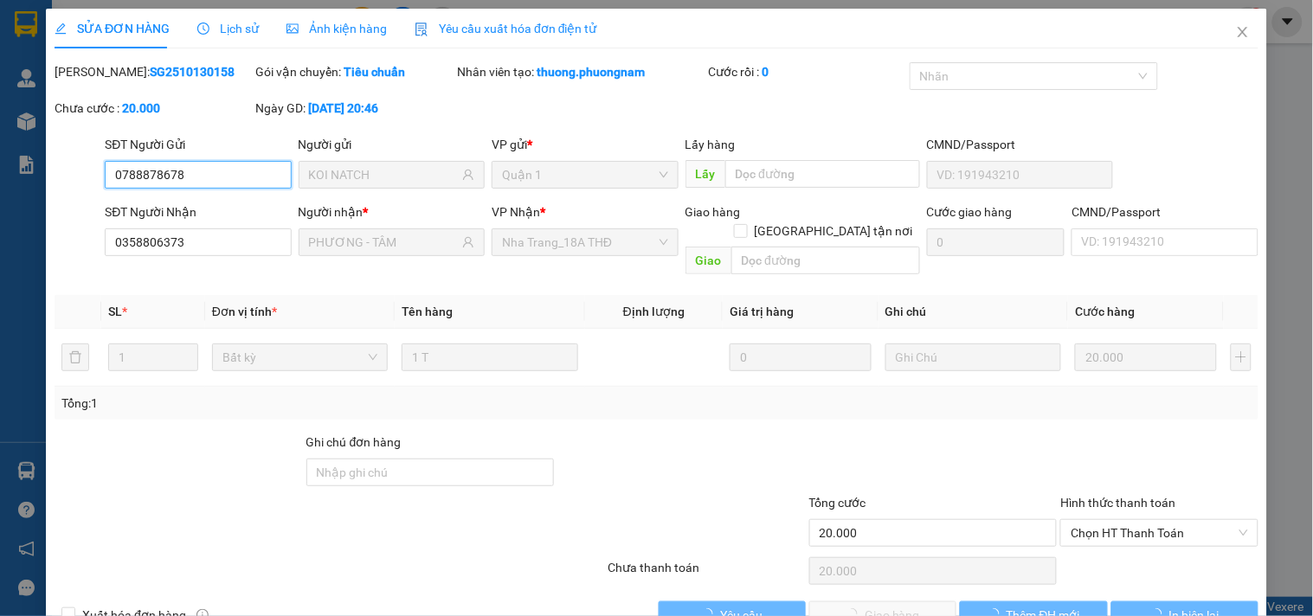
scroll to position [28, 0]
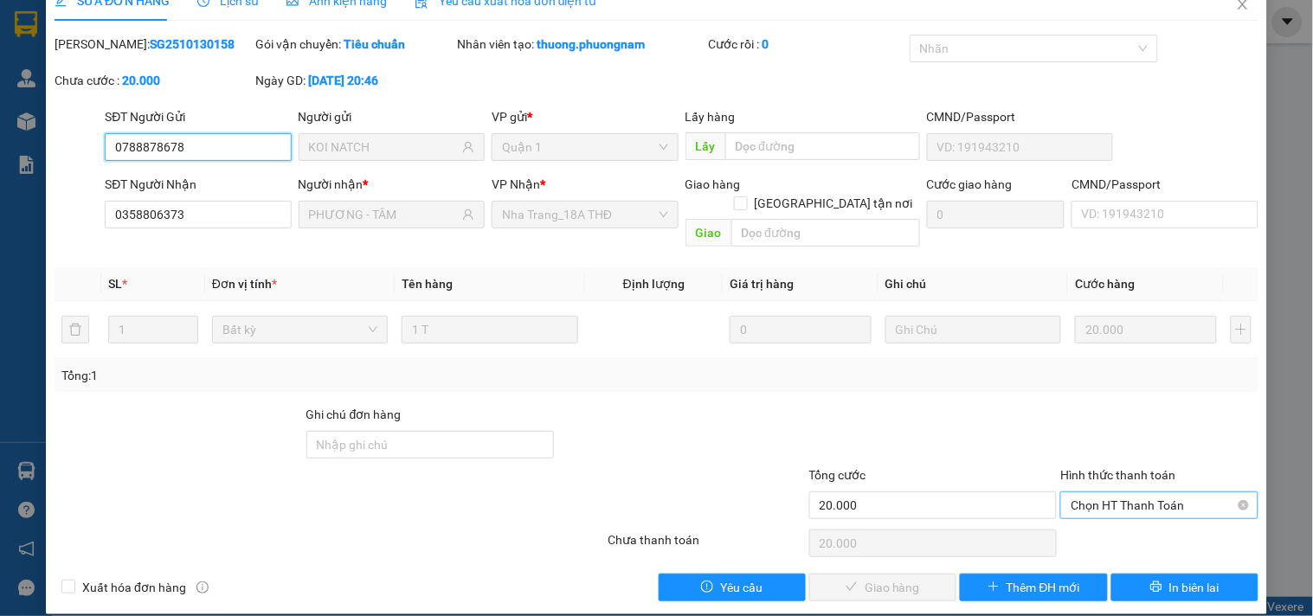
click at [1108, 492] on span "Chọn HT Thanh Toán" at bounding box center [1158, 505] width 177 height 26
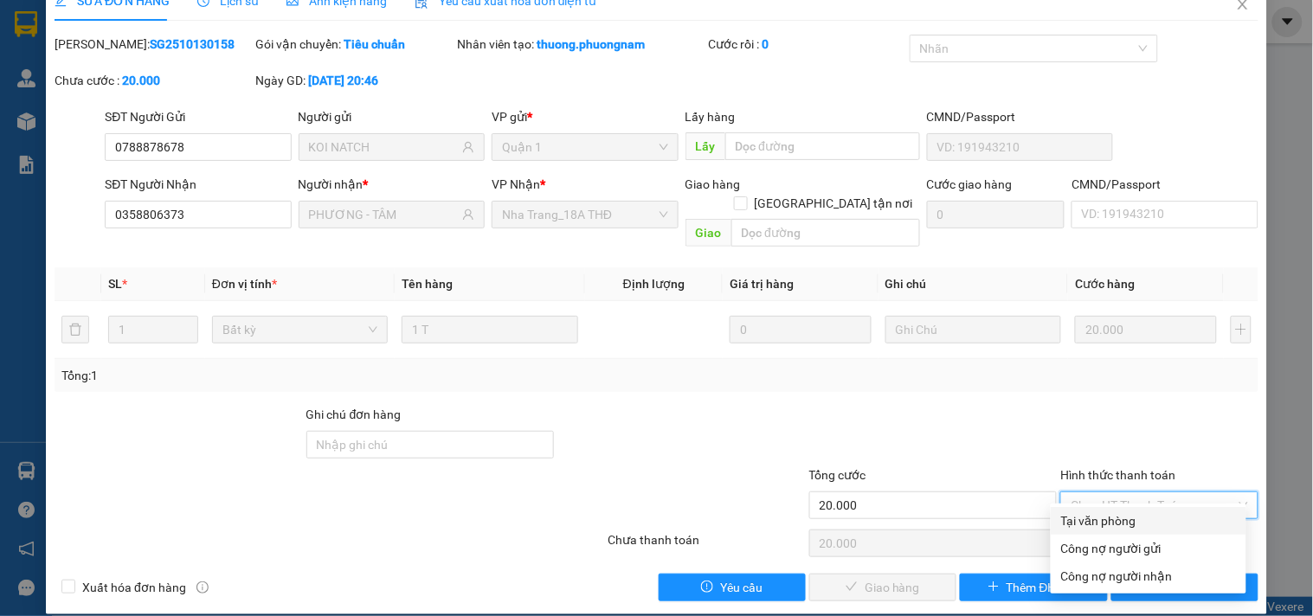
drag, startPoint x: 1094, startPoint y: 517, endPoint x: 927, endPoint y: 581, distance: 178.8
click at [1082, 525] on div "Tại văn phòng" at bounding box center [1148, 520] width 175 height 19
type input "0"
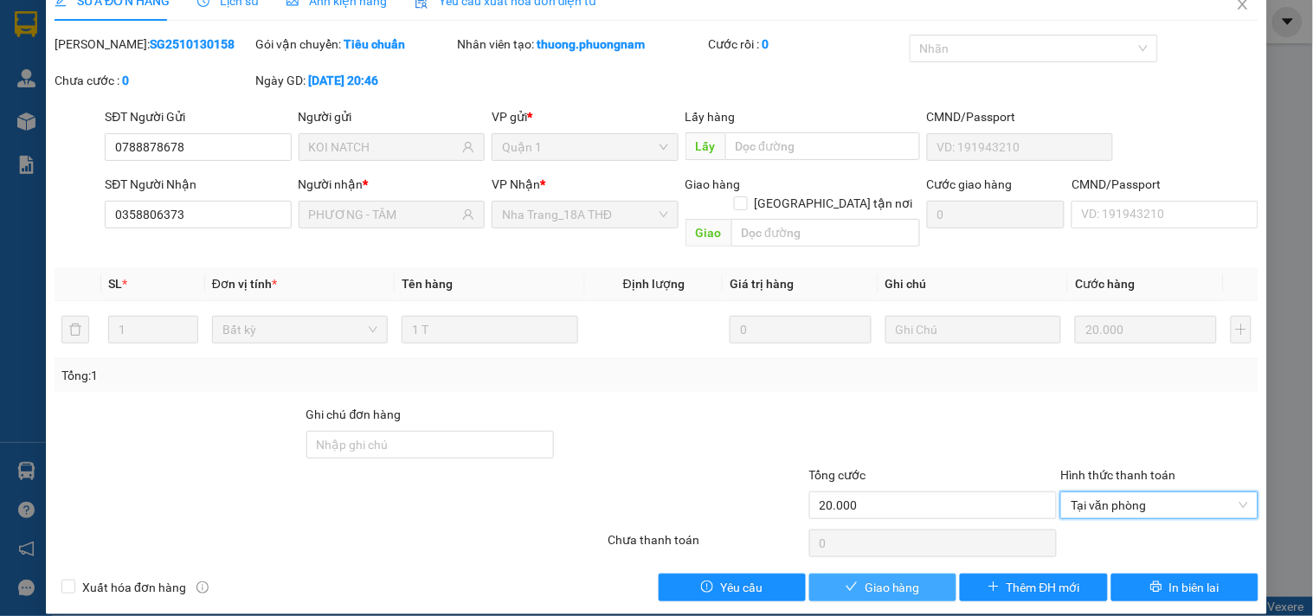
click at [901, 578] on span "Giao hàng" at bounding box center [891, 587] width 55 height 19
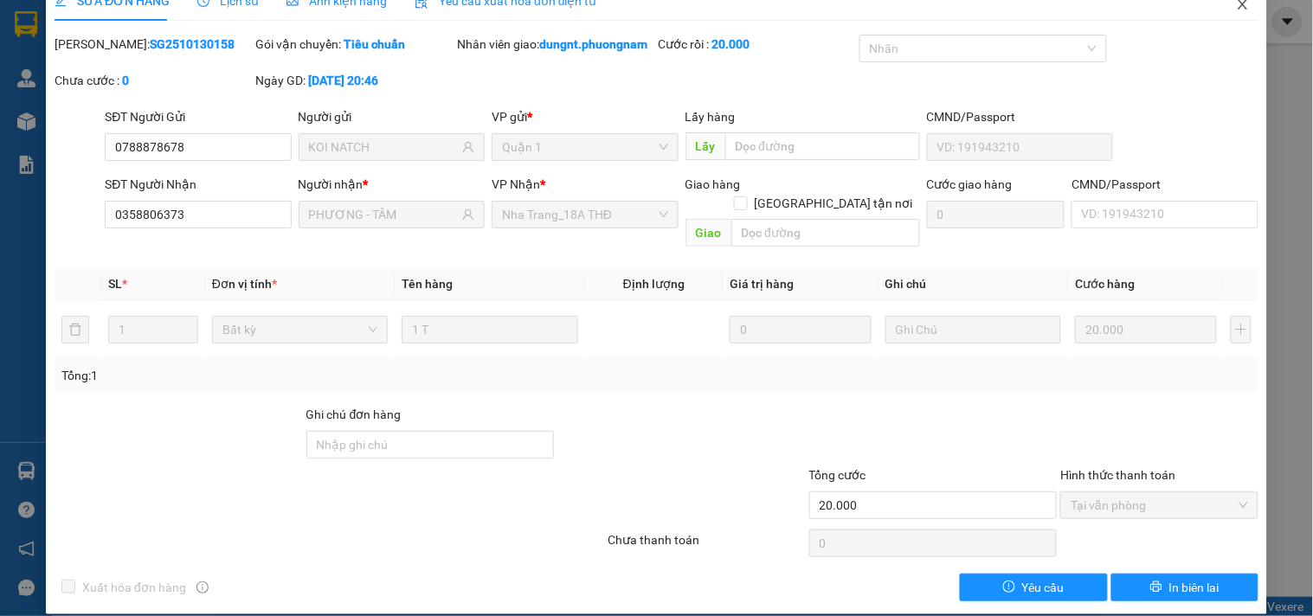
click at [1236, 3] on icon "close" at bounding box center [1243, 4] width 14 height 14
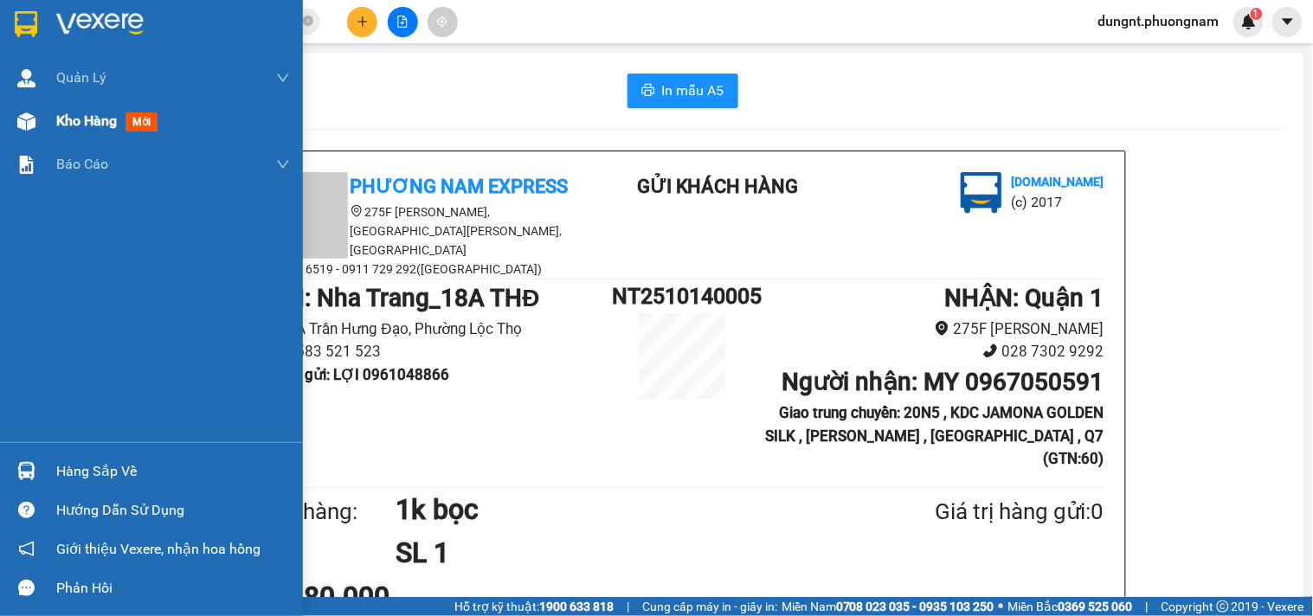
click at [26, 123] on img at bounding box center [26, 121] width 18 height 18
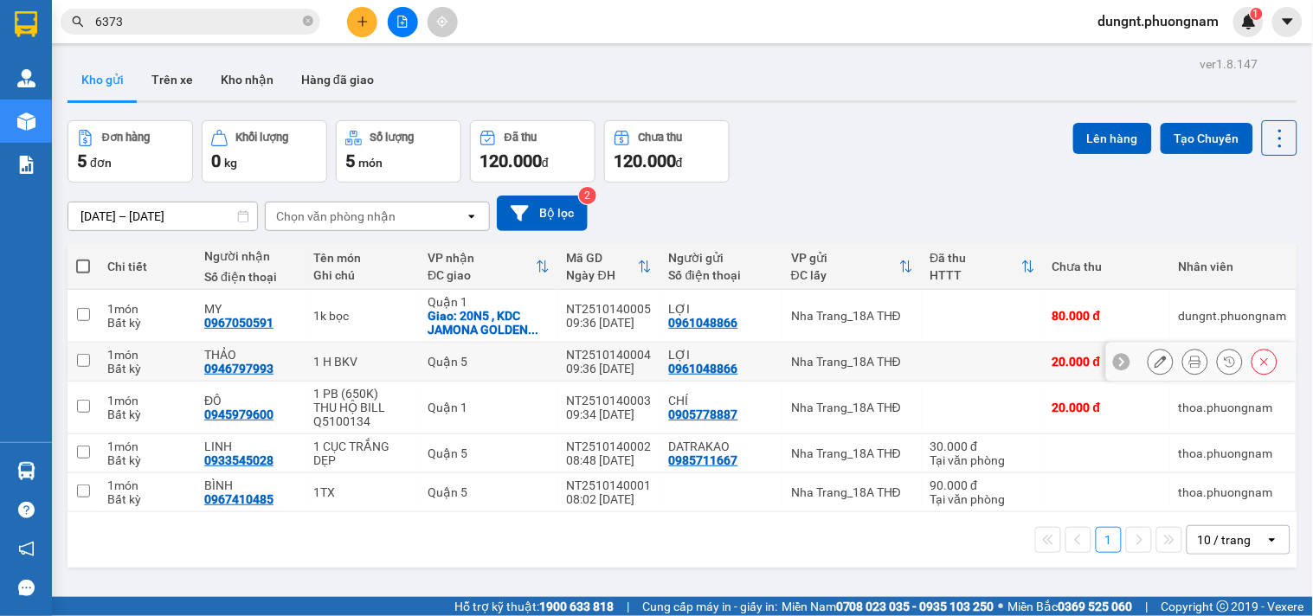
scroll to position [80, 0]
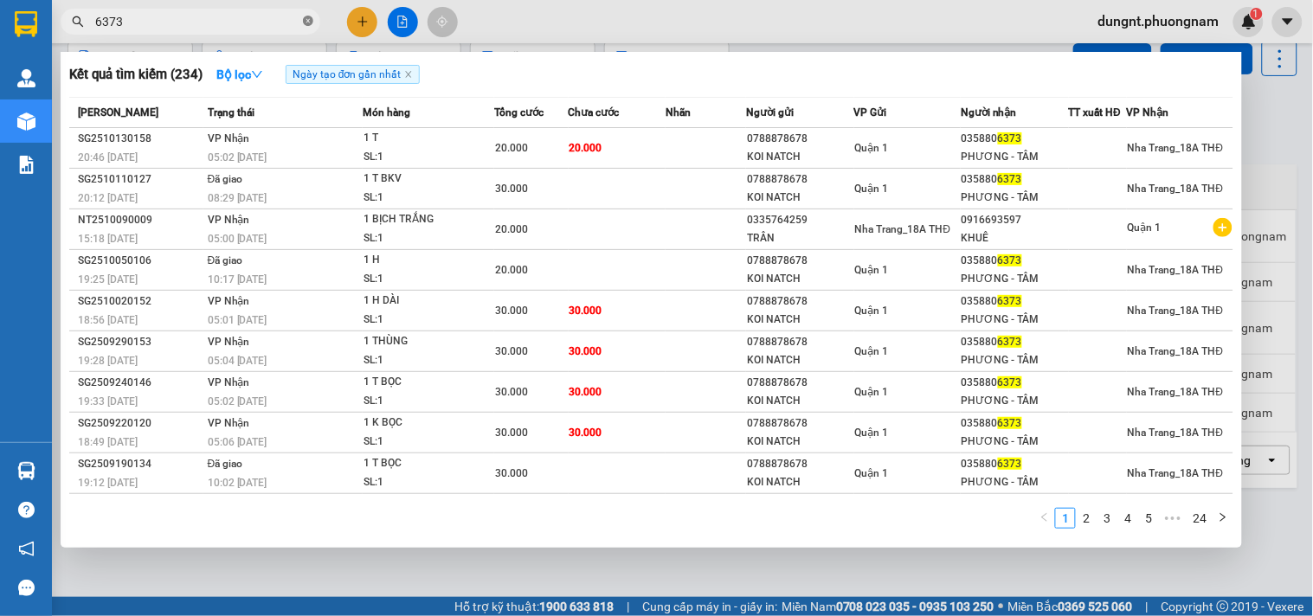
click at [311, 20] on icon "close-circle" at bounding box center [308, 21] width 10 height 10
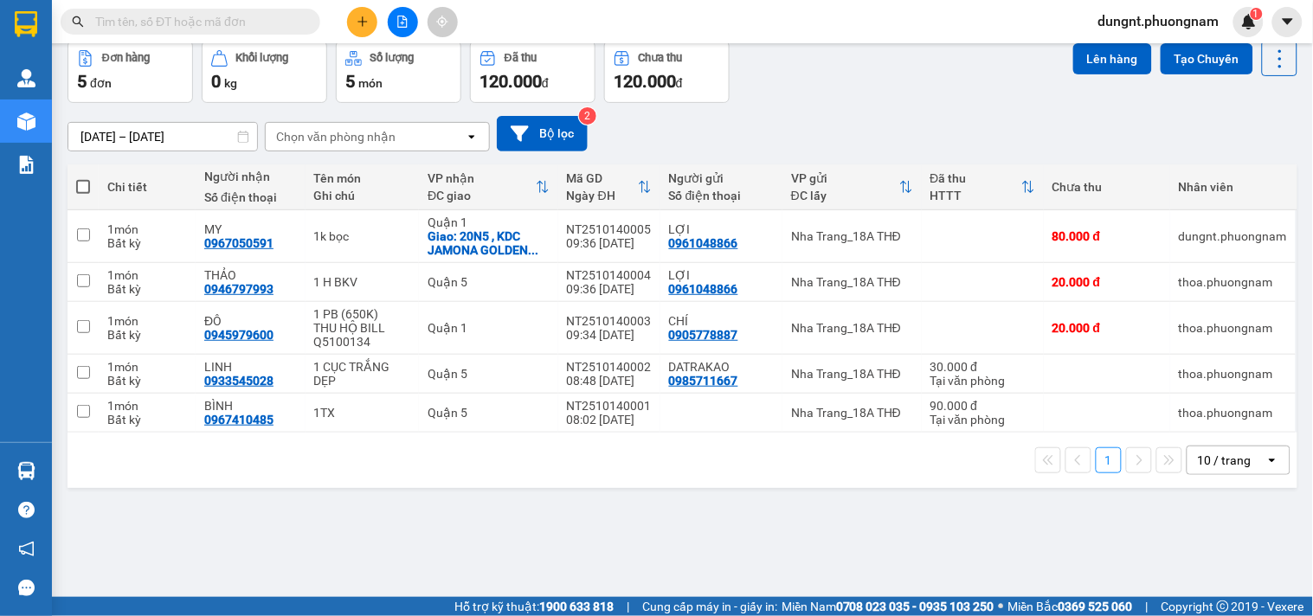
click at [279, 21] on input "text" at bounding box center [197, 21] width 204 height 19
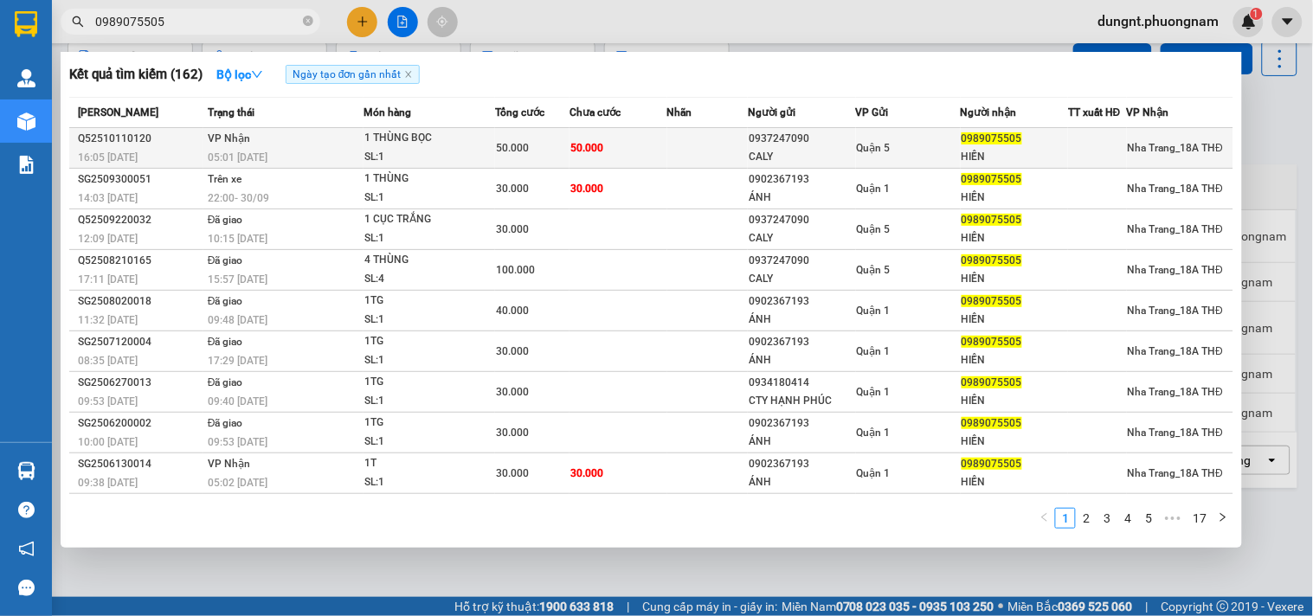
type input "0989075505"
click at [453, 151] on div "SL: 1" at bounding box center [429, 157] width 130 height 19
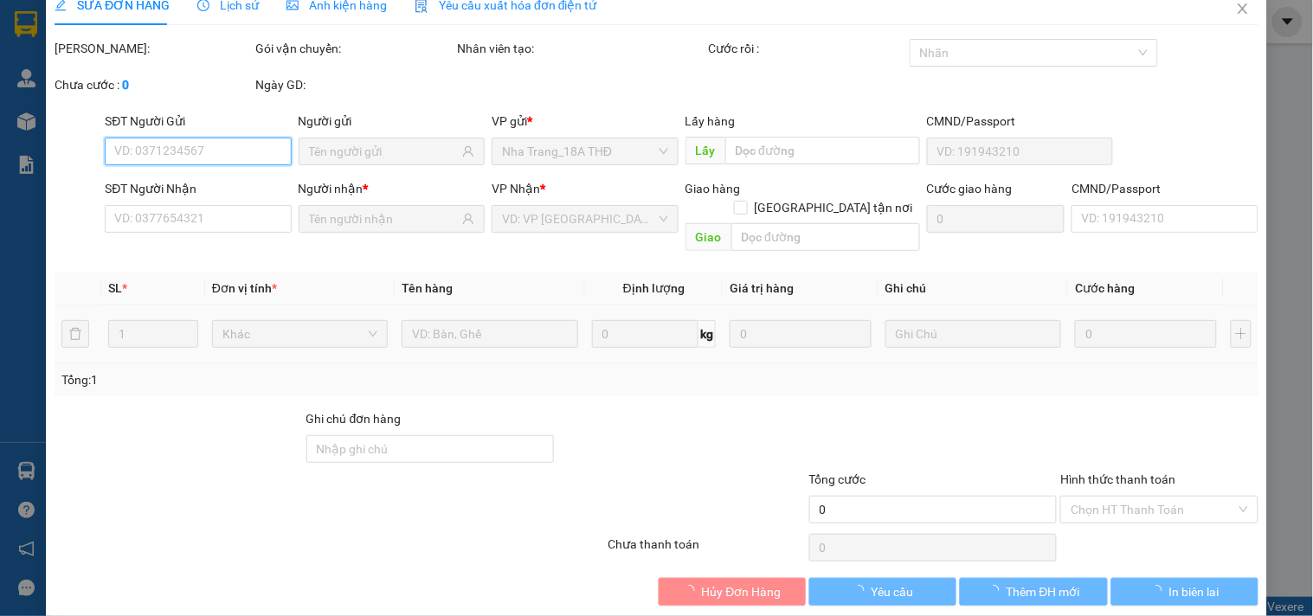
type input "0937247090"
type input "CALY"
type input "0989075505"
type input "HIỀN"
type input "50.000"
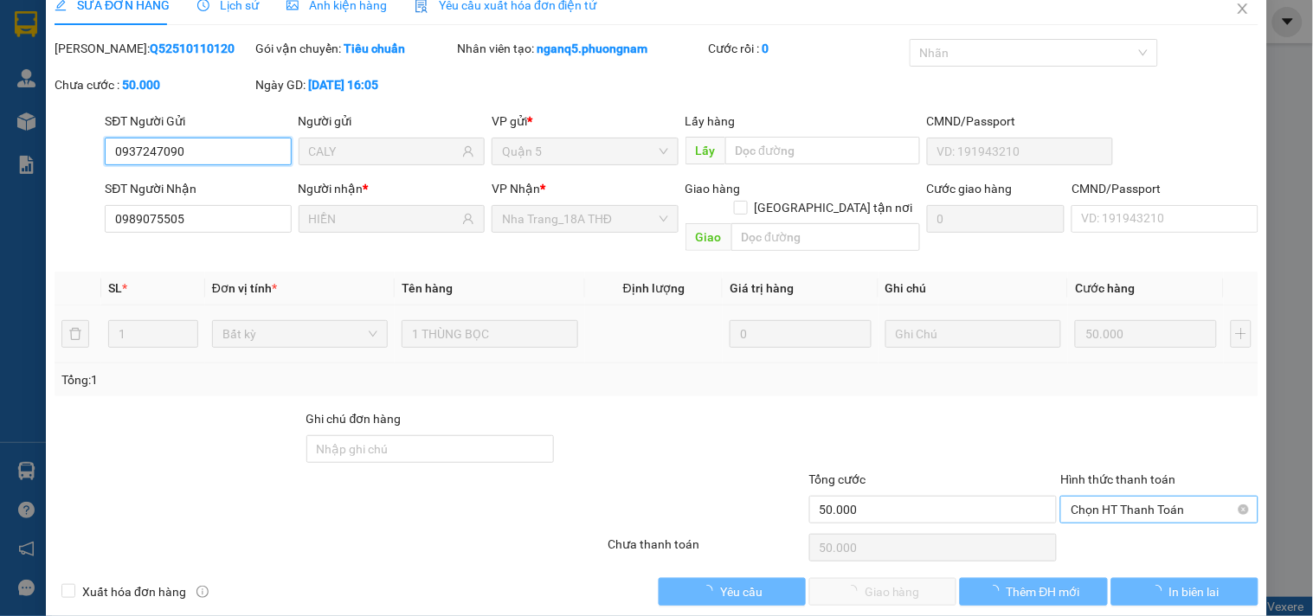
scroll to position [28, 0]
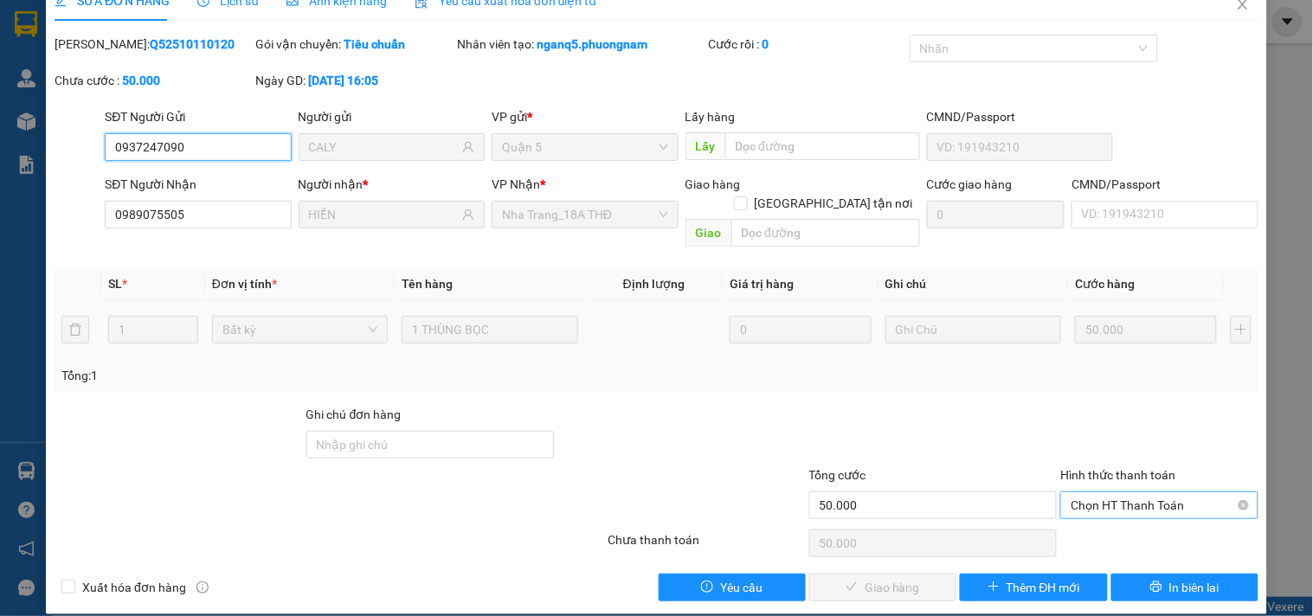
click at [1106, 492] on span "Chọn HT Thanh Toán" at bounding box center [1158, 505] width 177 height 26
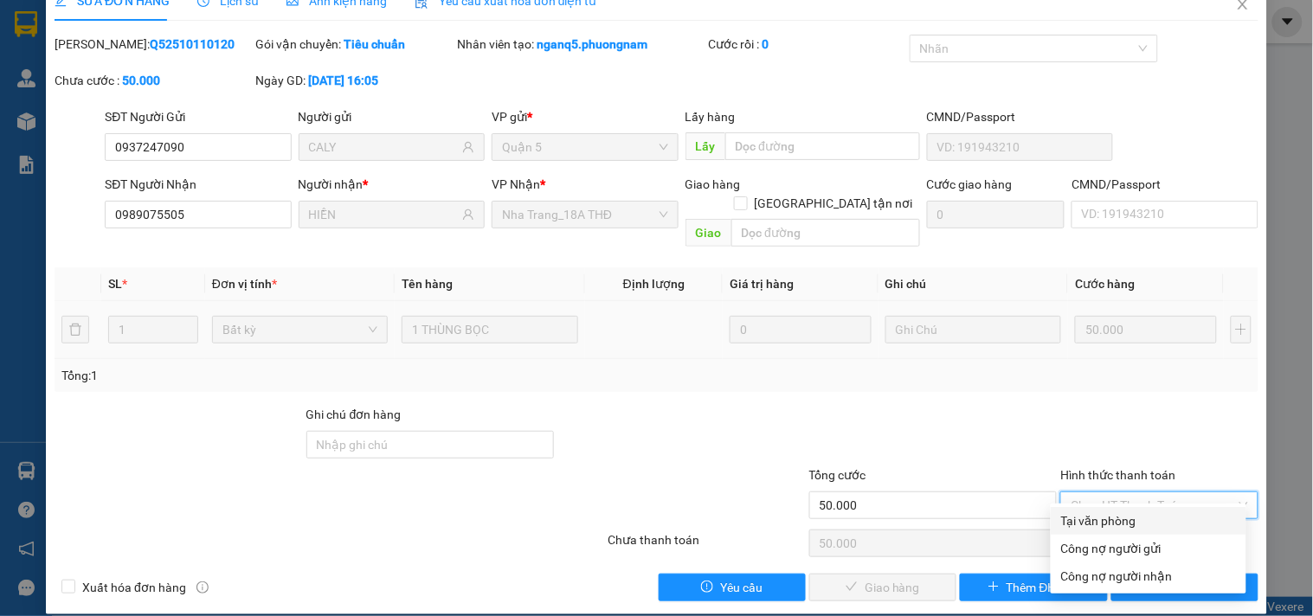
click at [1103, 513] on div "Tại văn phòng" at bounding box center [1148, 520] width 175 height 19
type input "0"
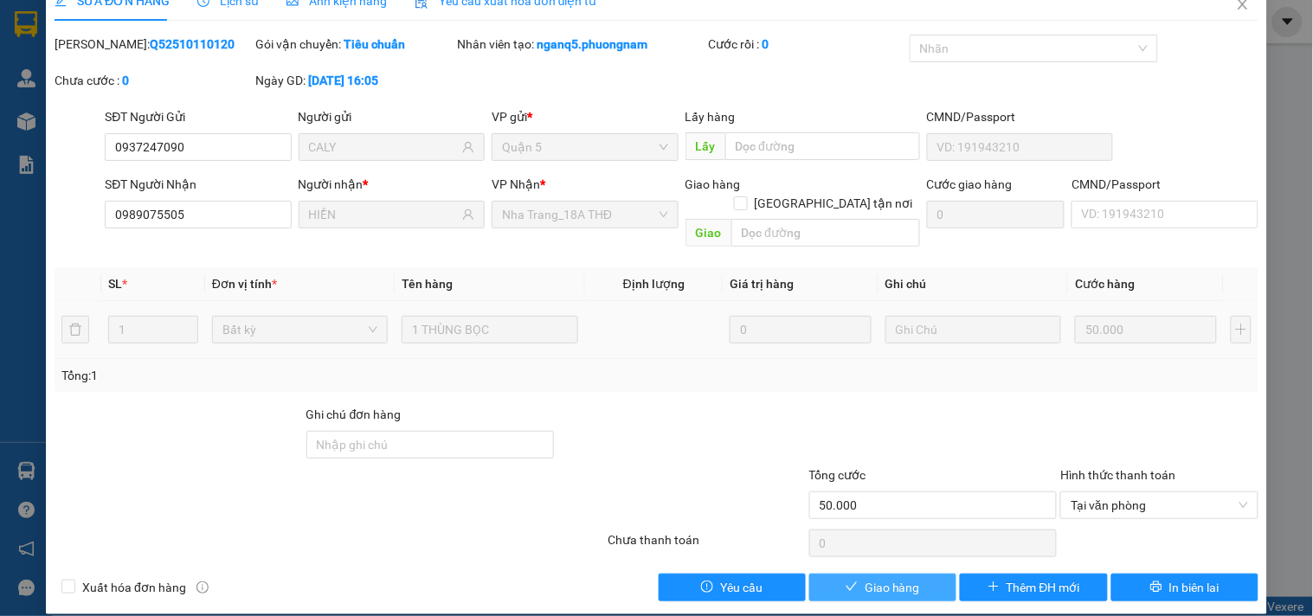
click at [892, 578] on span "Giao hàng" at bounding box center [891, 587] width 55 height 19
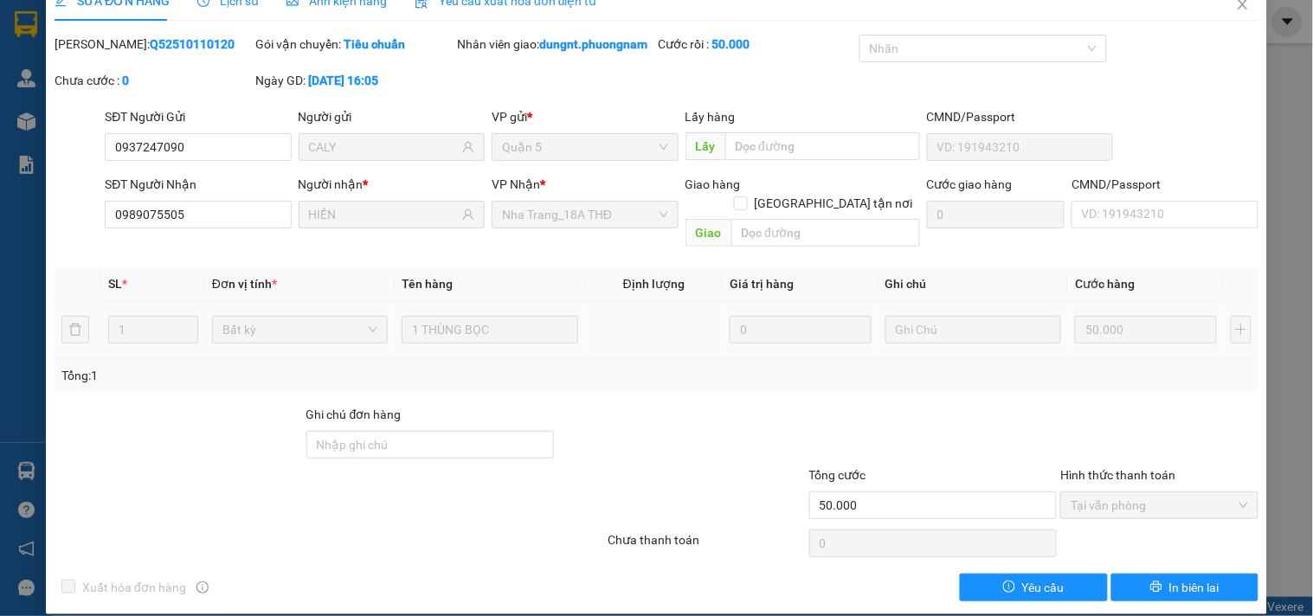
scroll to position [0, 0]
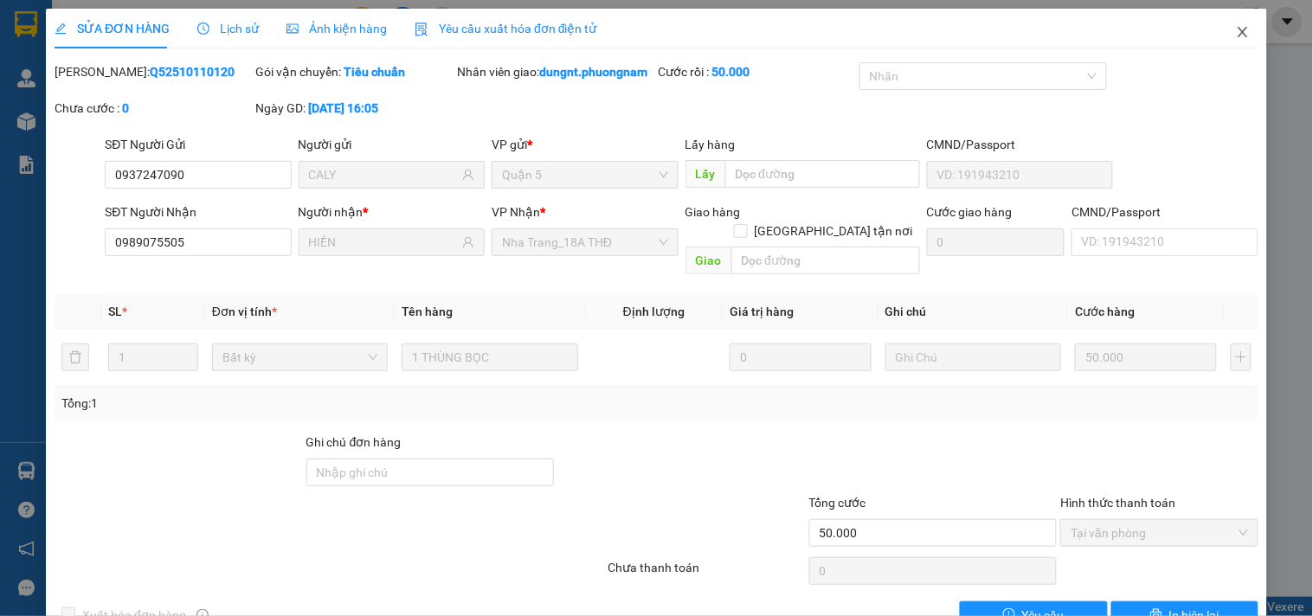
click at [1237, 35] on icon "close" at bounding box center [1242, 32] width 10 height 10
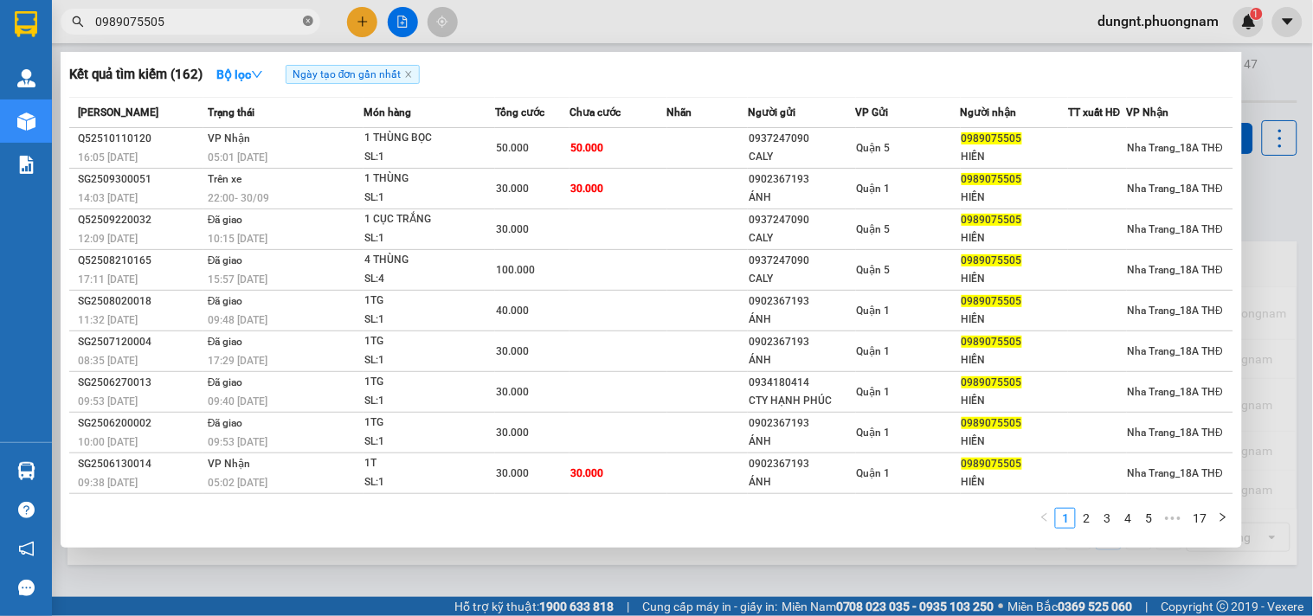
click at [307, 23] on icon "close-circle" at bounding box center [308, 21] width 10 height 10
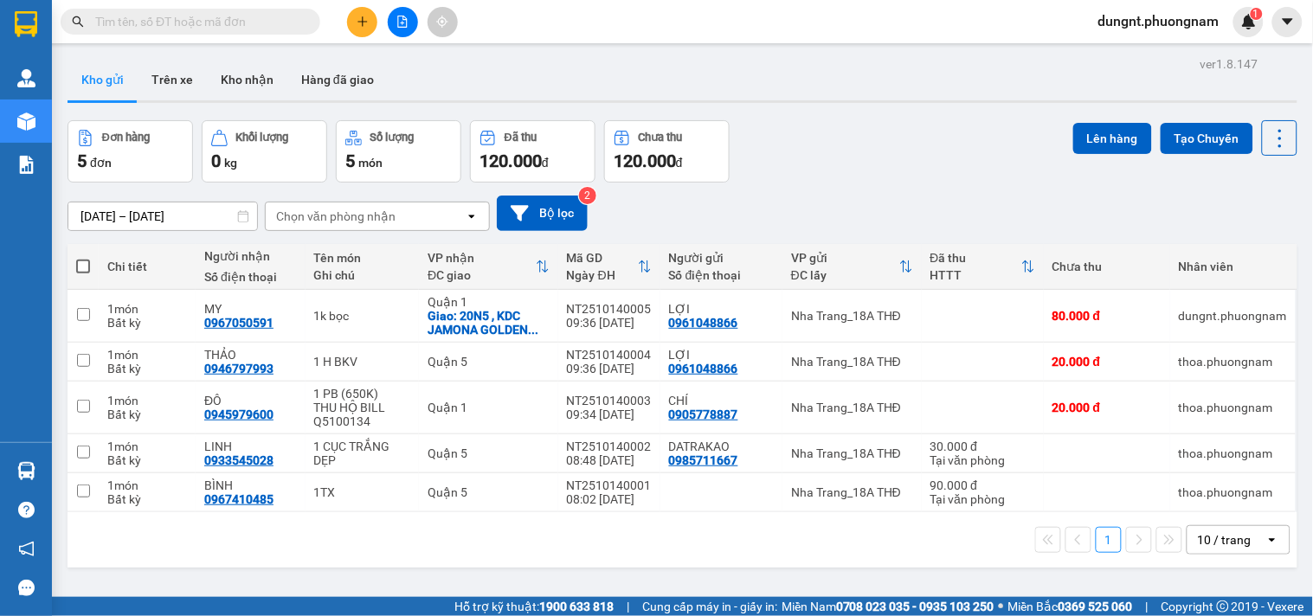
click at [260, 17] on input "text" at bounding box center [197, 21] width 204 height 19
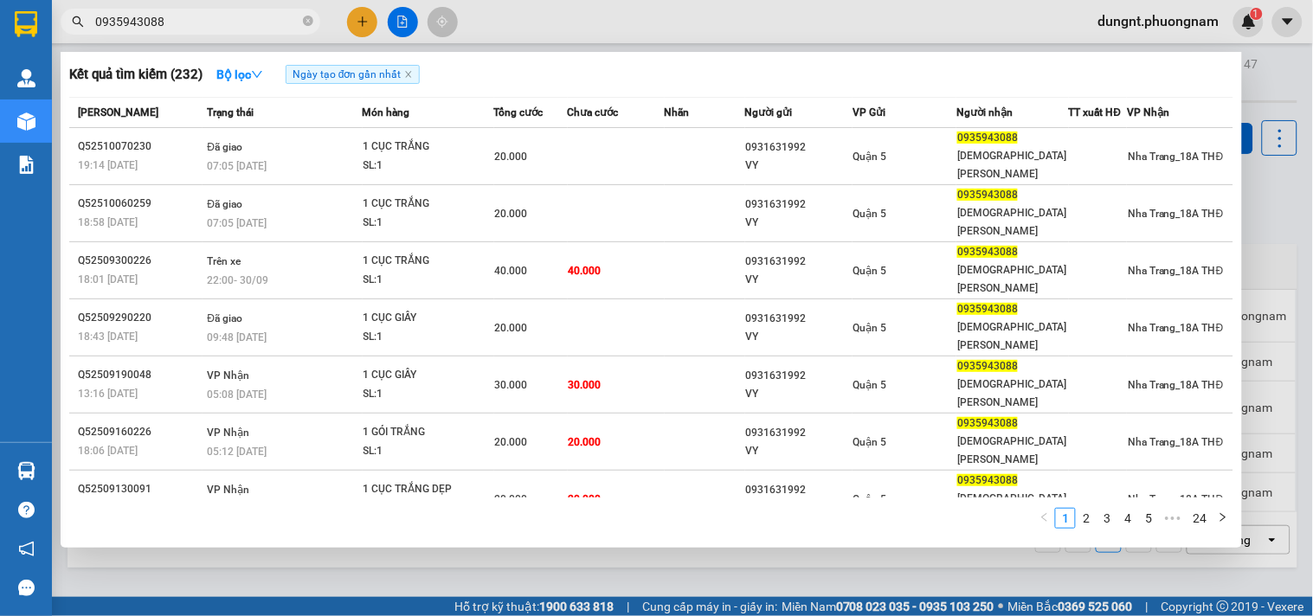
click at [178, 14] on input "0935943088" at bounding box center [197, 21] width 204 height 19
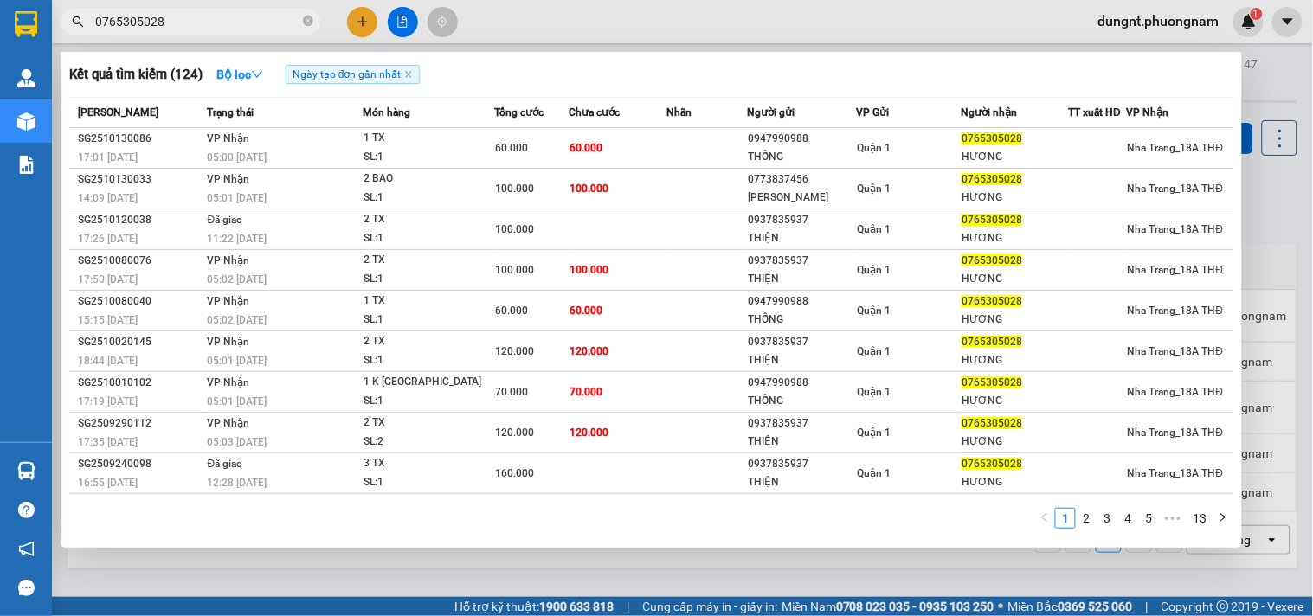
click at [206, 12] on input "0765305028" at bounding box center [197, 21] width 204 height 19
click at [208, 10] on span "0765305028" at bounding box center [191, 22] width 260 height 26
click at [214, 23] on input "0765305028" at bounding box center [197, 21] width 204 height 19
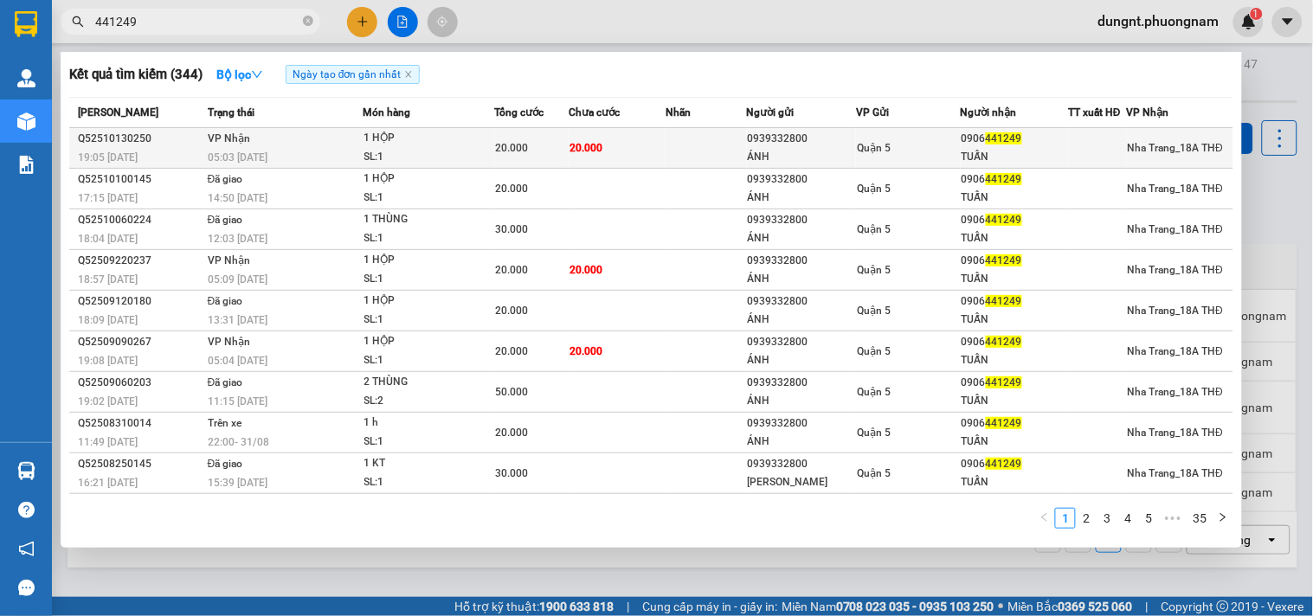
type input "441249"
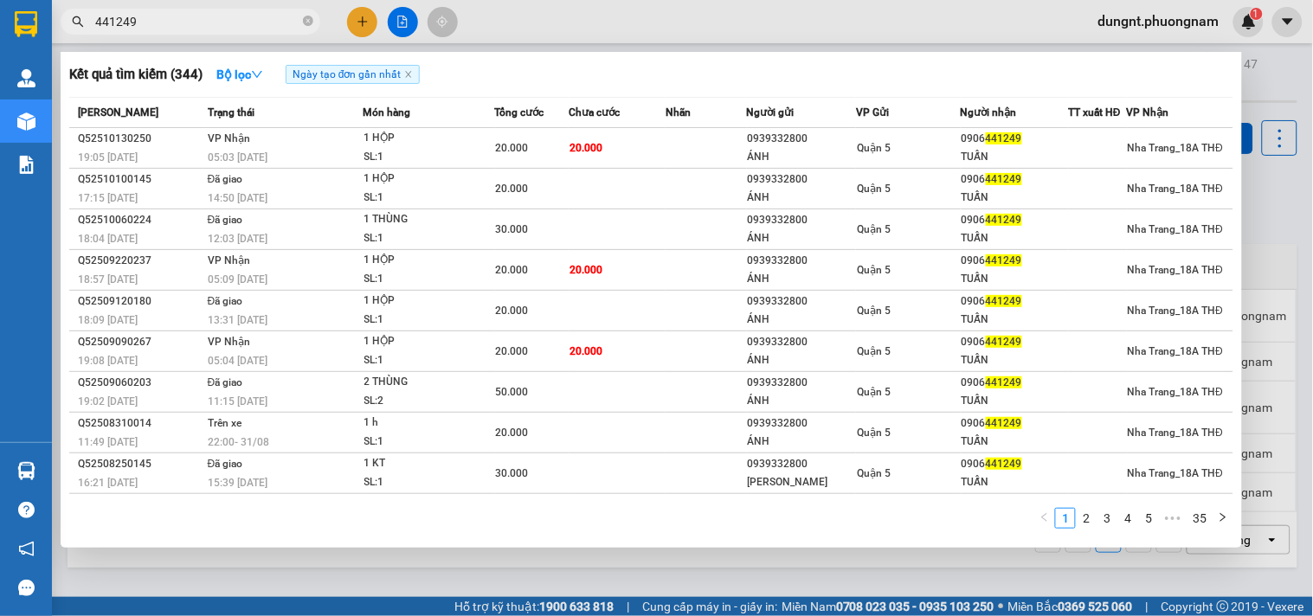
drag, startPoint x: 677, startPoint y: 136, endPoint x: 817, endPoint y: 91, distance: 146.4
click at [792, 98] on table "Mã ĐH Trạng thái Món hàng Tổng cước Chưa cước Nhãn Người gửi VP Gửi Người nhận …" at bounding box center [651, 316] width 1164 height 438
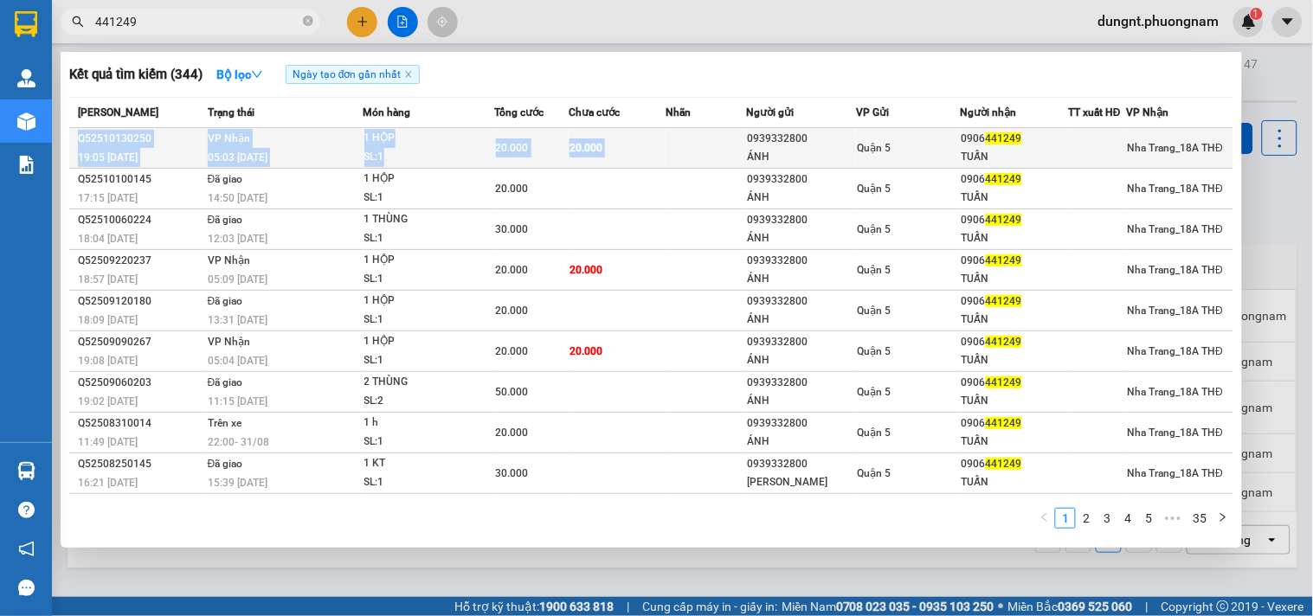
click at [739, 138] on td at bounding box center [705, 148] width 80 height 41
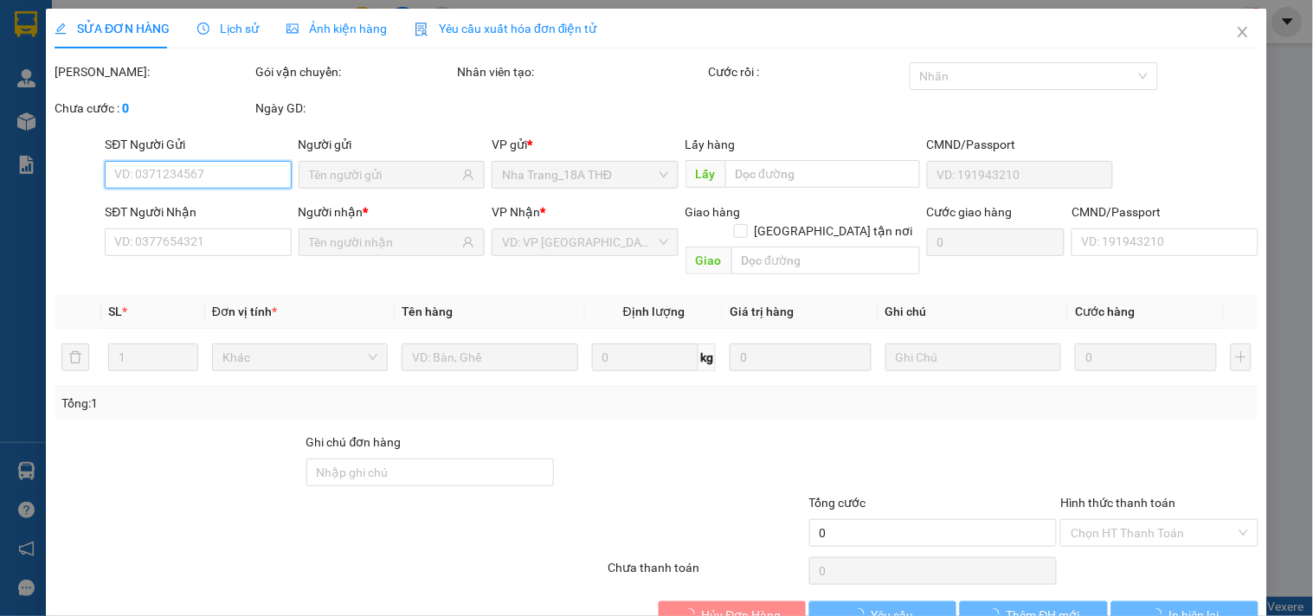
scroll to position [28, 0]
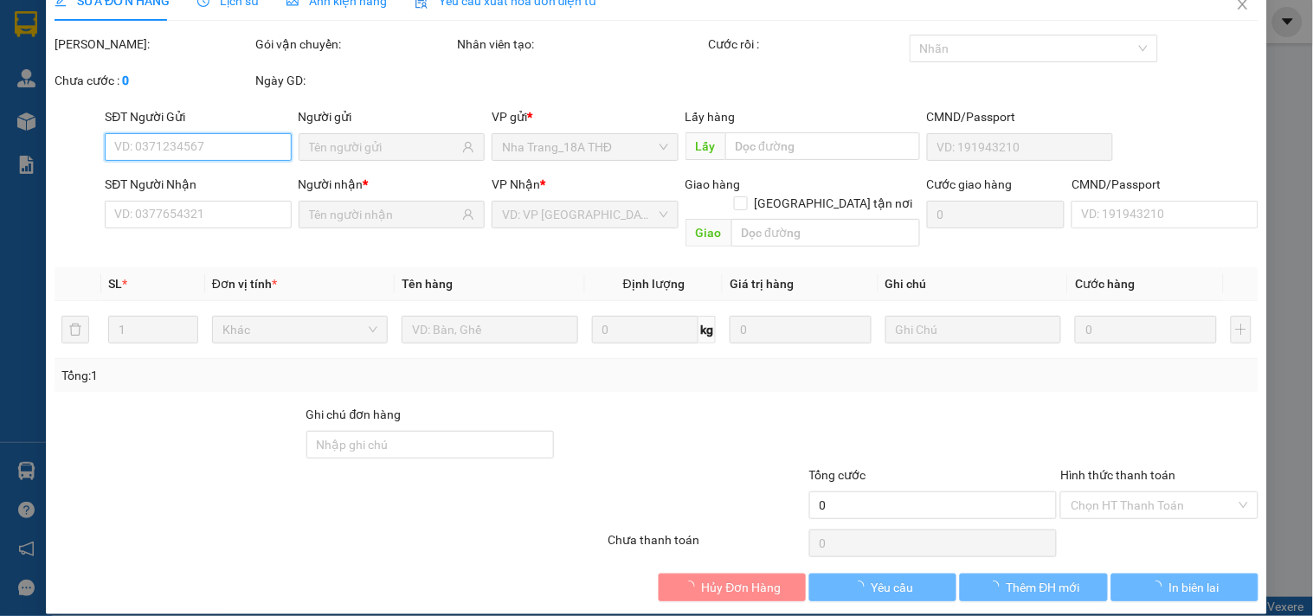
type input "0939332800"
type input "ÁNH"
type input "0906441249"
type input "TUẤN"
type input "20.000"
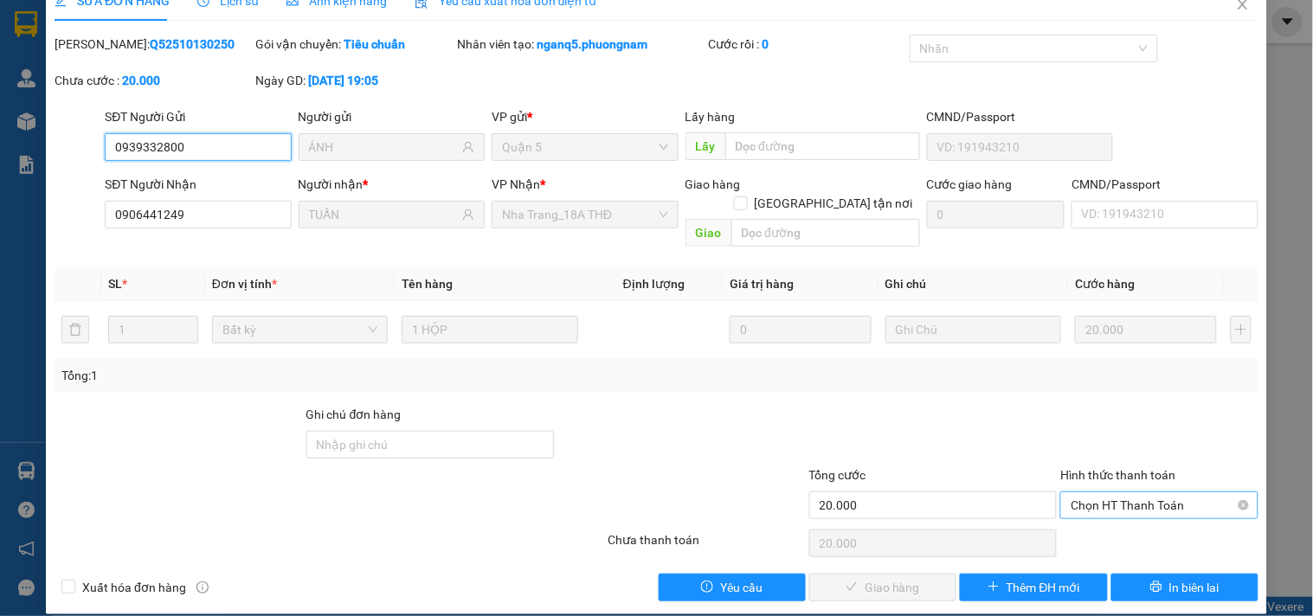
click at [1136, 492] on span "Chọn HT Thanh Toán" at bounding box center [1158, 505] width 177 height 26
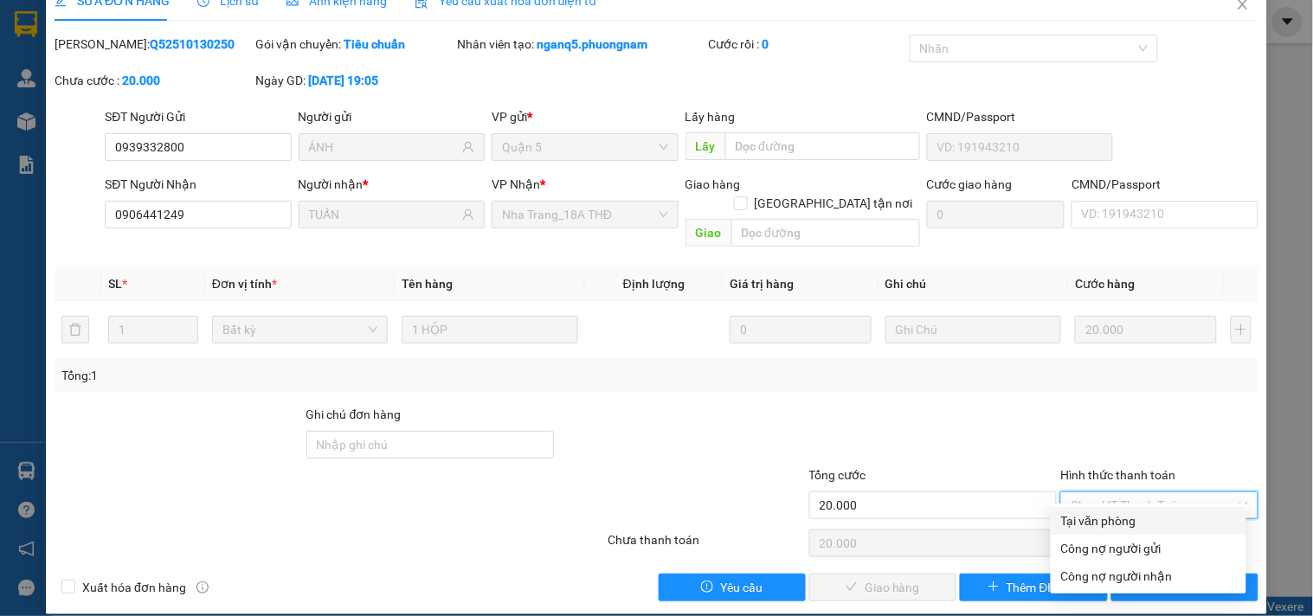
click at [1121, 517] on div "Tại văn phòng" at bounding box center [1148, 520] width 175 height 19
type input "0"
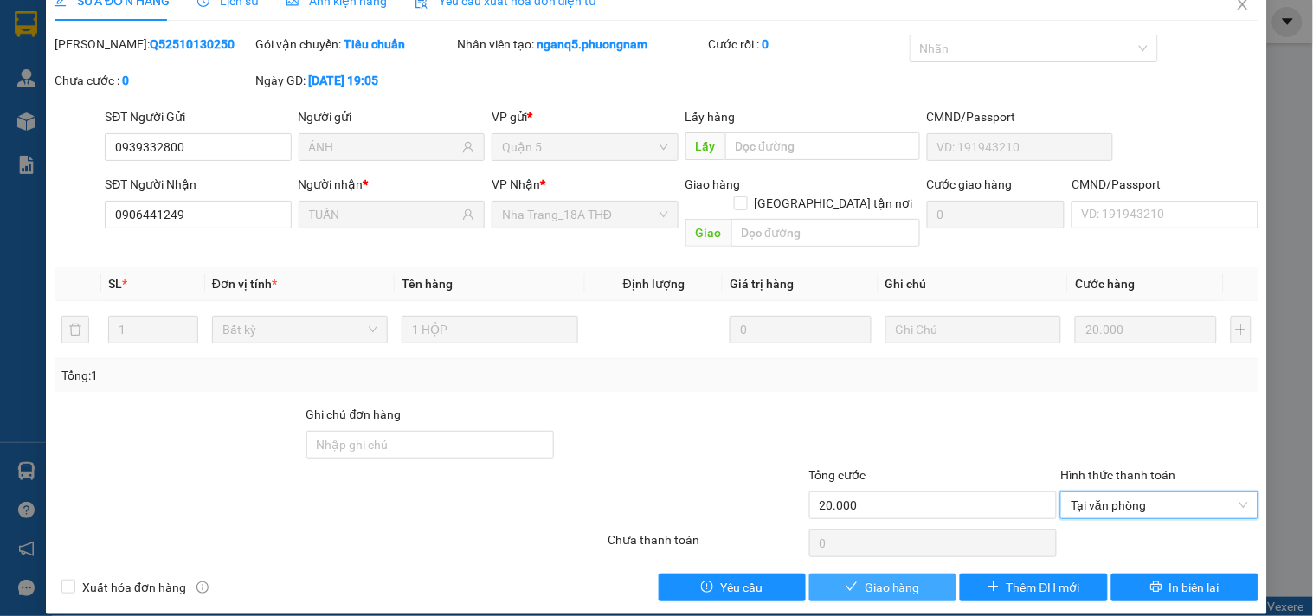
click at [865, 578] on span "Giao hàng" at bounding box center [891, 587] width 55 height 19
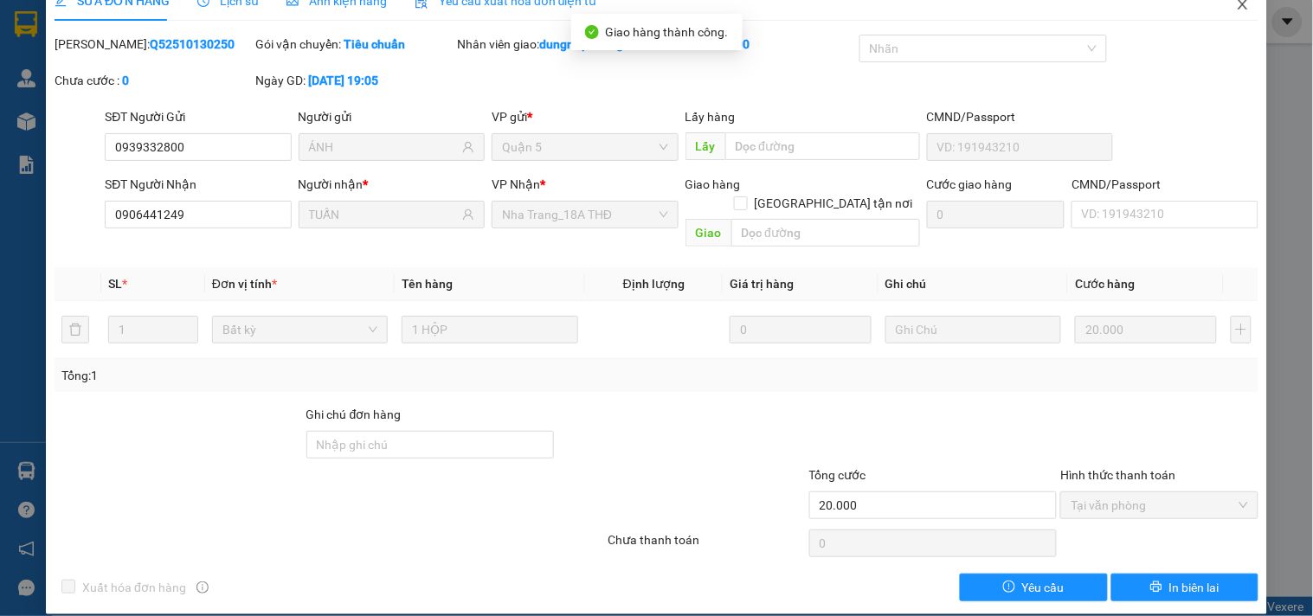
click at [1236, 6] on icon "close" at bounding box center [1243, 4] width 14 height 14
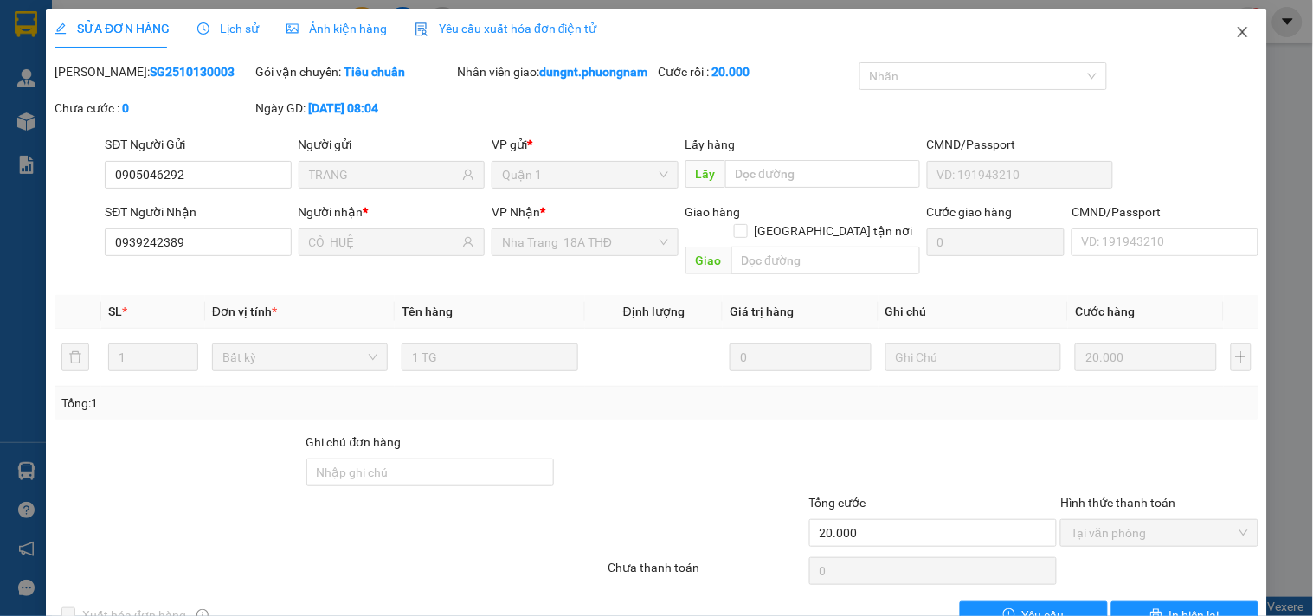
click at [1236, 28] on icon "close" at bounding box center [1243, 32] width 14 height 14
